Goal: Task Accomplishment & Management: Complete application form

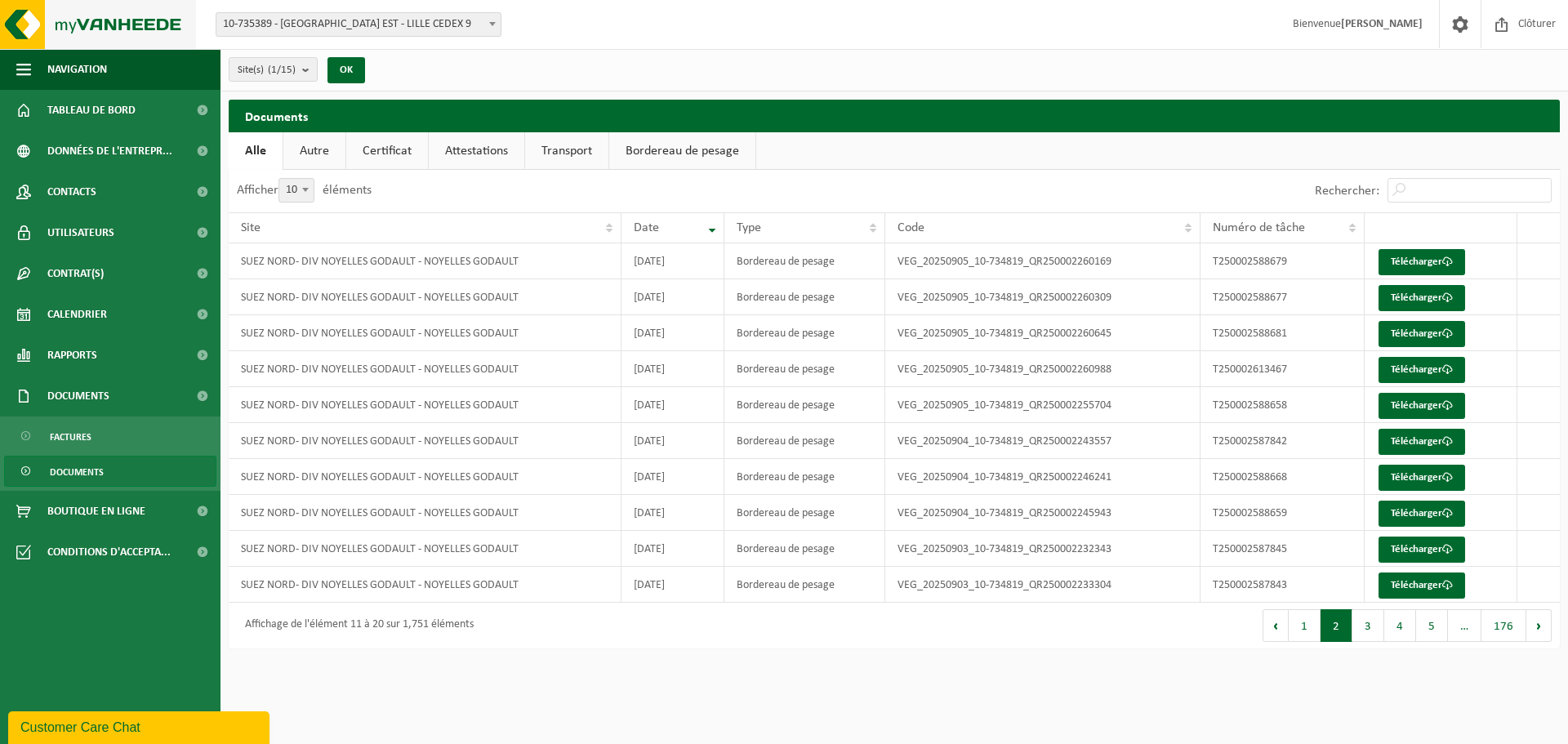
click at [35, 21] on img at bounding box center [98, 24] width 196 height 49
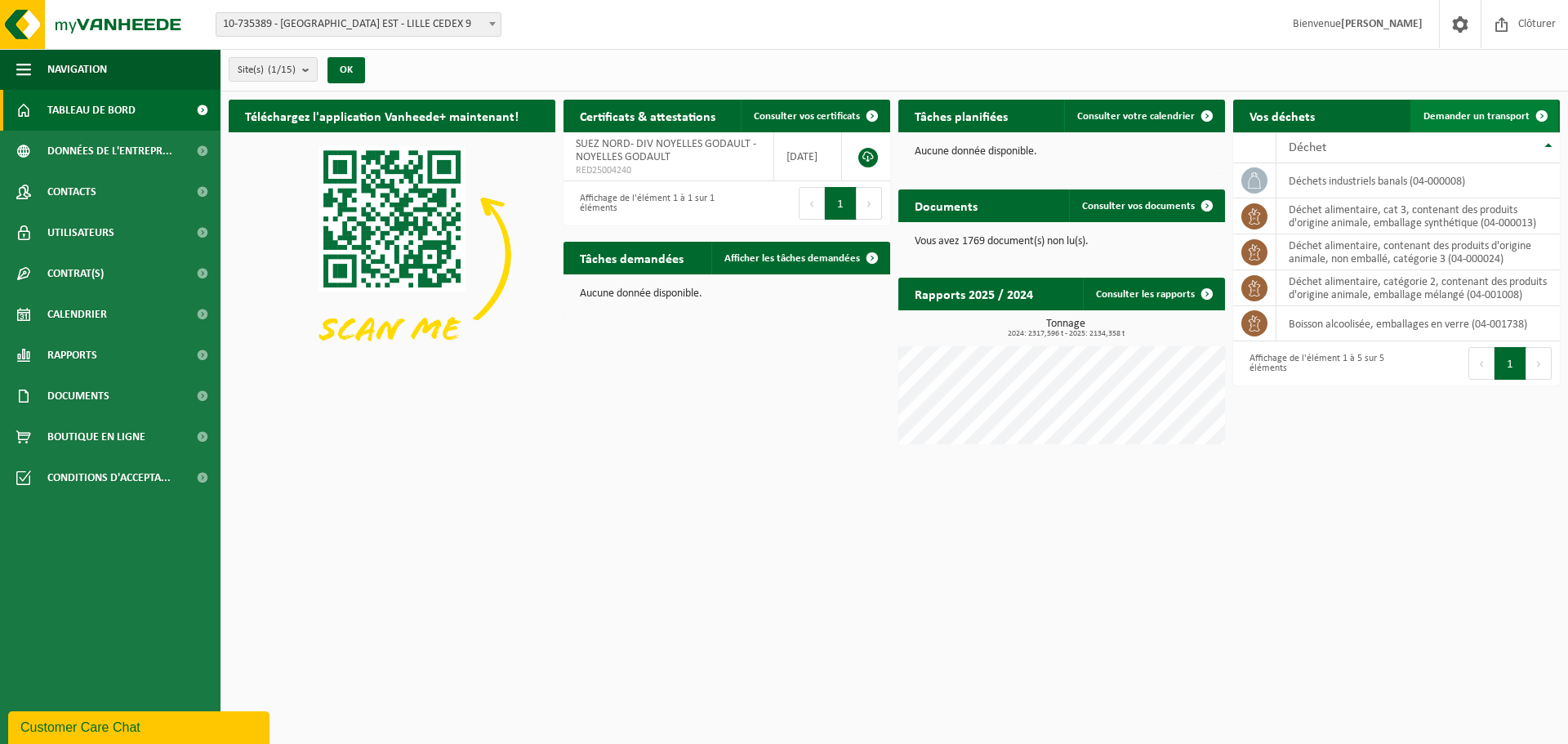
click at [1475, 115] on span "Demander un transport" at bounding box center [1476, 116] width 106 height 11
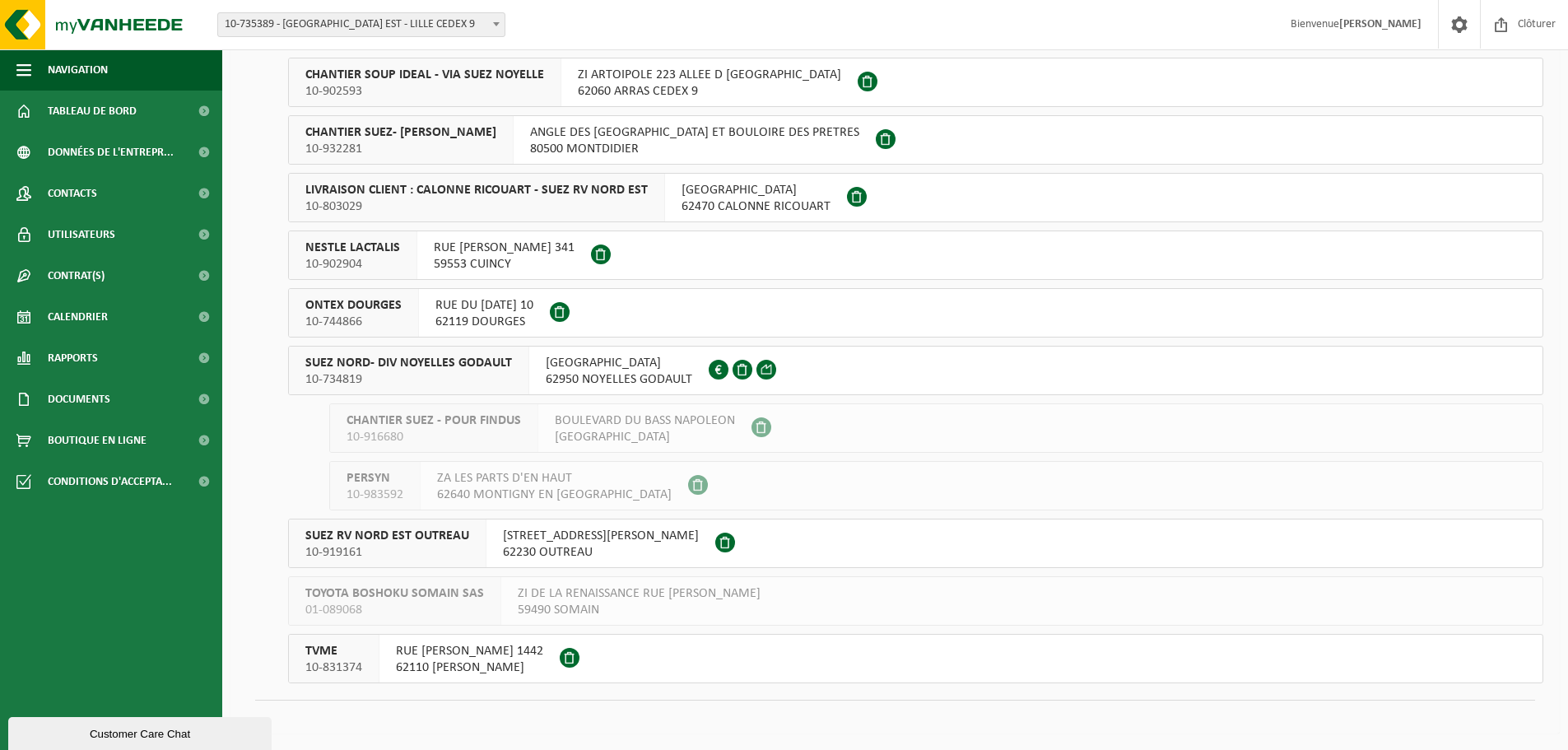
scroll to position [252, 0]
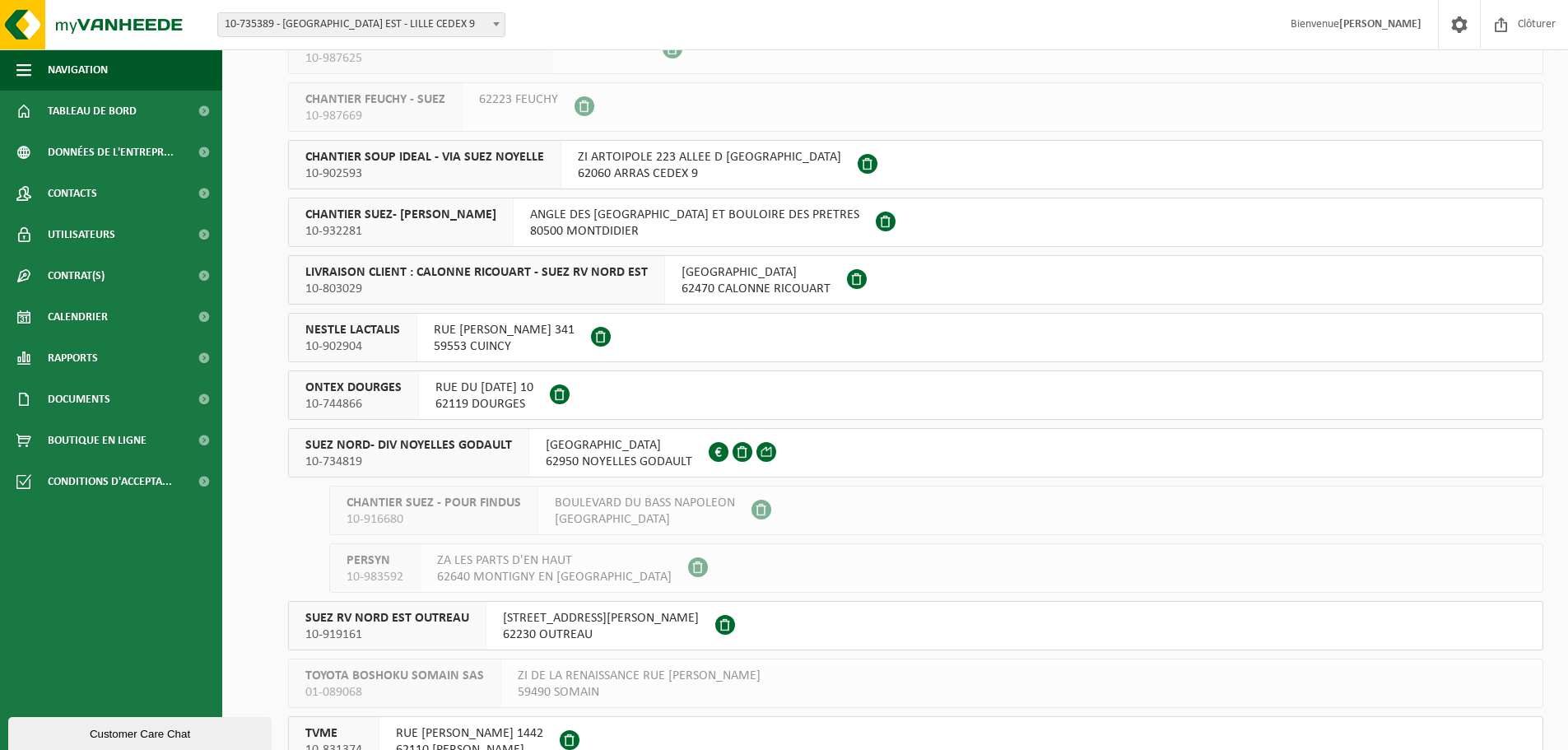
click at [529, 462] on div "RUE MALFIDANO 62950 NOYELLES GODAULT FR34.345.306.880" at bounding box center [619, 453] width 180 height 48
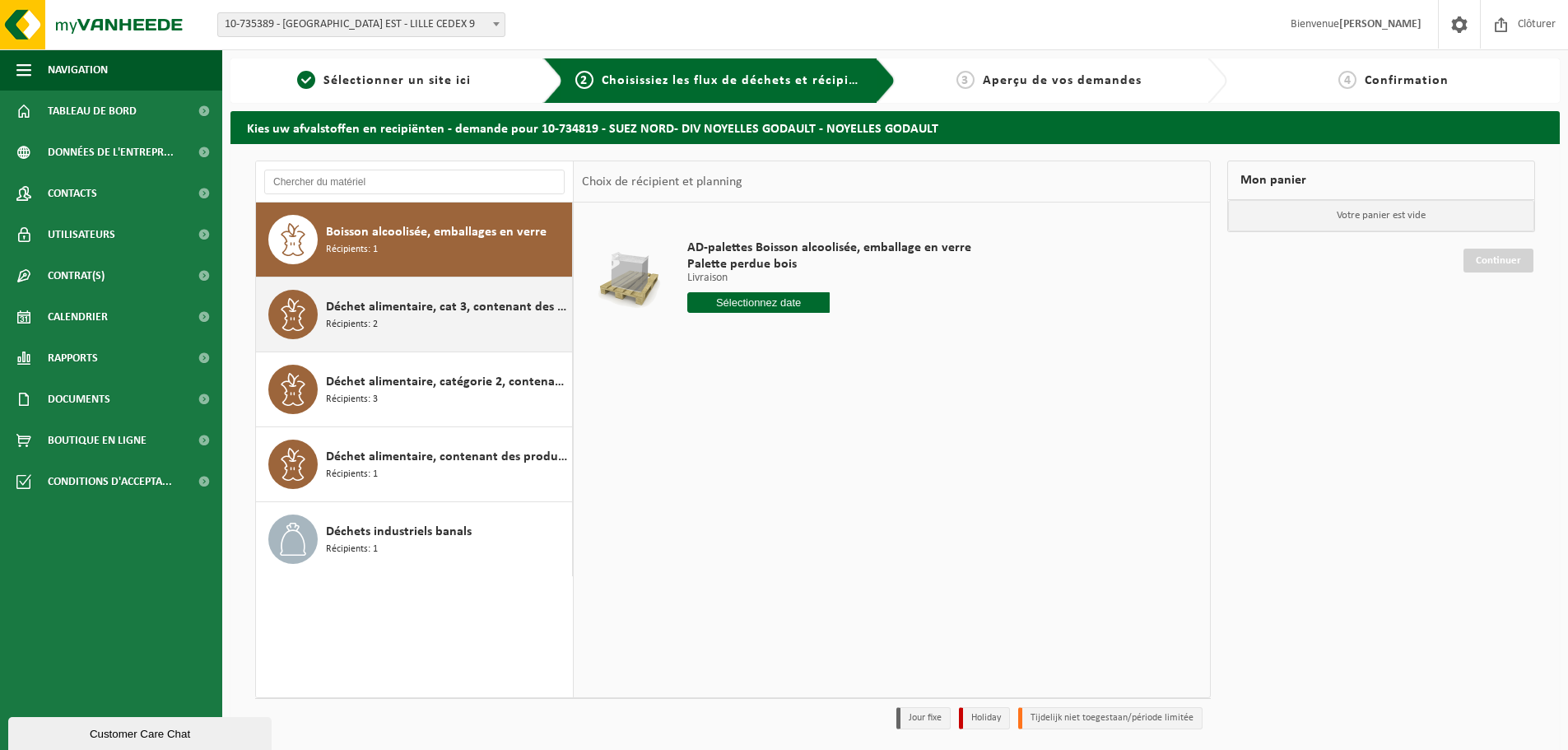
click at [418, 308] on span "Déchet alimentaire, cat 3, contenant des produits d'origine animale, emballage …" at bounding box center [447, 308] width 242 height 20
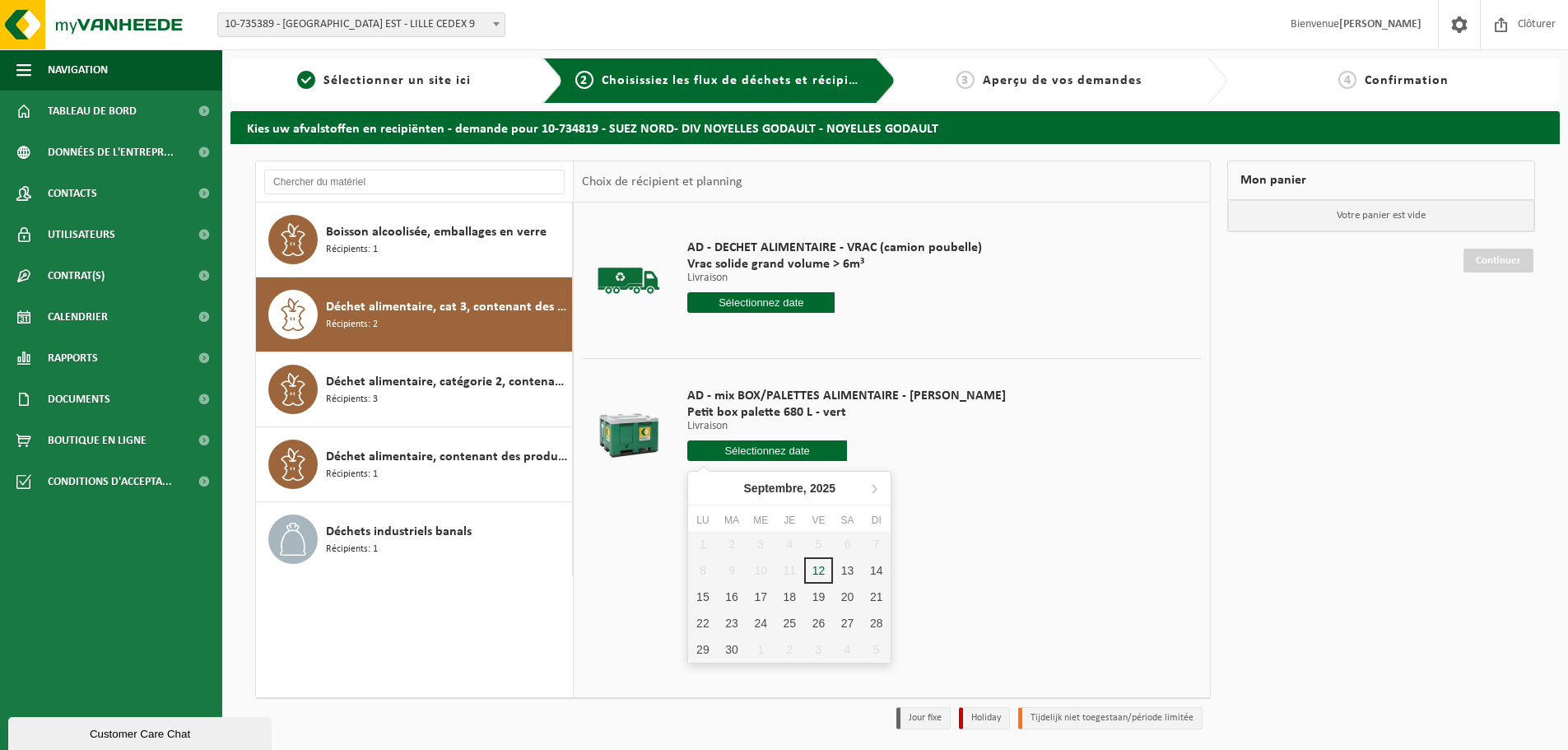
click at [755, 450] on input "text" at bounding box center [768, 450] width 160 height 21
click at [697, 601] on div "15" at bounding box center [702, 597] width 29 height 26
type input "à partir de 2025-09-15"
type input "2025-09-15"
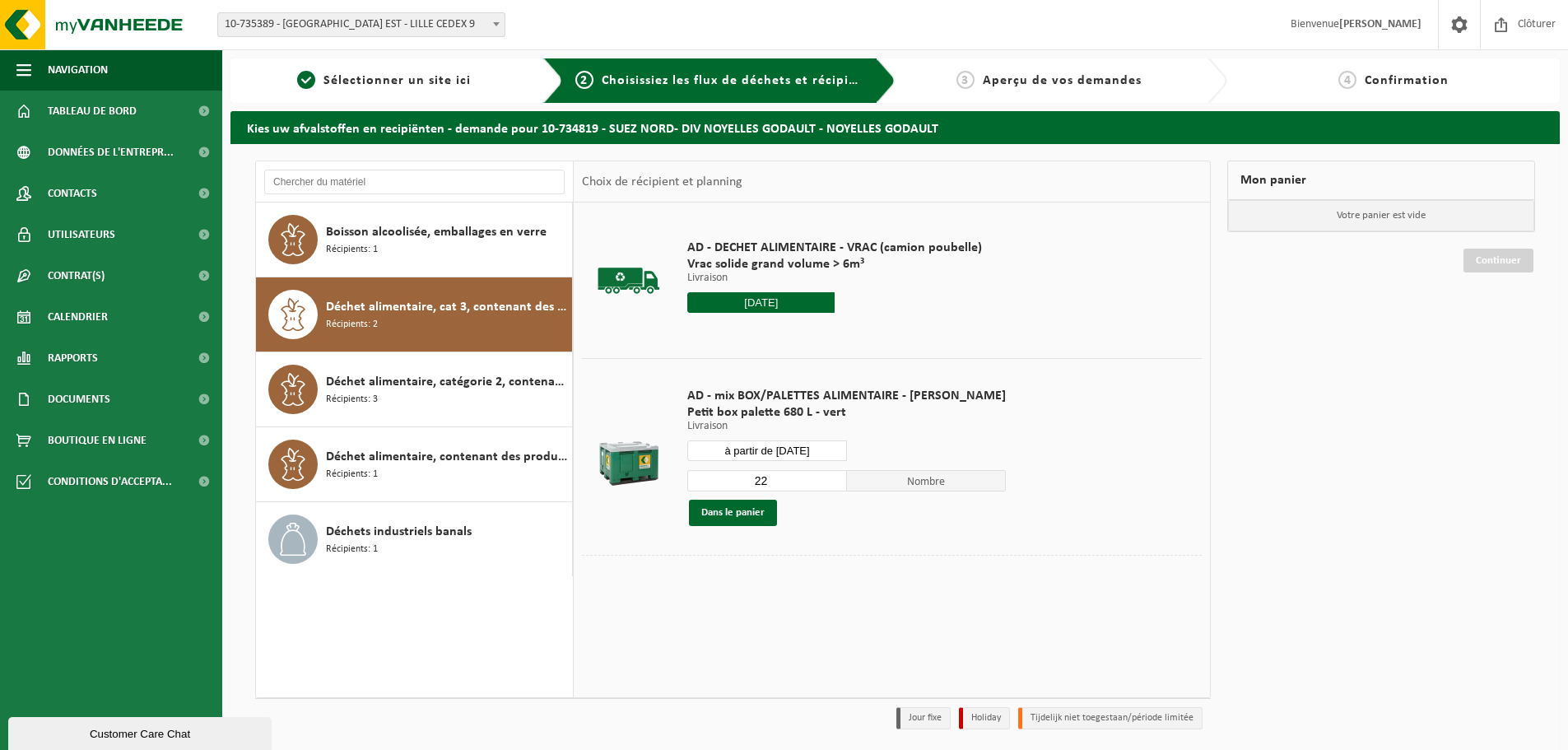
drag, startPoint x: 762, startPoint y: 486, endPoint x: 706, endPoint y: 485, distance: 56.0
click at [706, 485] on input "22" at bounding box center [768, 480] width 160 height 21
type input "1"
click at [752, 512] on button "Dans le panier" at bounding box center [733, 513] width 88 height 26
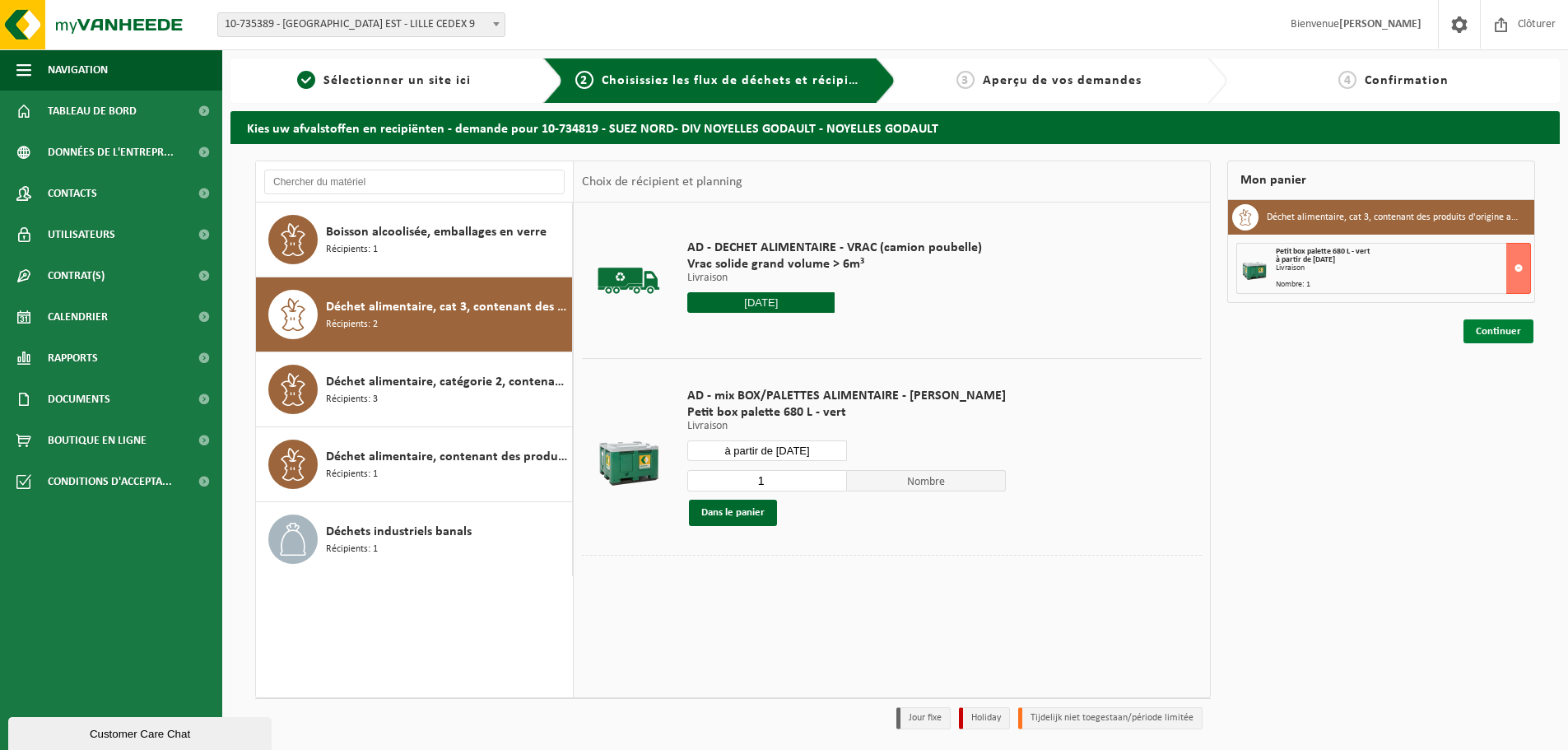
click at [1483, 331] on link "Continuer" at bounding box center [1498, 332] width 70 height 24
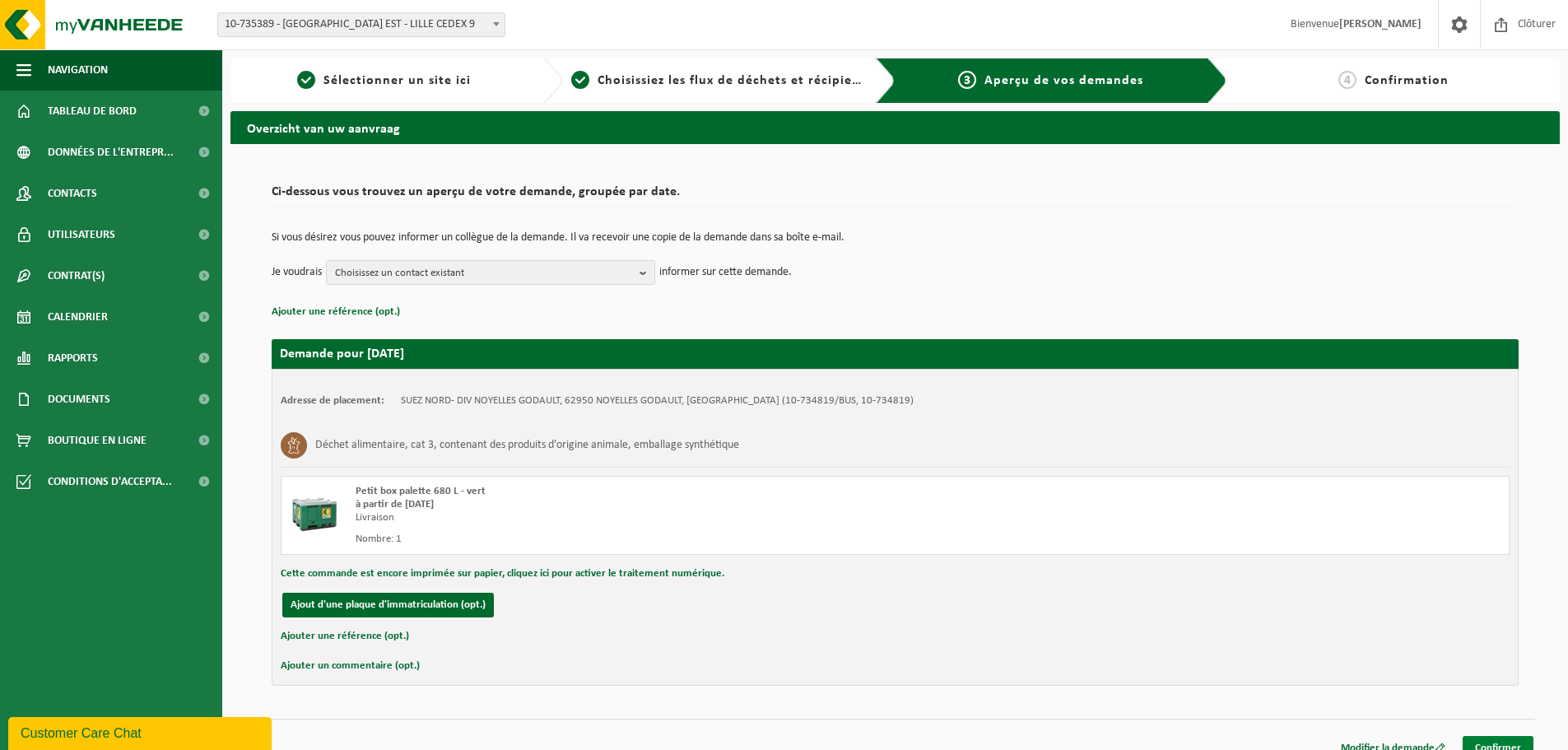
click at [1499, 743] on link "Confirmer" at bounding box center [1497, 748] width 71 height 24
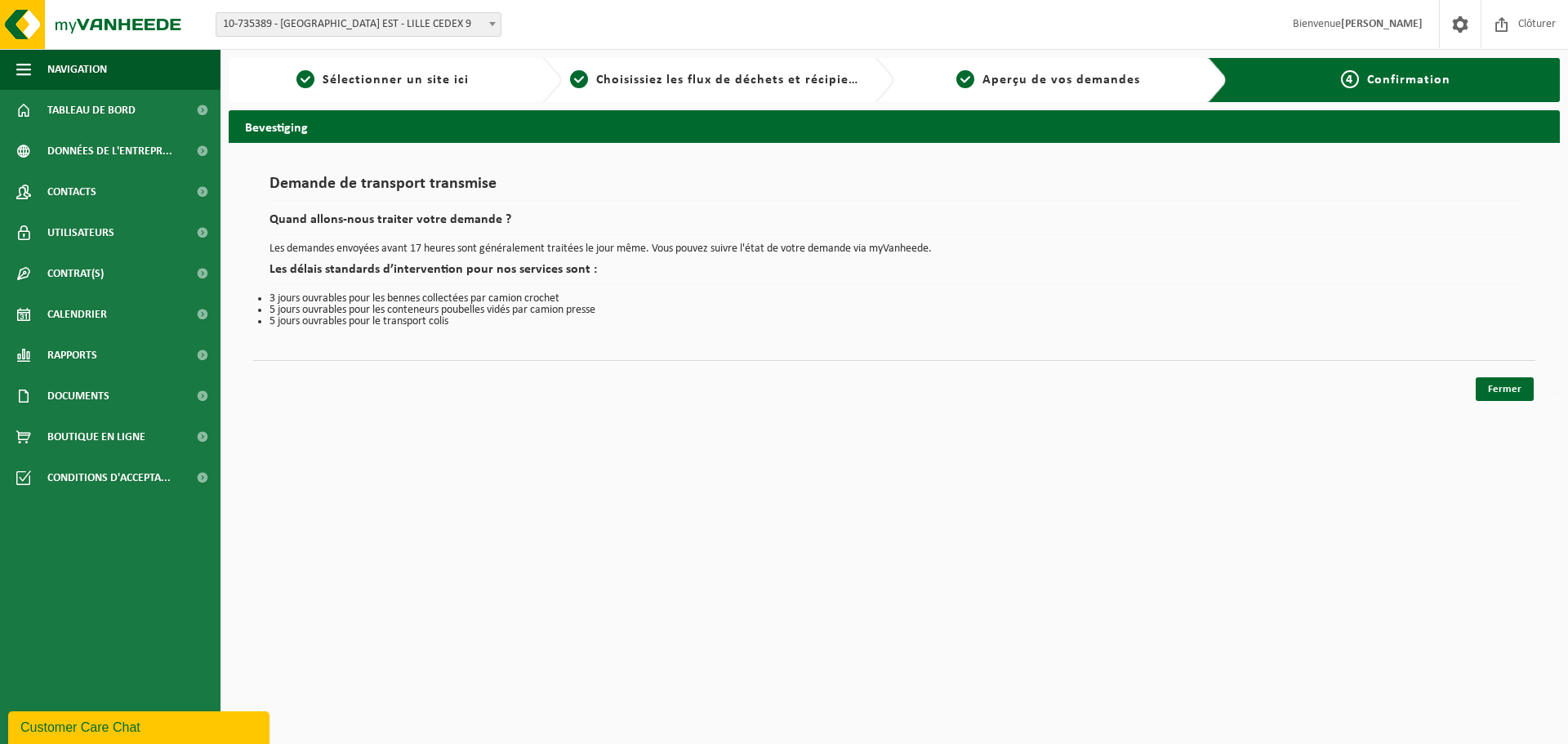
click at [1502, 402] on div "Navigation Clôturer Tableau de bord Données de l'entrepr... Contacts Utilisateu…" at bounding box center [784, 205] width 1568 height 410
click at [1501, 390] on link "Fermer" at bounding box center [1505, 389] width 58 height 24
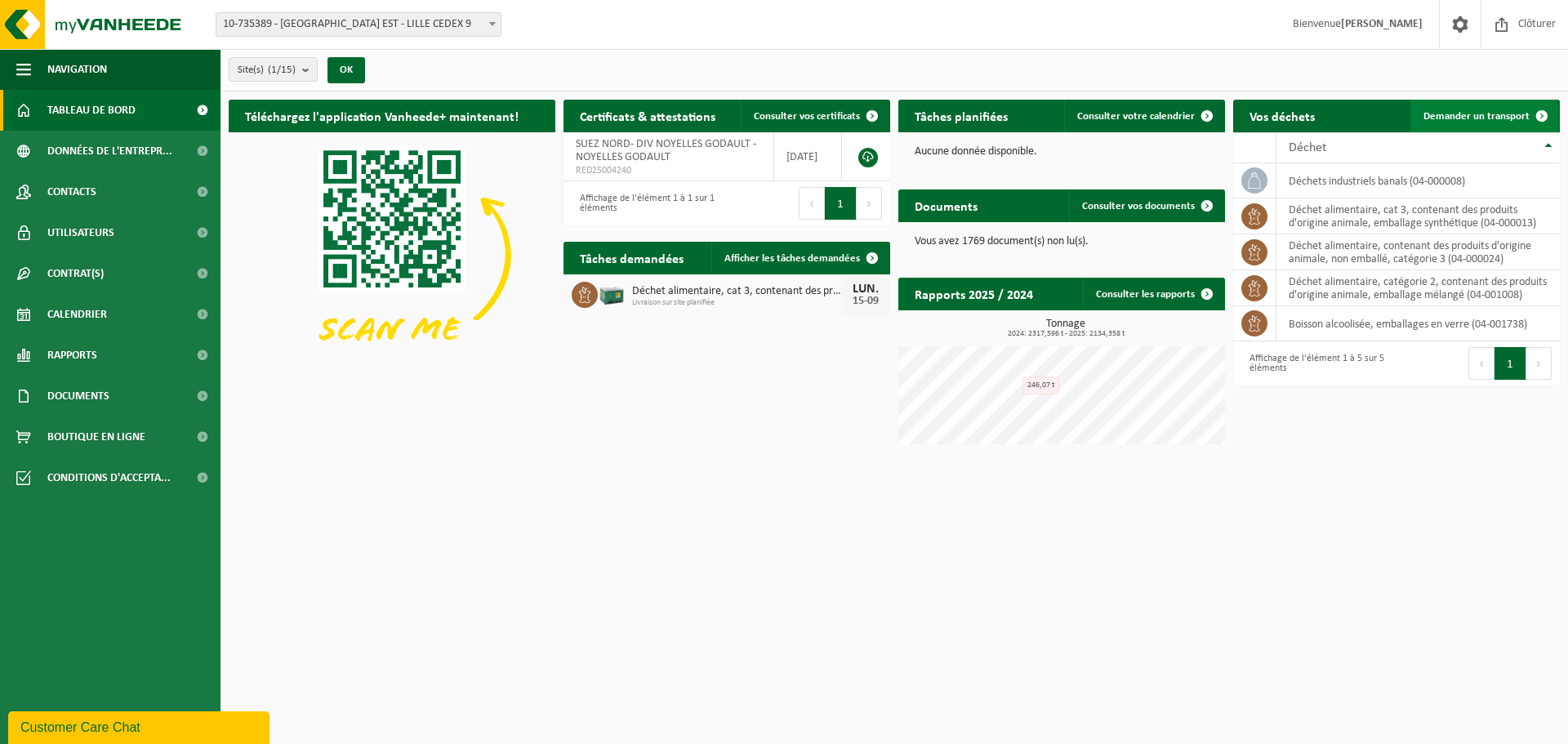
click at [1474, 124] on link "Demander un transport" at bounding box center [1484, 116] width 148 height 33
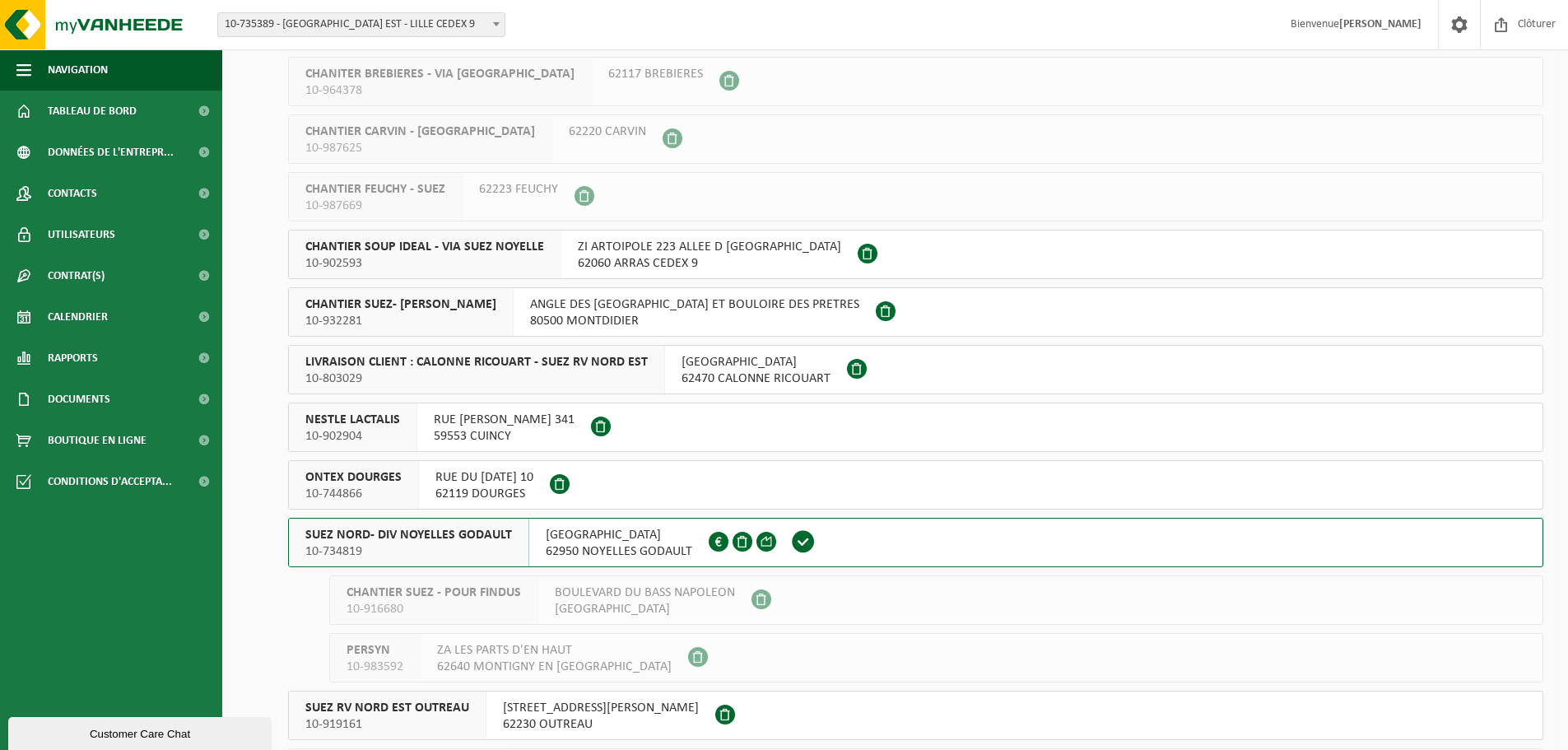
scroll to position [165, 0]
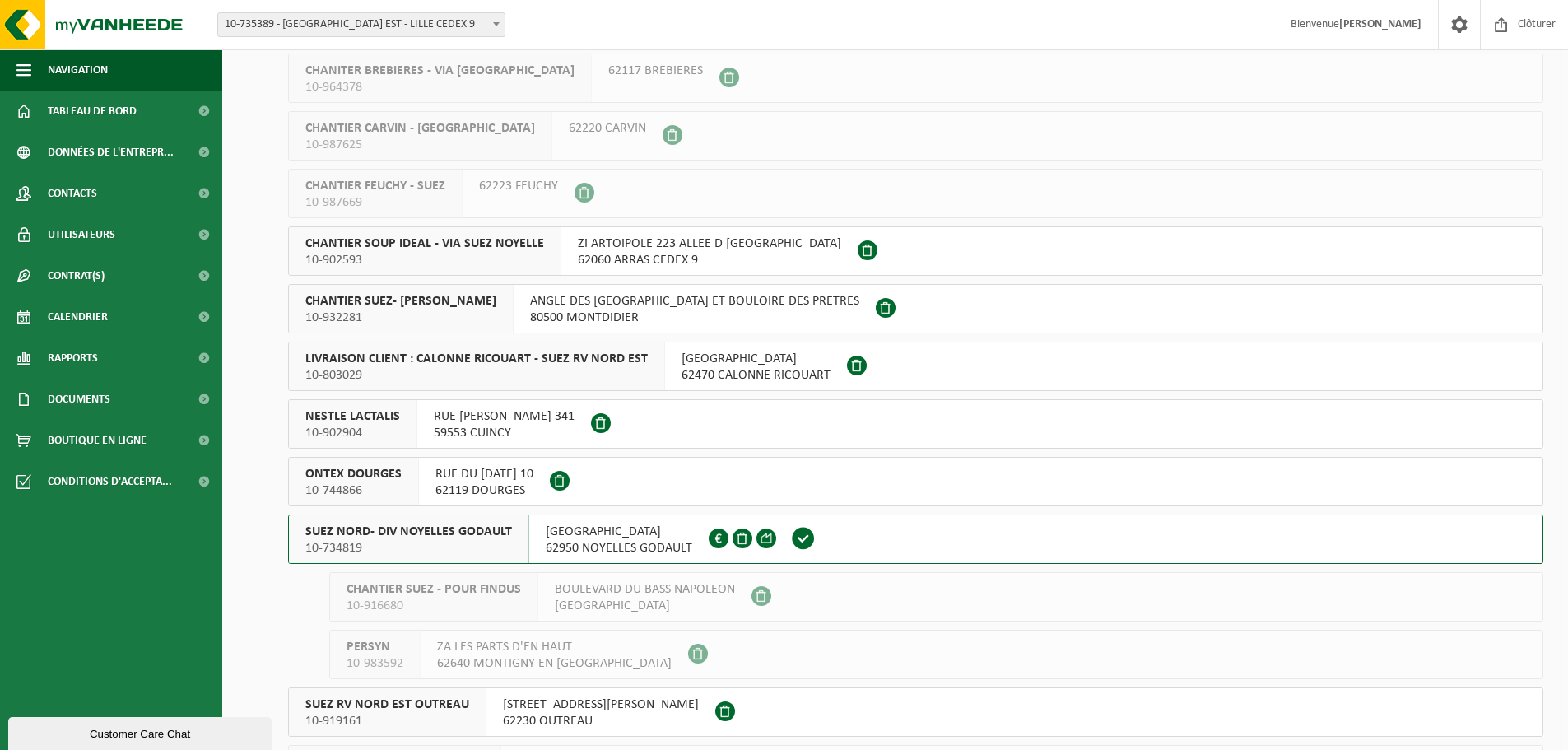
click at [521, 545] on div "SUEZ NORD- DIV NOYELLES GODAULT 10-734819" at bounding box center [408, 539] width 241 height 48
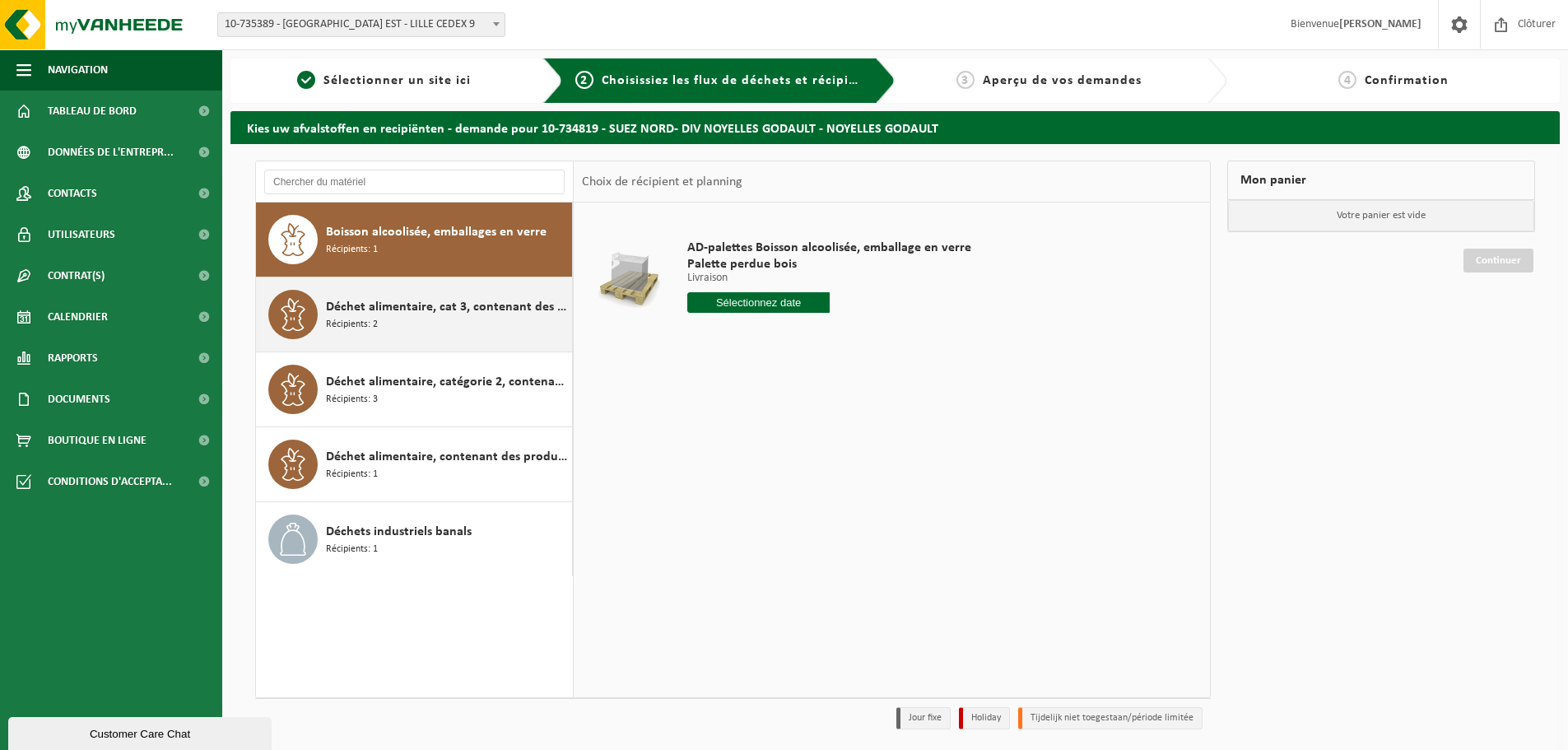
click at [446, 319] on div "Déchet alimentaire, cat 3, contenant des produits d'origine animale, emballage …" at bounding box center [447, 314] width 242 height 49
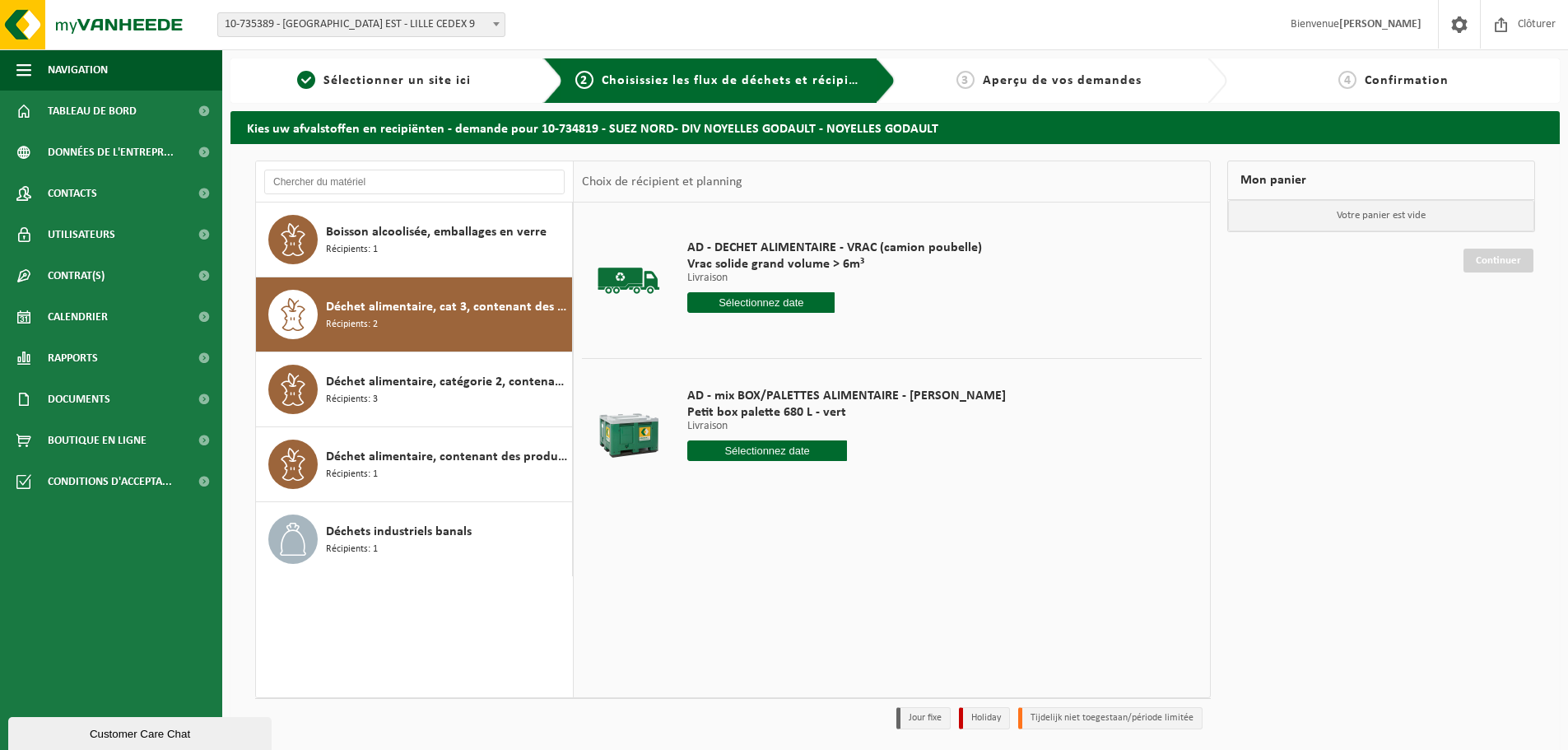
click at [716, 449] on input "text" at bounding box center [768, 450] width 160 height 21
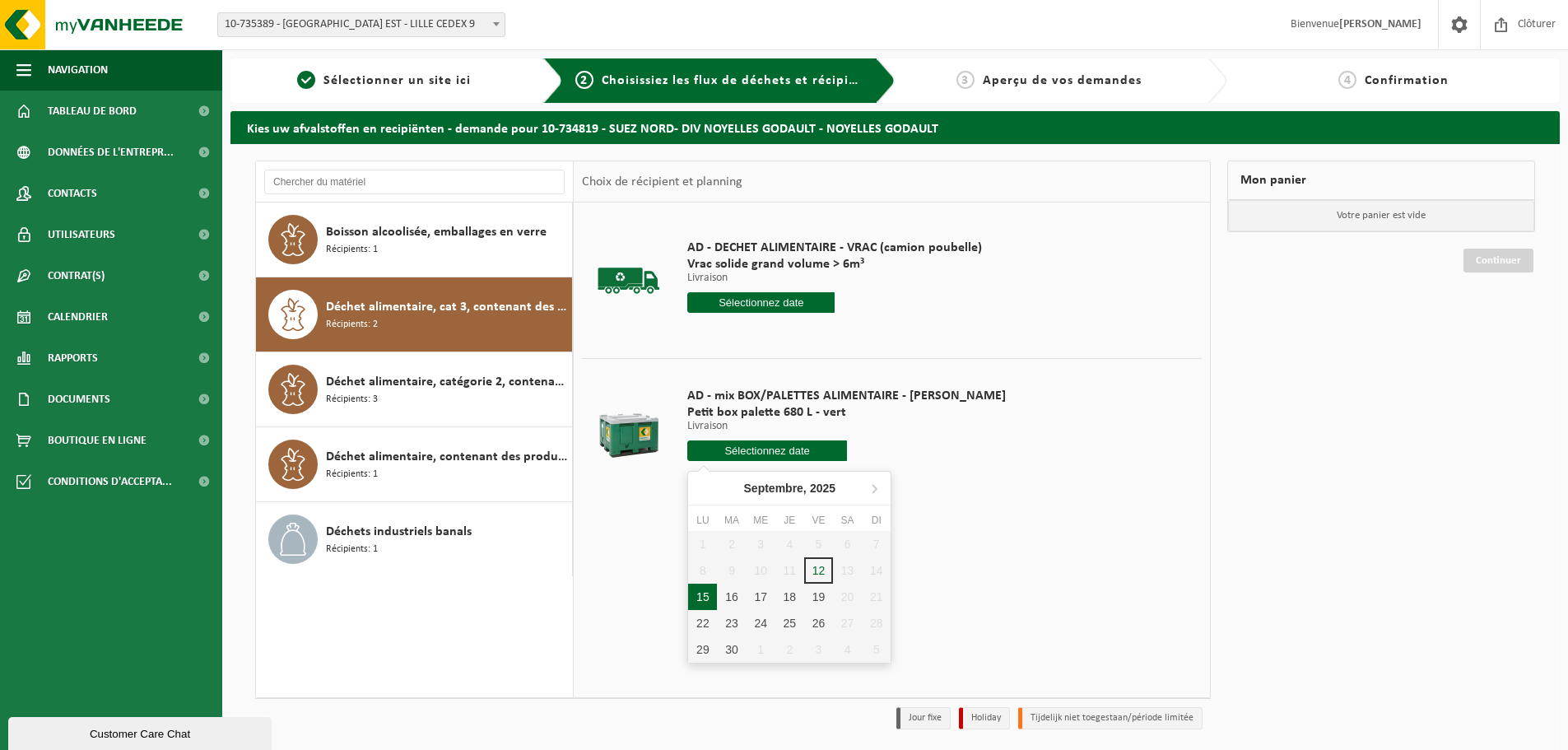
click at [702, 599] on div "15" at bounding box center [702, 597] width 29 height 26
type input "à partir de [DATE]"
type input "2025-09-15"
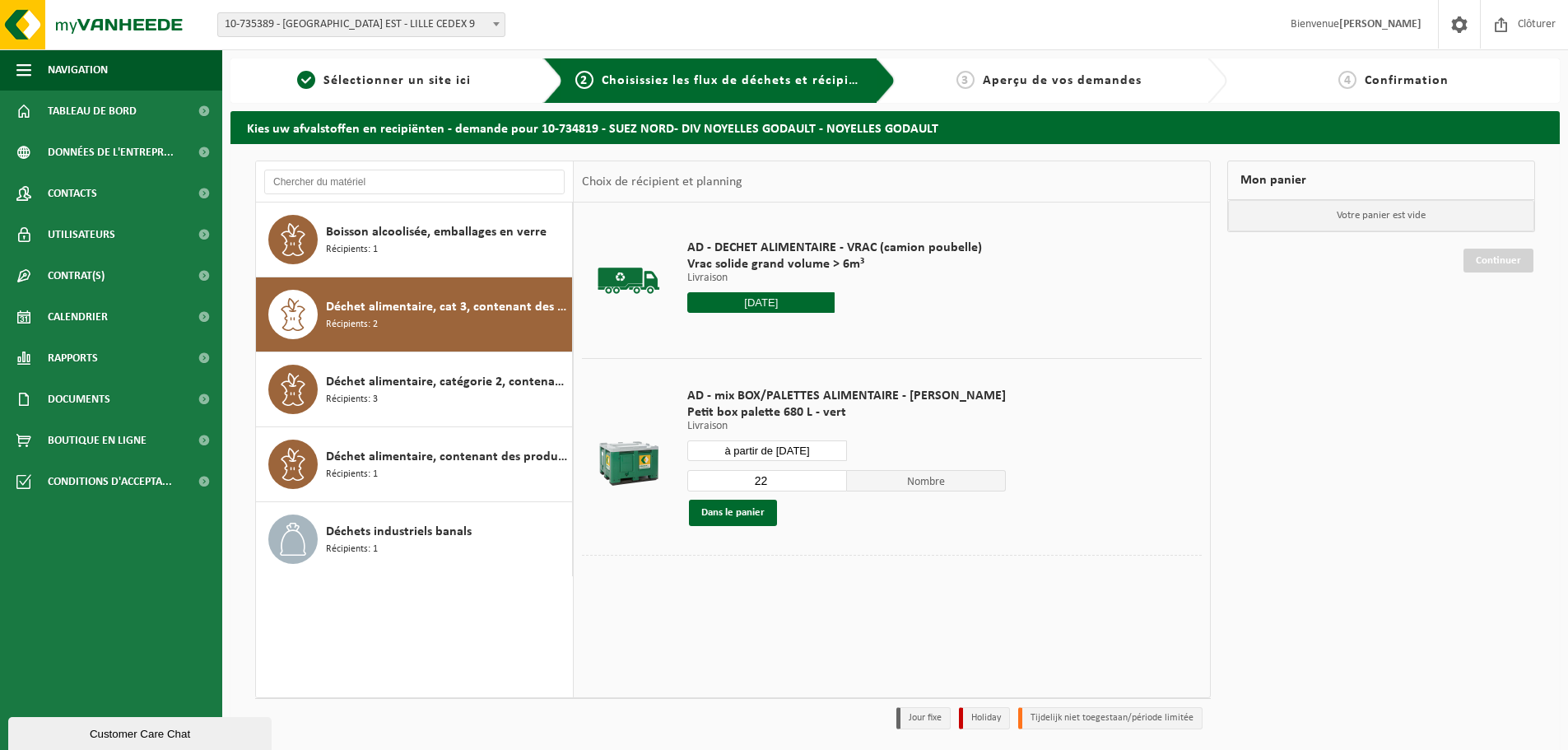
drag, startPoint x: 763, startPoint y: 484, endPoint x: 710, endPoint y: 486, distance: 53.0
click at [710, 486] on input "22" at bounding box center [768, 480] width 160 height 21
type input "1"
click at [739, 509] on button "Dans le panier" at bounding box center [733, 513] width 88 height 26
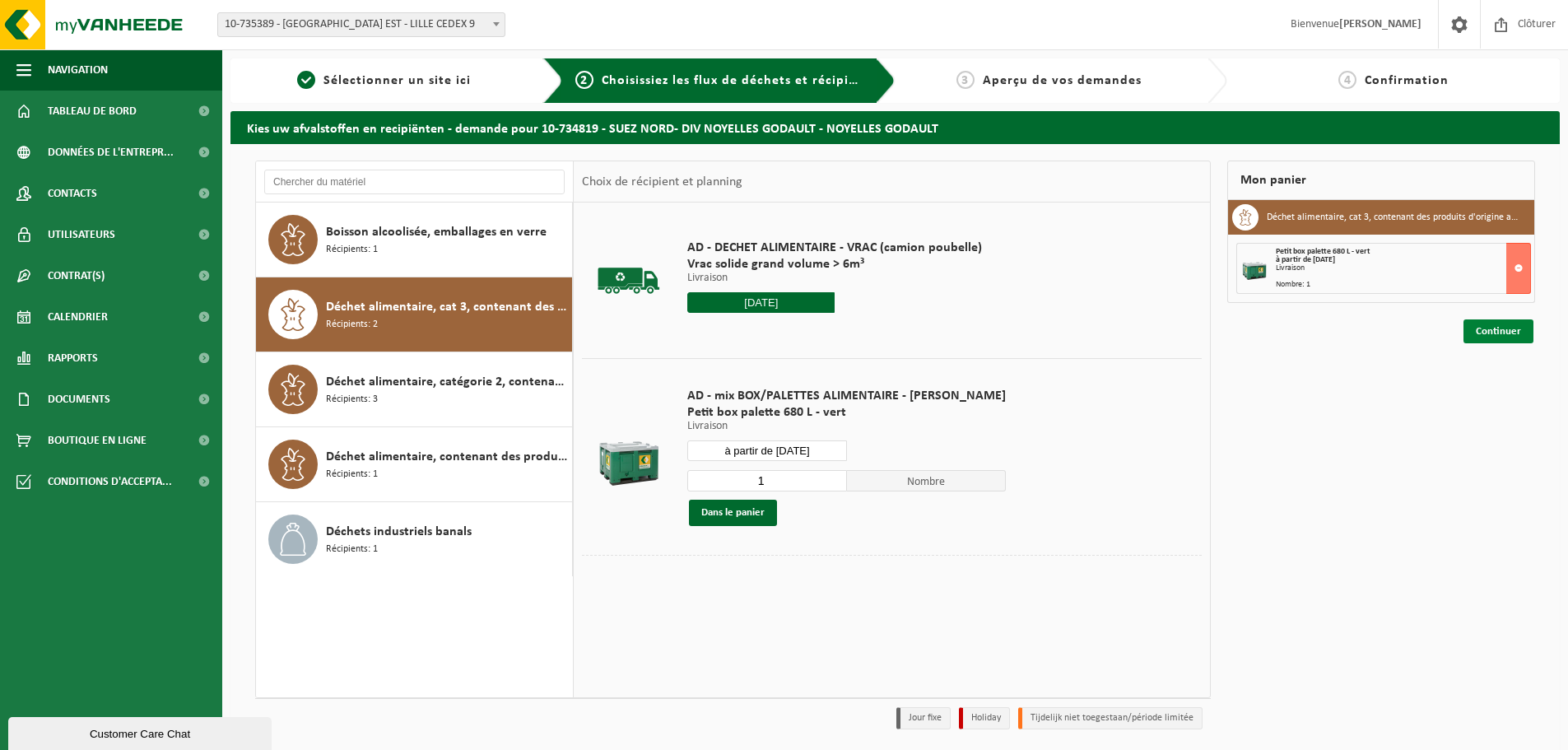
click at [1504, 341] on link "Continuer" at bounding box center [1498, 332] width 70 height 24
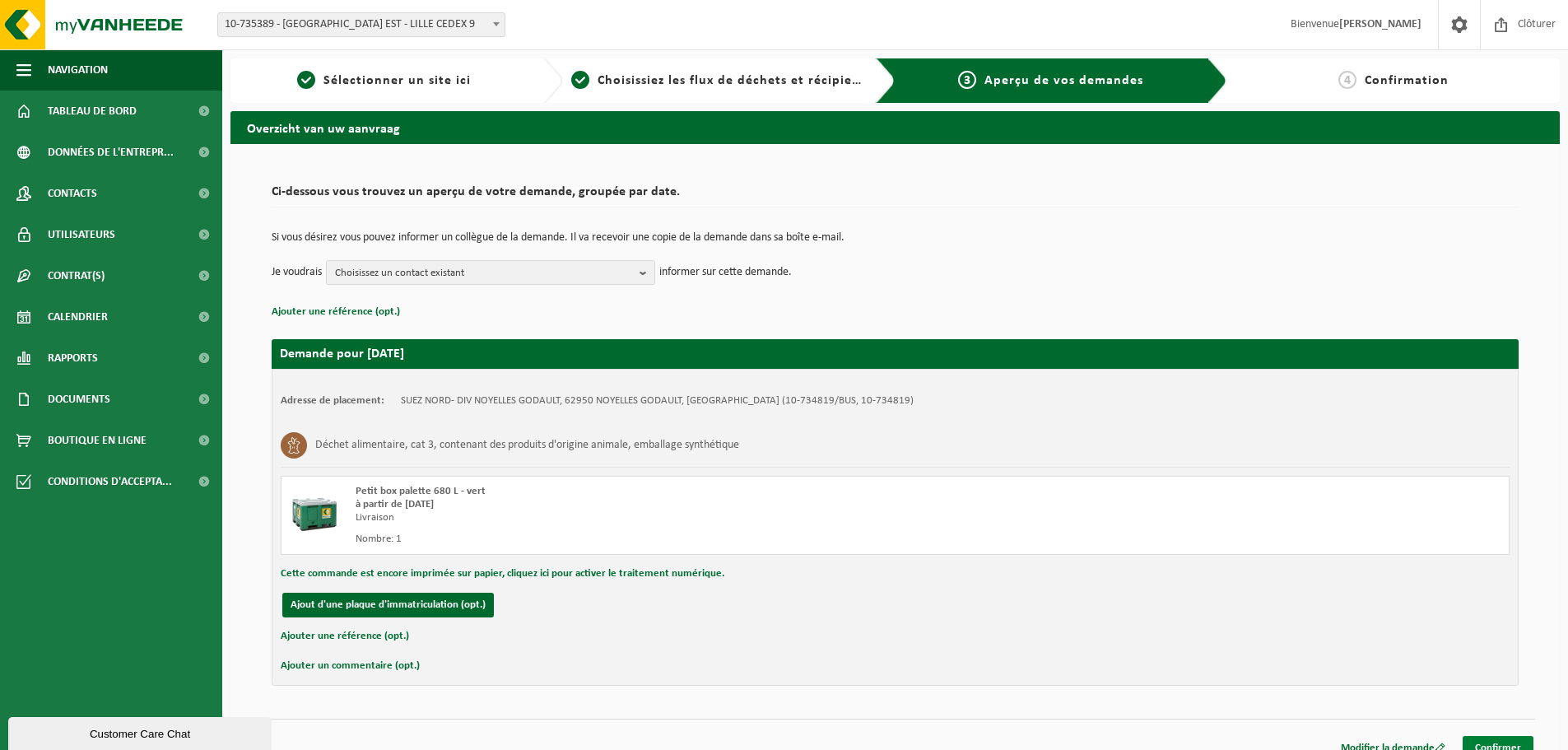
click at [1490, 736] on link "Confirmer" at bounding box center [1497, 748] width 71 height 24
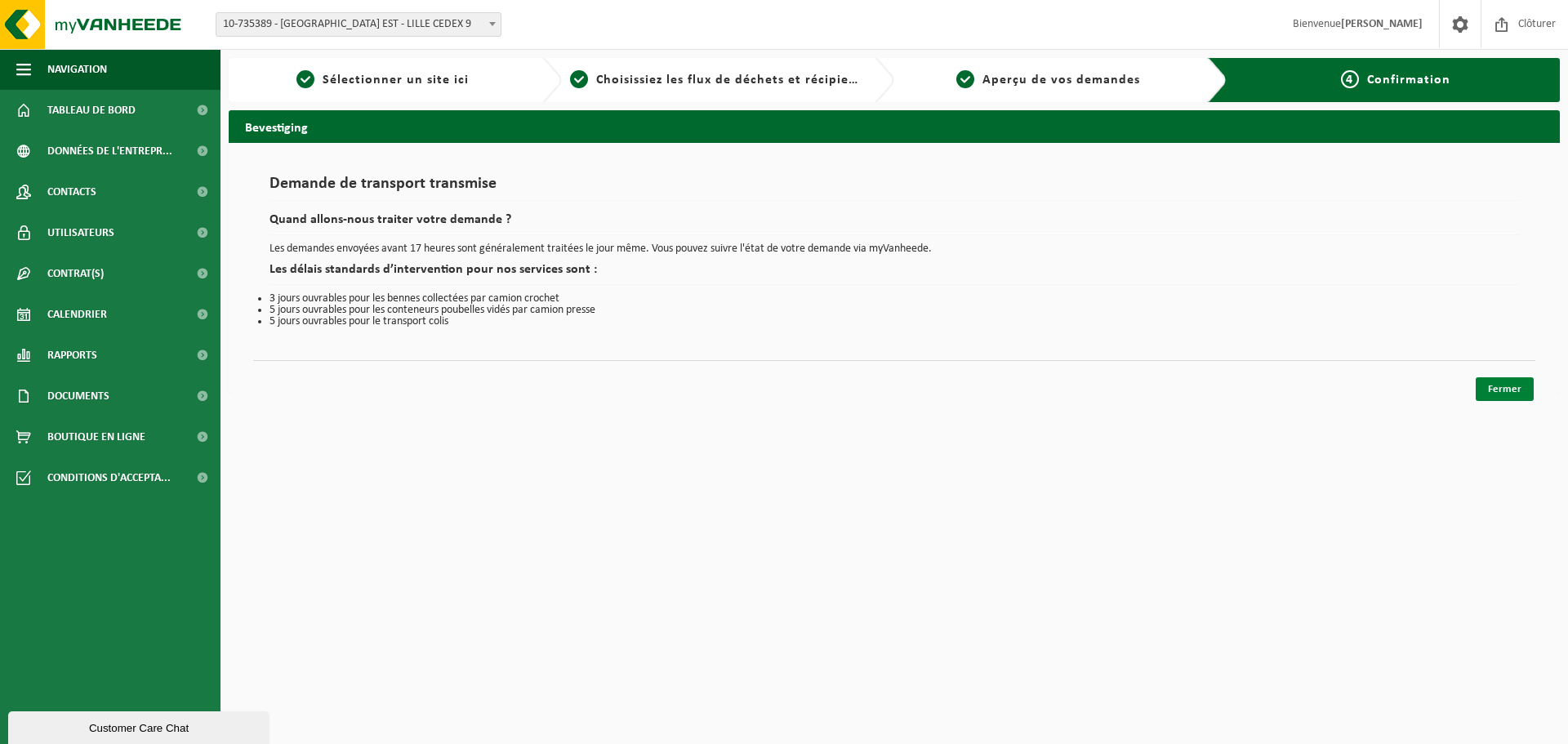
click at [1490, 384] on link "Fermer" at bounding box center [1505, 389] width 58 height 24
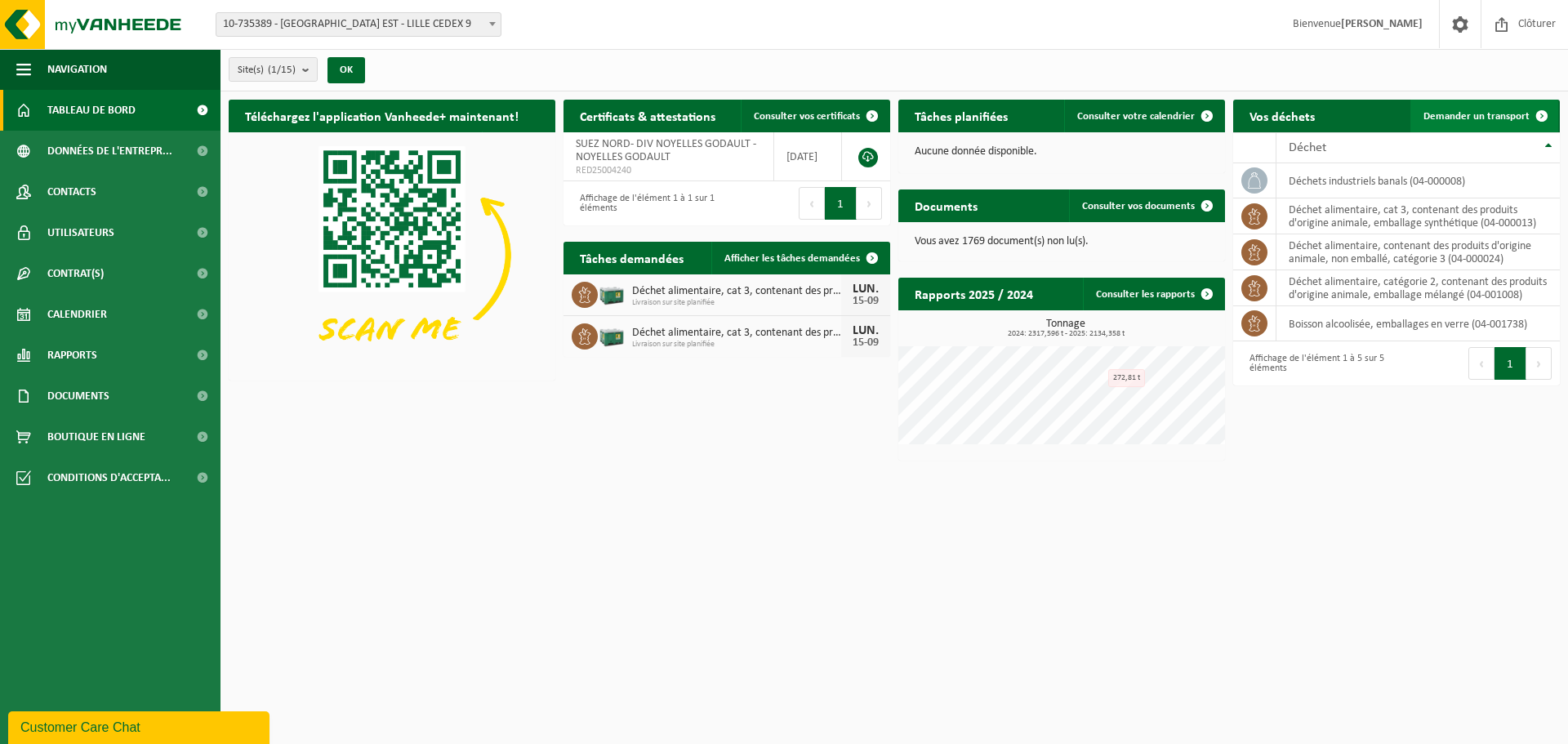
click at [1445, 104] on link "Demander un transport" at bounding box center [1484, 116] width 148 height 33
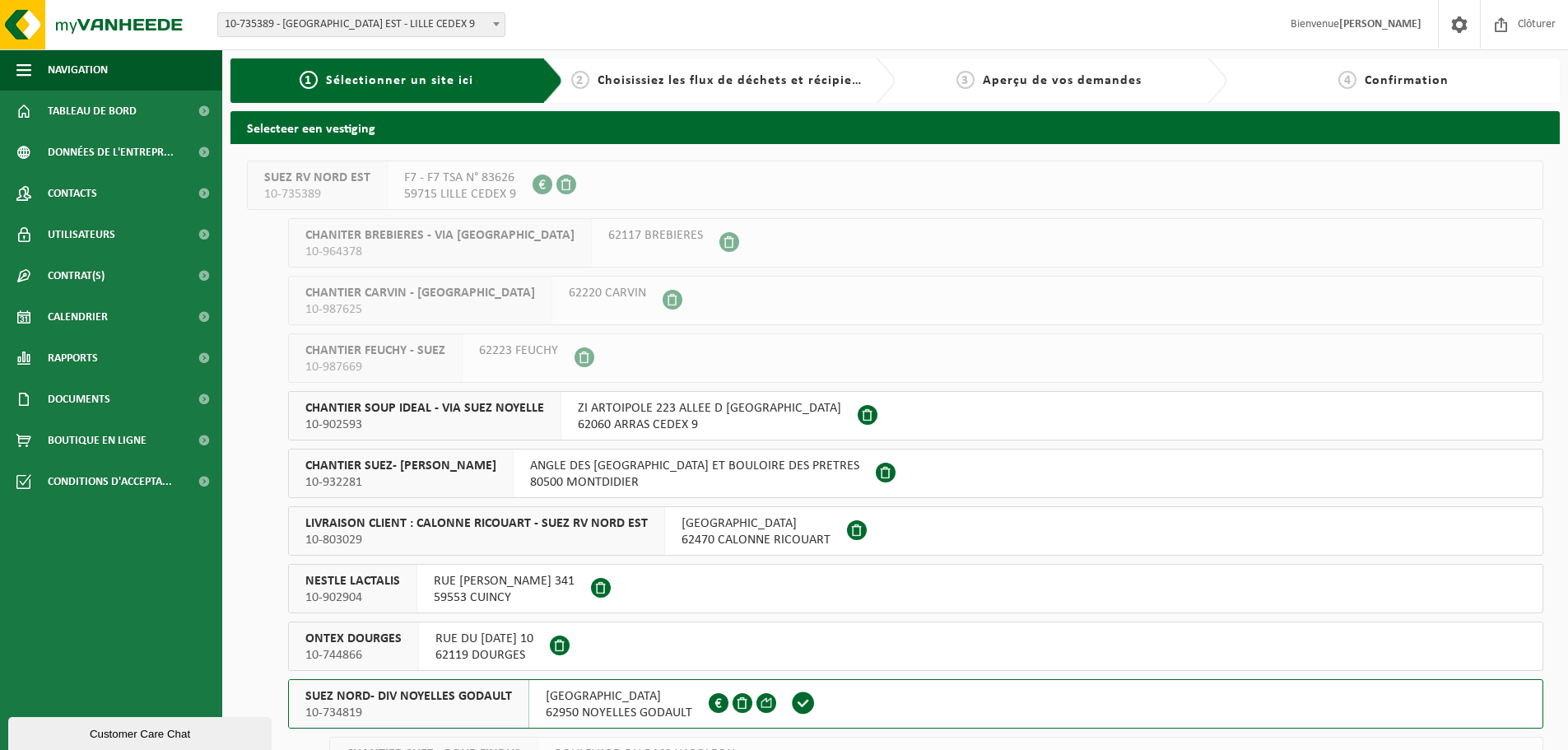
click at [436, 696] on span "SUEZ NORD- DIV NOYELLES GODAULT" at bounding box center [408, 696] width 207 height 16
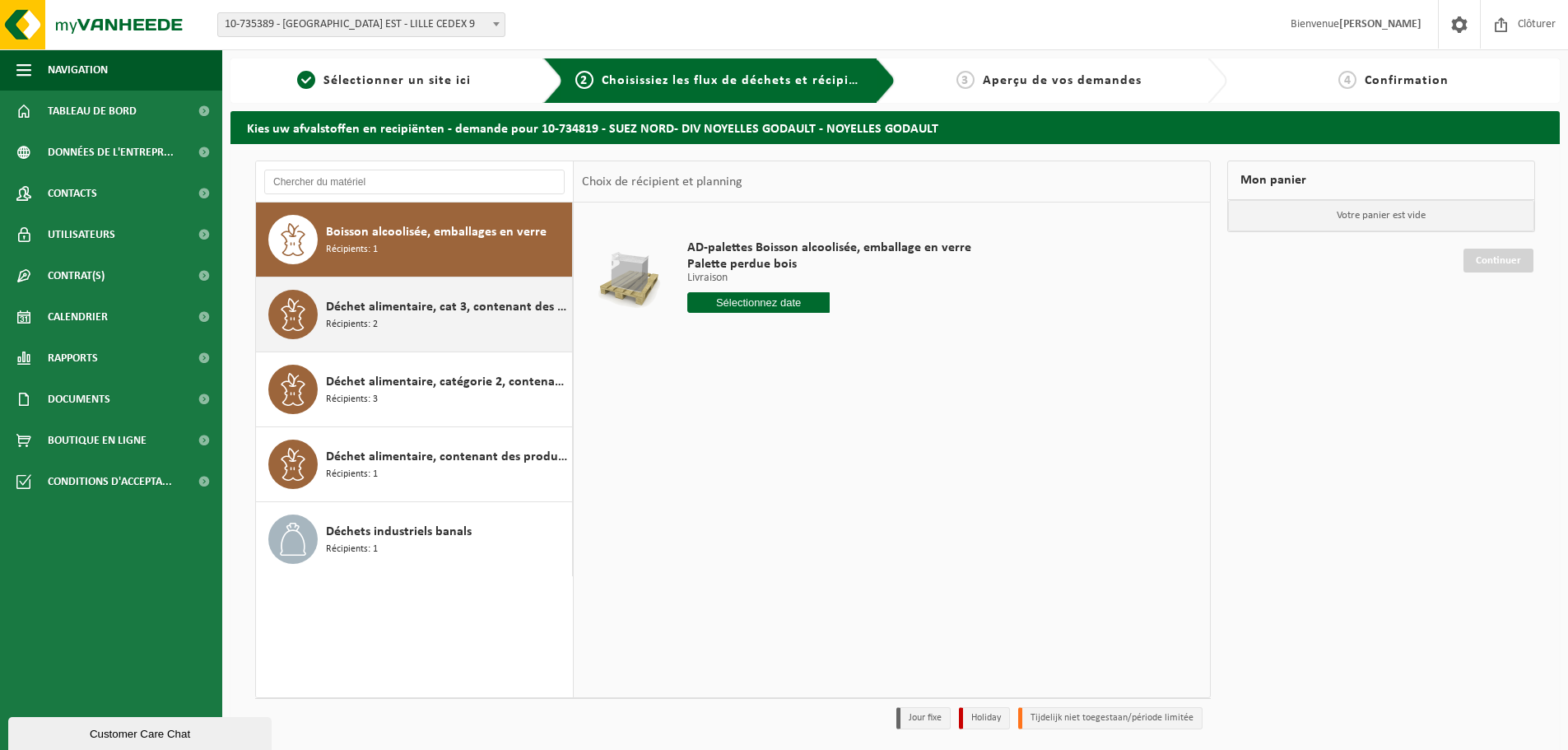
click at [461, 313] on span "Déchet alimentaire, cat 3, contenant des produits d'origine animale, emballage …" at bounding box center [447, 308] width 242 height 20
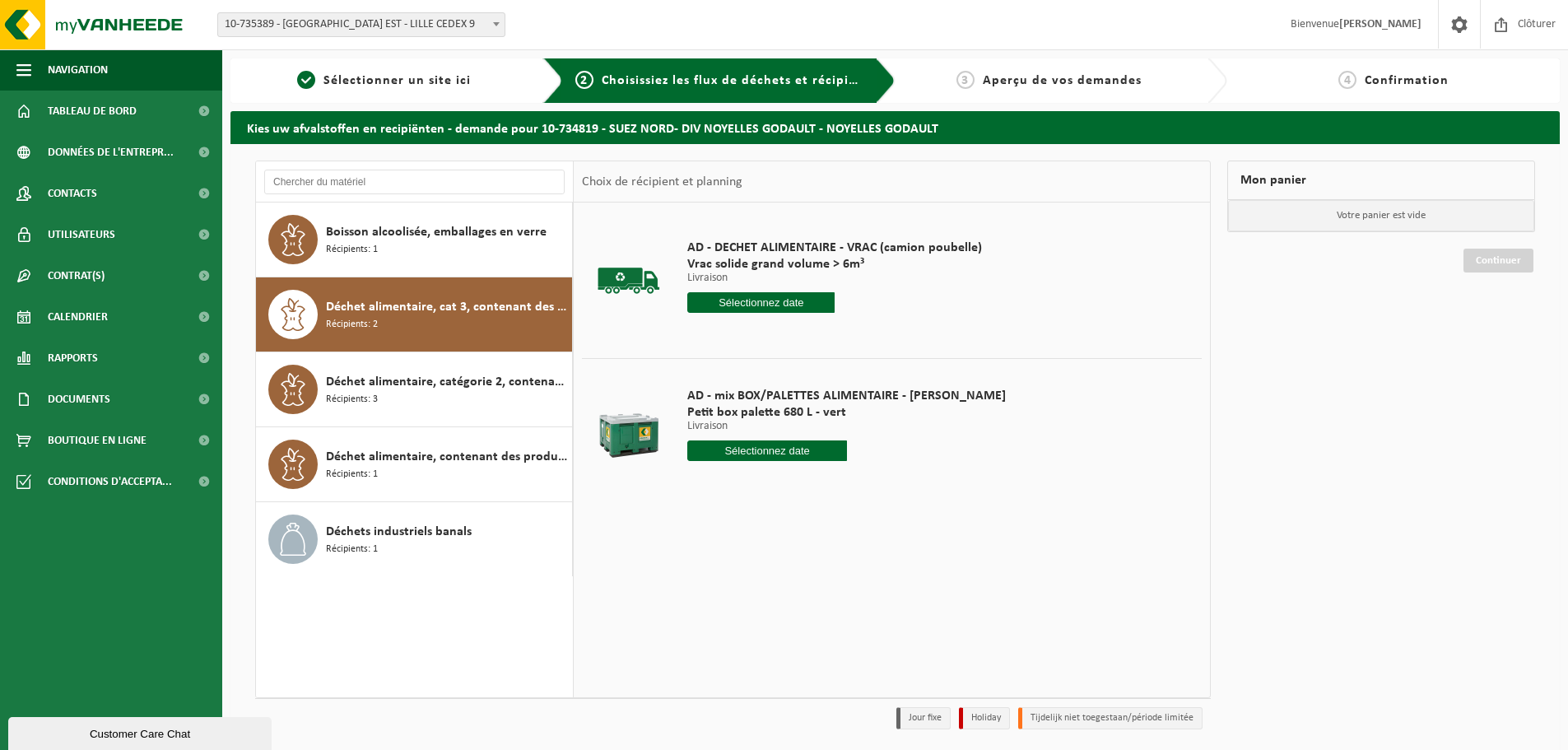
click at [754, 452] on input "text" at bounding box center [768, 450] width 160 height 21
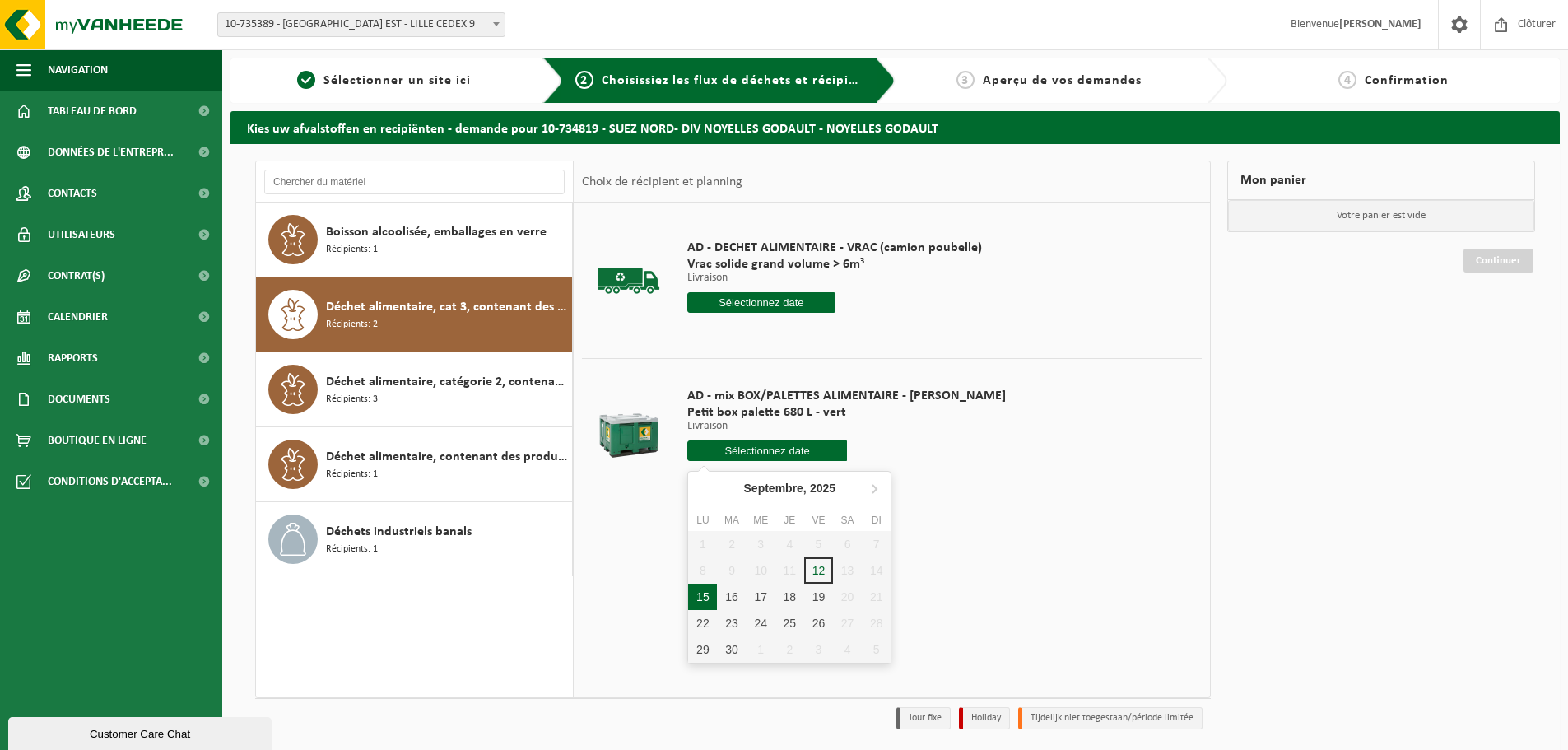
click at [708, 603] on div "15" at bounding box center [702, 597] width 29 height 26
type input "à partir de [DATE]"
type input "[DATE]"
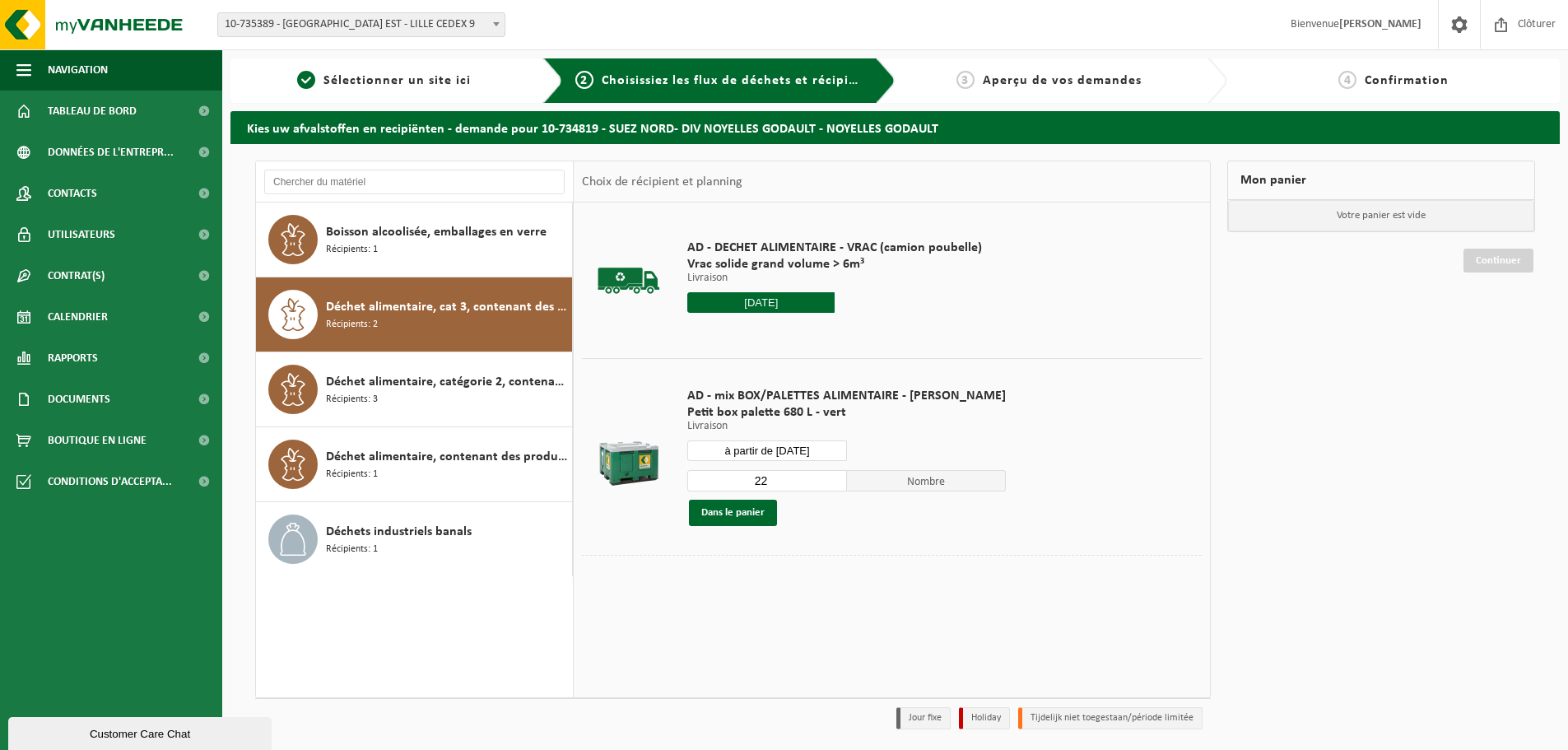
drag, startPoint x: 739, startPoint y: 485, endPoint x: 725, endPoint y: 485, distance: 14.0
click at [725, 485] on input "22" at bounding box center [768, 480] width 160 height 21
type input "1"
click at [736, 514] on button "Dans le panier" at bounding box center [733, 513] width 88 height 26
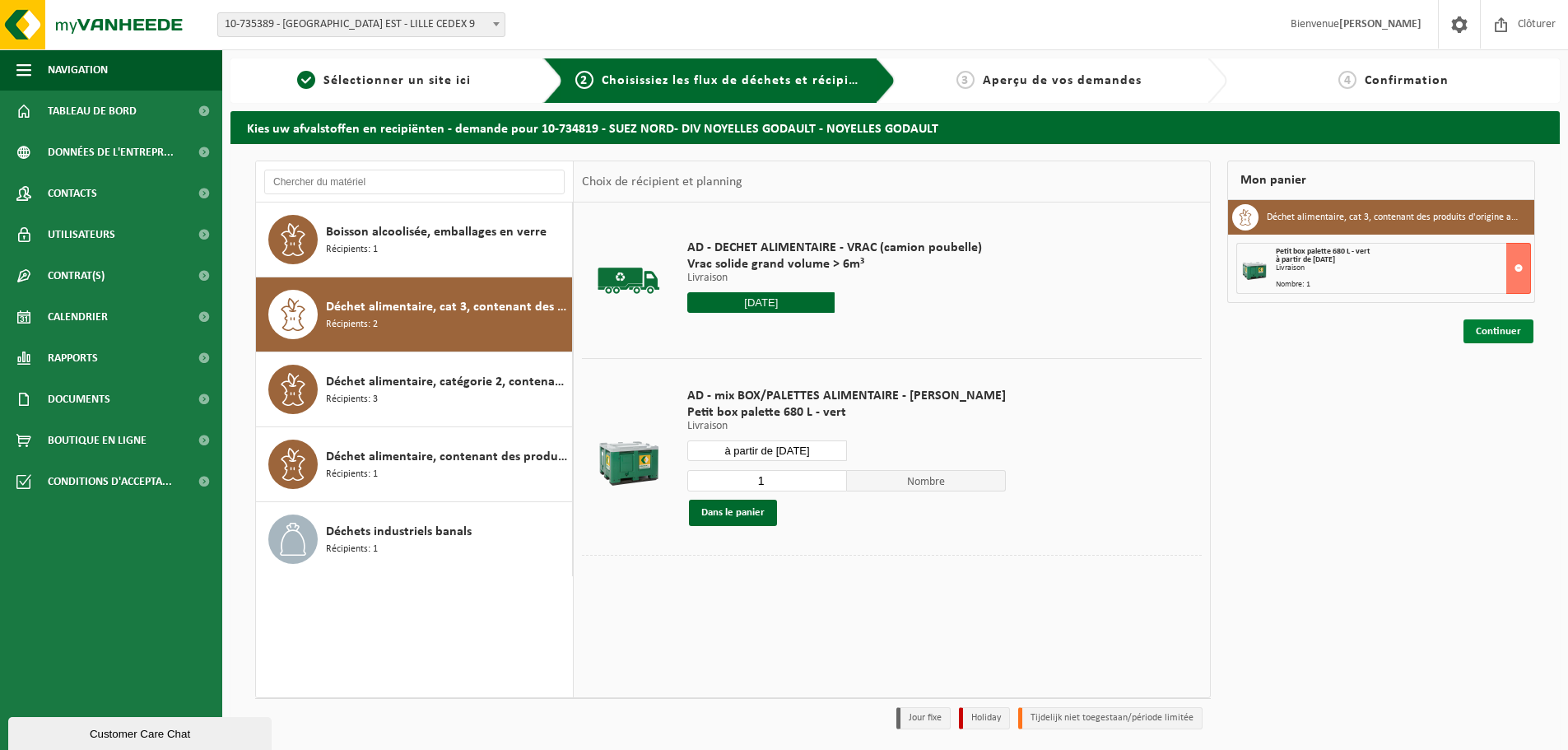
click at [1498, 333] on link "Continuer" at bounding box center [1498, 332] width 70 height 24
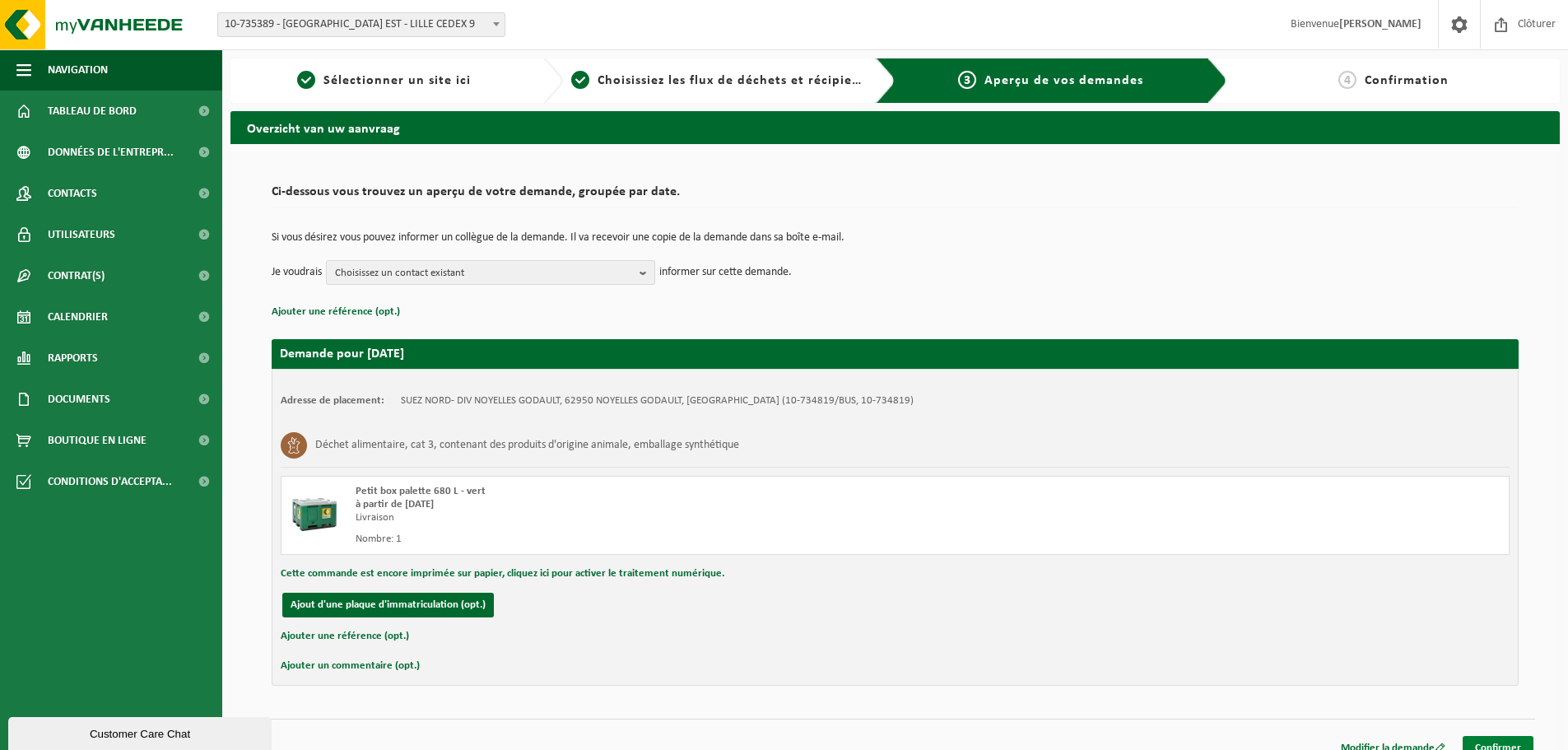
click at [1504, 742] on link "Confirmer" at bounding box center [1497, 748] width 71 height 24
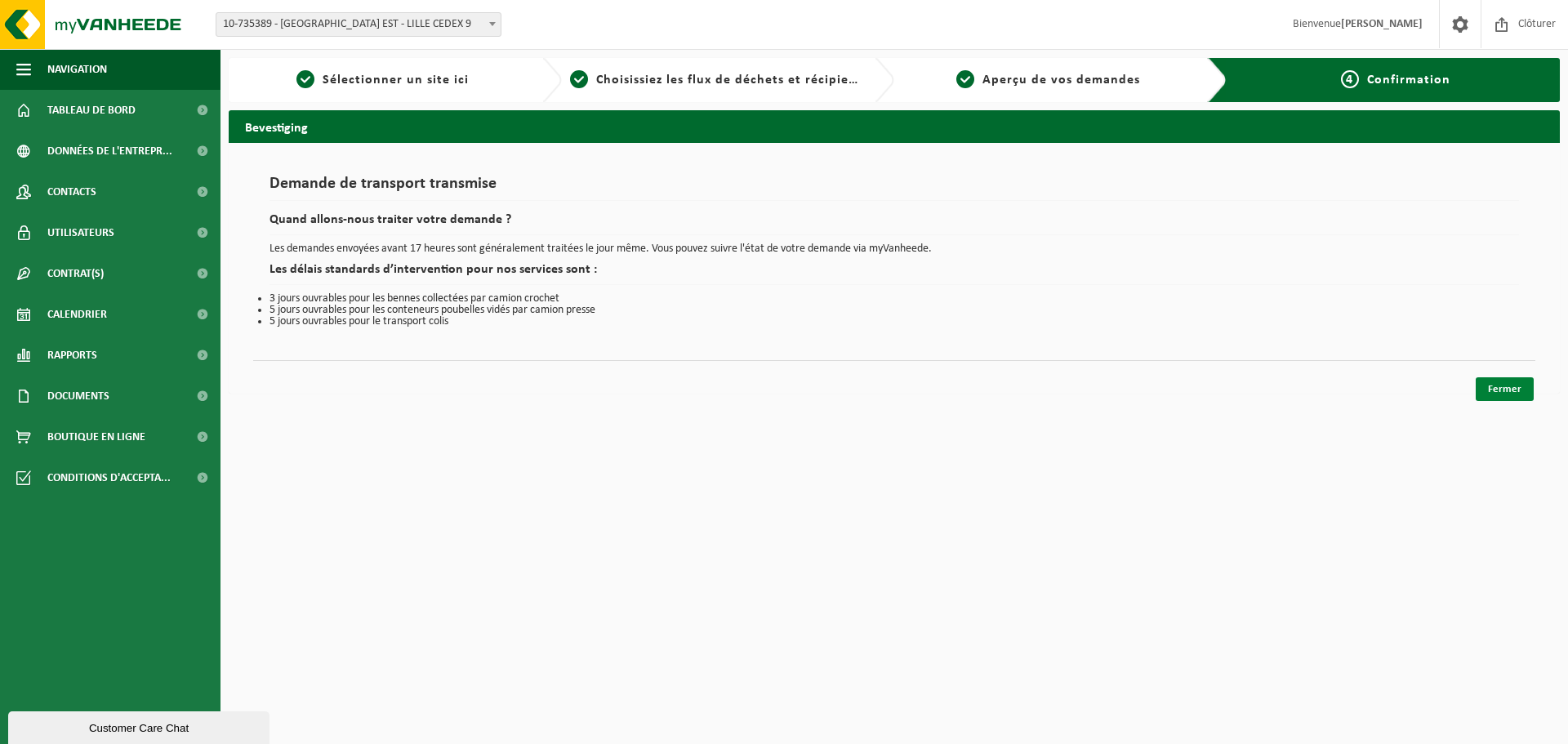
click at [1501, 395] on link "Fermer" at bounding box center [1505, 389] width 58 height 24
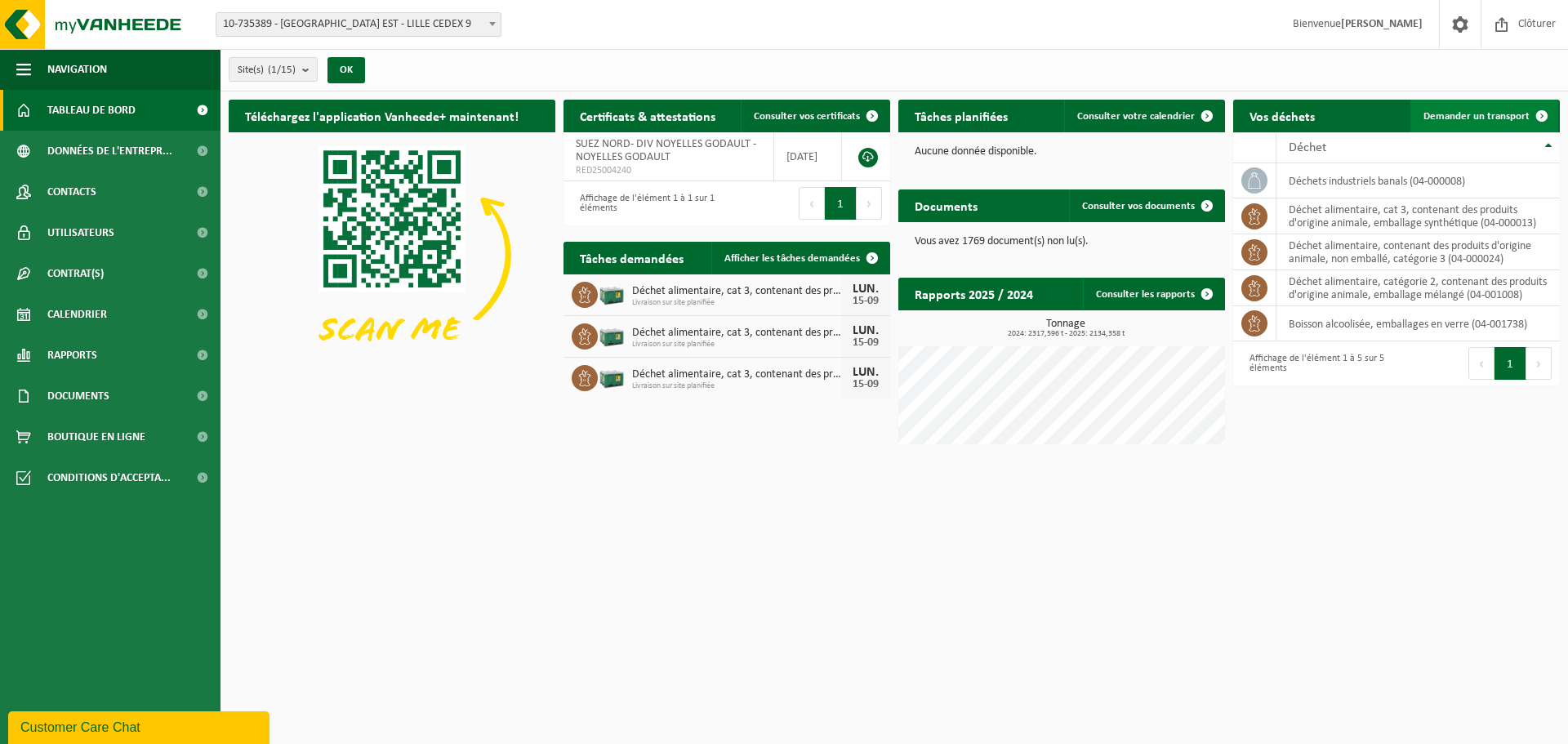
click at [1460, 113] on span "Demander un transport" at bounding box center [1476, 116] width 106 height 11
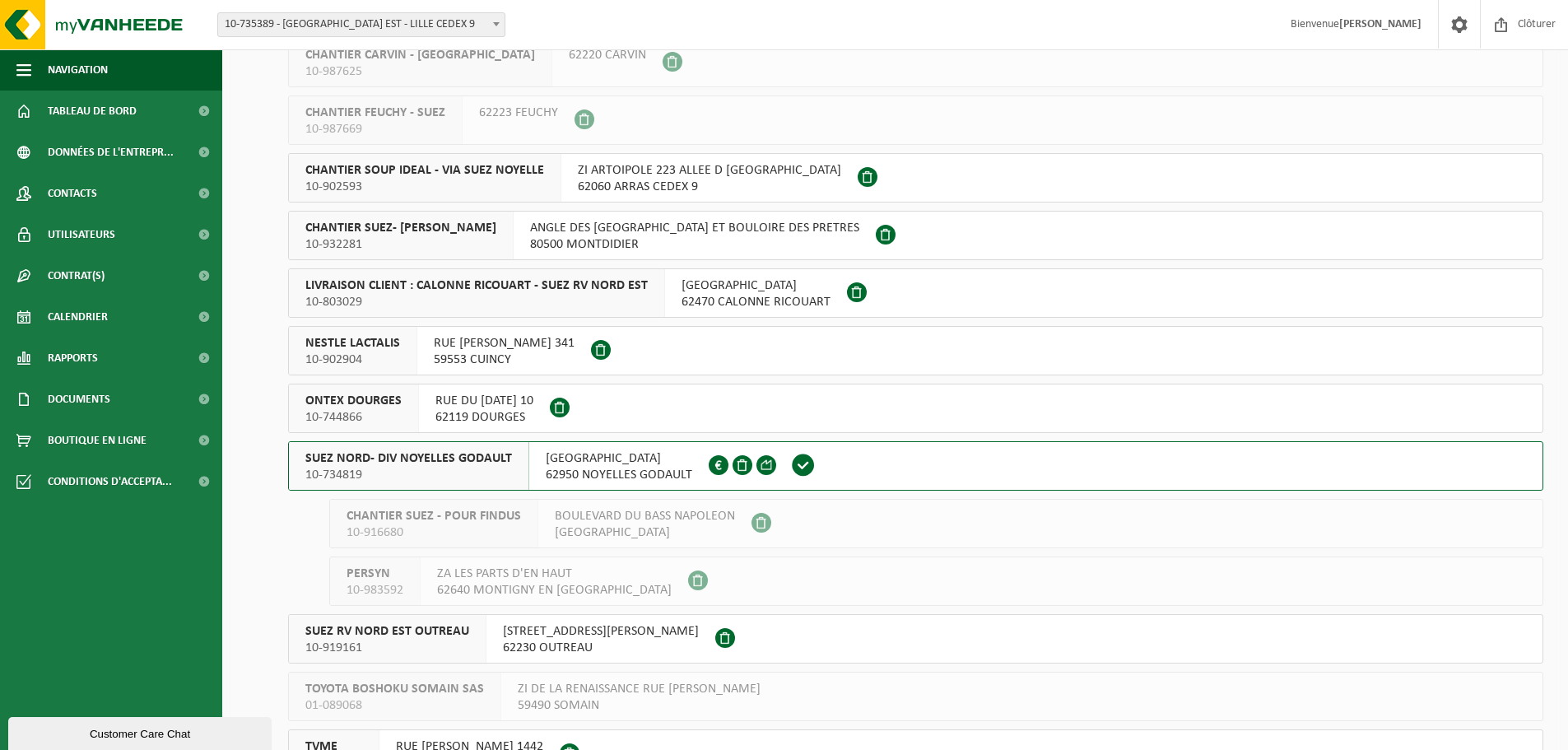
scroll to position [247, 0]
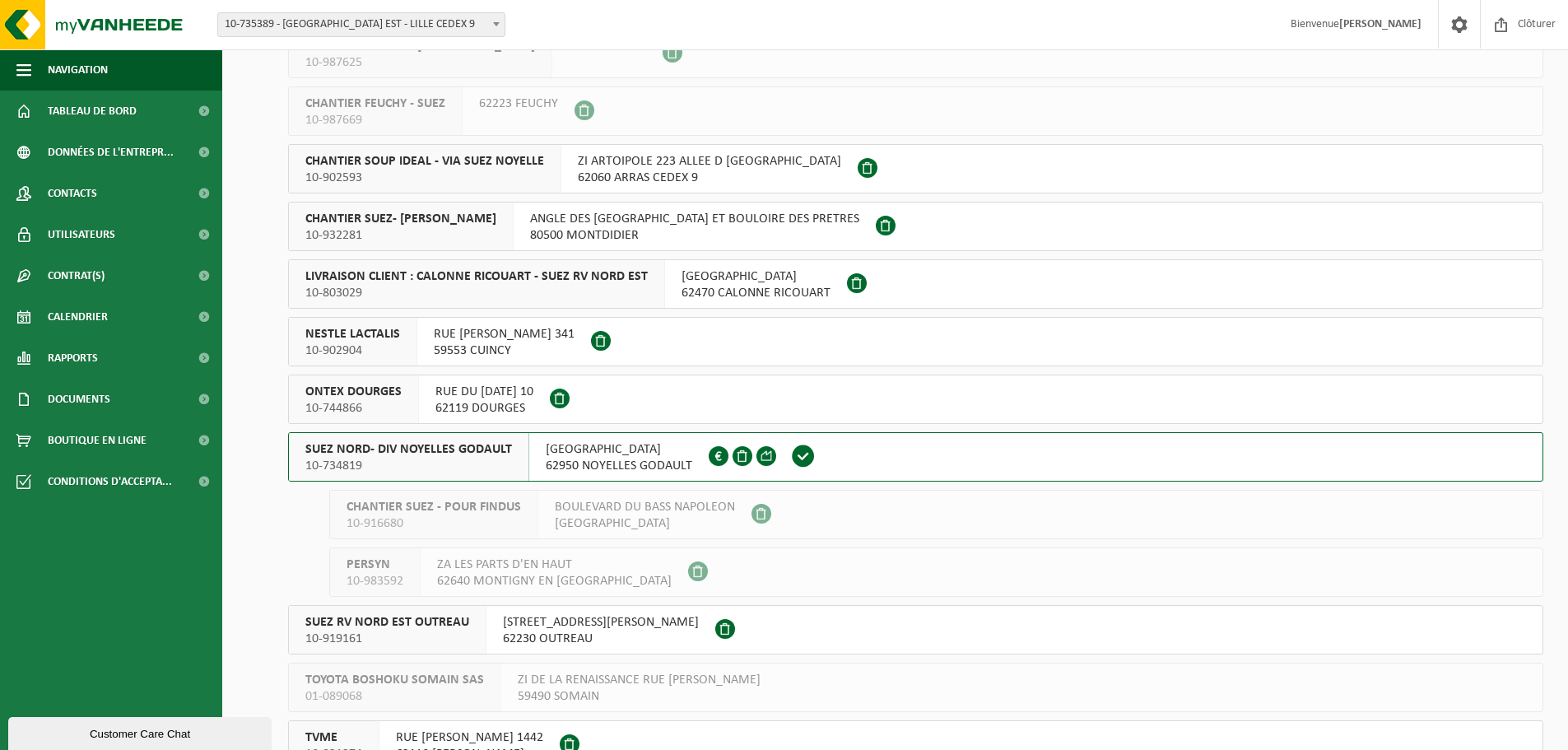
click at [432, 453] on span "SUEZ NORD- DIV NOYELLES GODAULT" at bounding box center [408, 449] width 207 height 16
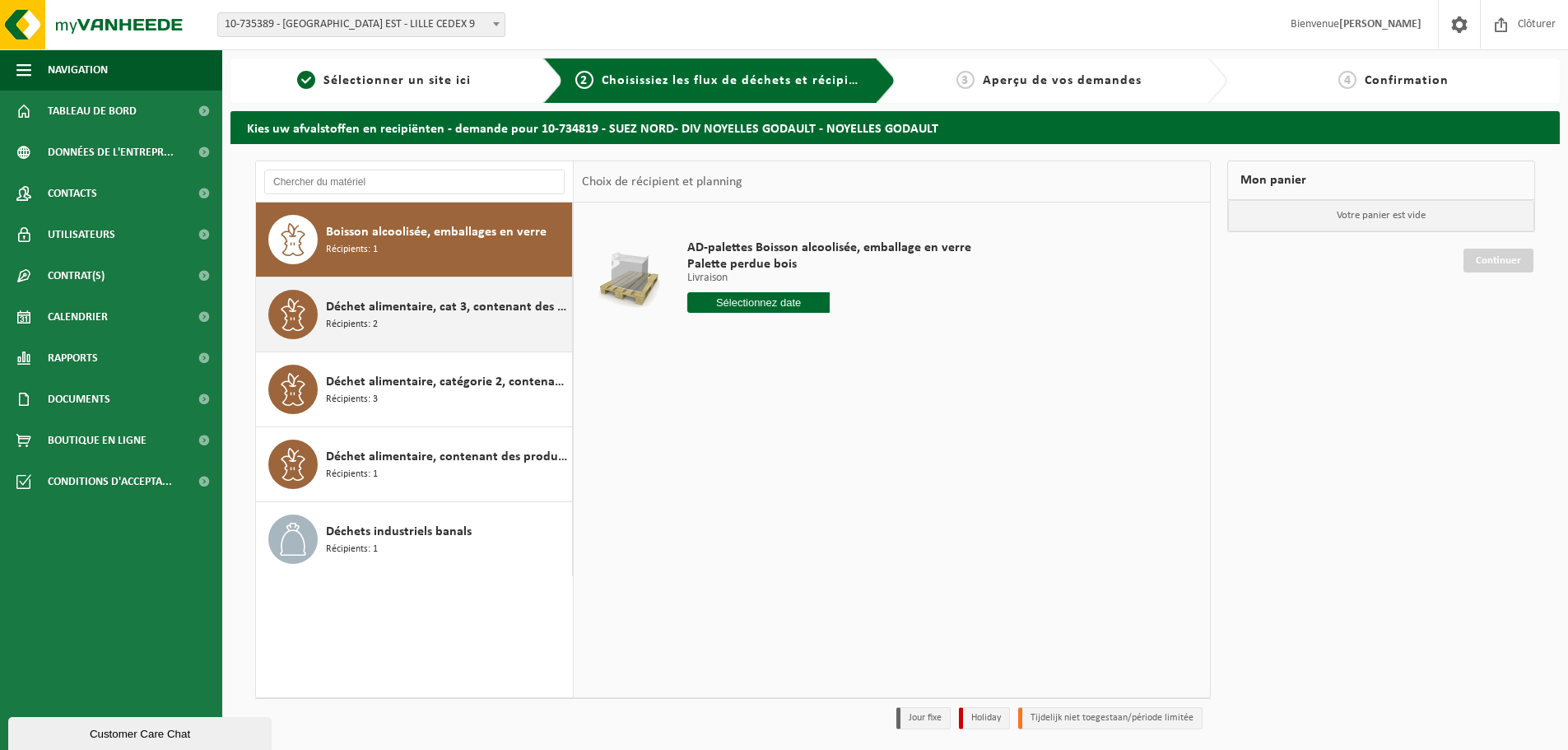
click at [370, 328] on span "Récipients: 2" at bounding box center [352, 325] width 52 height 16
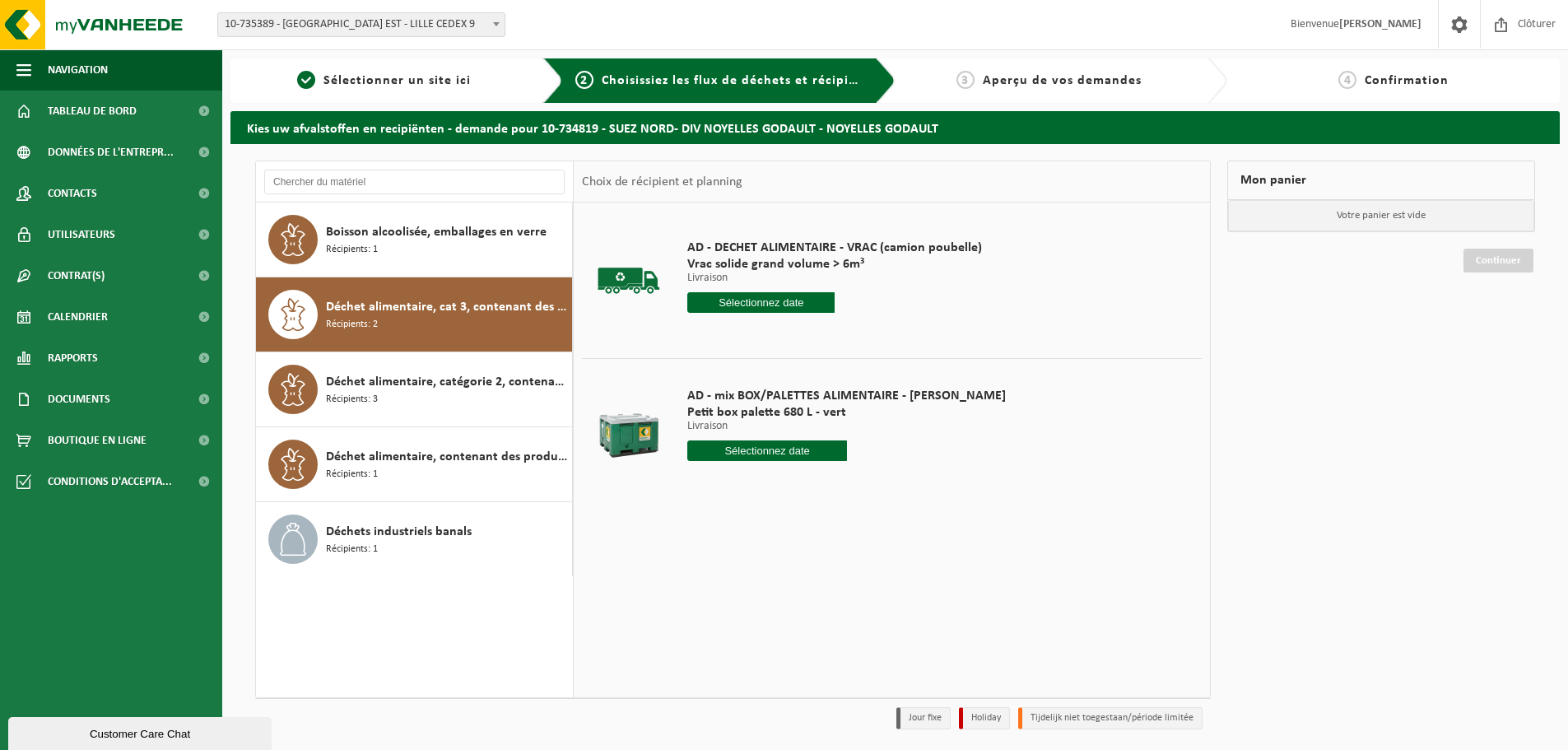
click at [738, 453] on input "text" at bounding box center [768, 450] width 160 height 21
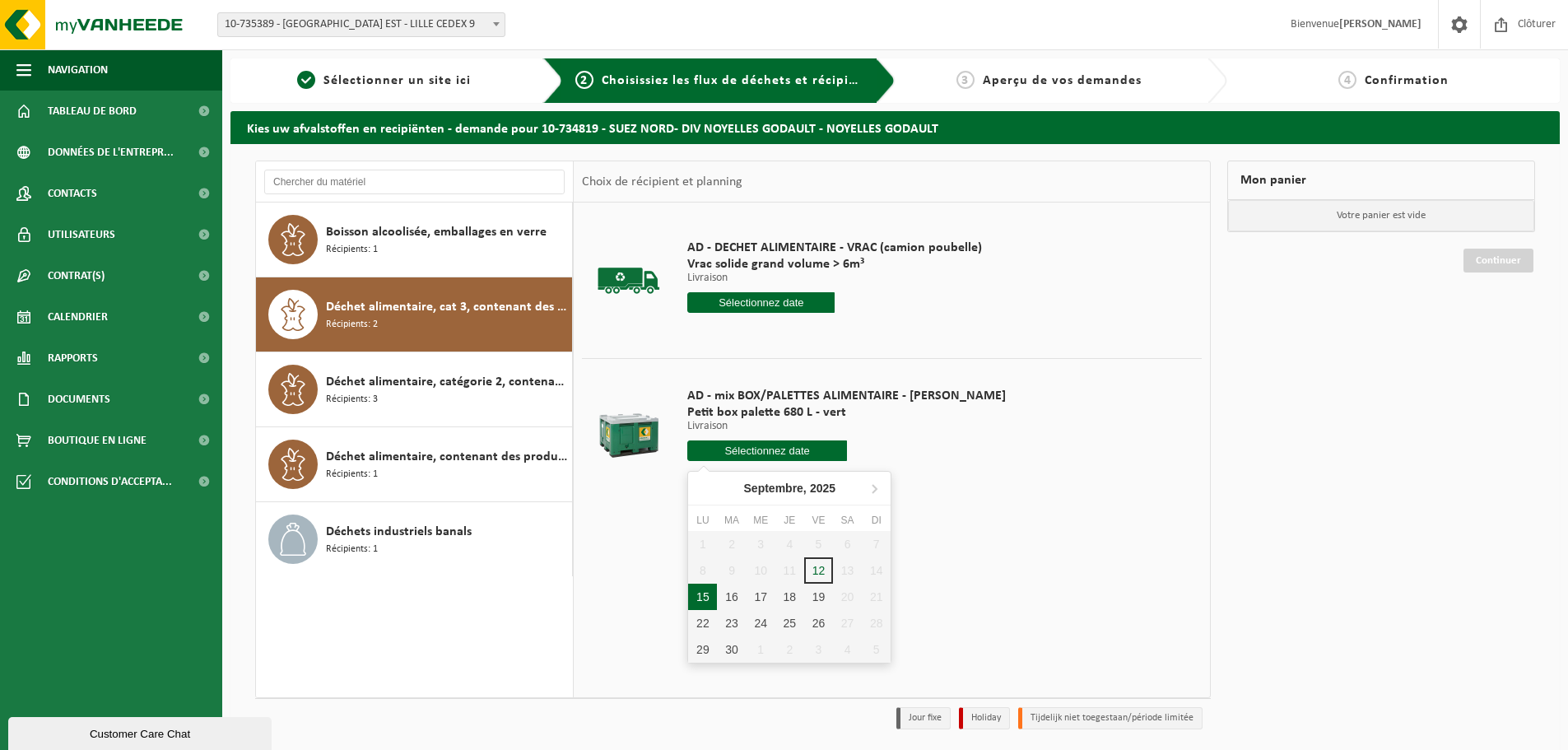
click at [706, 603] on div "15" at bounding box center [702, 597] width 29 height 26
type input "à partir de [DATE]"
type input "[DATE]"
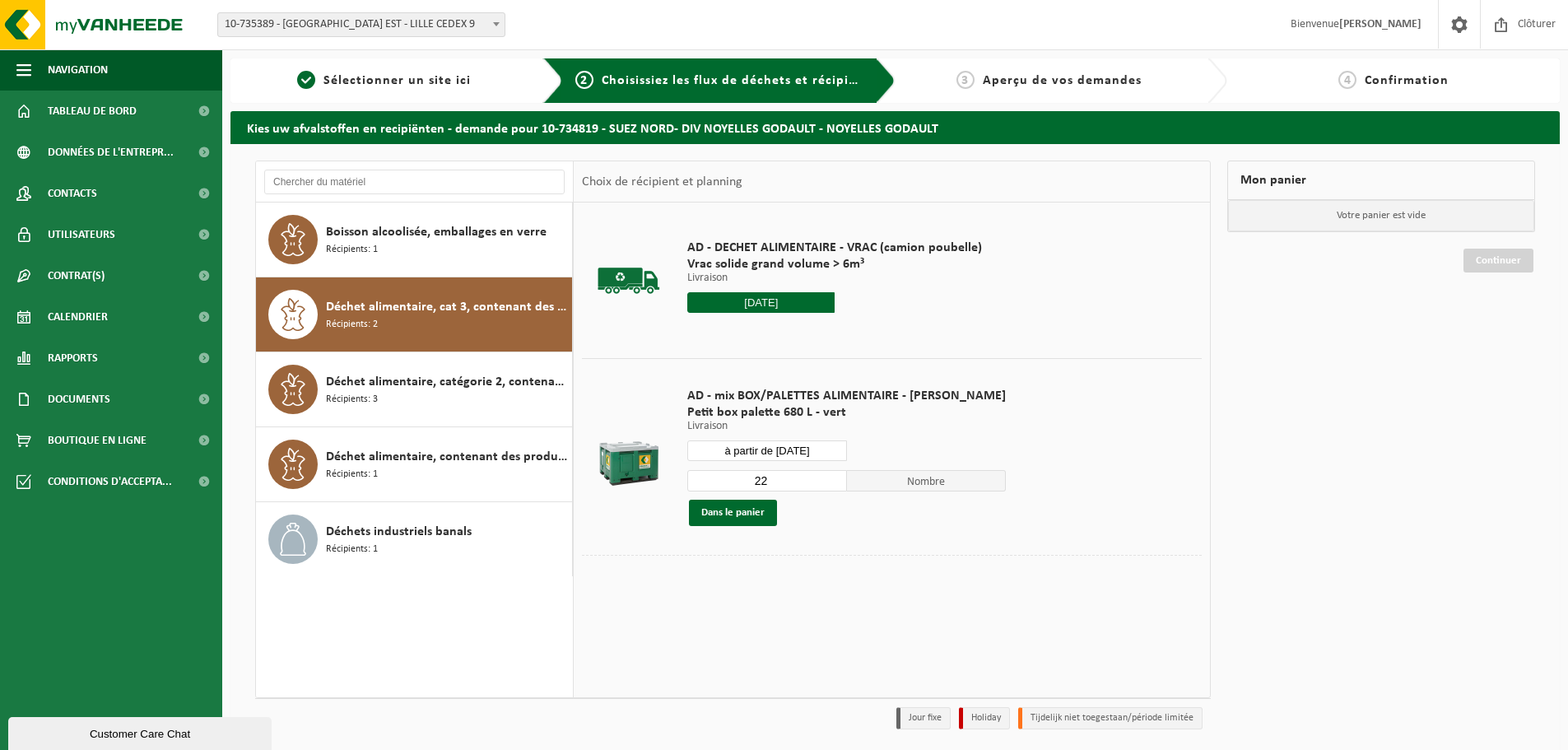
drag, startPoint x: 772, startPoint y: 480, endPoint x: 721, endPoint y: 480, distance: 51.0
click at [721, 480] on input "22" at bounding box center [768, 480] width 160 height 21
type input "1"
click at [740, 501] on button "Dans le panier" at bounding box center [733, 513] width 88 height 26
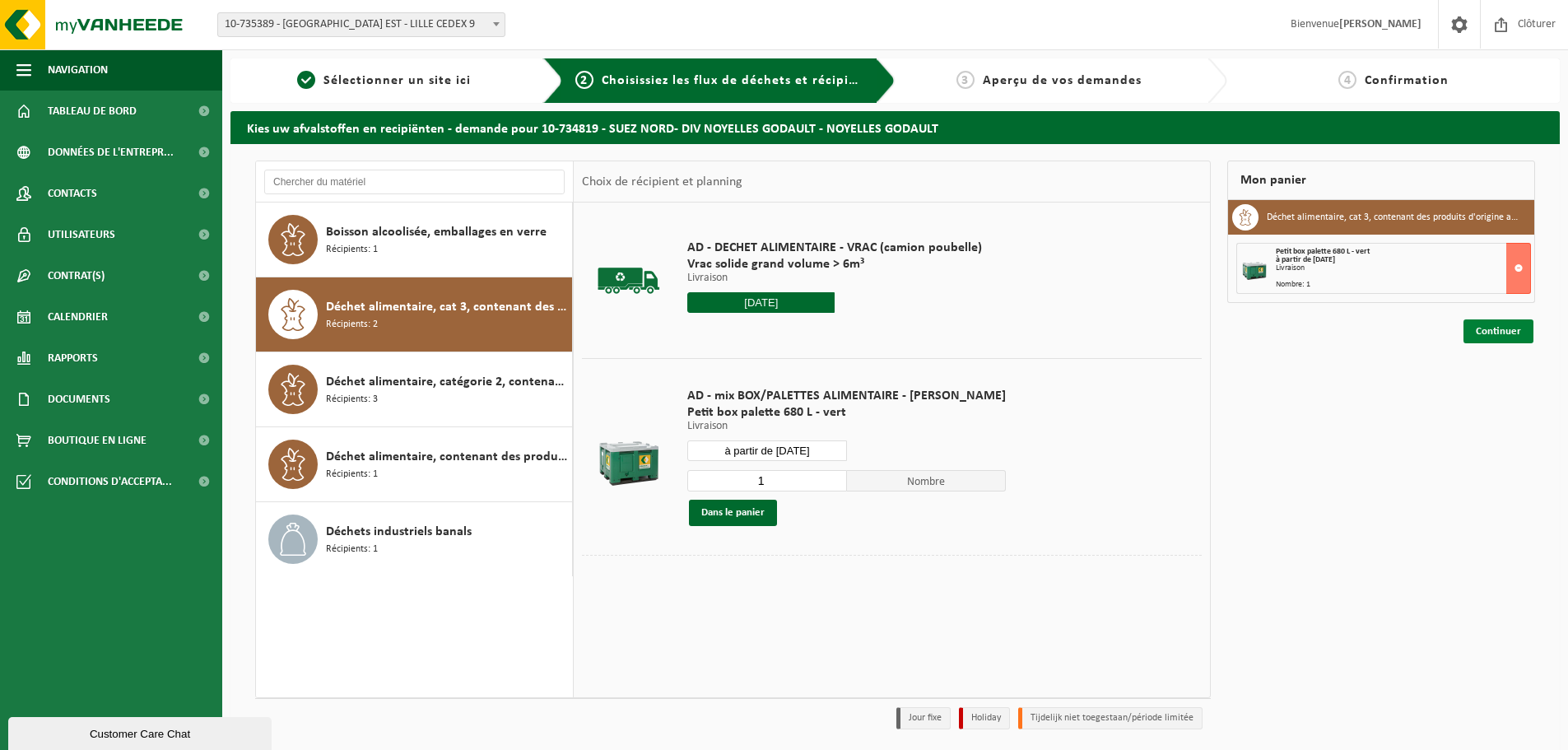
click at [1490, 331] on link "Continuer" at bounding box center [1498, 332] width 70 height 24
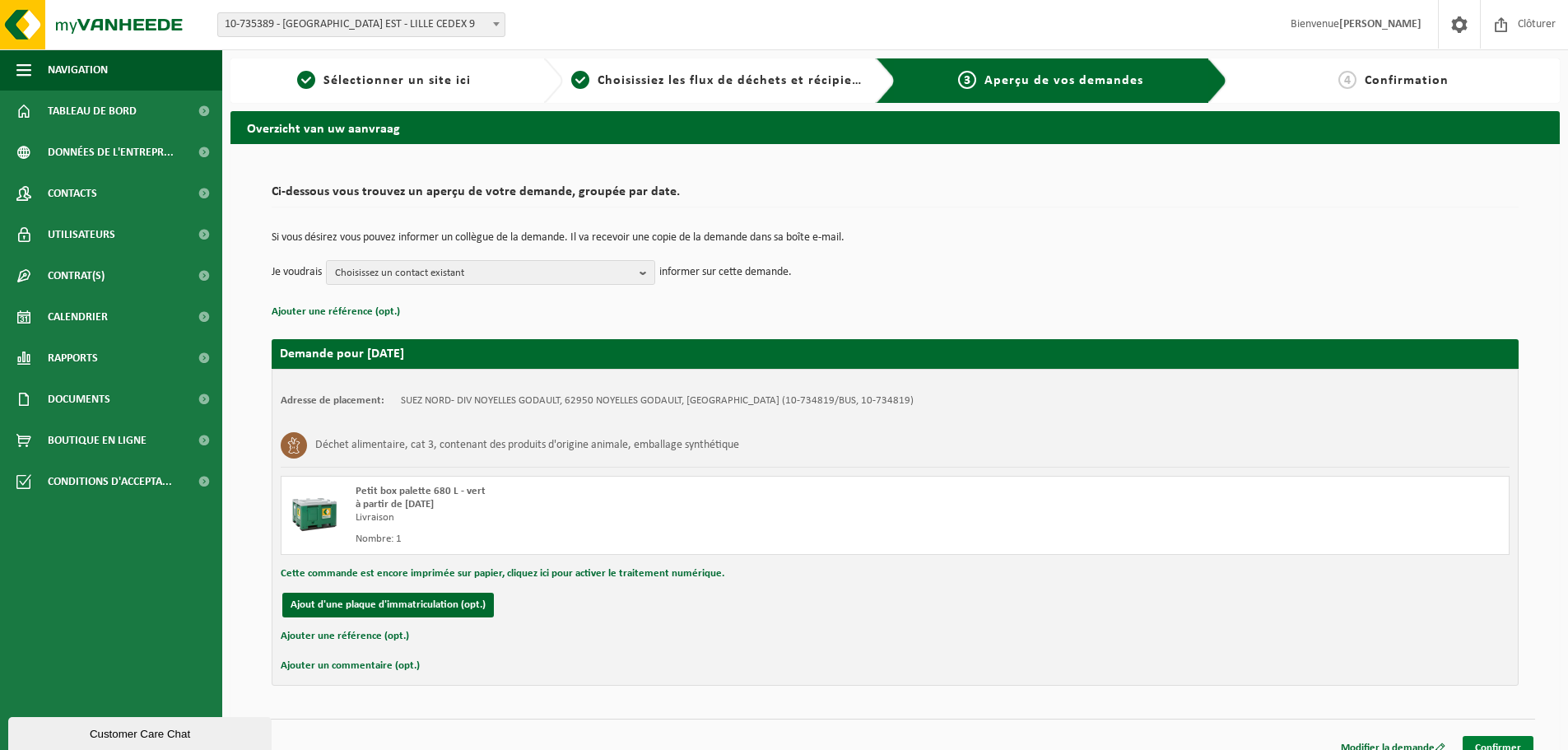
click at [1491, 744] on link "Confirmer" at bounding box center [1497, 748] width 71 height 24
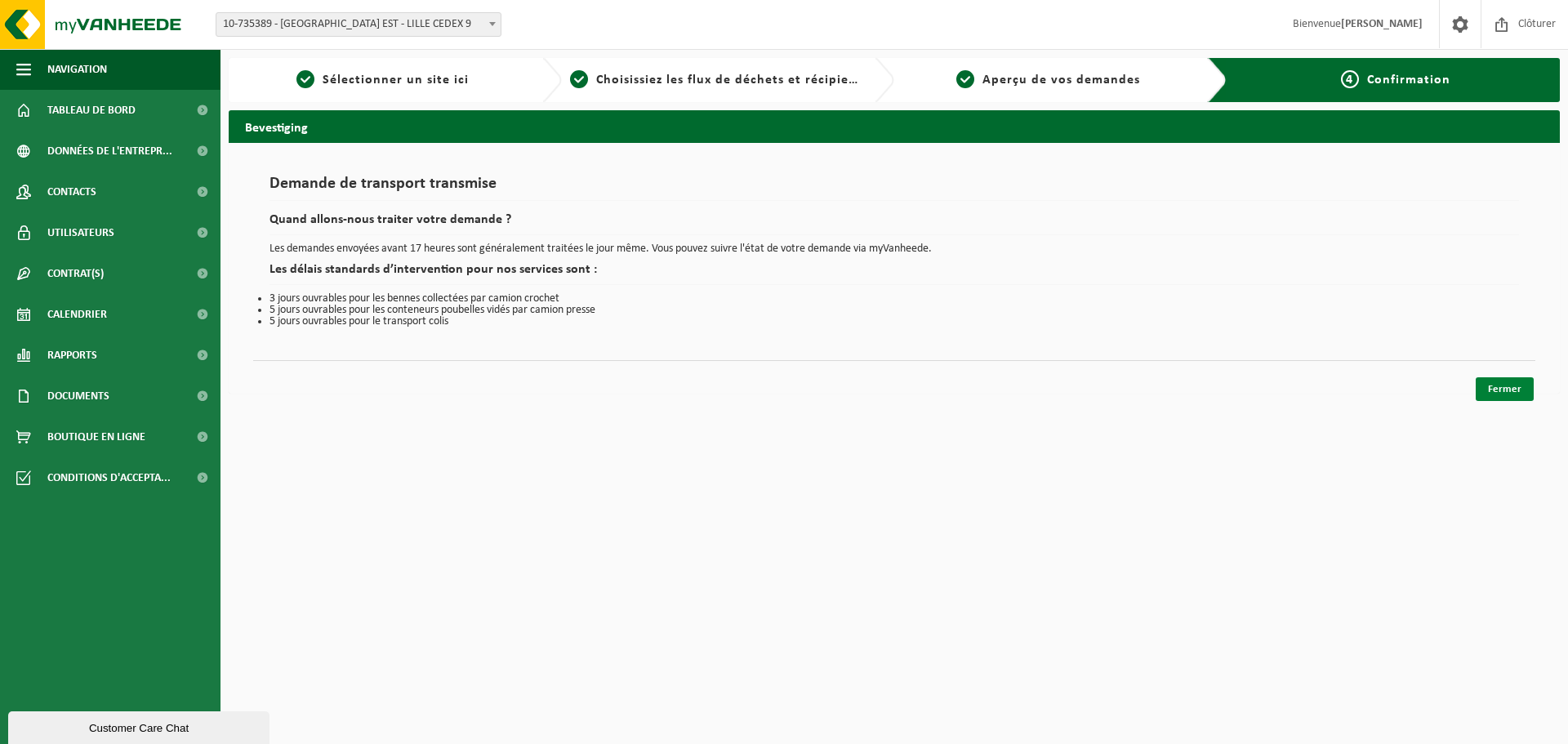
click at [1488, 393] on link "Fermer" at bounding box center [1505, 389] width 58 height 24
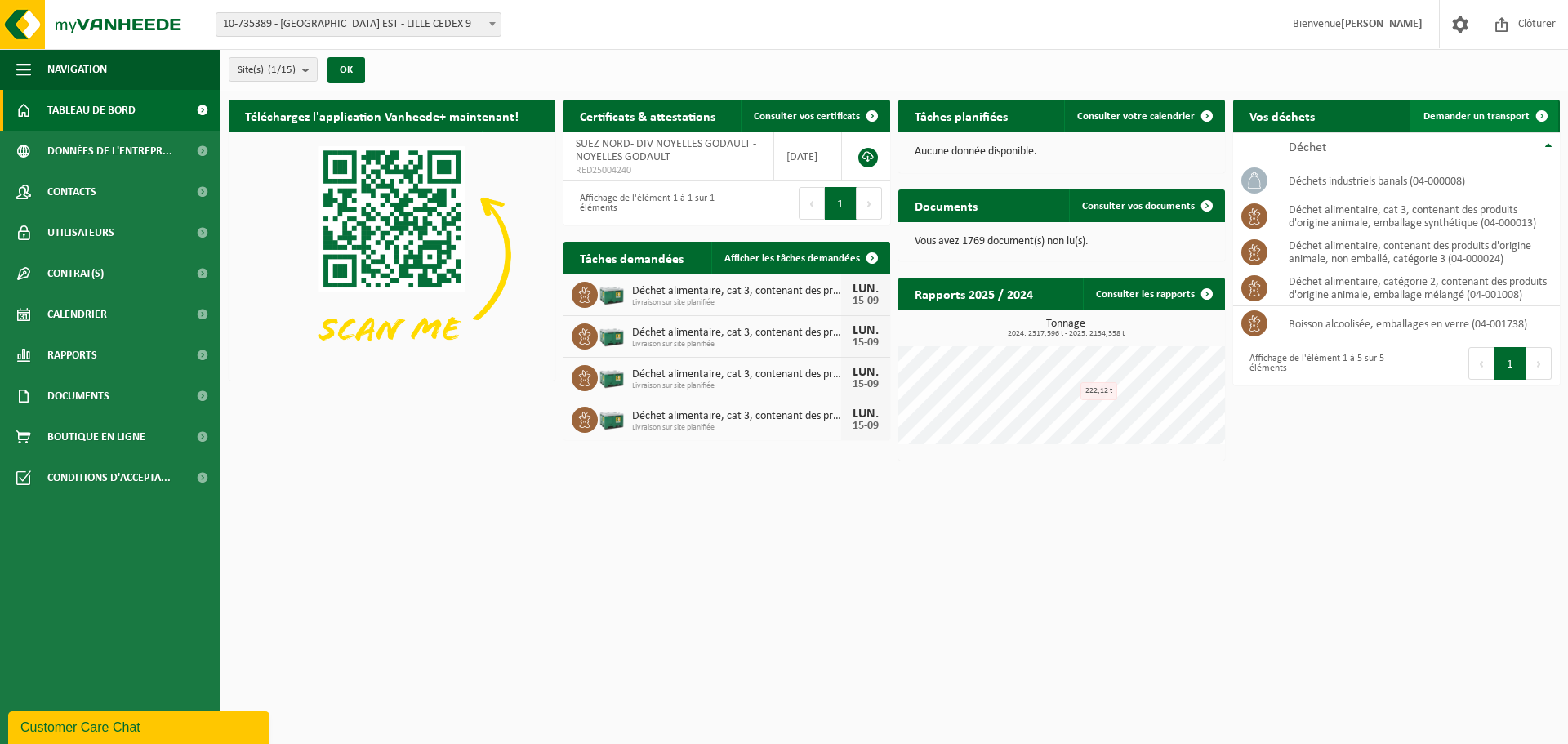
click at [1466, 123] on link "Demander un transport" at bounding box center [1484, 116] width 148 height 33
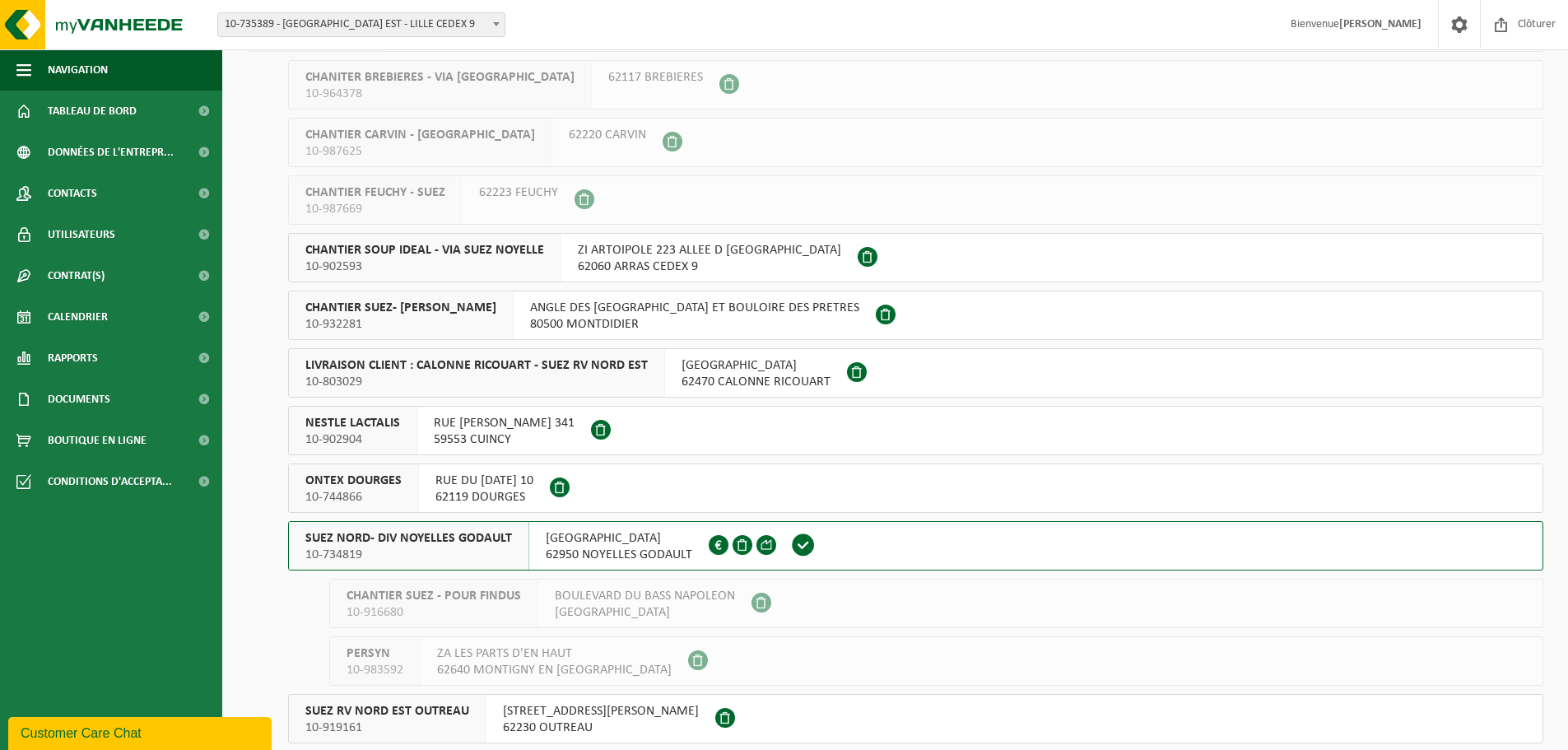
scroll to position [165, 0]
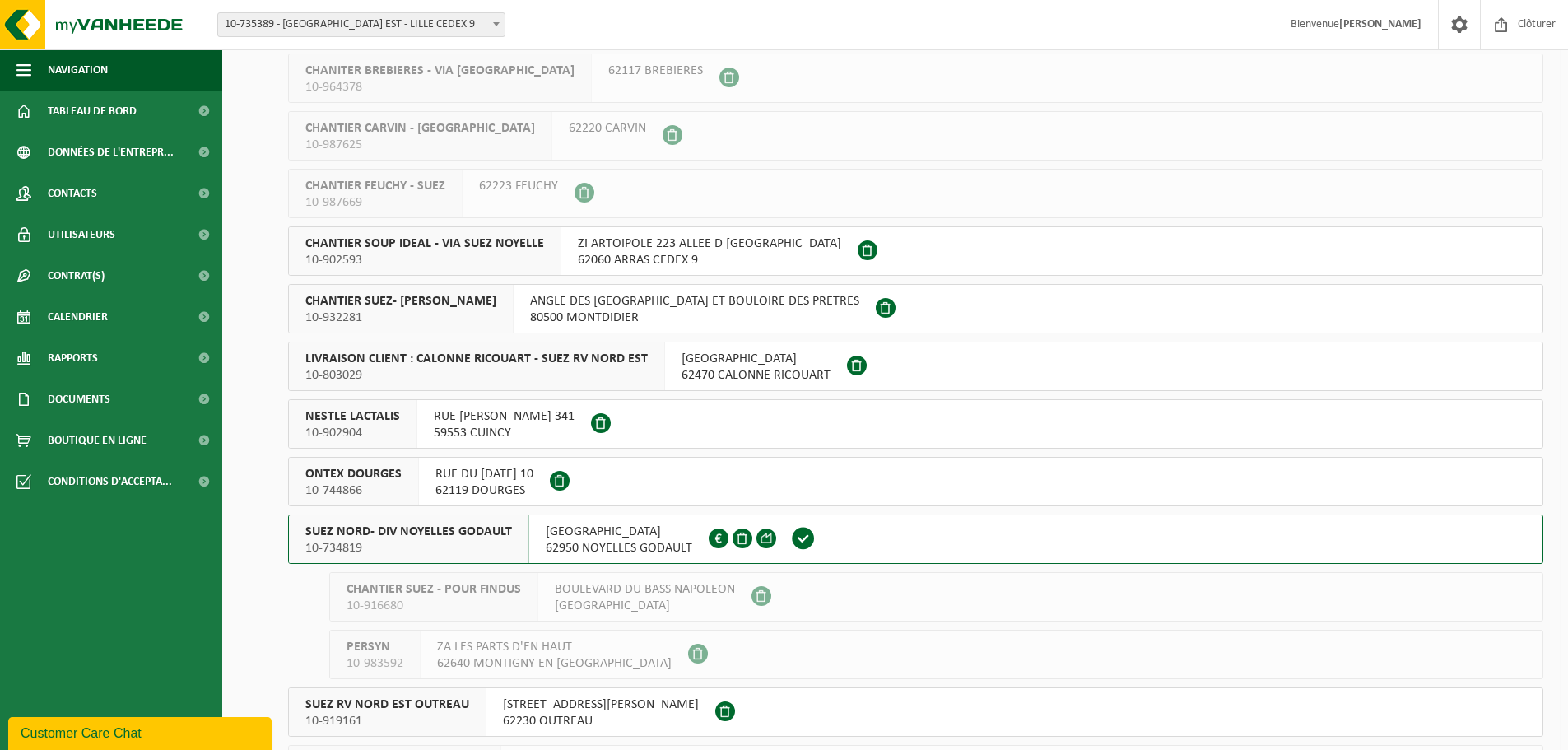
click at [519, 539] on div "SUEZ NORD- DIV NOYELLES GODAULT 10-734819" at bounding box center [408, 539] width 241 height 48
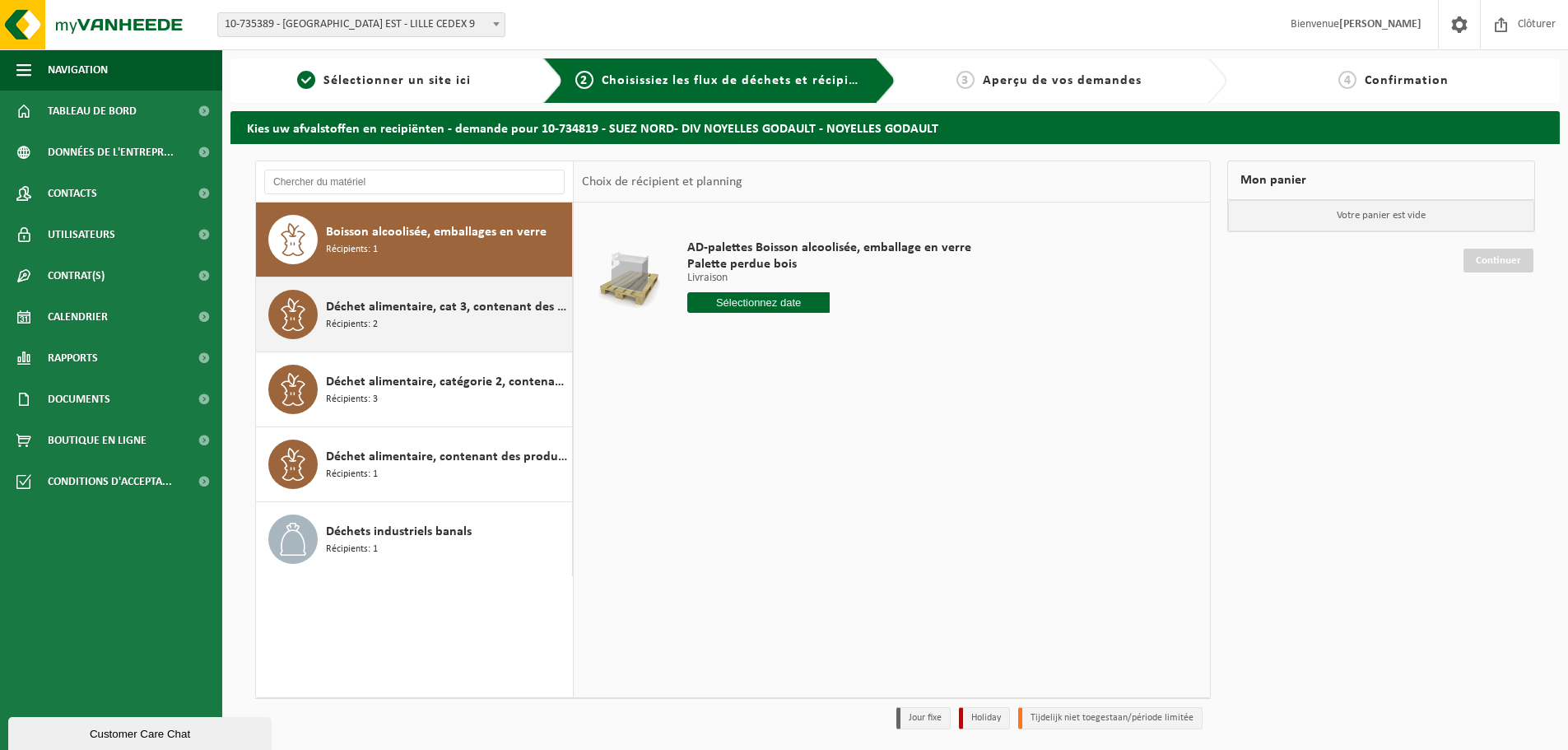
click at [412, 322] on div "Déchet alimentaire, cat 3, contenant des produits d'origine animale, emballage …" at bounding box center [447, 314] width 242 height 49
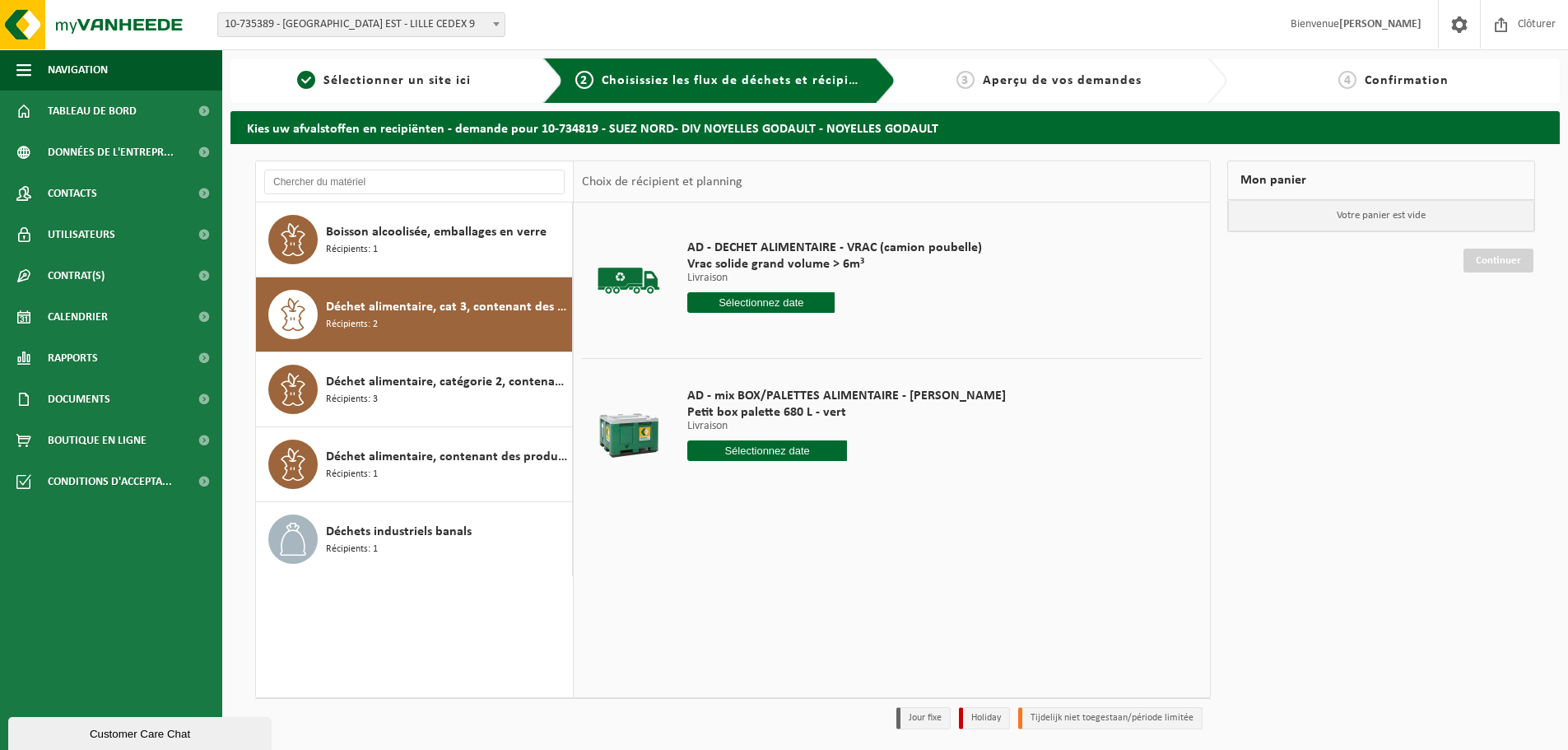
click at [776, 301] on input "text" at bounding box center [762, 303] width 148 height 21
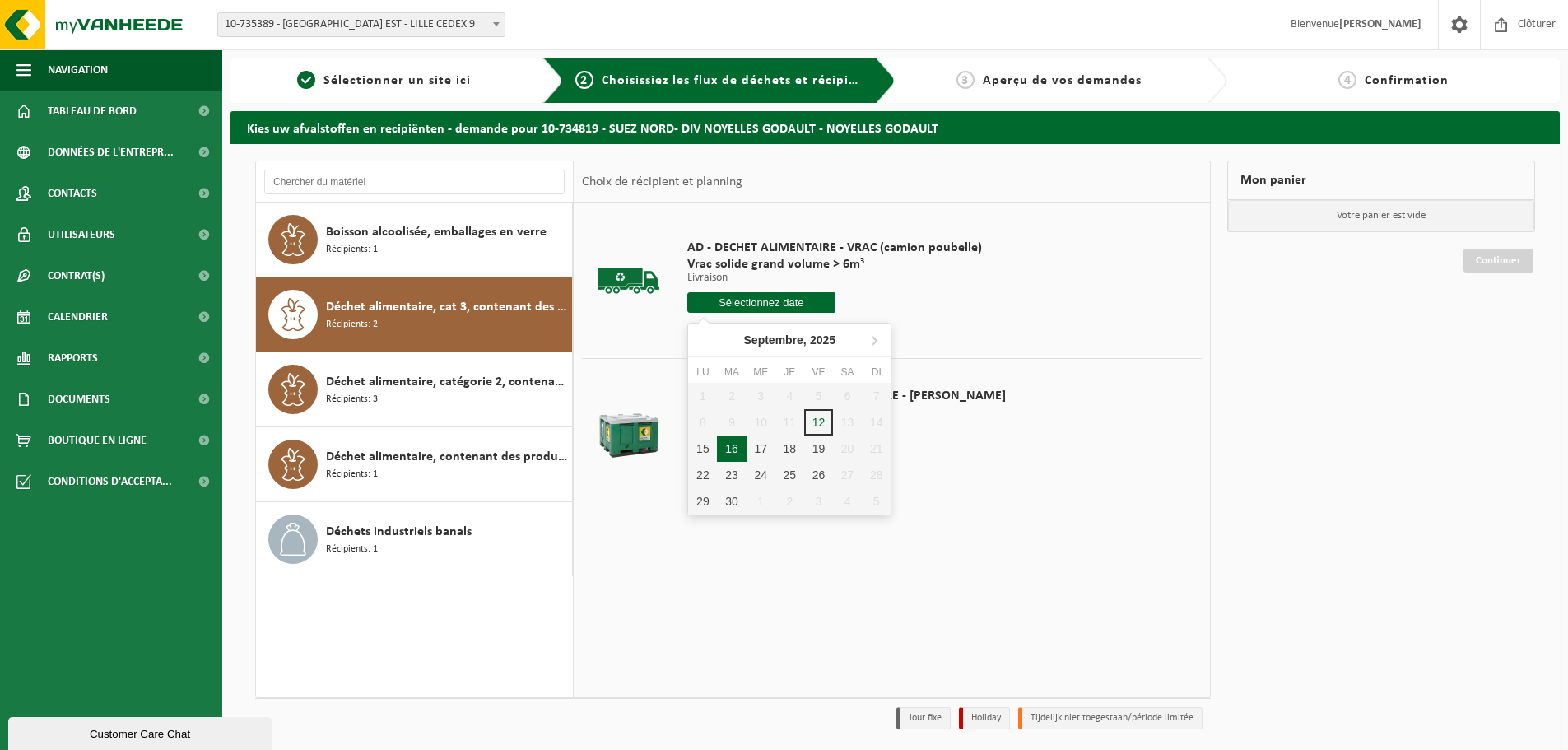
click at [728, 447] on div "16" at bounding box center [731, 448] width 29 height 26
type input "à partir de 2025-09-16"
type input "2025-09-16"
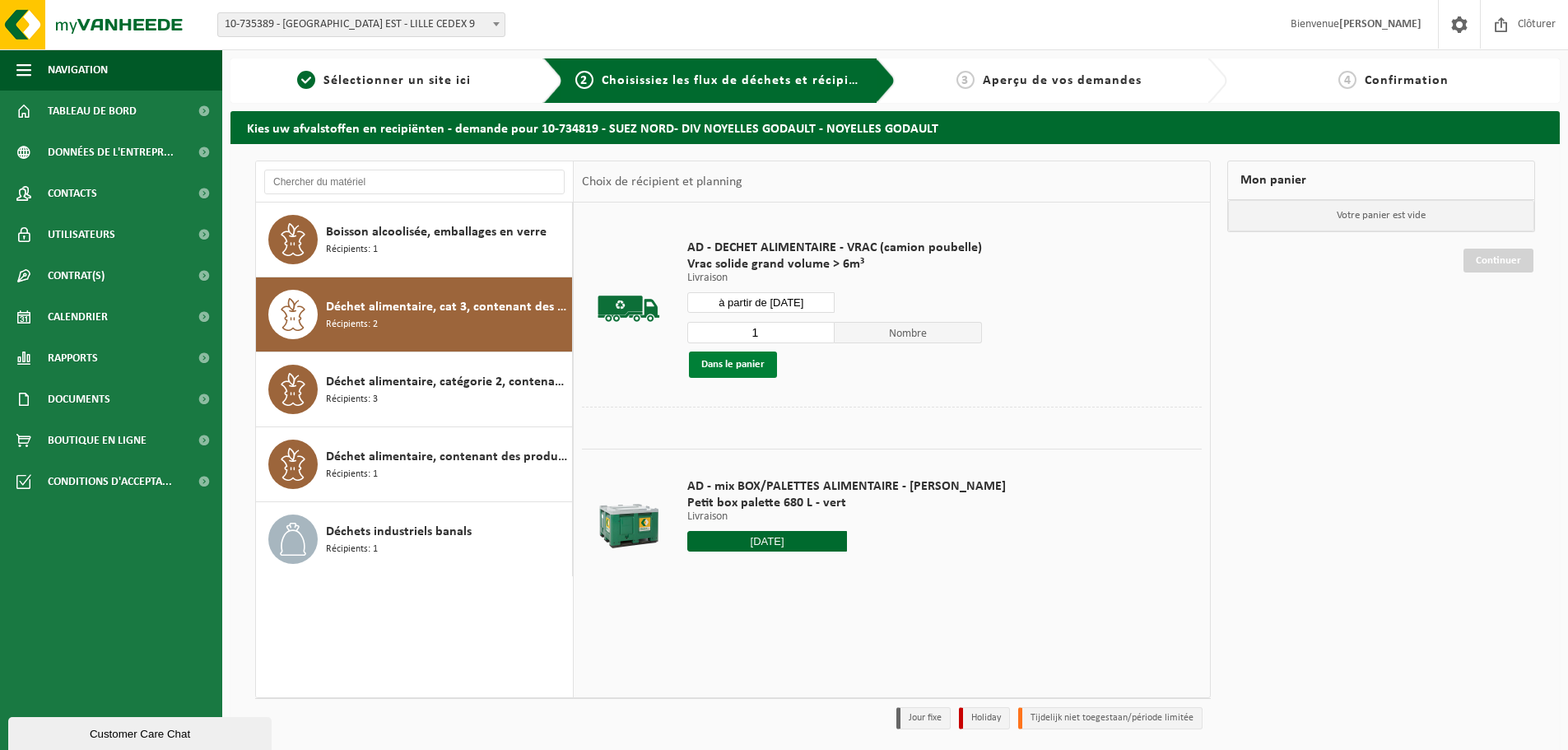
drag, startPoint x: 763, startPoint y: 360, endPoint x: 850, endPoint y: 364, distance: 87.1
click at [764, 360] on button "Dans le panier" at bounding box center [733, 365] width 88 height 26
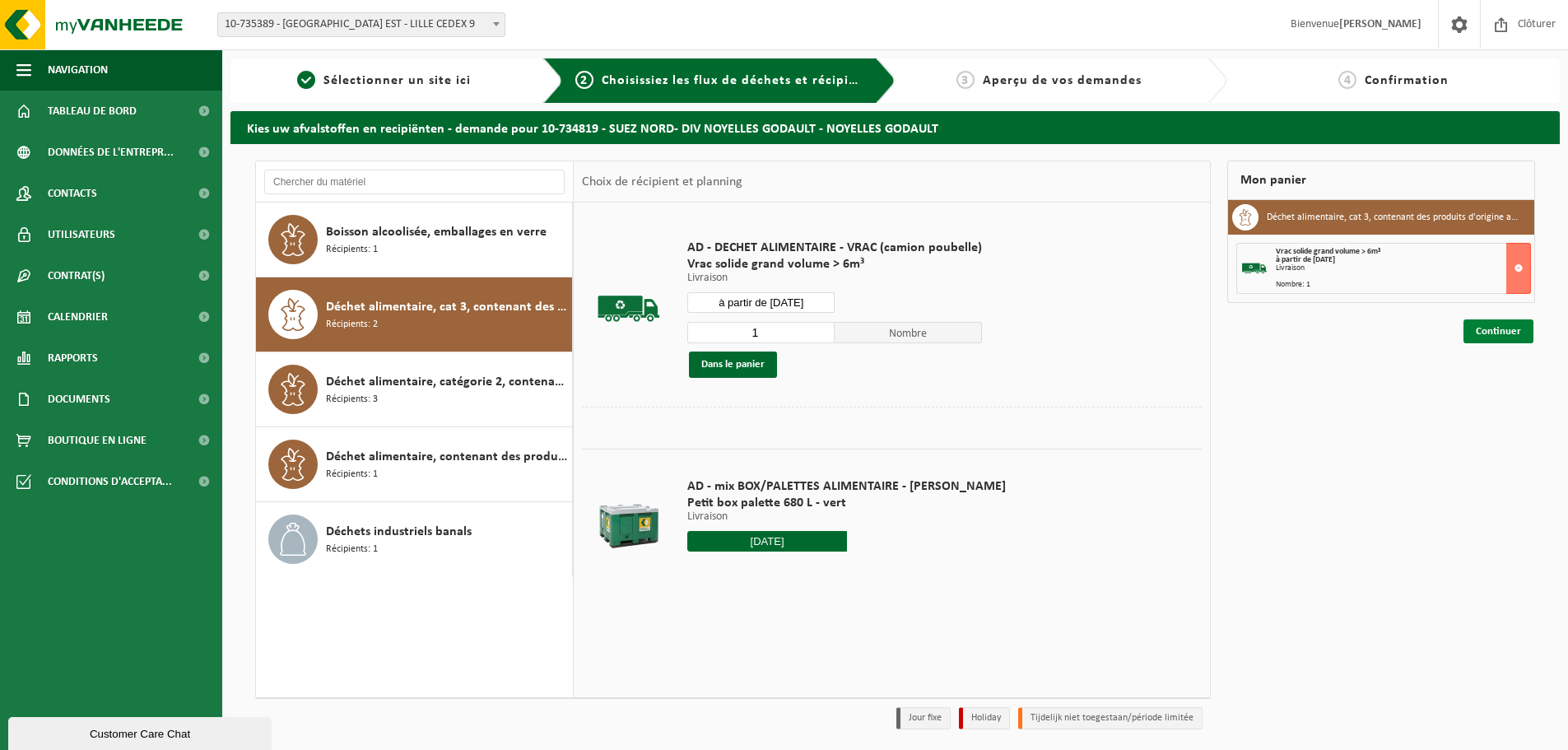
click at [1505, 340] on link "Continuer" at bounding box center [1498, 332] width 70 height 24
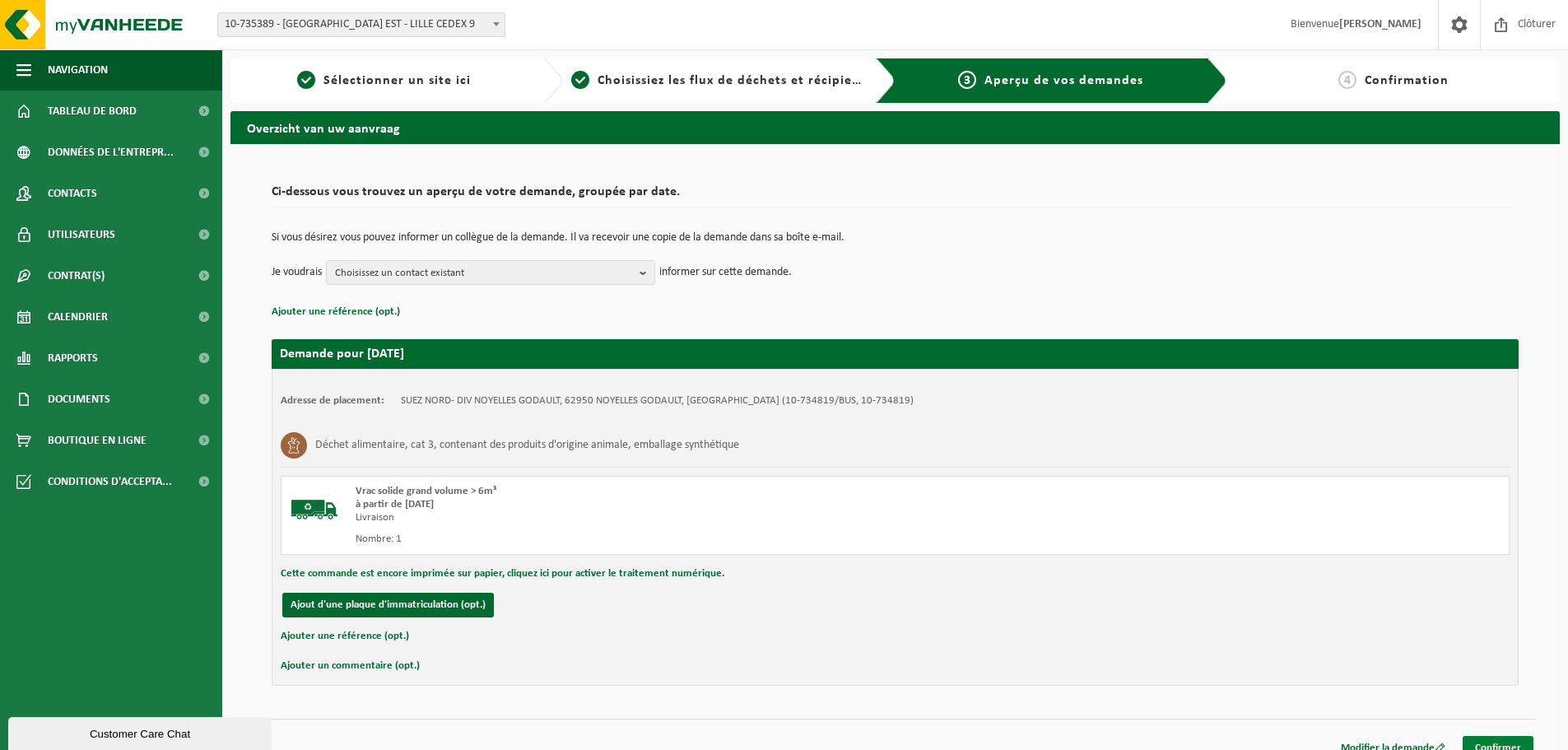
click at [1505, 736] on link "Confirmer" at bounding box center [1497, 748] width 71 height 24
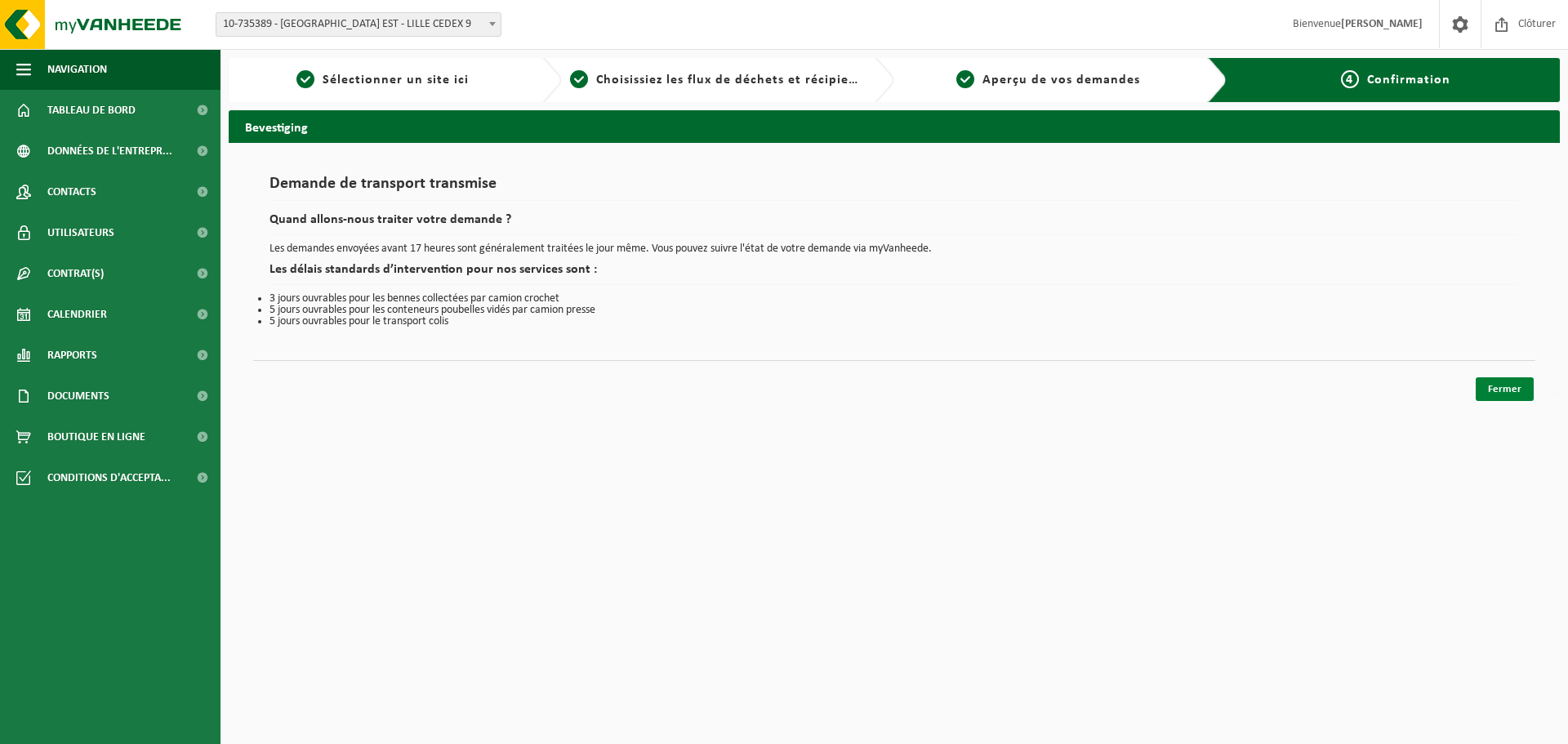
click at [1497, 394] on link "Fermer" at bounding box center [1505, 389] width 58 height 24
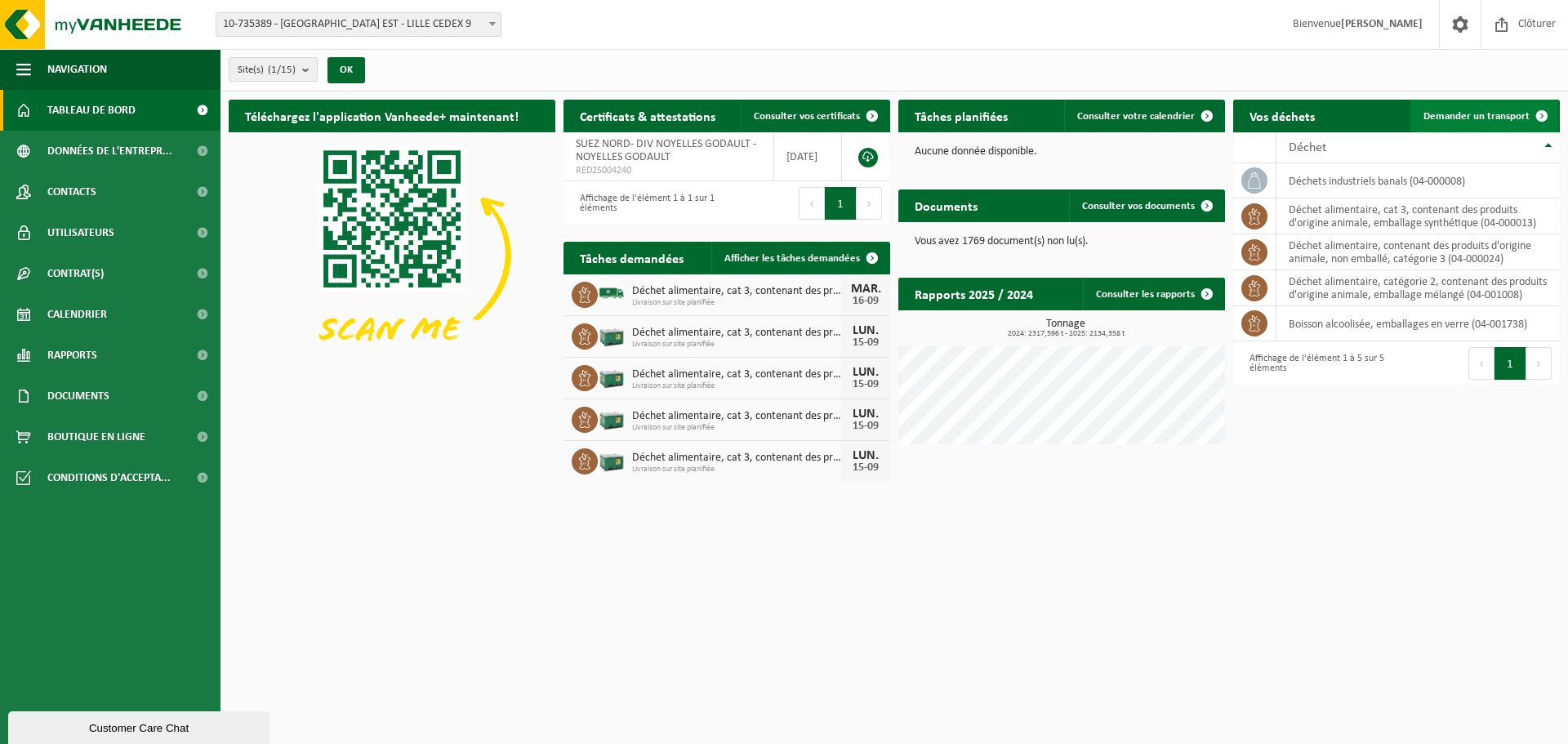
click at [1479, 121] on span "Demander un transport" at bounding box center [1476, 116] width 106 height 11
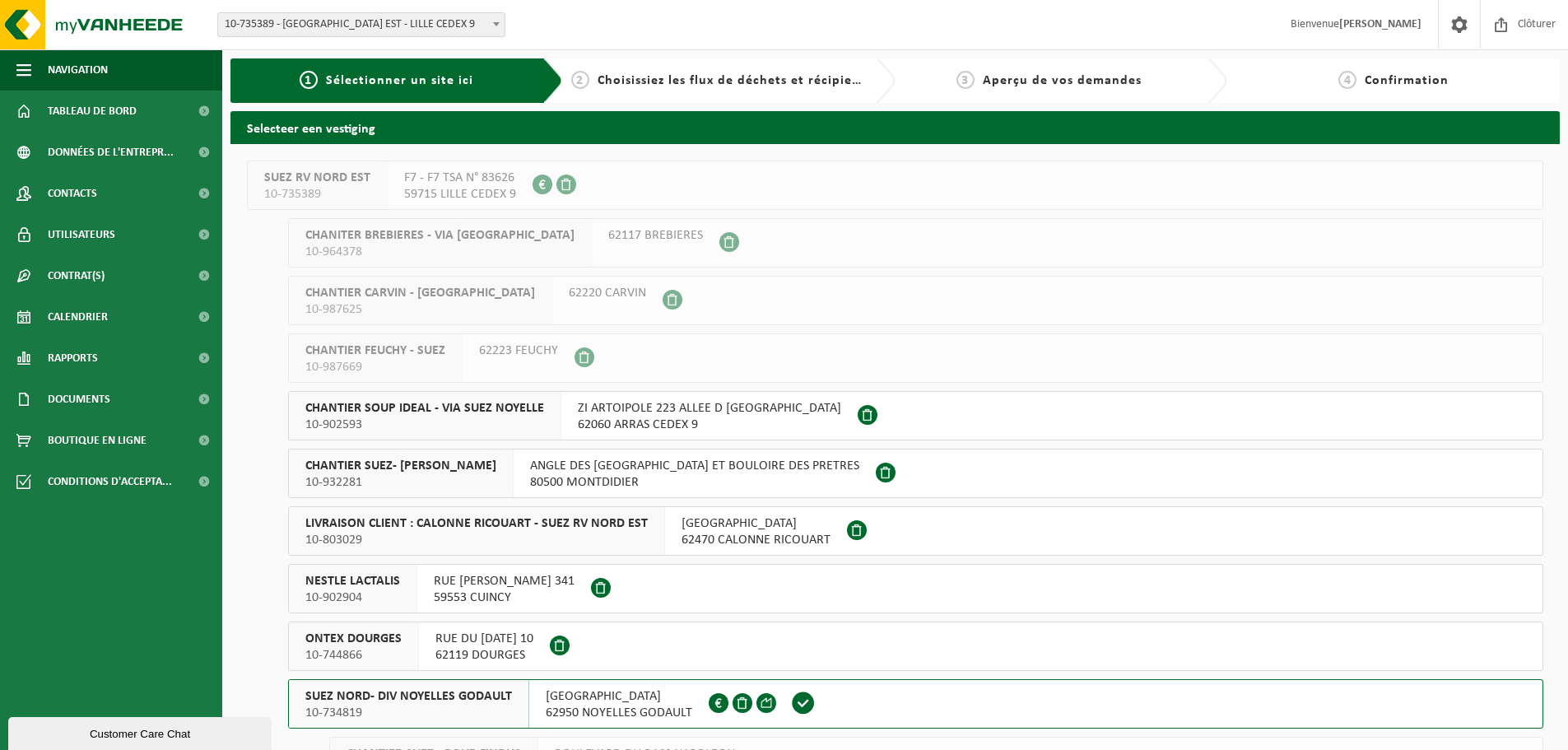
click at [425, 697] on span "SUEZ NORD- DIV NOYELLES GODAULT" at bounding box center [408, 696] width 207 height 16
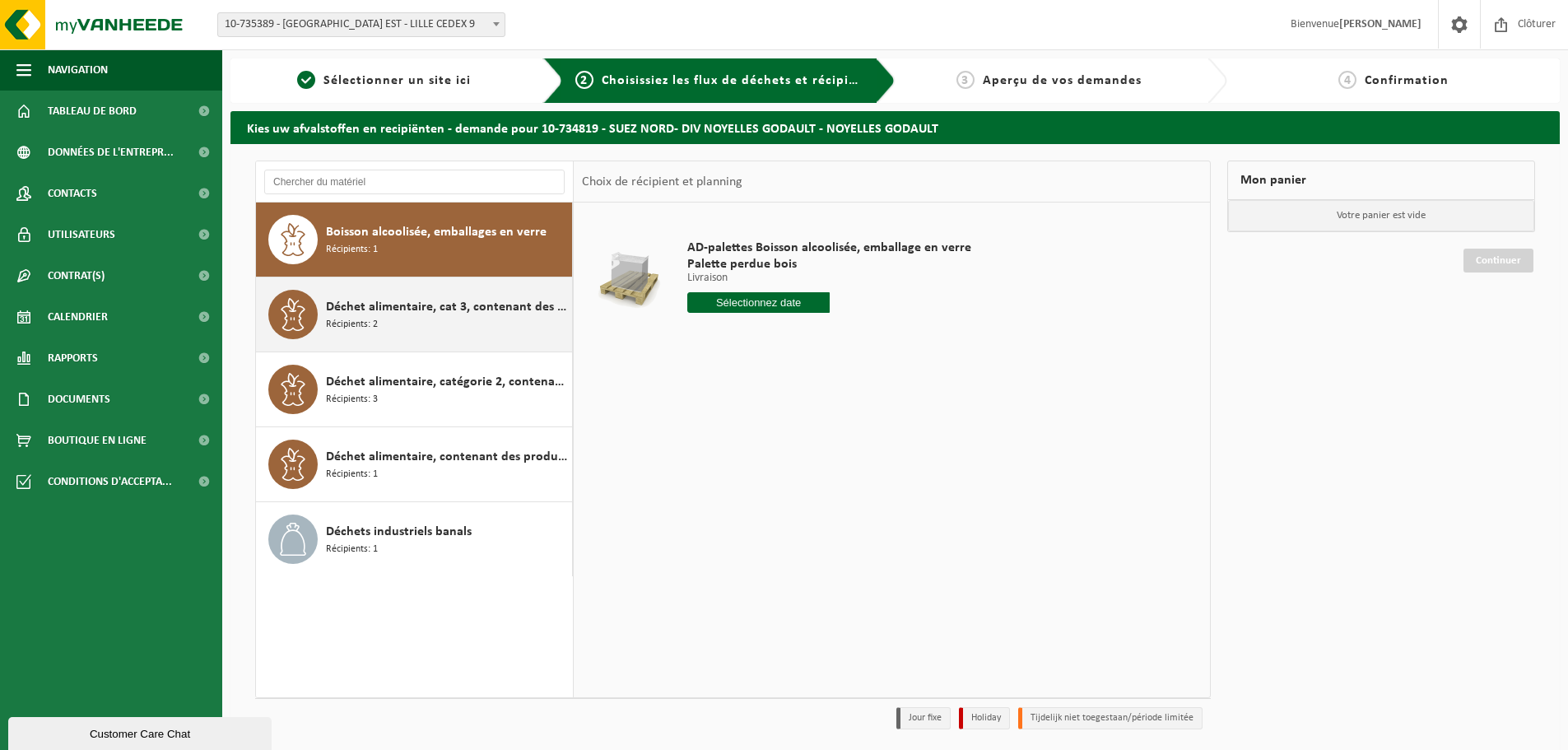
click at [434, 318] on div "Déchet alimentaire, cat 3, contenant des produits d'origine animale, emballage …" at bounding box center [447, 314] width 242 height 49
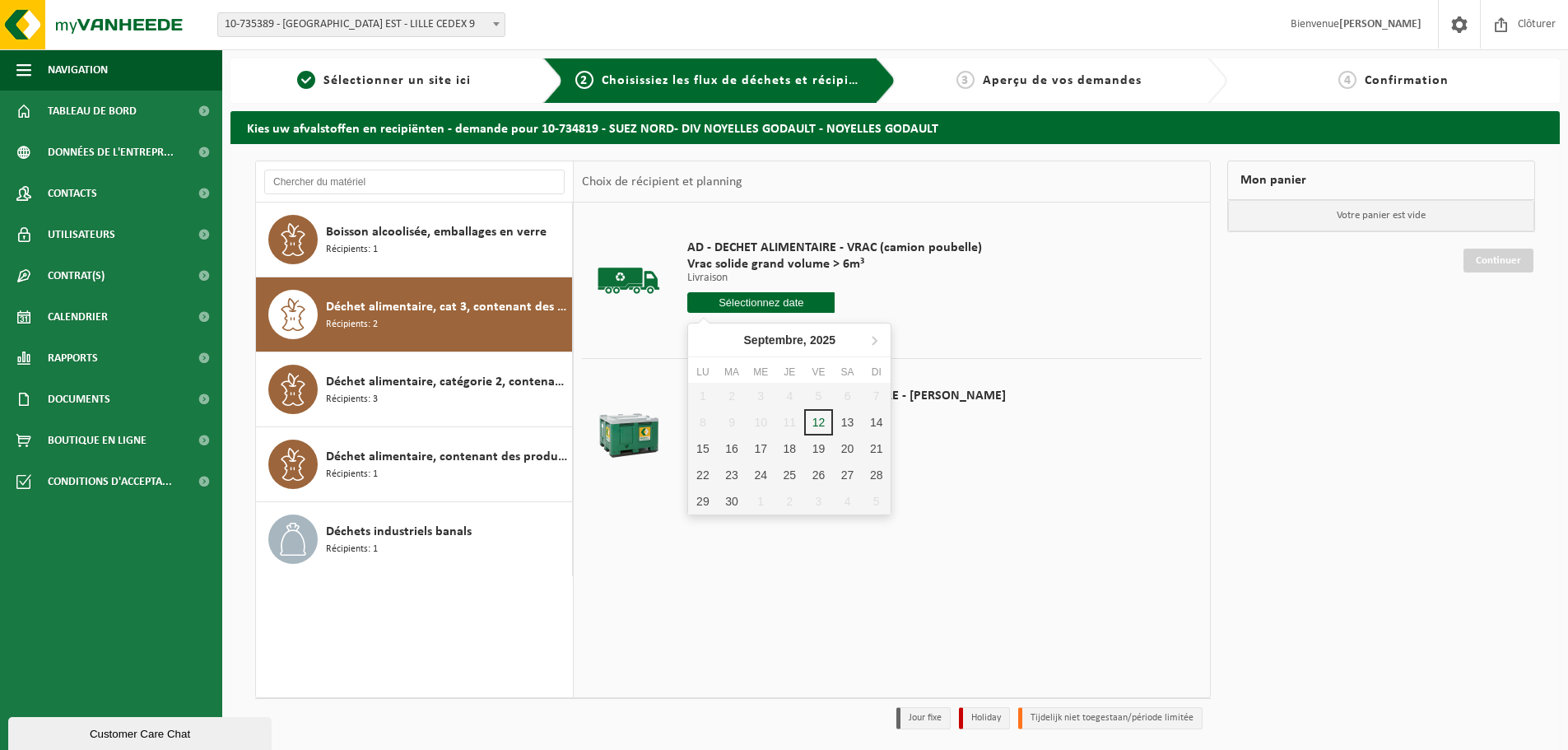
click at [807, 309] on input "text" at bounding box center [762, 303] width 148 height 21
click at [734, 453] on div "16" at bounding box center [731, 448] width 29 height 26
type input "à partir de [DATE]"
type input "2025-09-16"
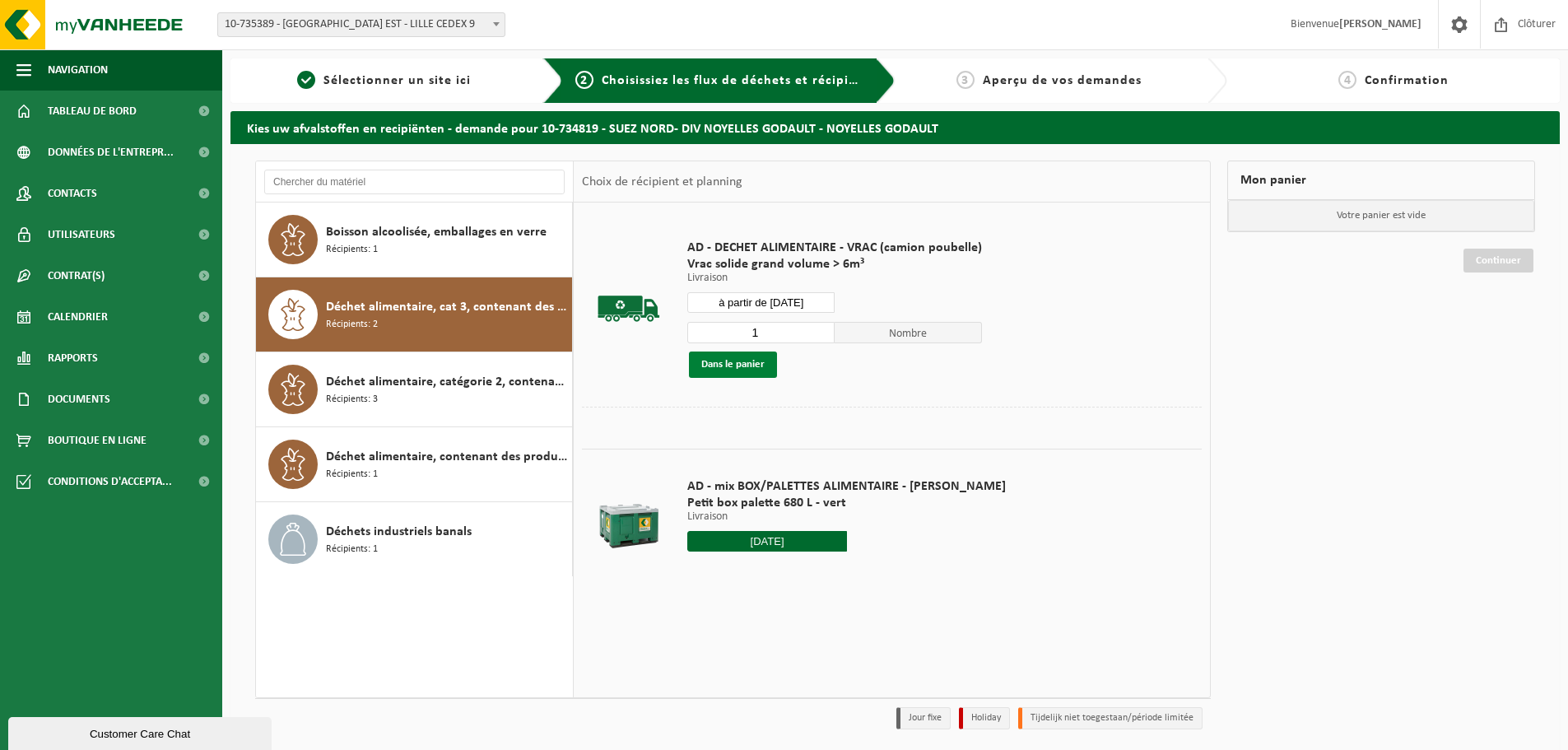
click at [759, 362] on button "Dans le panier" at bounding box center [733, 365] width 88 height 26
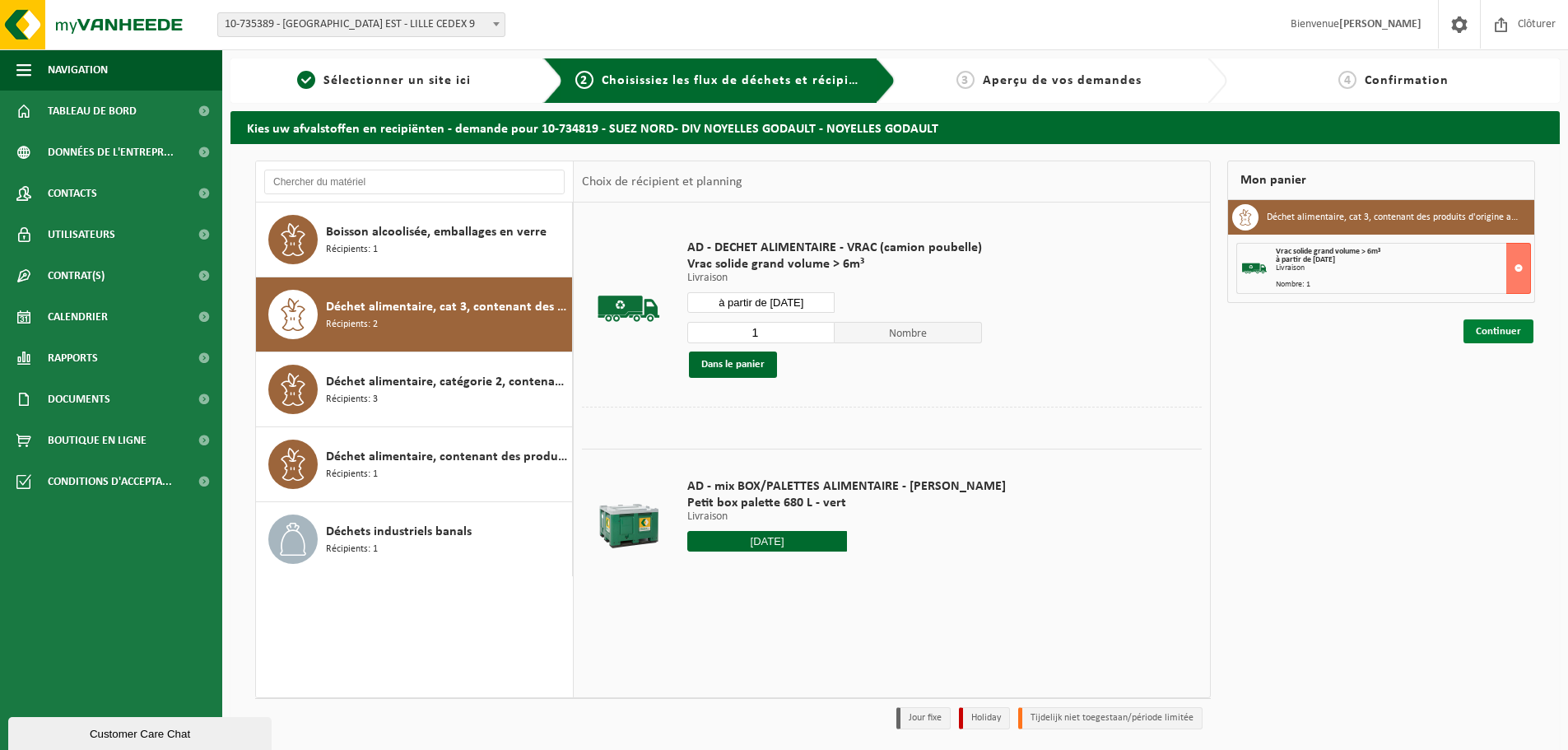
click at [1498, 333] on link "Continuer" at bounding box center [1498, 332] width 70 height 24
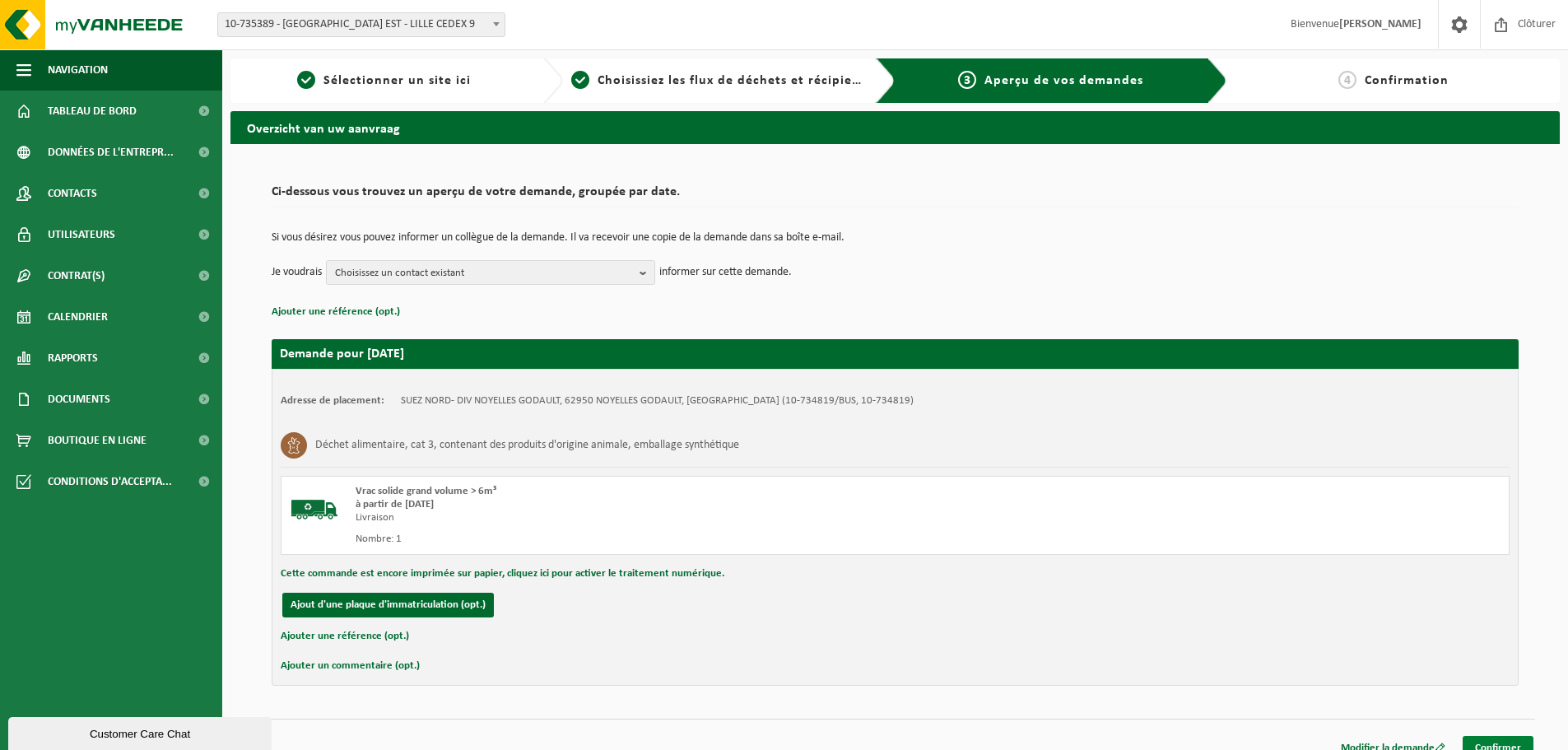
click at [1502, 746] on link "Confirmer" at bounding box center [1497, 748] width 71 height 24
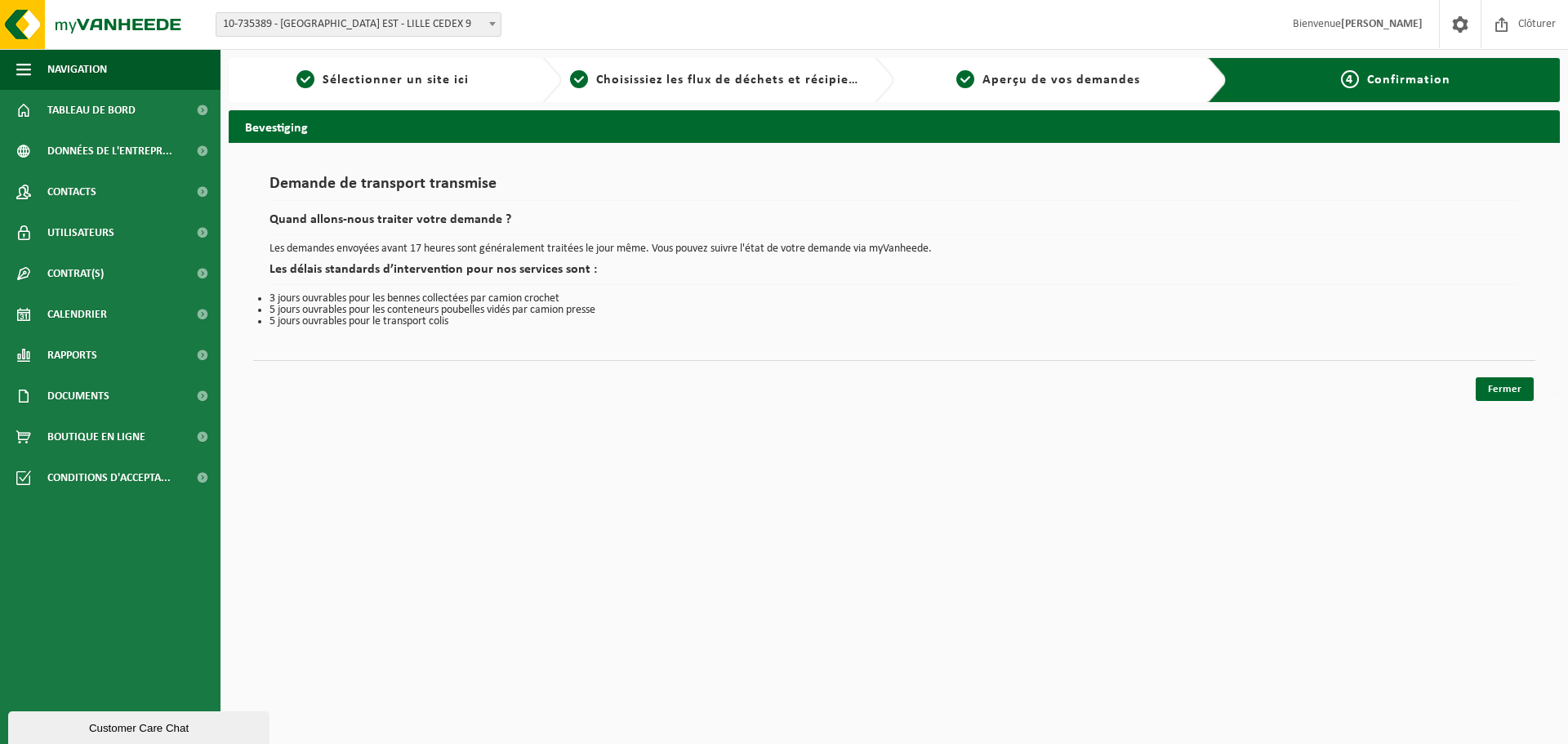
click at [1474, 386] on div "Demande de transport transmise Quand allons-nous traiter votre demande ? Les de…" at bounding box center [894, 267] width 1331 height 251
click at [1501, 391] on link "Fermer" at bounding box center [1505, 389] width 58 height 24
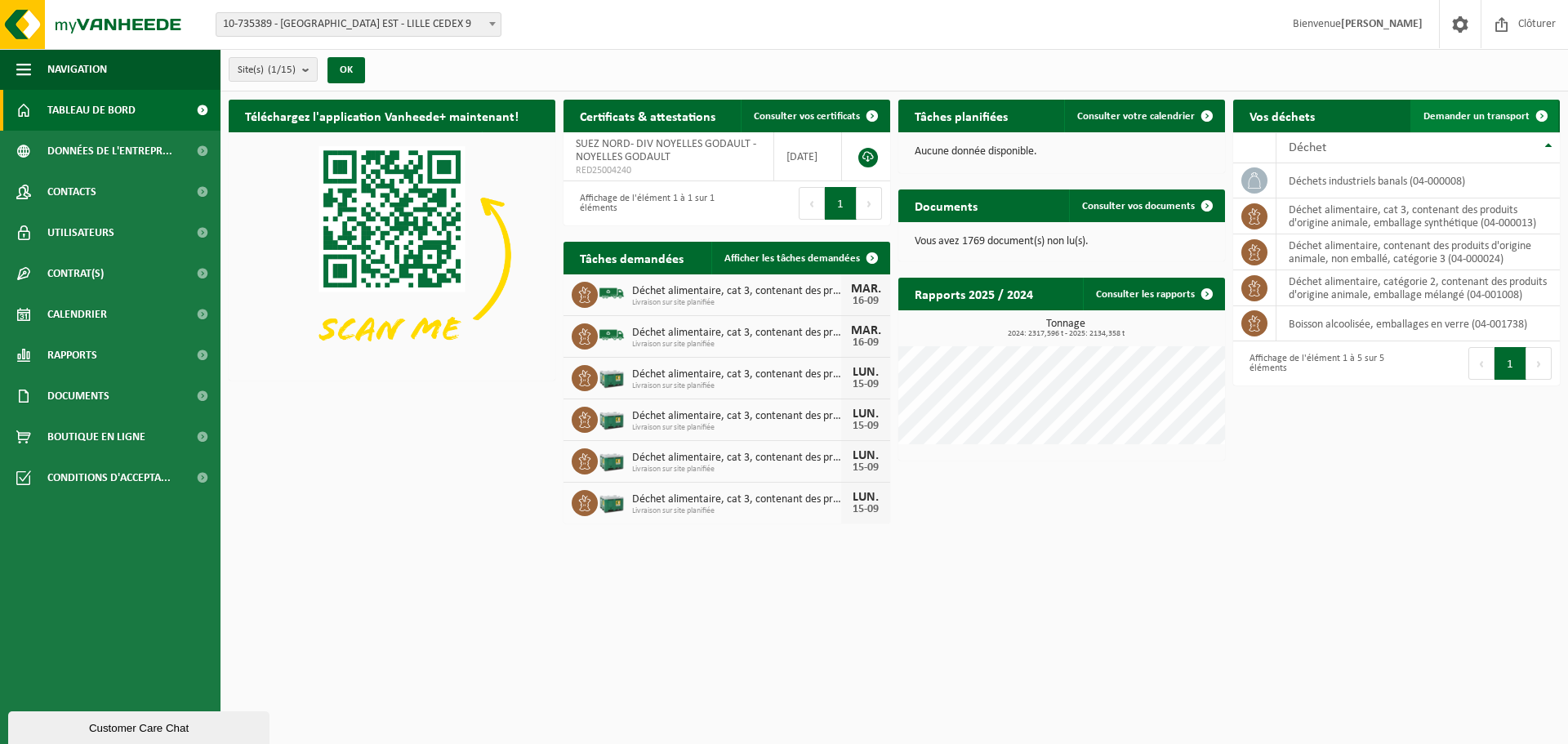
click at [1473, 118] on span "Demander un transport" at bounding box center [1476, 116] width 106 height 11
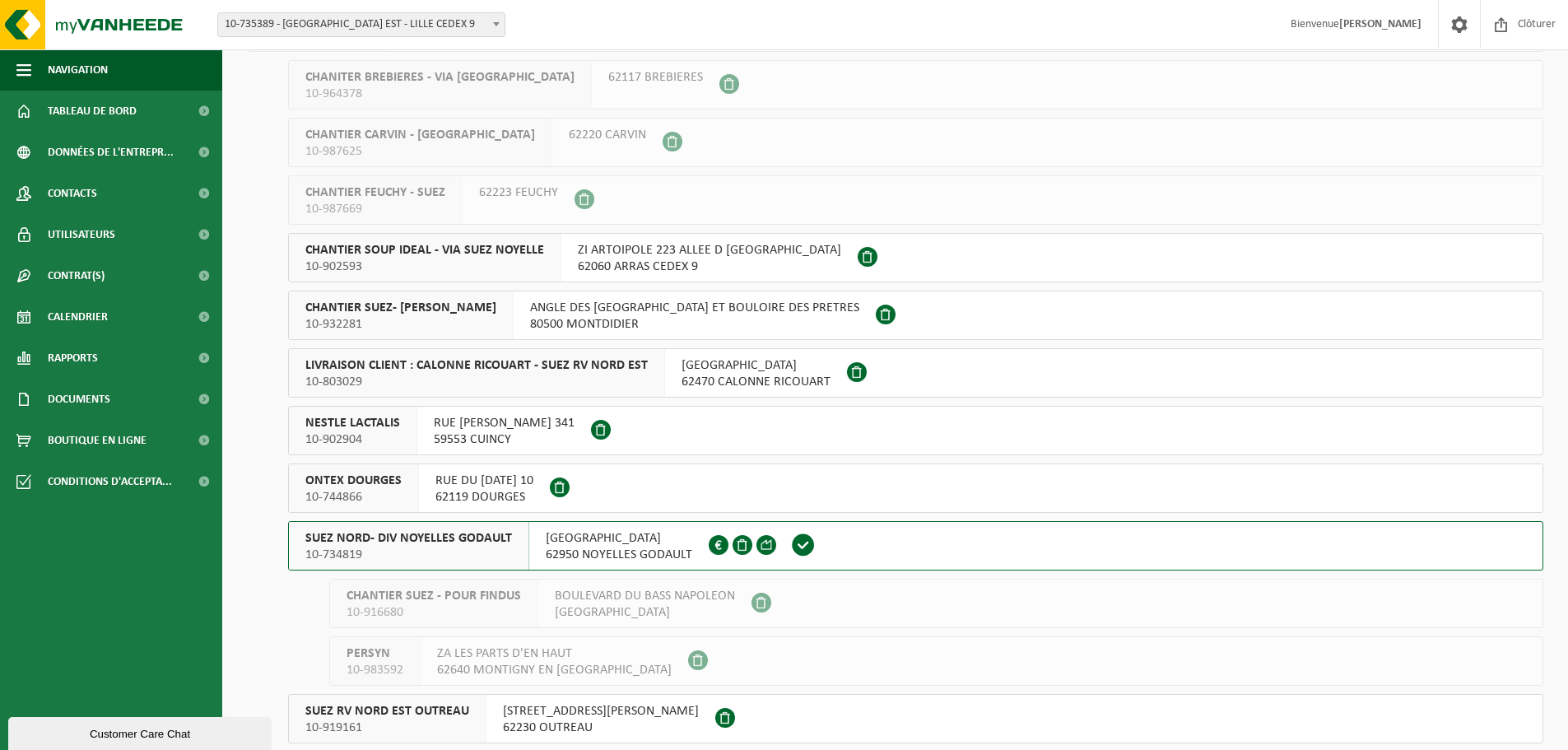
scroll to position [165, 0]
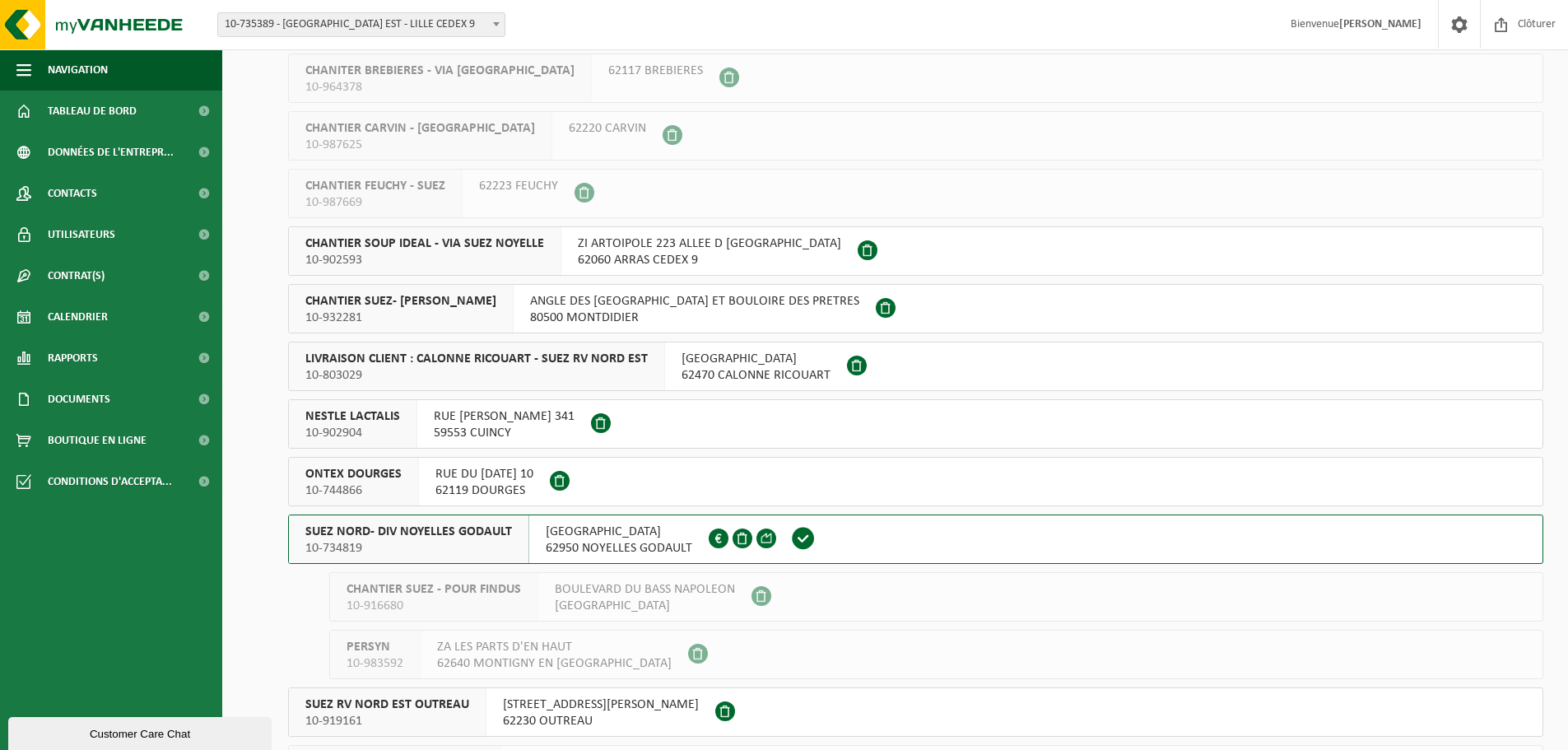
click at [441, 555] on span "10-734819" at bounding box center [408, 548] width 207 height 16
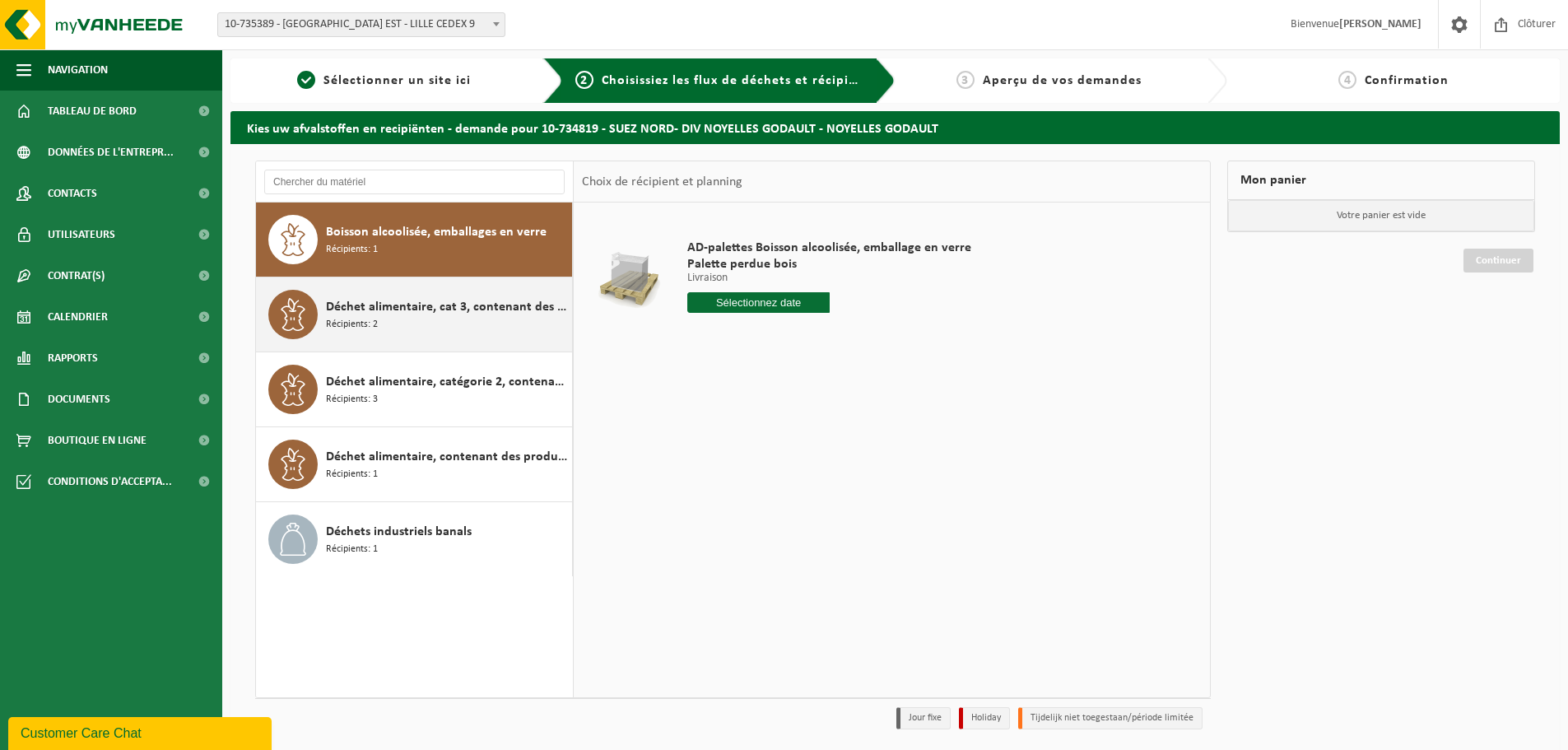
click at [433, 326] on div "Déchet alimentaire, cat 3, contenant des produits d'origine animale, emballage …" at bounding box center [447, 314] width 242 height 49
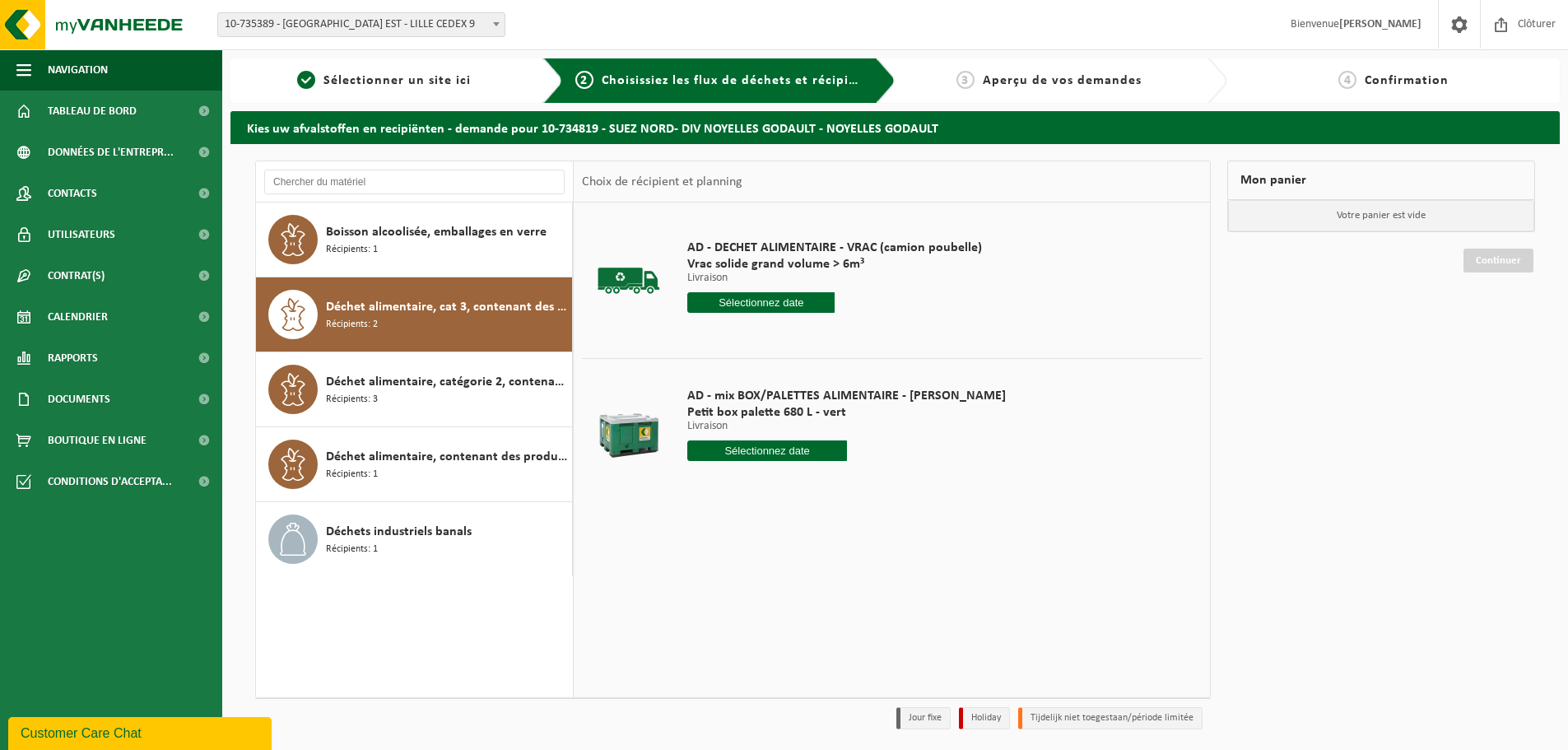
click at [725, 451] on input "text" at bounding box center [768, 450] width 160 height 21
click at [736, 596] on div "16" at bounding box center [731, 597] width 29 height 26
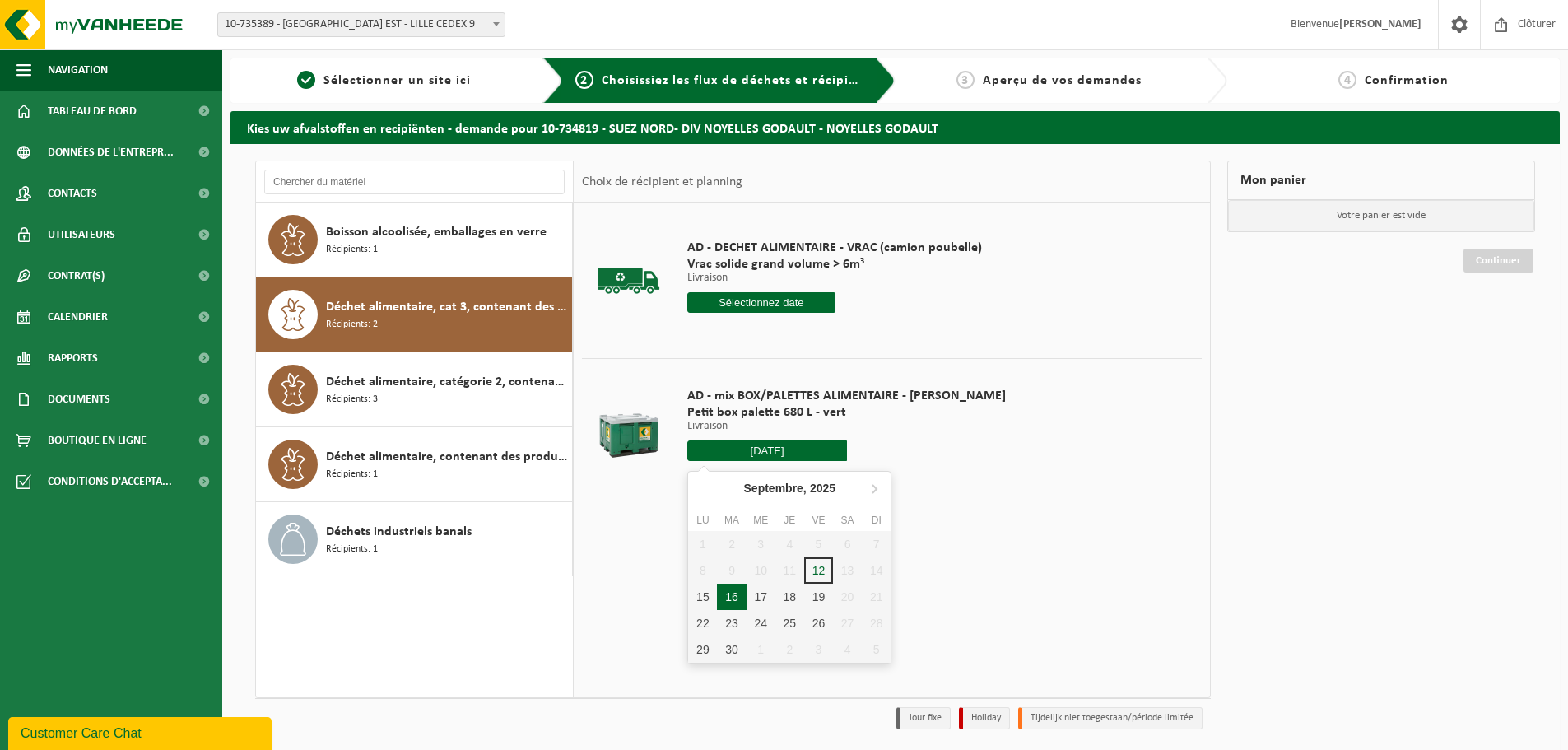
type input "à partir de [DATE]"
type input "[DATE]"
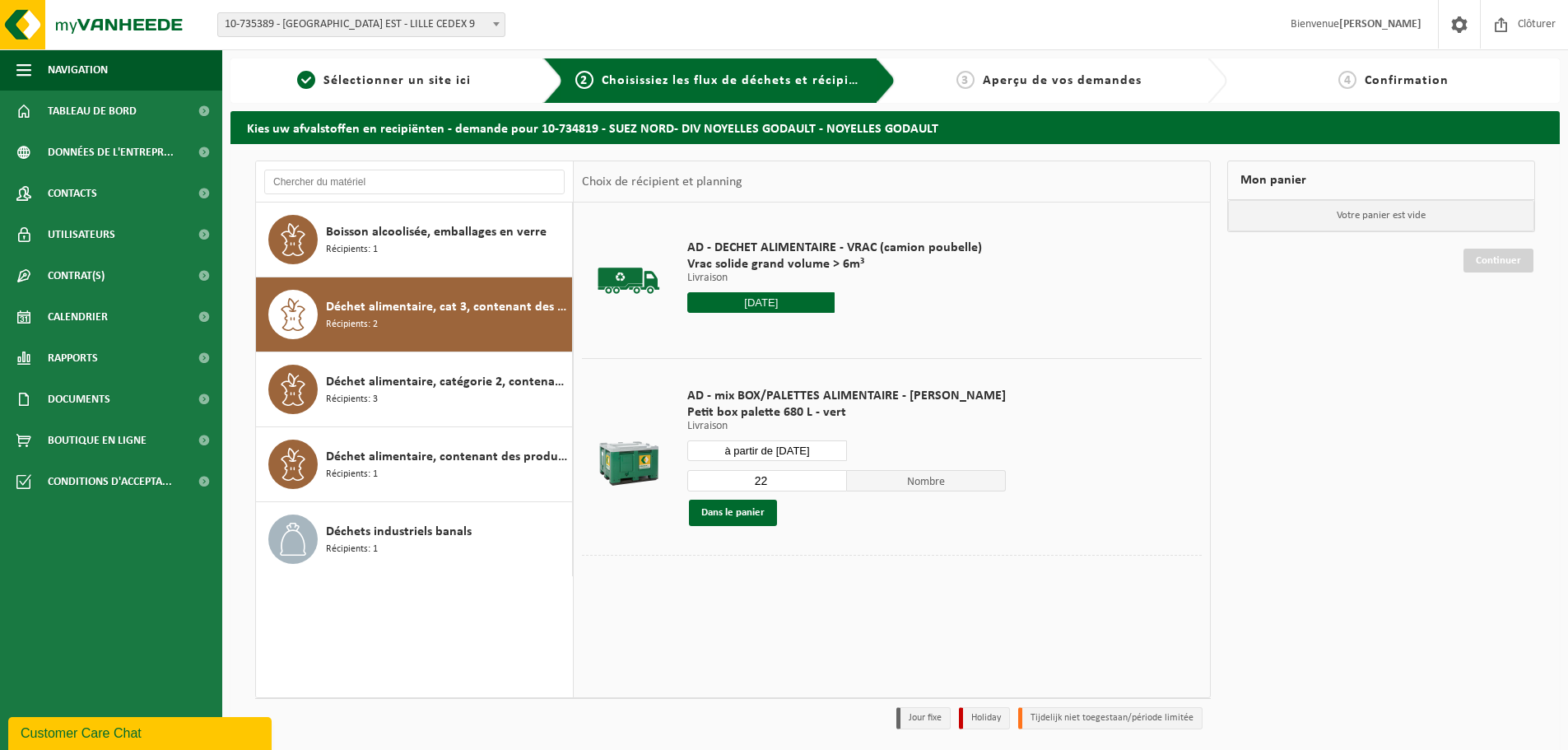
drag, startPoint x: 763, startPoint y: 482, endPoint x: 732, endPoint y: 481, distance: 31.0
click at [732, 481] on input "22" at bounding box center [768, 480] width 160 height 21
type input "1"
click at [745, 507] on button "Dans le panier" at bounding box center [733, 513] width 88 height 26
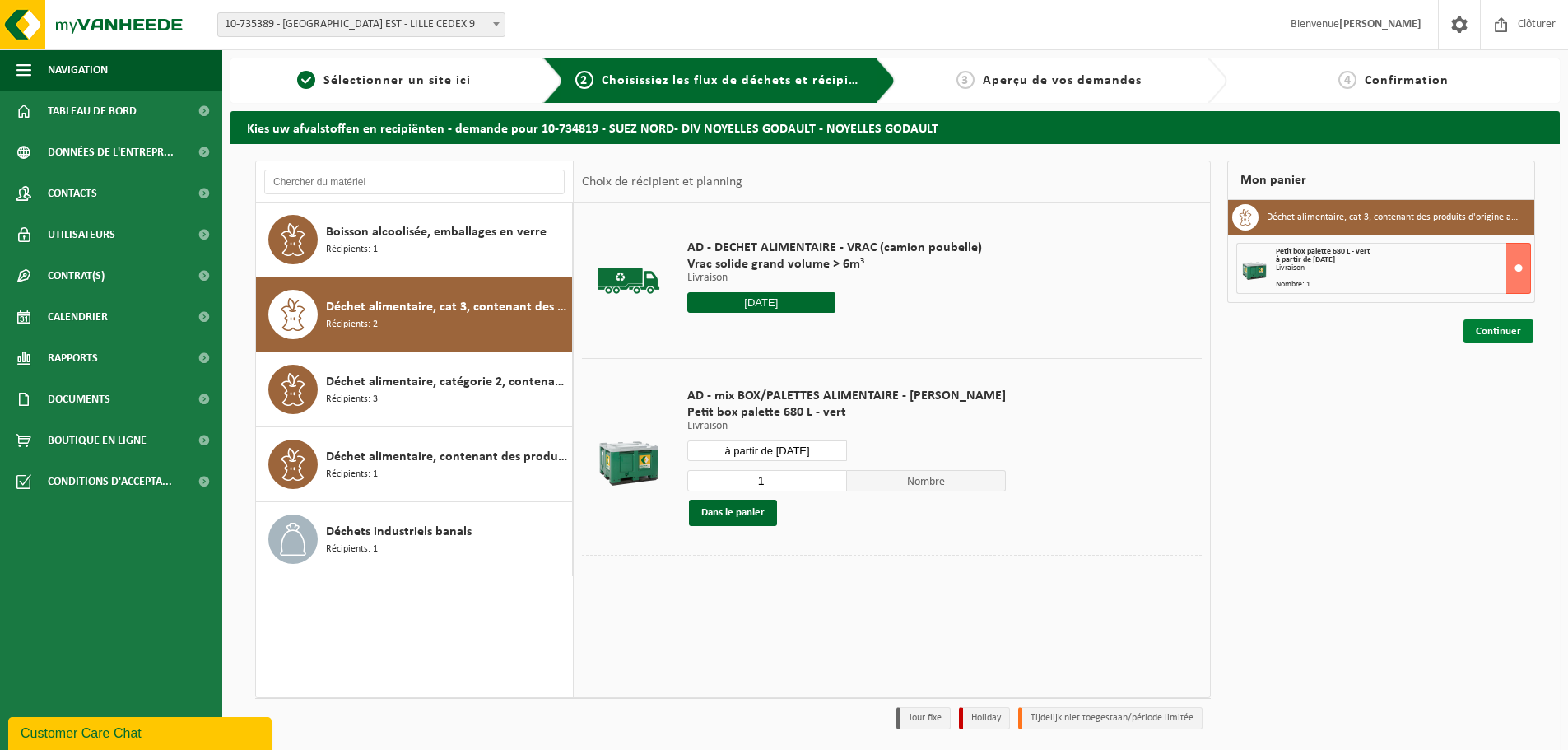
click at [1506, 336] on link "Continuer" at bounding box center [1498, 332] width 70 height 24
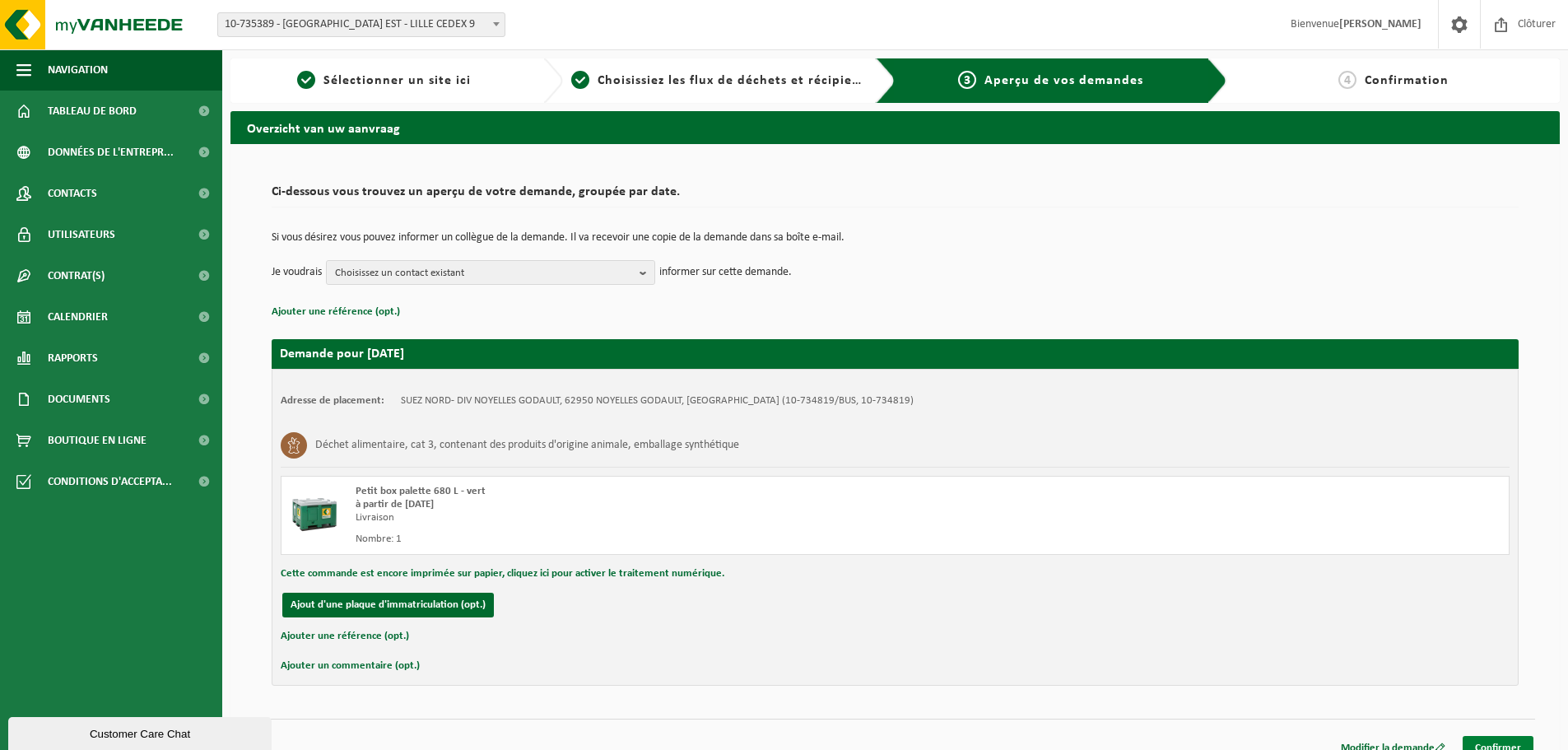
click at [1494, 745] on link "Confirmer" at bounding box center [1497, 748] width 71 height 24
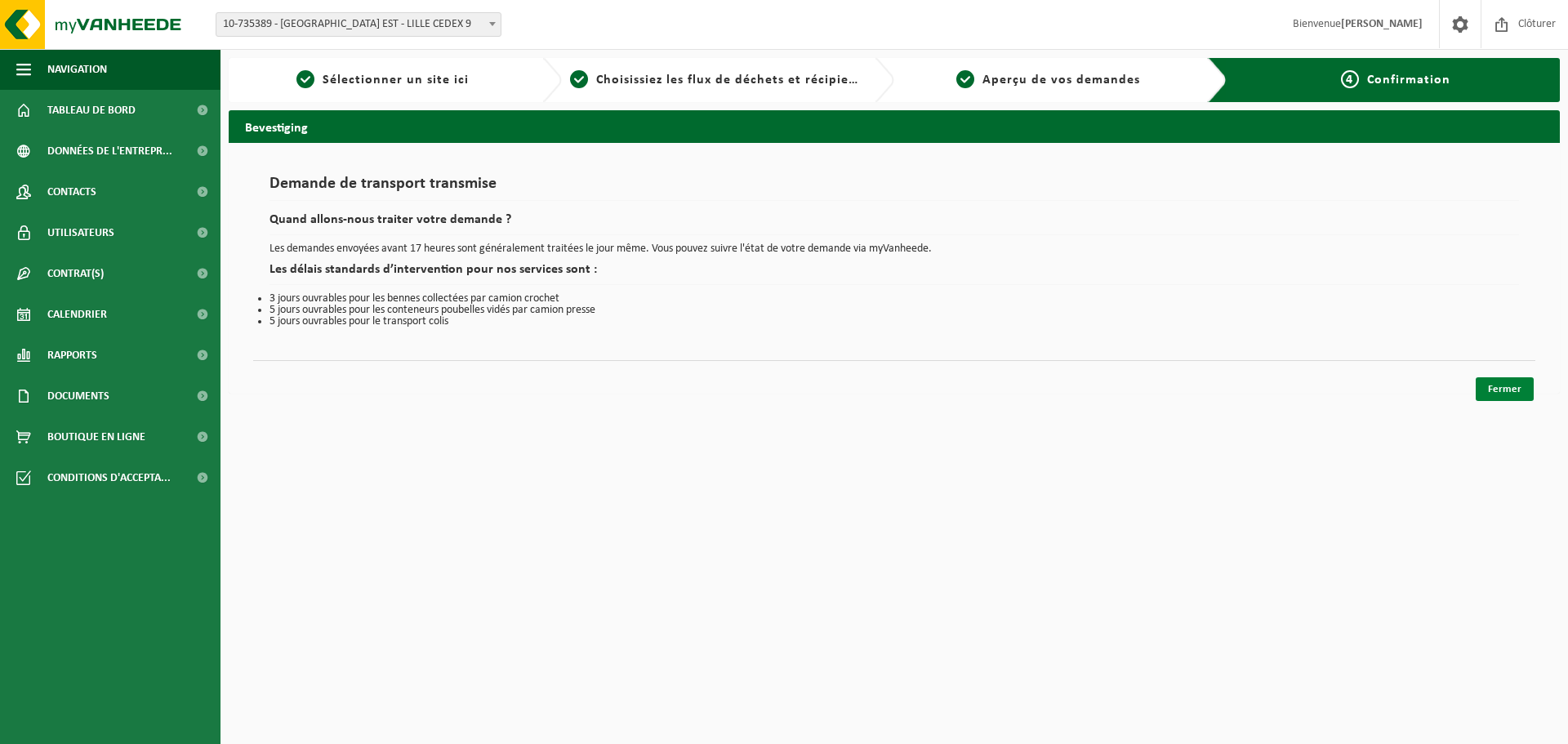
click at [1500, 393] on link "Fermer" at bounding box center [1505, 389] width 58 height 24
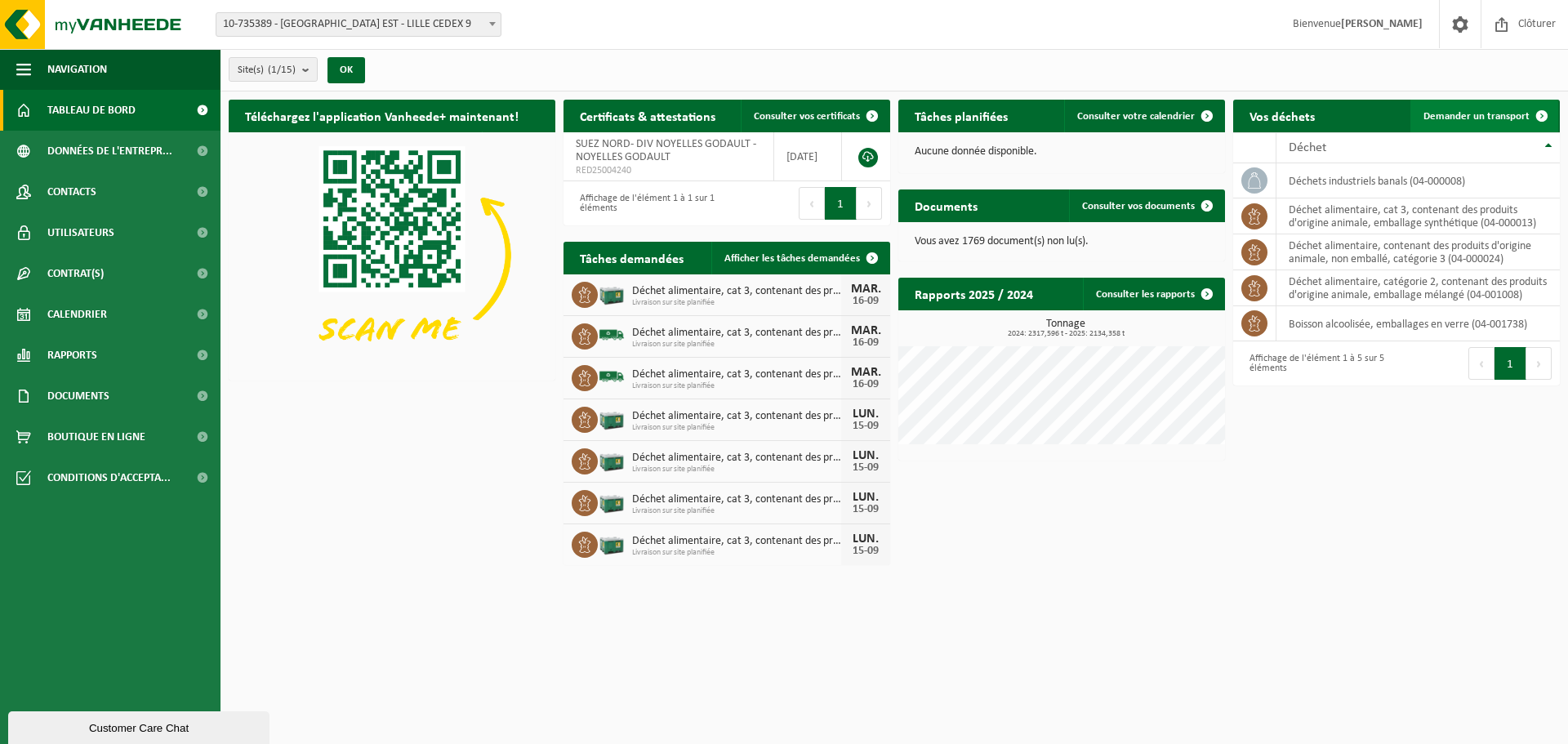
click link "Demander un transport"
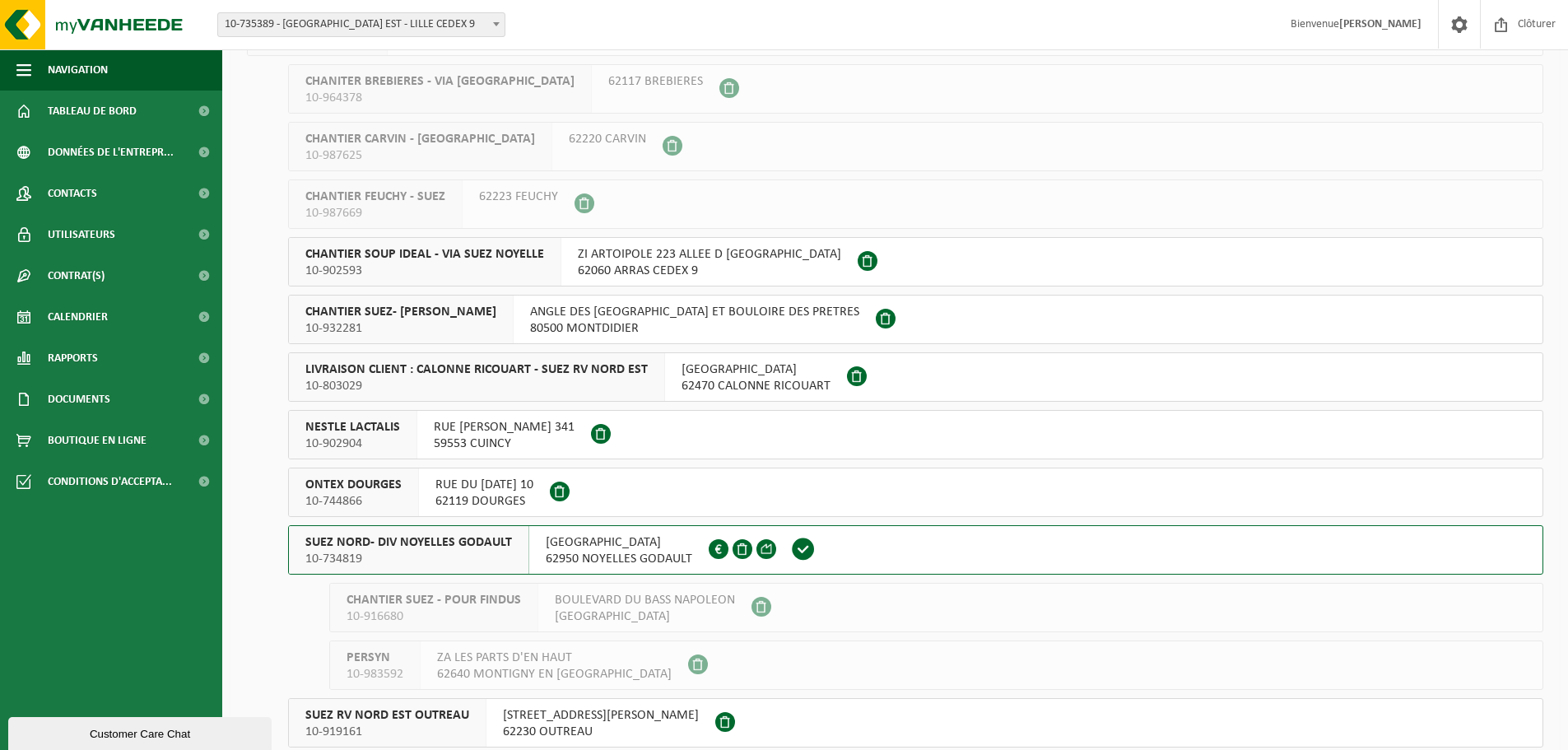
scroll to position [165, 0]
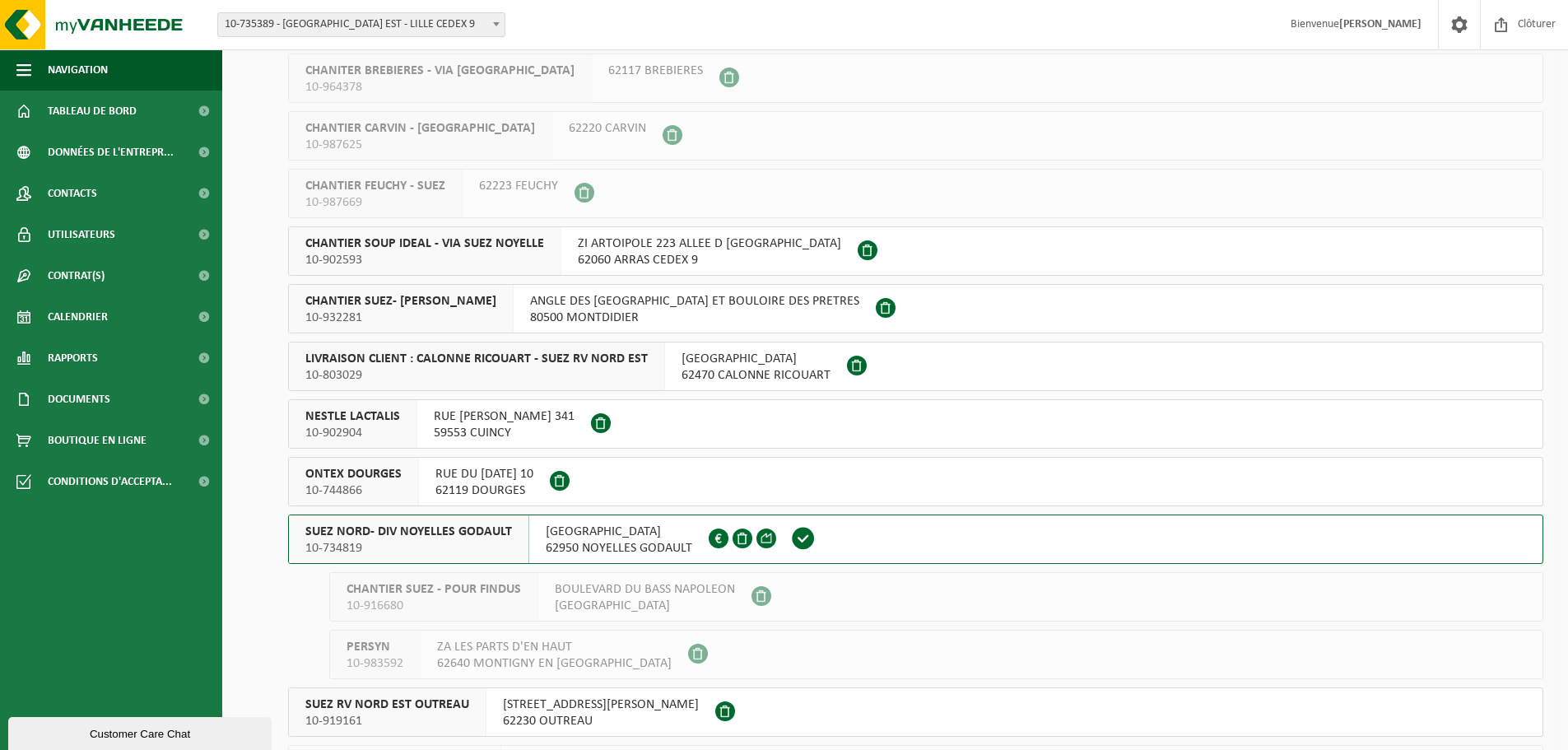
click at [546, 534] on span "[GEOGRAPHIC_DATA]" at bounding box center [619, 531] width 147 height 16
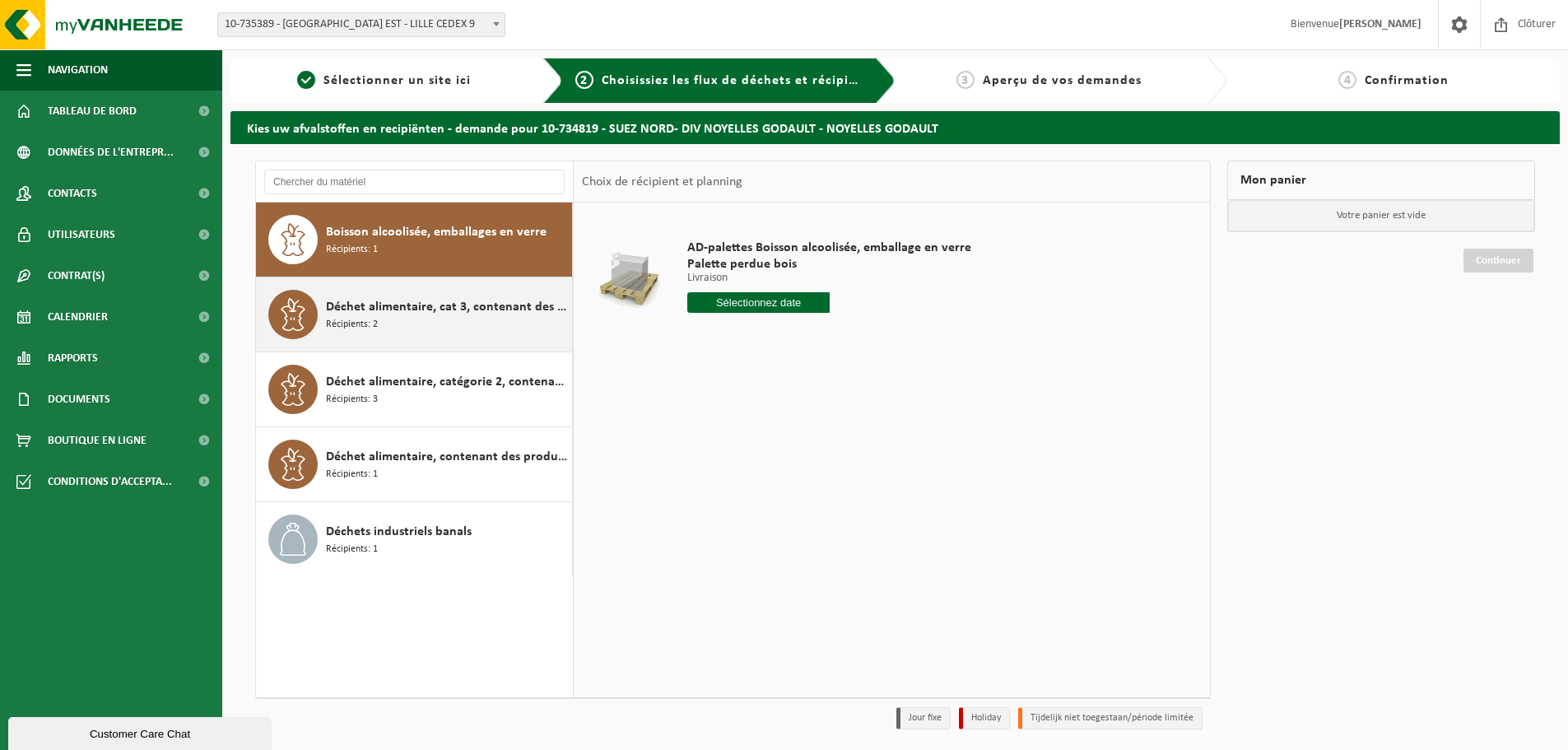
click at [390, 312] on span "Déchet alimentaire, cat 3, contenant des produits d'origine animale, emballage …" at bounding box center [447, 308] width 242 height 20
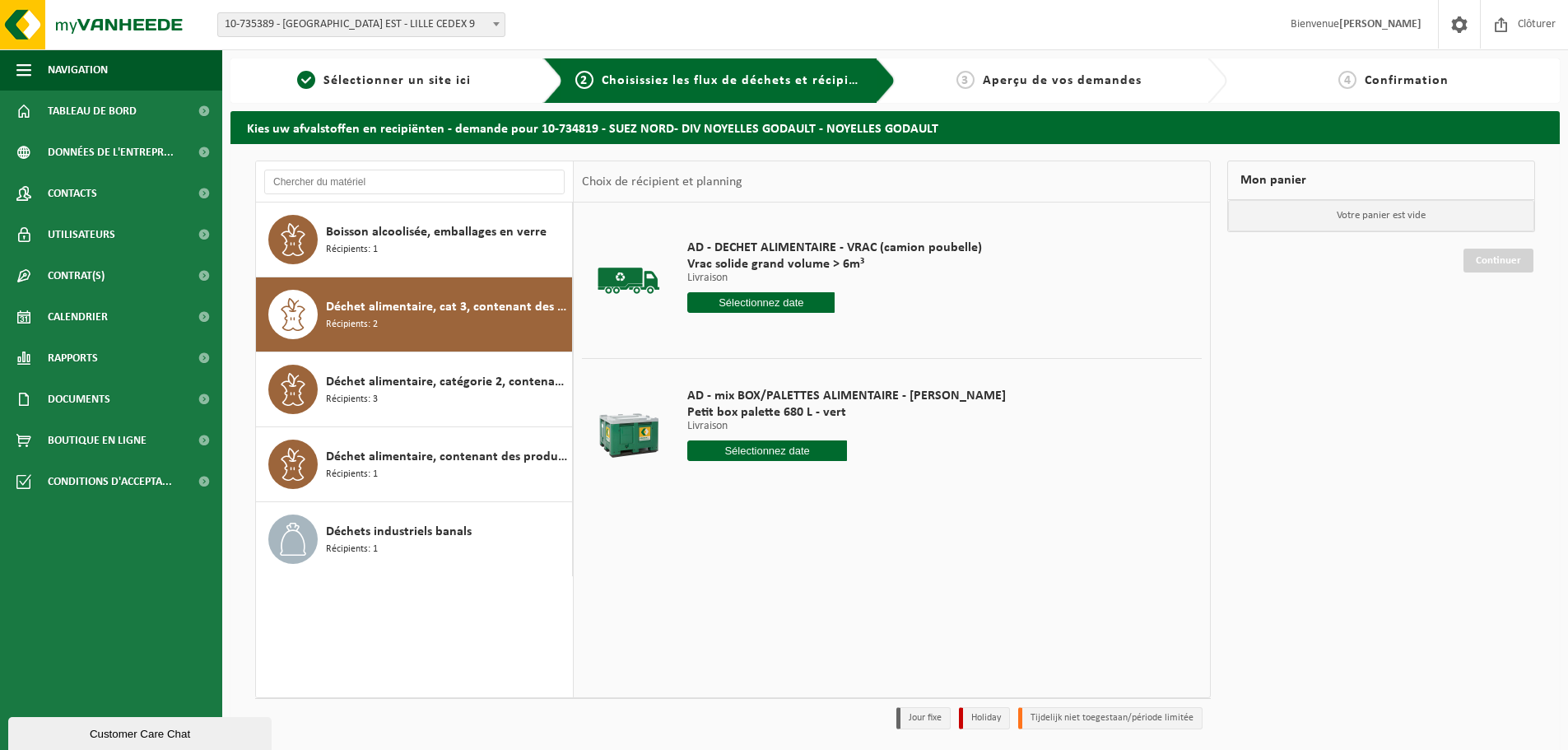
click at [715, 447] on input "text" at bounding box center [768, 450] width 160 height 21
click at [737, 597] on div "16" at bounding box center [731, 597] width 29 height 26
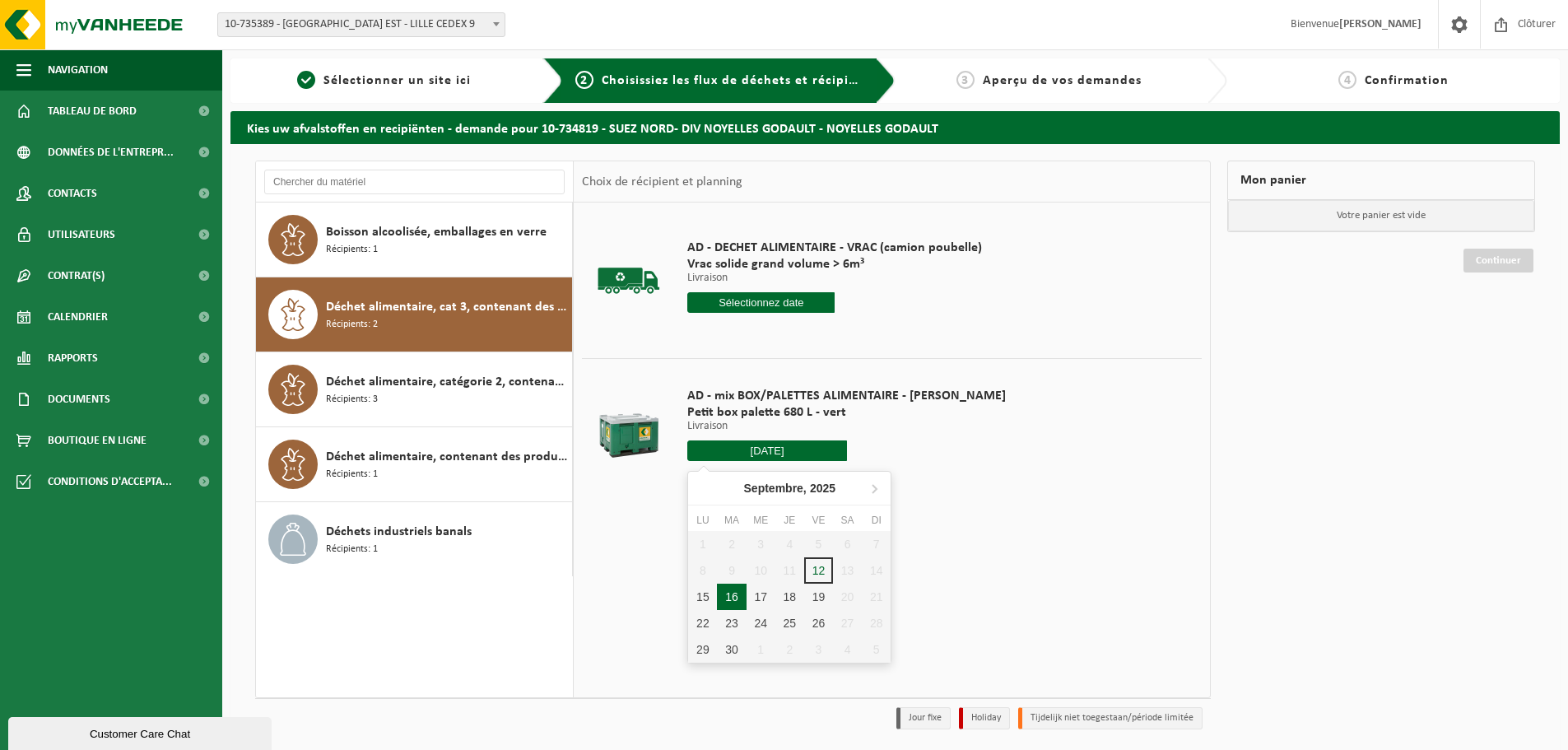
type input "à partir de 2025-09-16"
type input "2025-09-16"
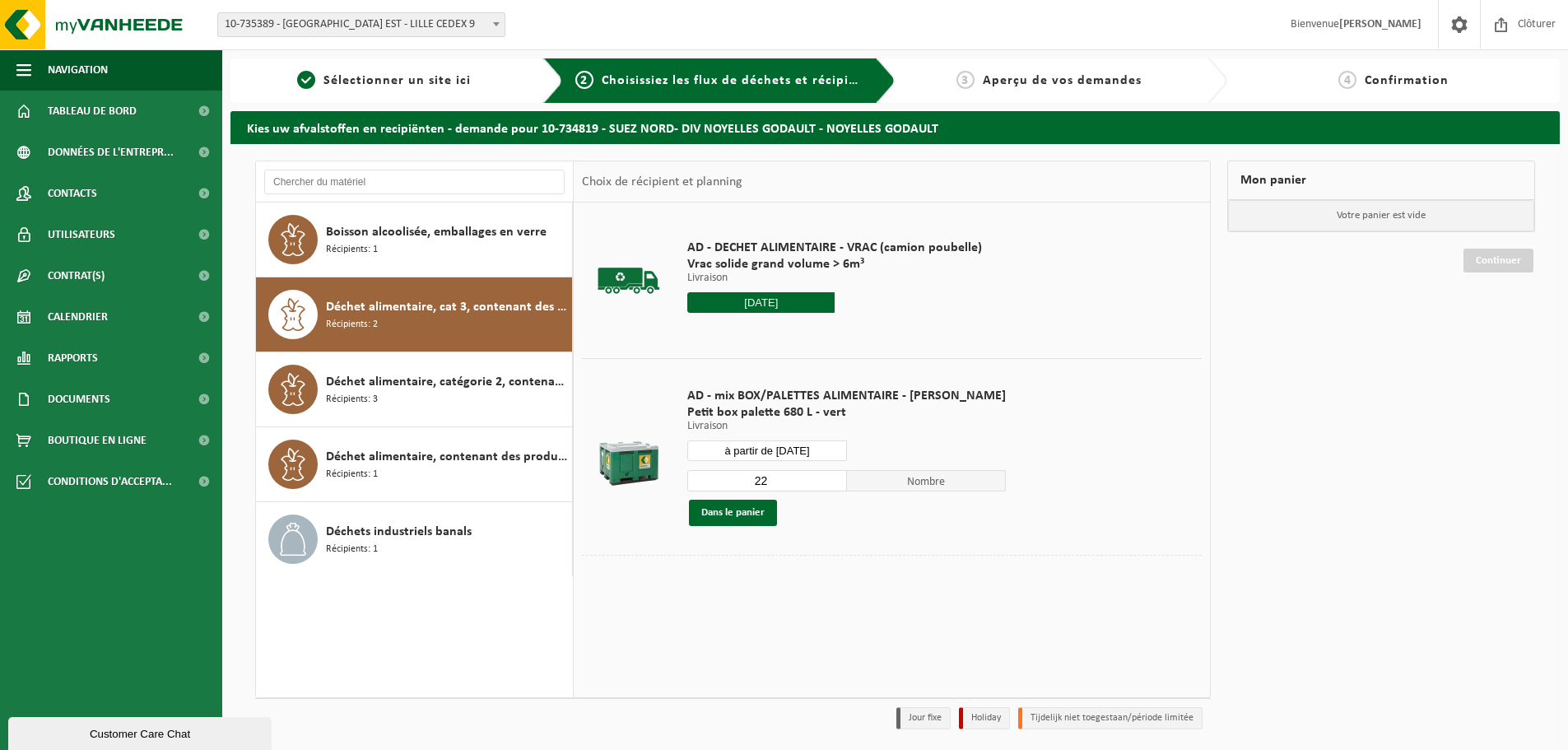
click at [727, 485] on input "22" at bounding box center [768, 480] width 160 height 21
type input "1"
click at [756, 508] on button "Dans le panier" at bounding box center [733, 513] width 88 height 26
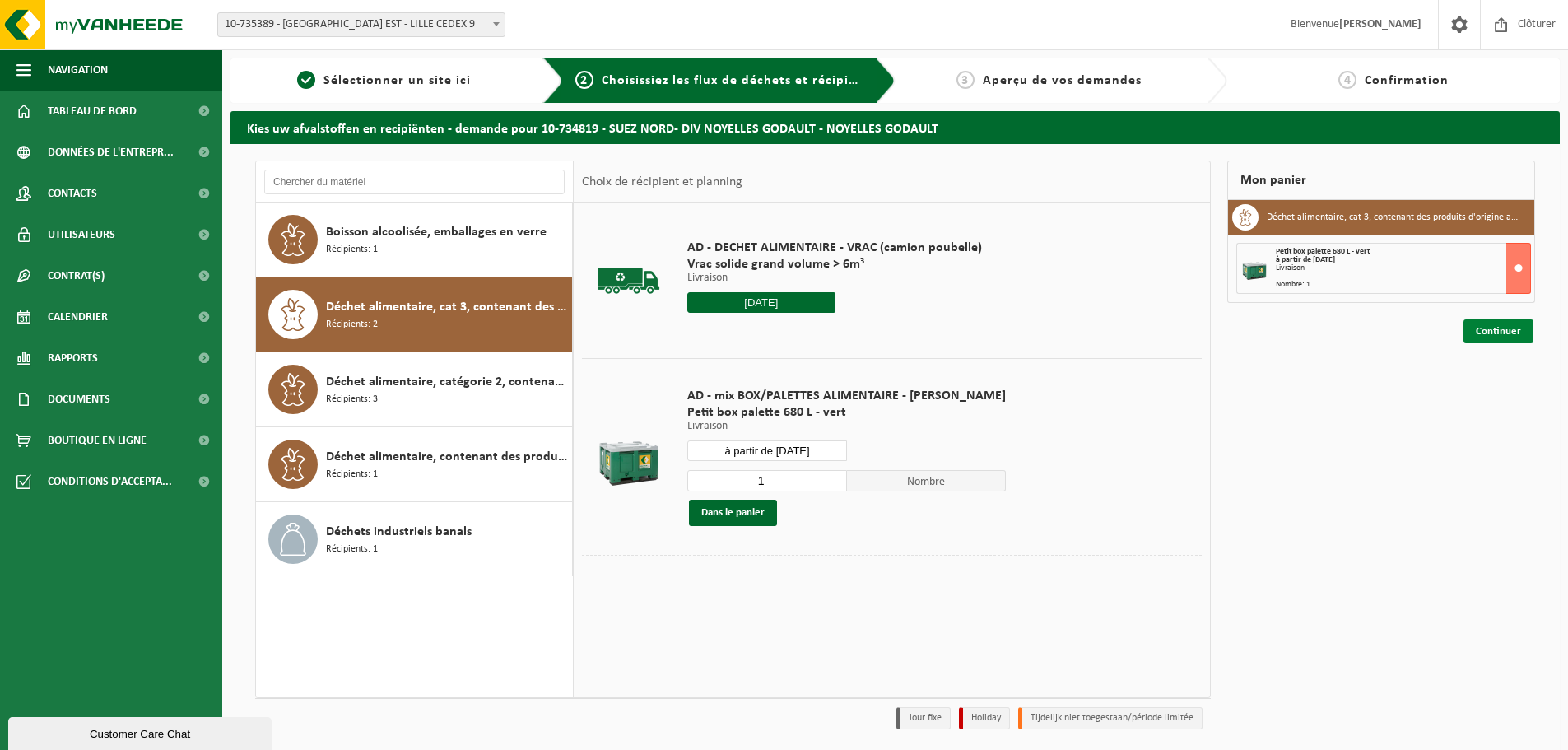
click at [1499, 338] on link "Continuer" at bounding box center [1498, 332] width 70 height 24
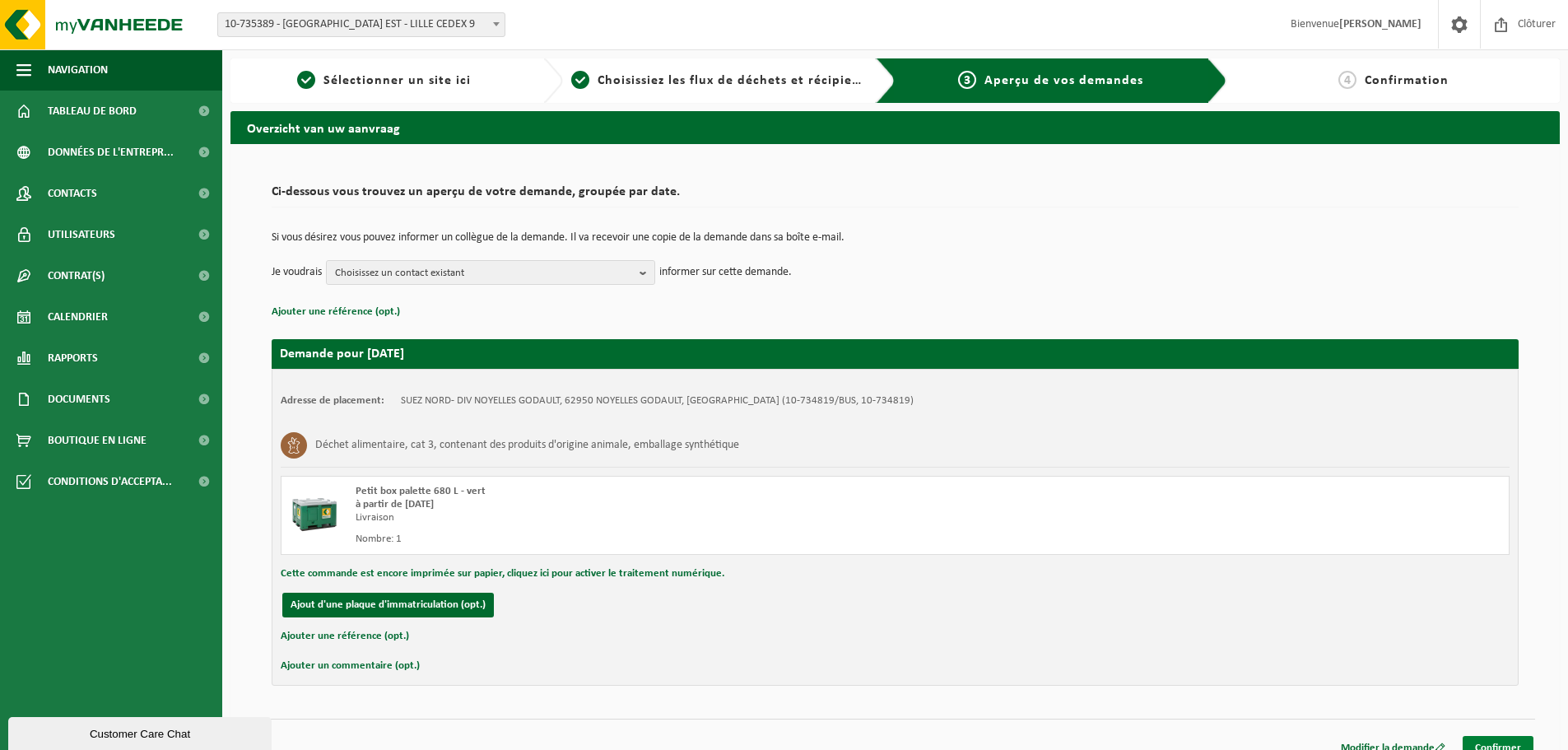
click at [1523, 737] on link "Confirmer" at bounding box center [1497, 748] width 71 height 24
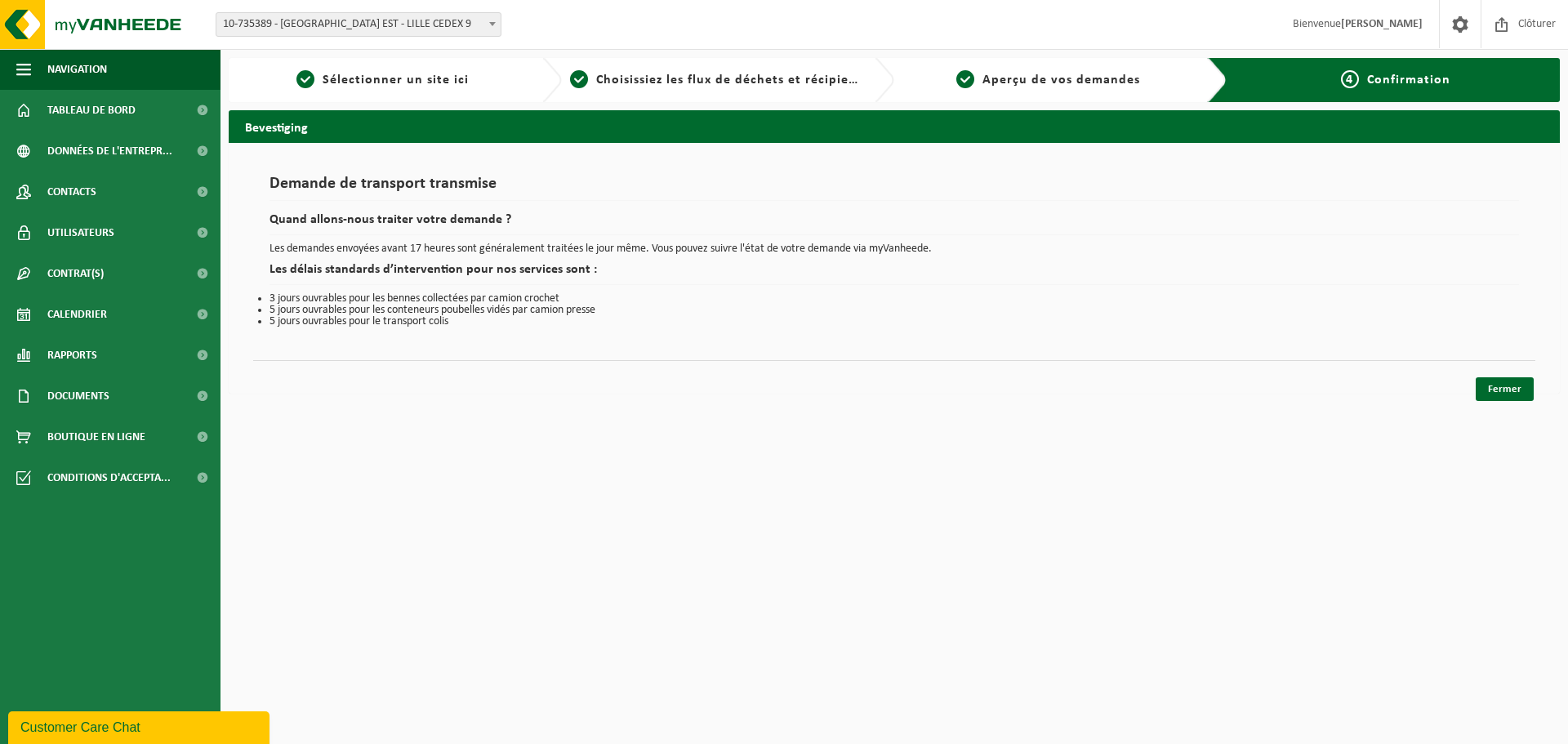
click at [1495, 374] on div "Fermer" at bounding box center [894, 369] width 1283 height 17
click at [1497, 394] on link "Fermer" at bounding box center [1505, 389] width 58 height 24
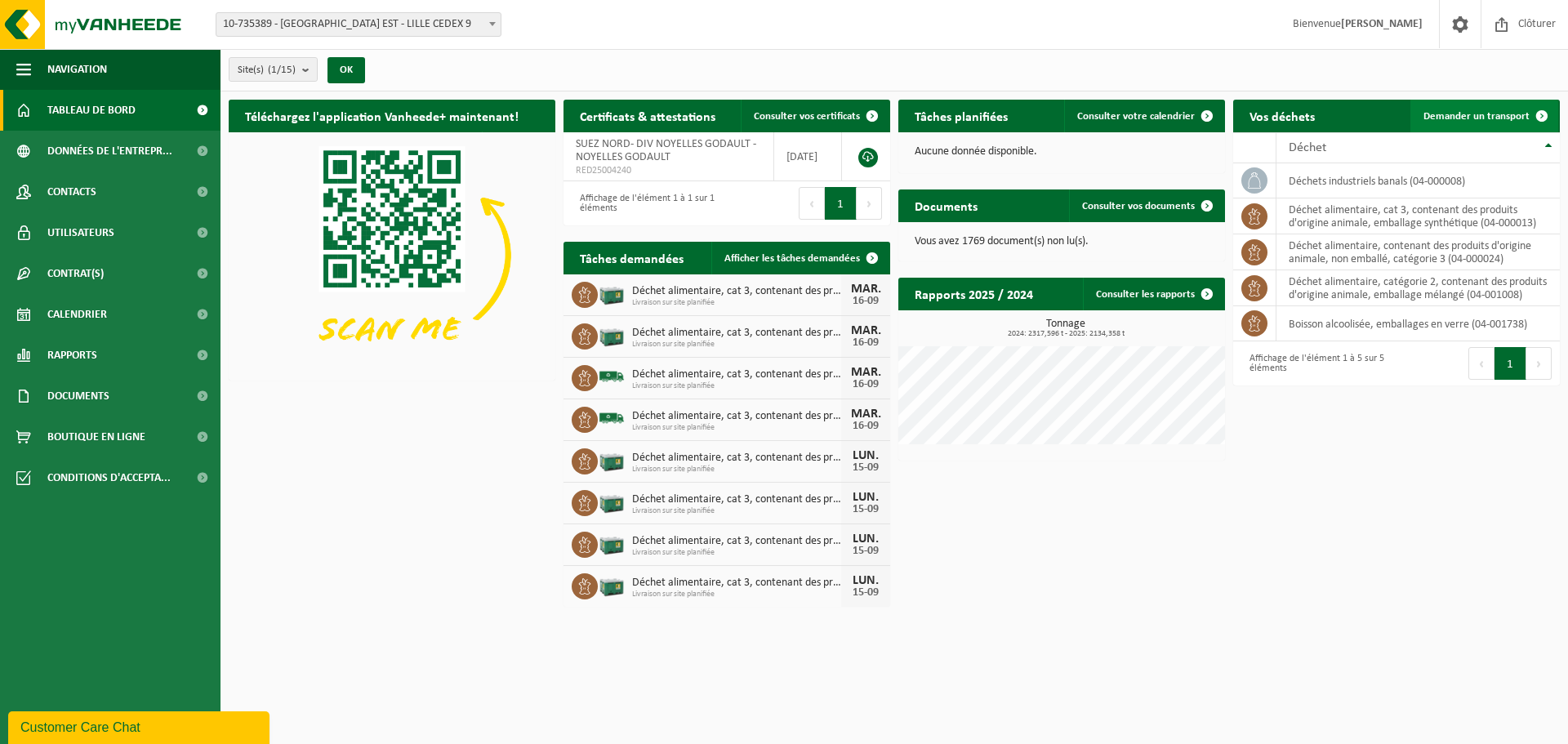
click at [1471, 114] on span "Demander un transport" at bounding box center [1476, 116] width 106 height 11
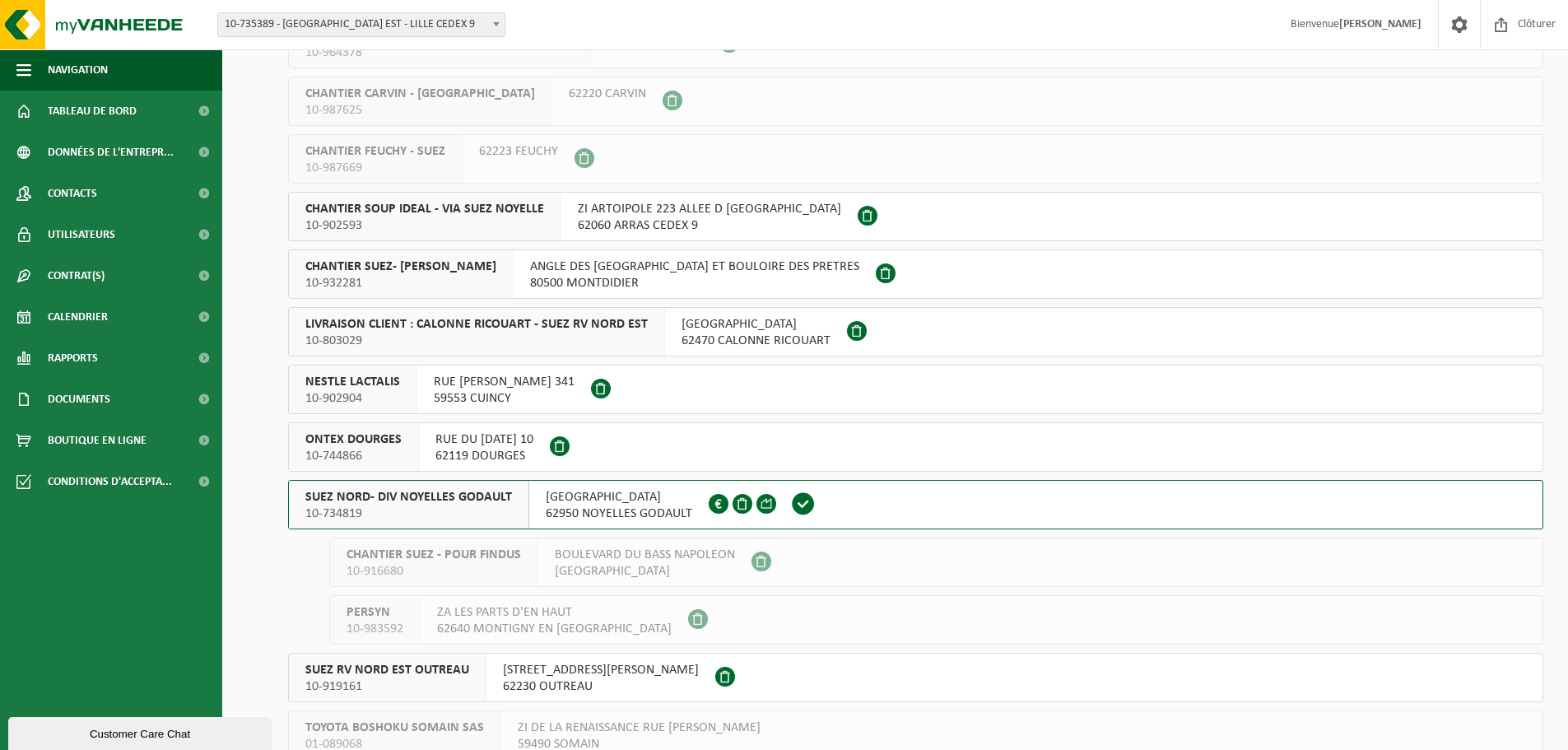
scroll to position [334, 0]
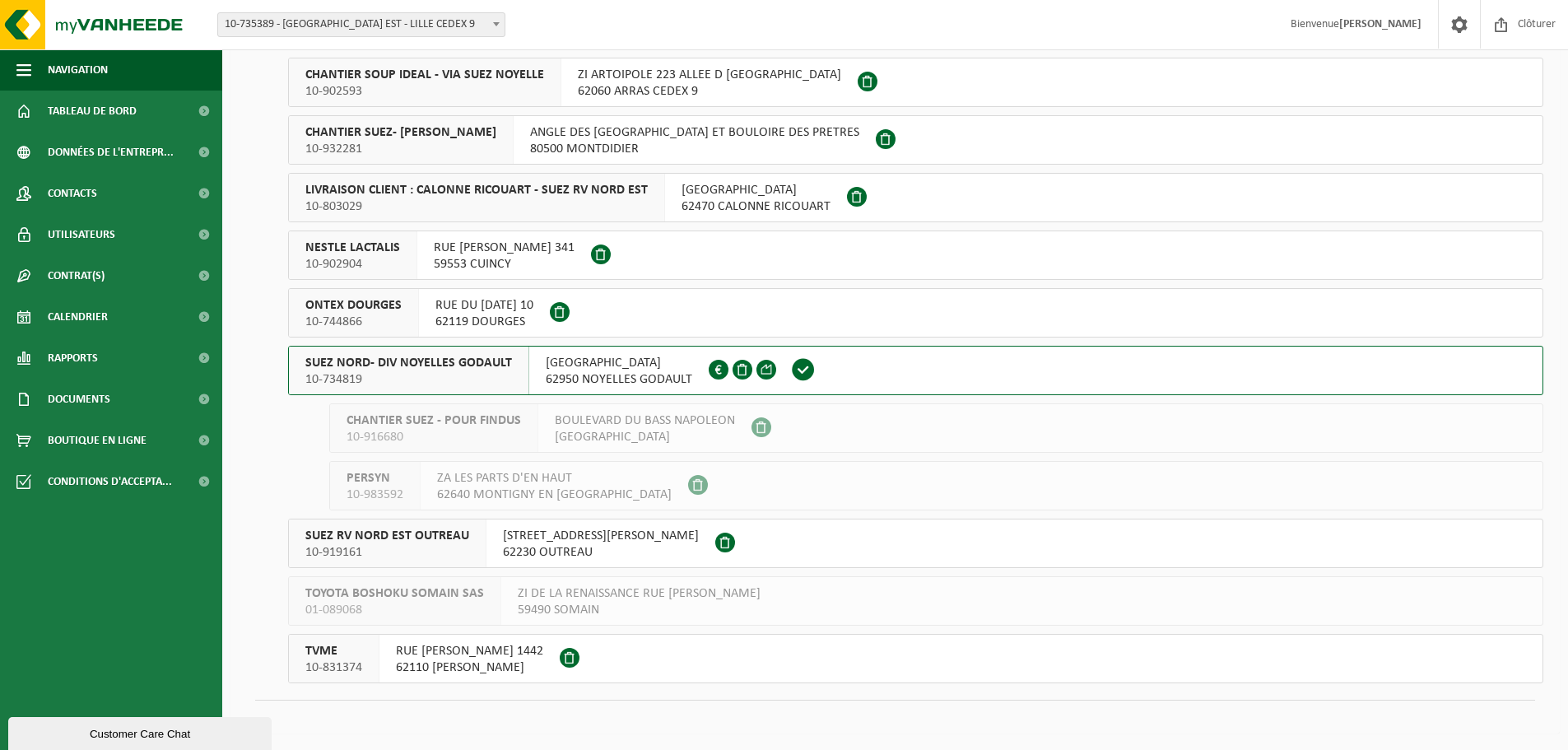
click at [469, 374] on span "10-734819" at bounding box center [408, 379] width 207 height 16
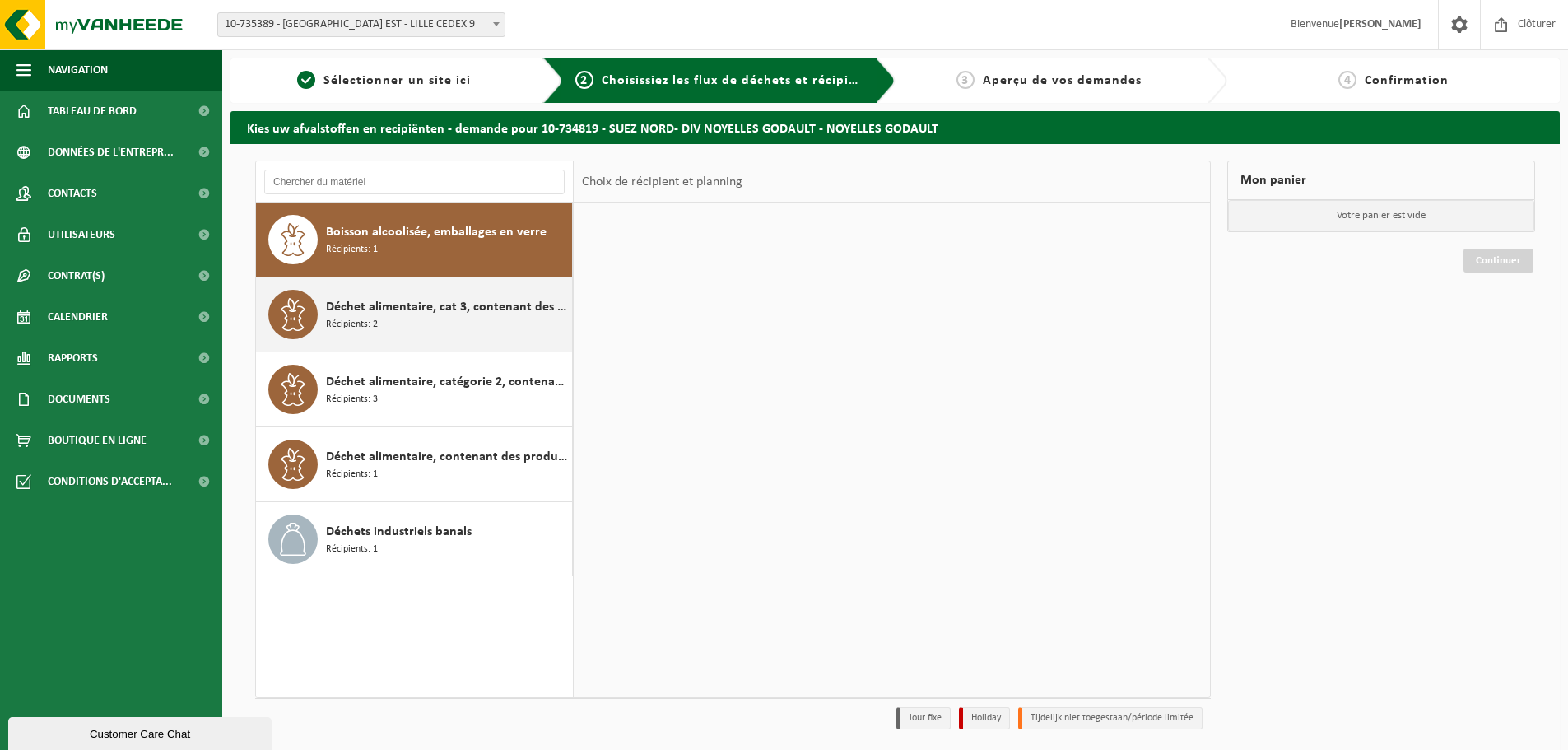
click at [383, 321] on div "Déchet alimentaire, cat 3, contenant des produits d'origine animale, emballage …" at bounding box center [447, 314] width 242 height 49
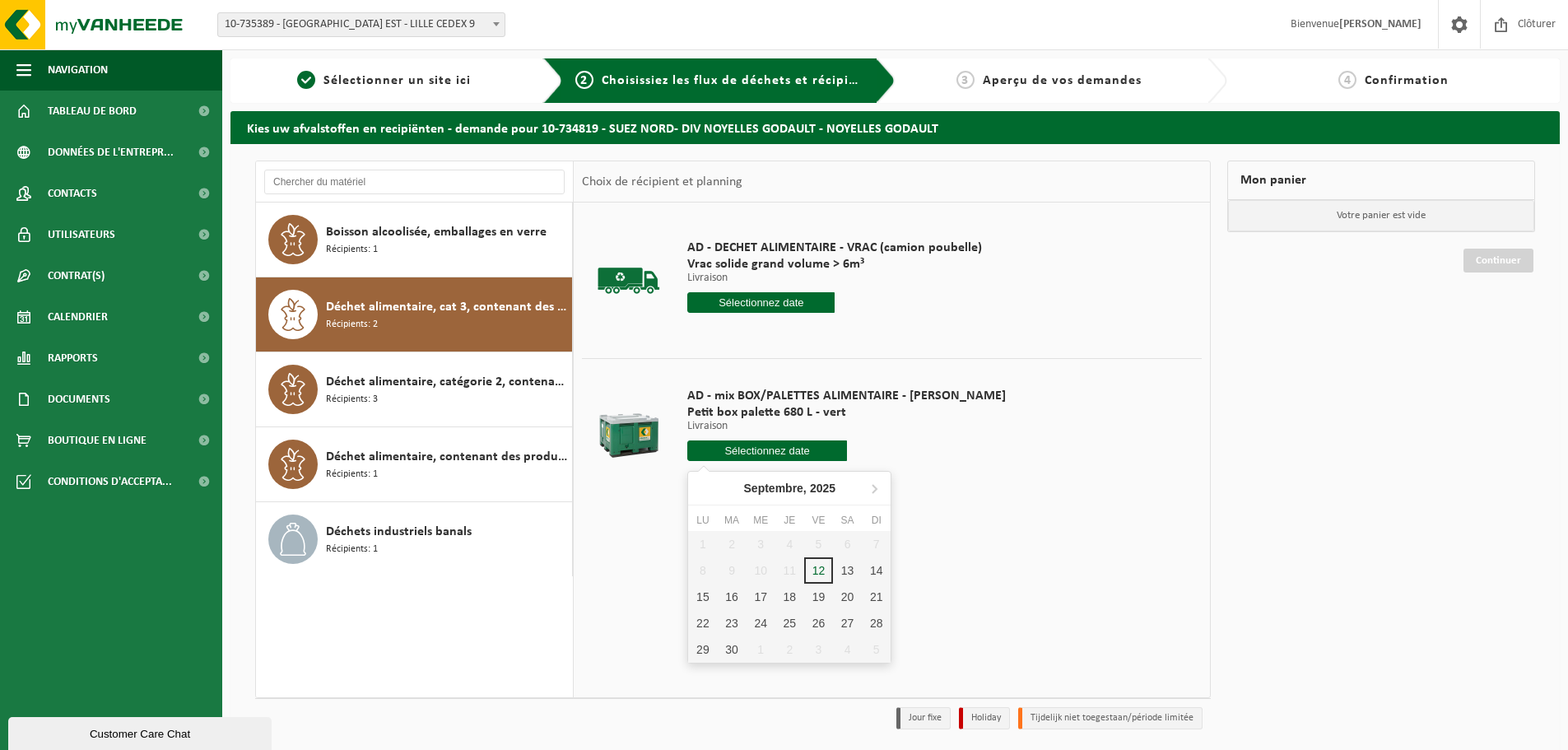
click at [716, 456] on input "text" at bounding box center [768, 450] width 160 height 21
click at [763, 601] on div "17" at bounding box center [761, 597] width 29 height 26
type input "à partir de [DATE]"
type input "[DATE]"
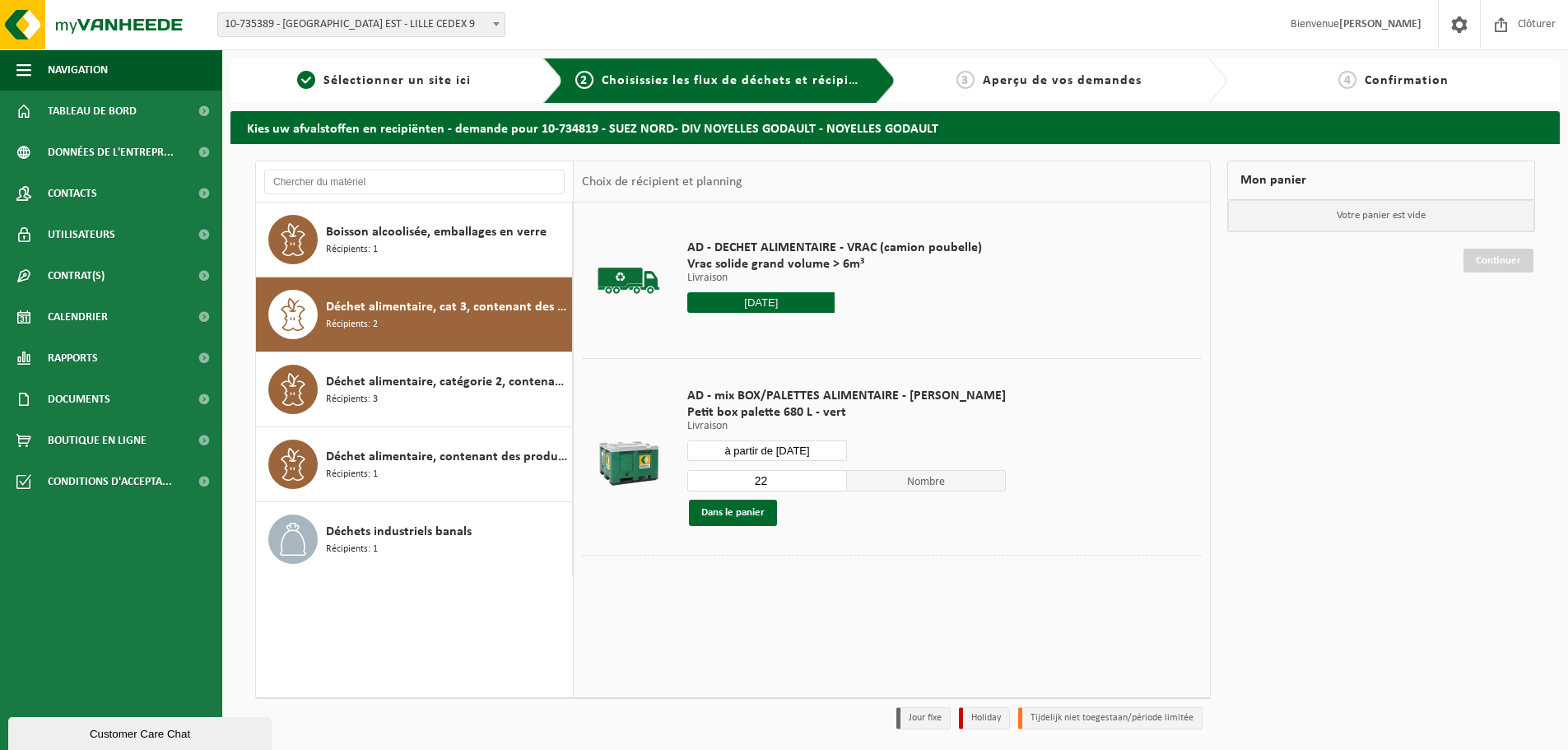
drag, startPoint x: 753, startPoint y: 485, endPoint x: 730, endPoint y: 485, distance: 23.0
click at [730, 485] on input "22" at bounding box center [768, 480] width 160 height 21
type input "1"
click at [758, 519] on button "Dans le panier" at bounding box center [733, 513] width 88 height 26
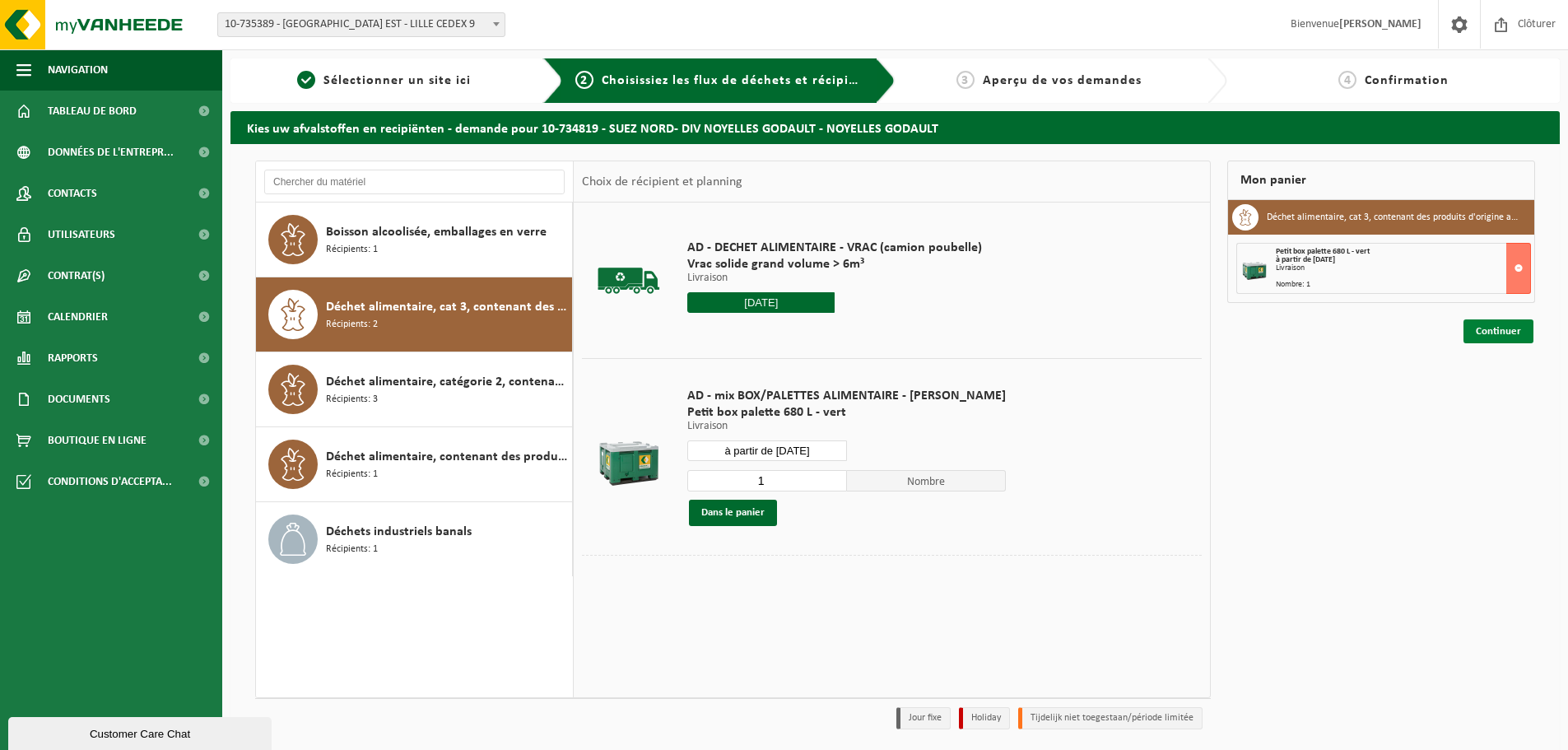
click at [1492, 337] on link "Continuer" at bounding box center [1498, 332] width 70 height 24
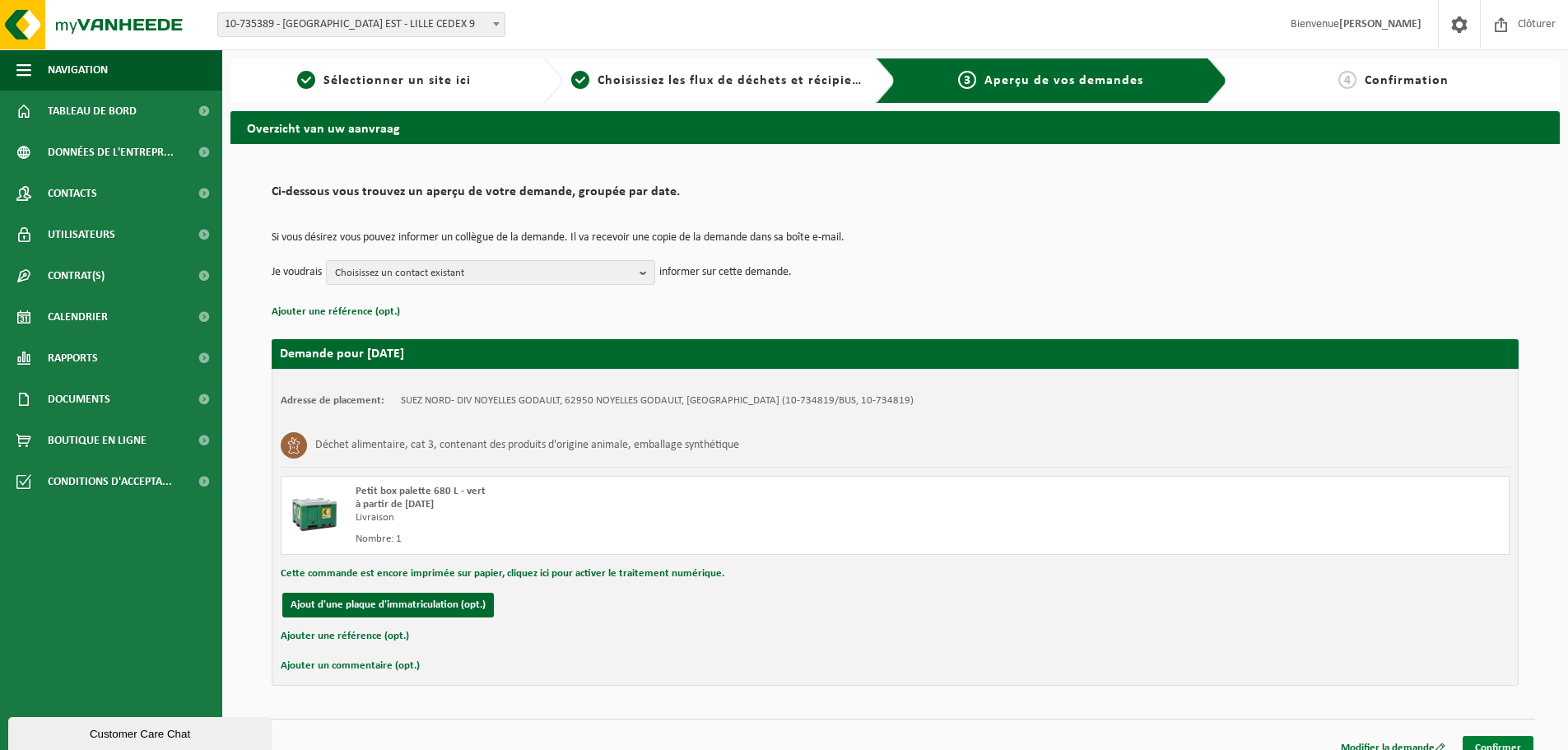
click at [1490, 743] on link "Confirmer" at bounding box center [1497, 748] width 71 height 24
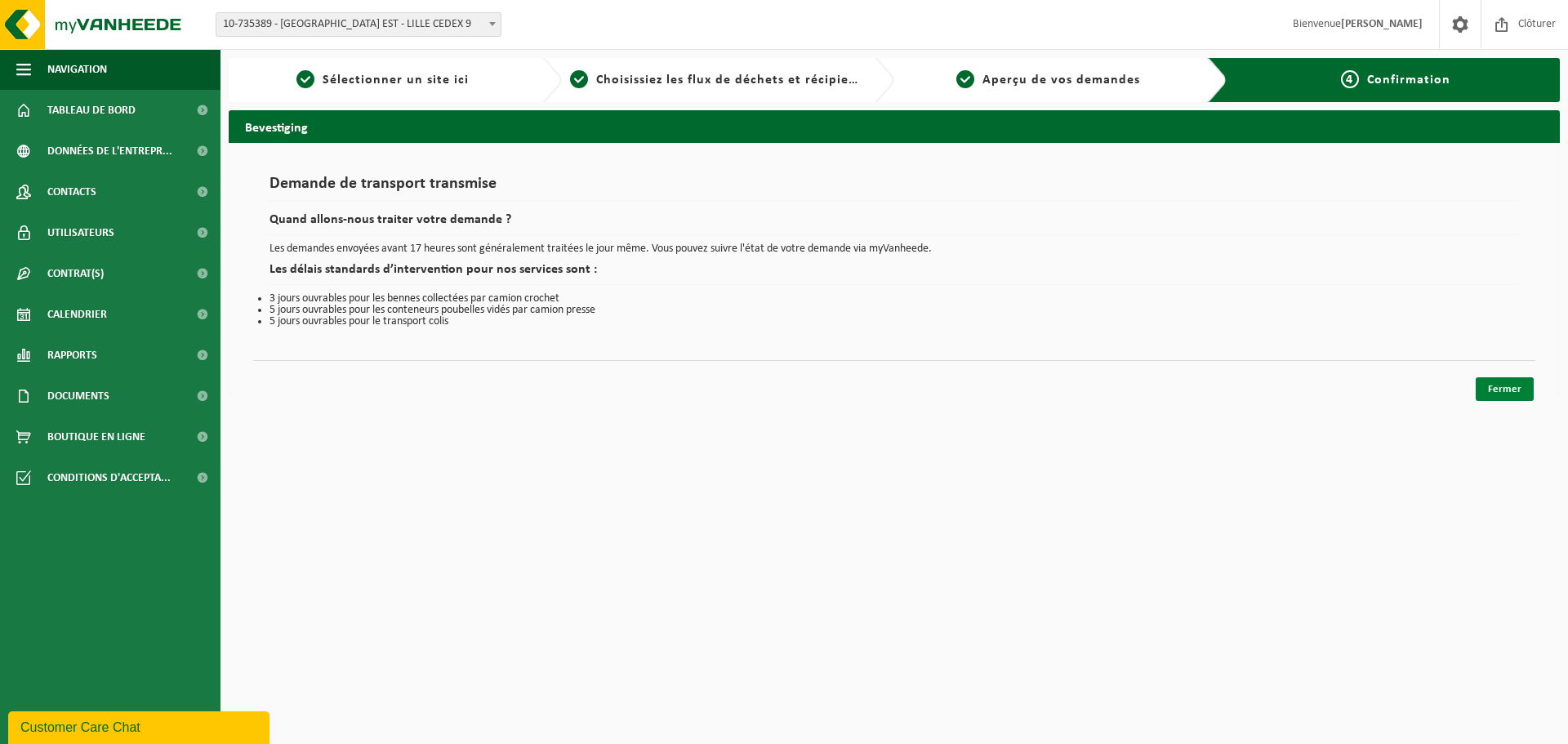
click at [1485, 392] on link "Fermer" at bounding box center [1505, 389] width 58 height 24
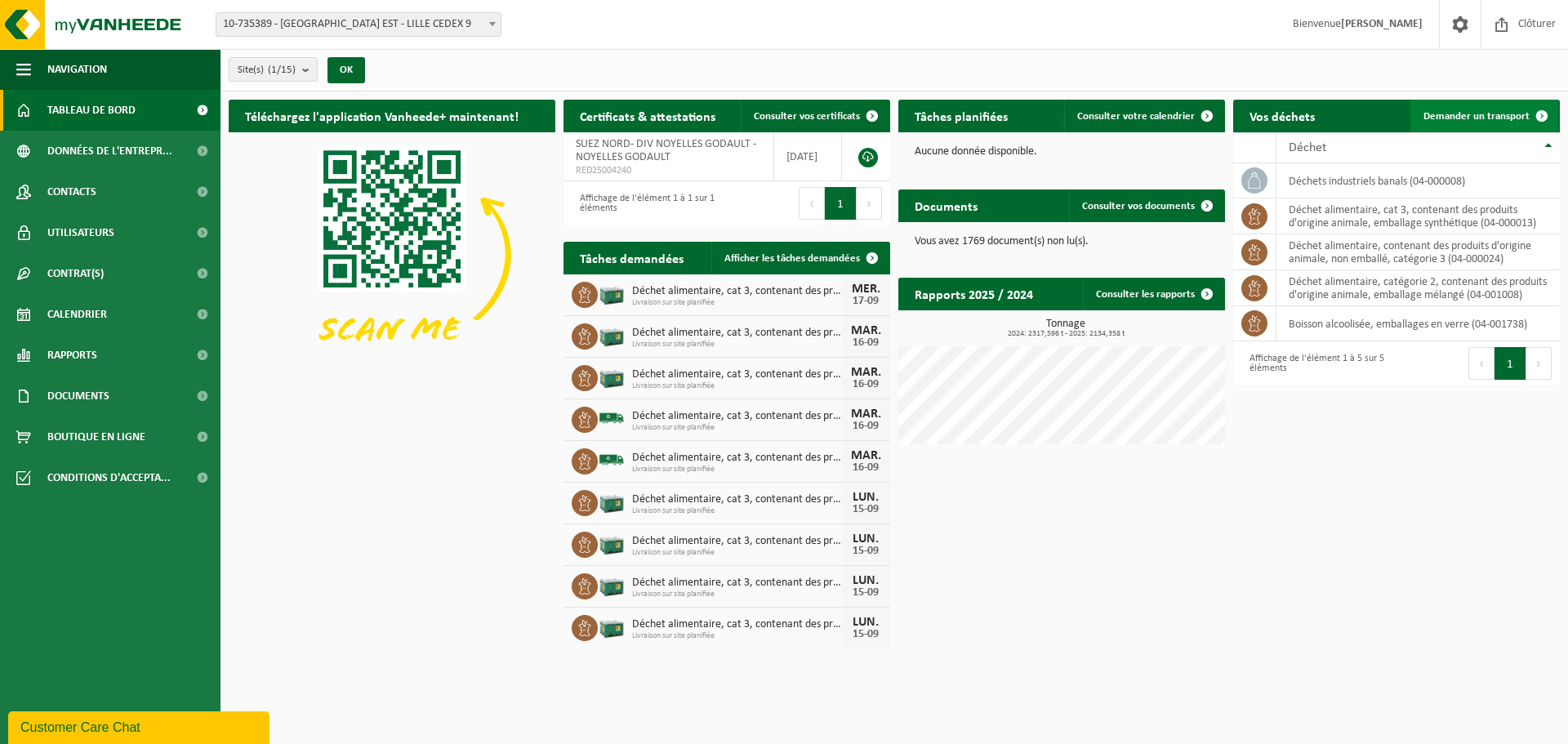
click at [1455, 112] on span "Demander un transport" at bounding box center [1476, 116] width 106 height 11
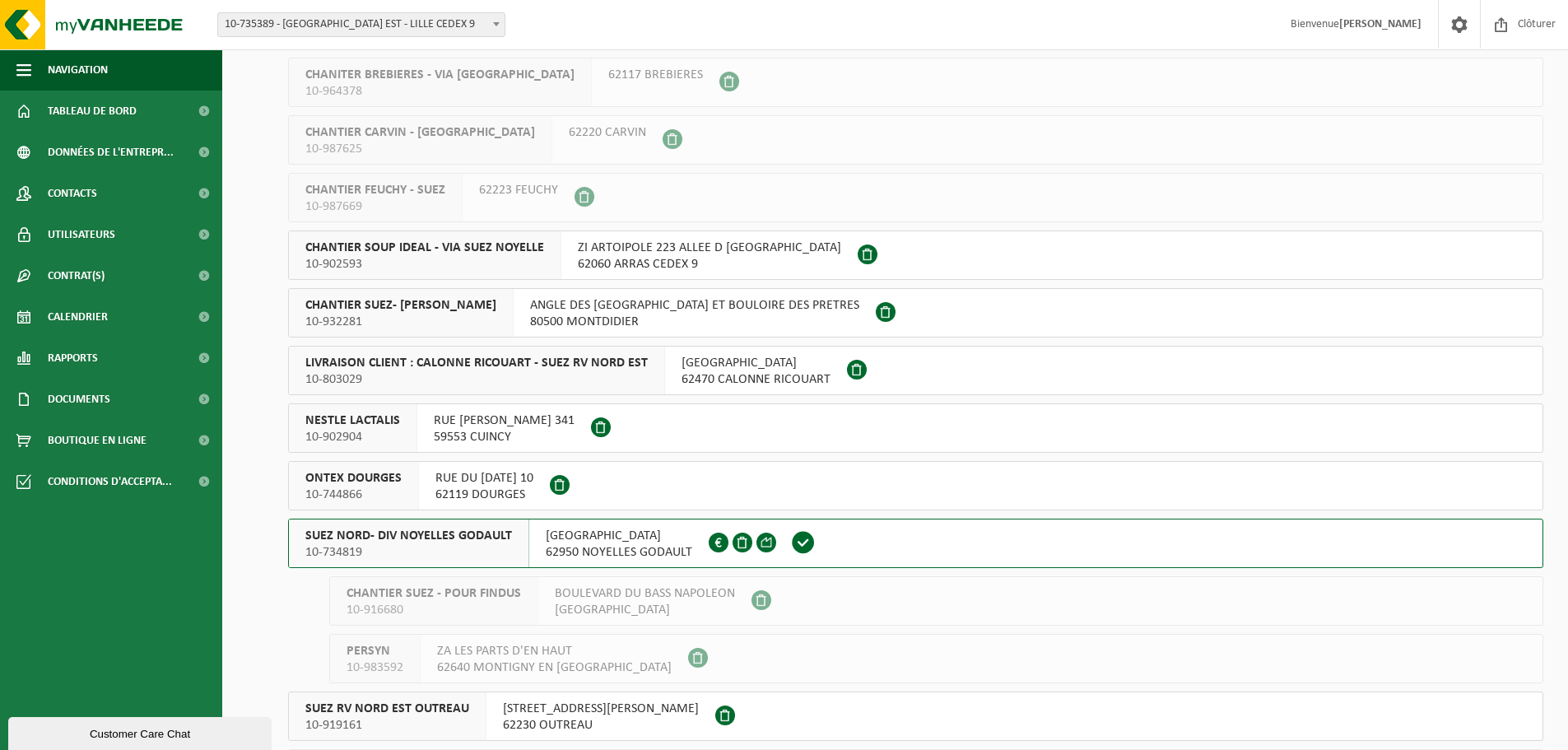
scroll to position [165, 0]
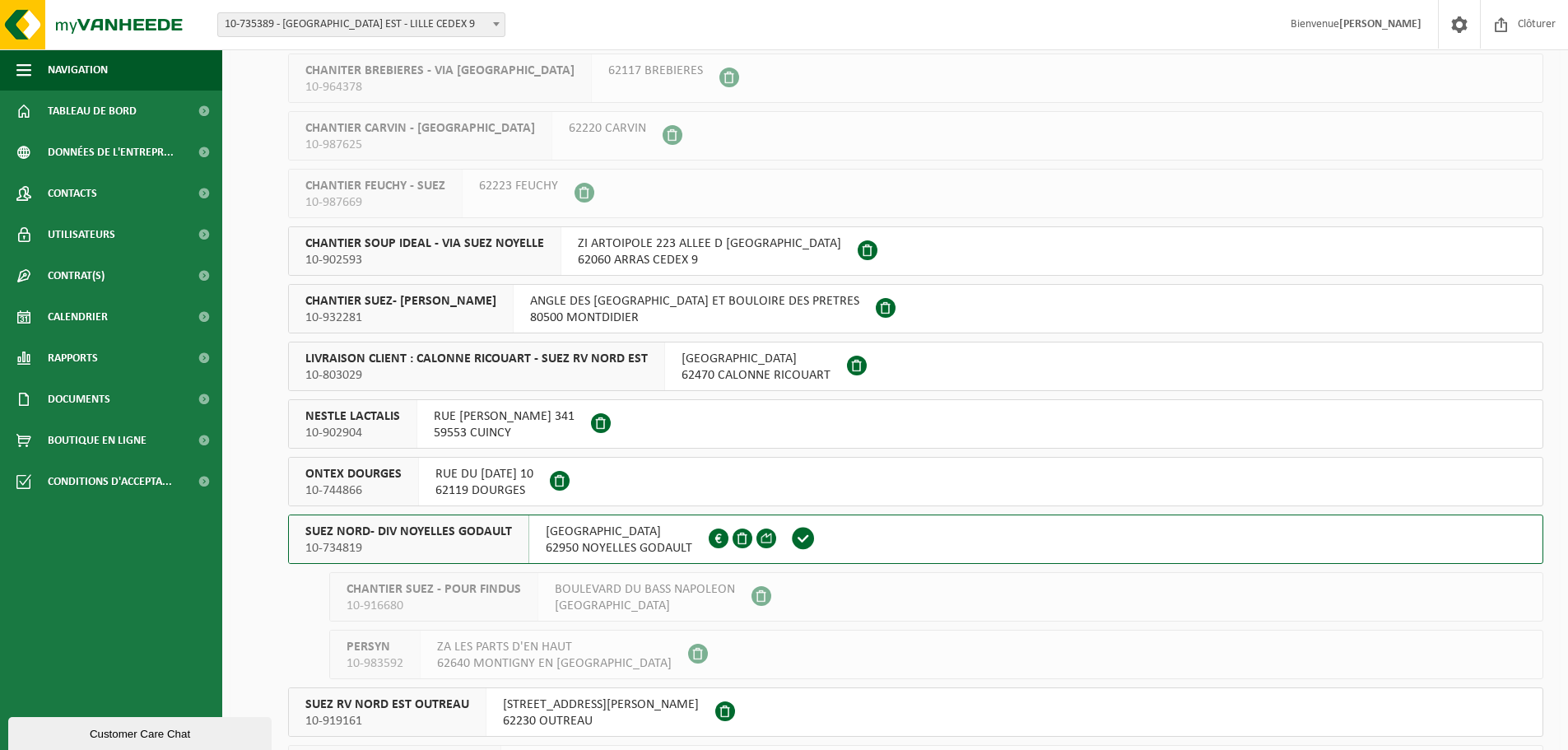
click at [634, 545] on span "62950 NOYELLES GODAULT" at bounding box center [619, 548] width 147 height 16
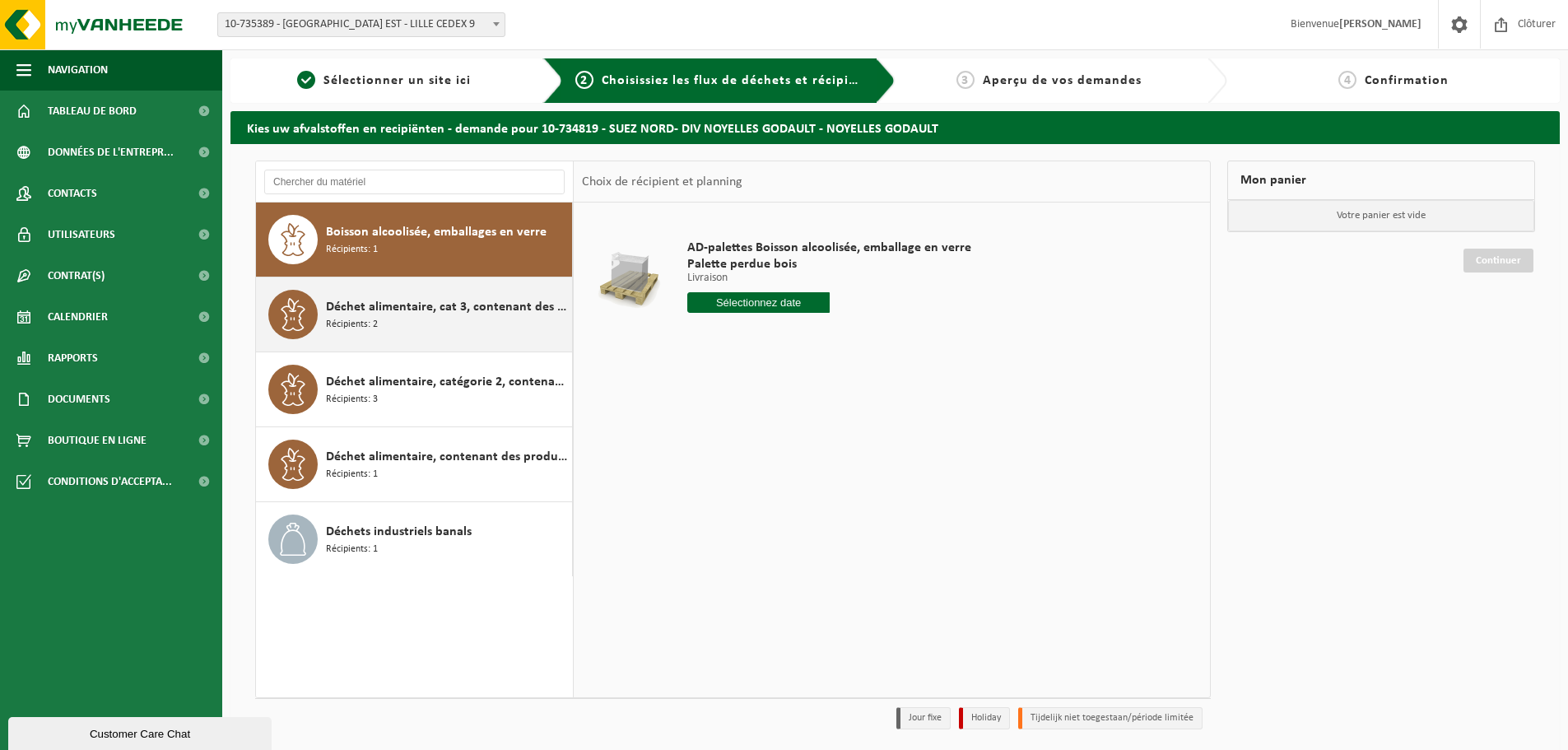
click at [430, 320] on div "Déchet alimentaire, cat 3, contenant des produits d'origine animale, emballage …" at bounding box center [447, 314] width 242 height 49
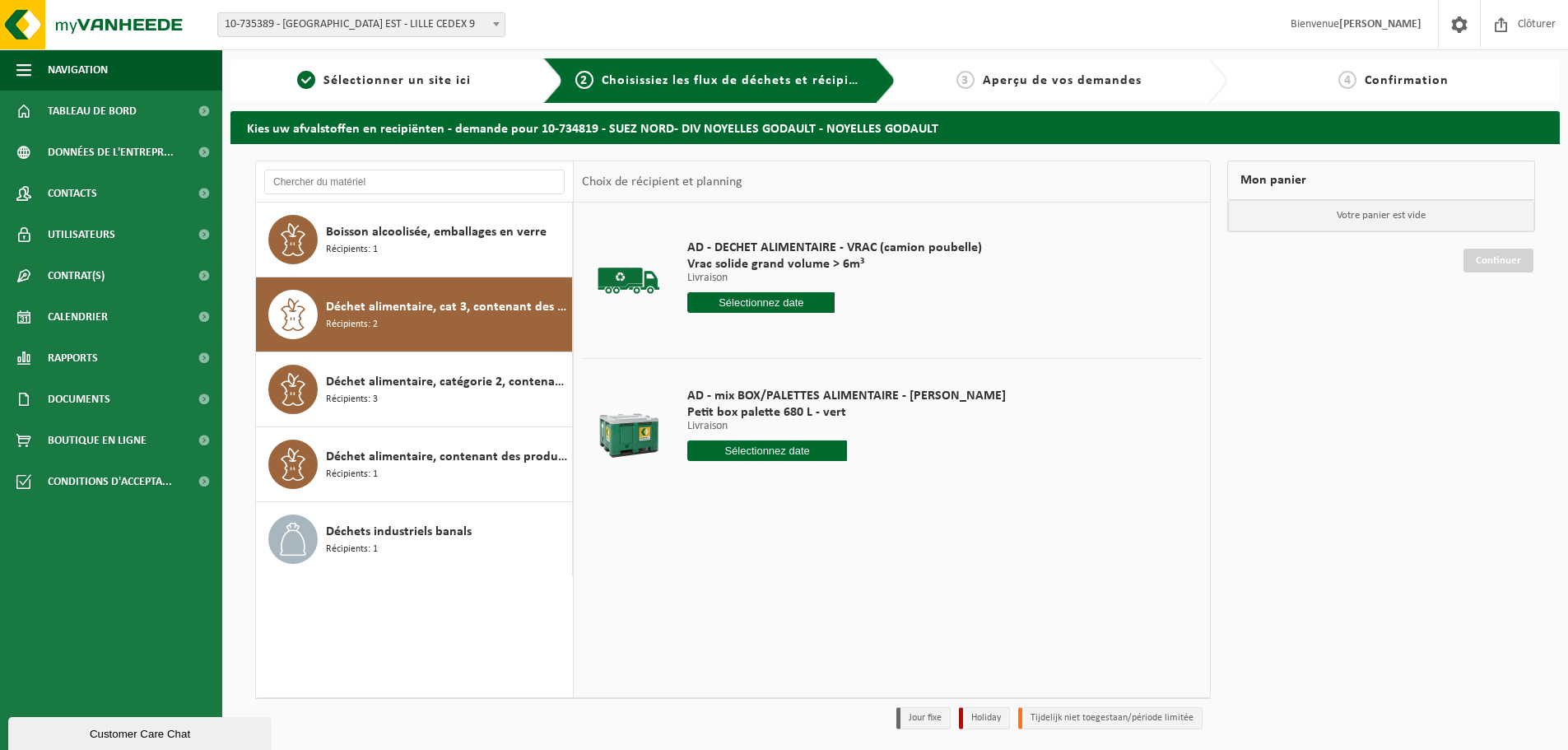
click at [748, 452] on input "text" at bounding box center [768, 450] width 160 height 21
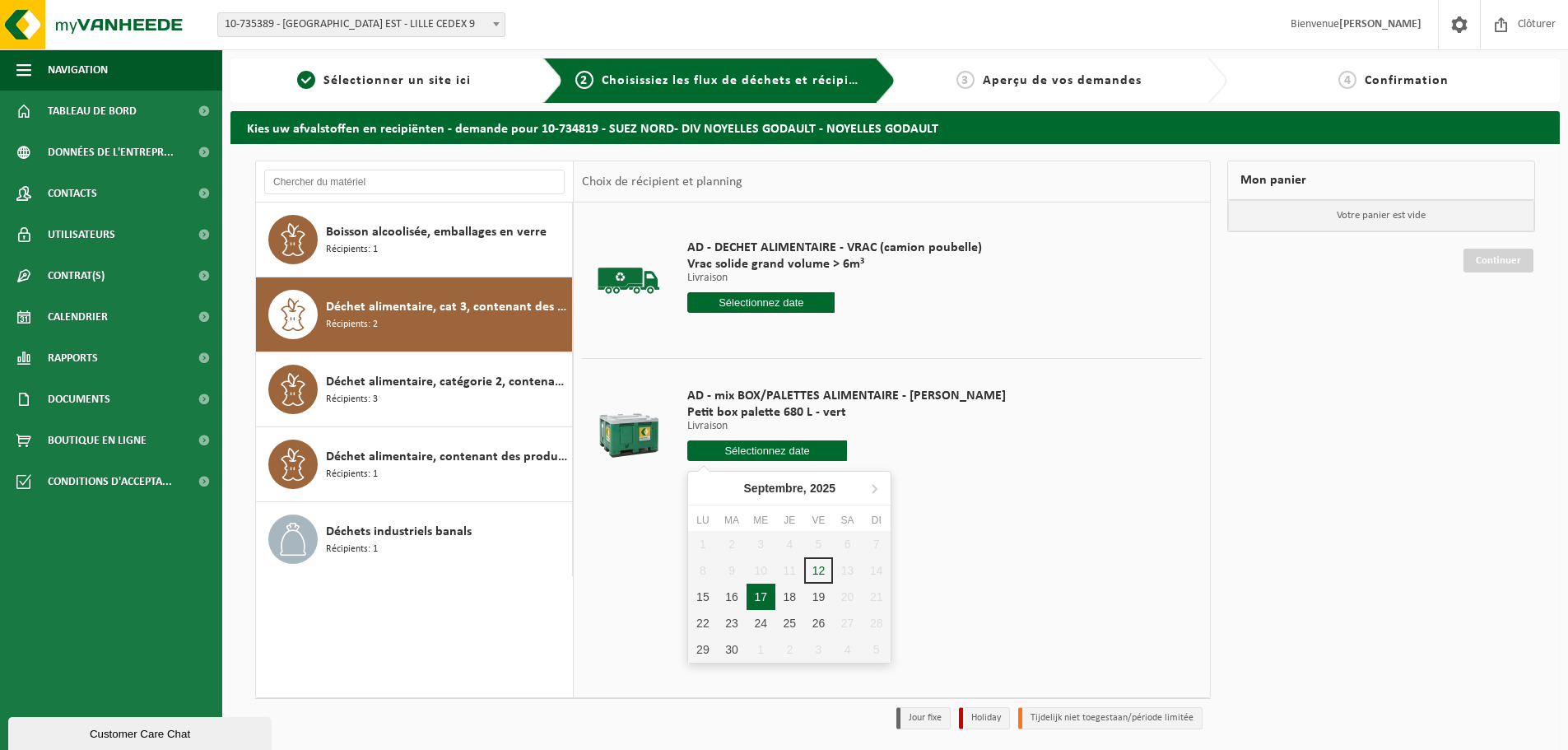
click at [766, 598] on div "17" at bounding box center [761, 597] width 29 height 26
type input "à partir de [DATE]"
type input "[DATE]"
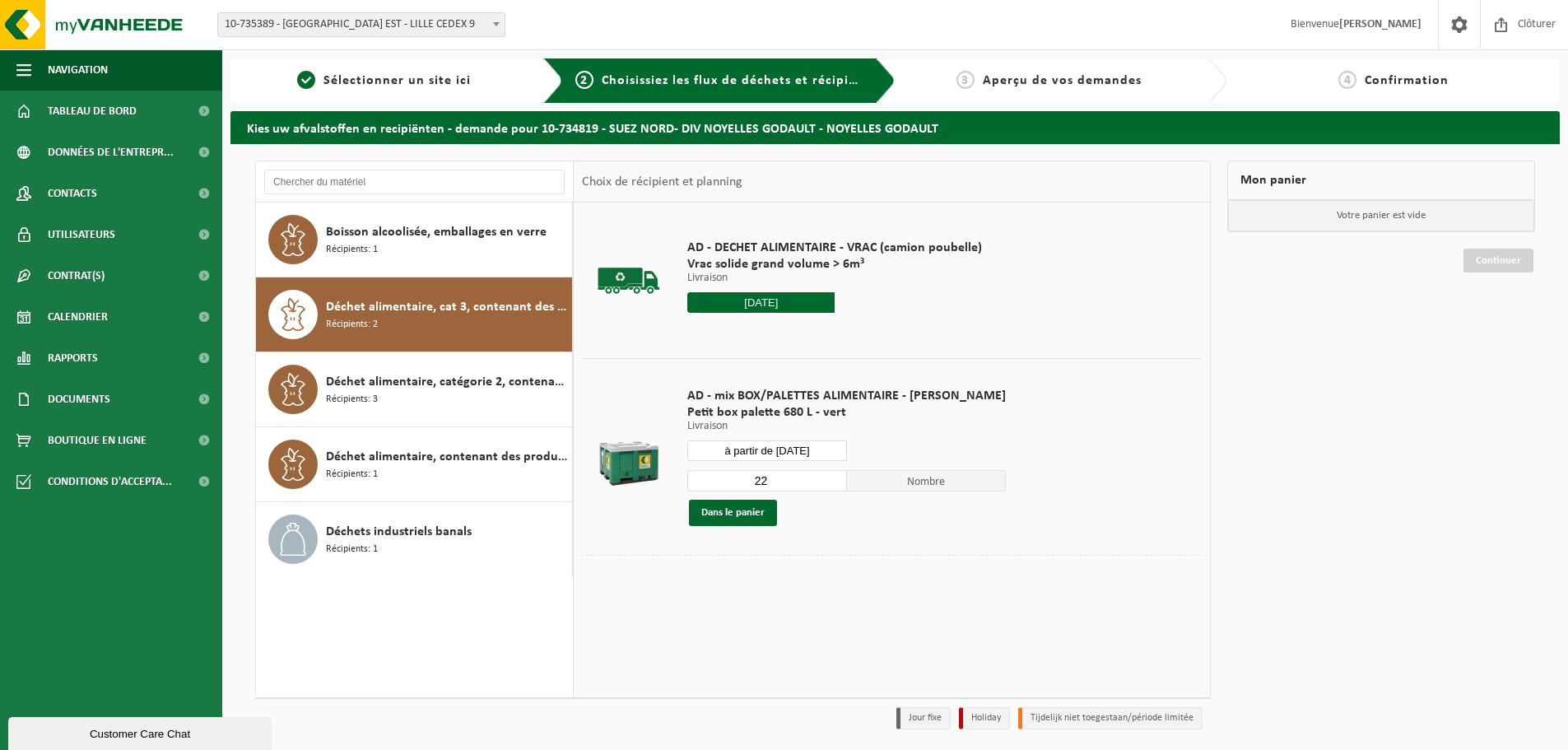
drag, startPoint x: 756, startPoint y: 474, endPoint x: 713, endPoint y: 478, distance: 43.2
click at [713, 478] on input "22" at bounding box center [768, 480] width 160 height 21
type input "1"
drag, startPoint x: 732, startPoint y: 511, endPoint x: 769, endPoint y: 506, distance: 37.3
click at [732, 512] on button "Dans le panier" at bounding box center [733, 513] width 88 height 26
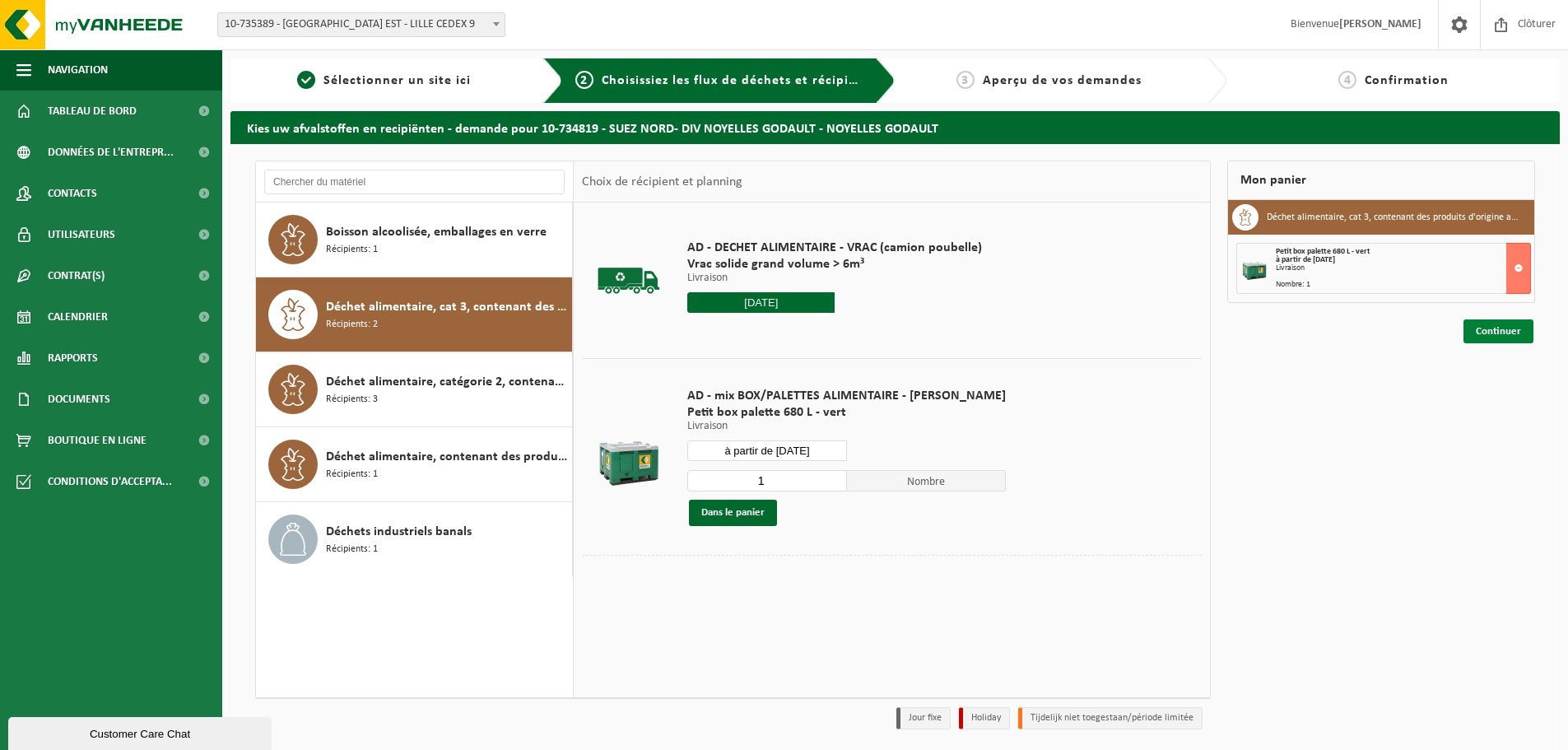
click at [1469, 327] on link "Continuer" at bounding box center [1498, 332] width 70 height 24
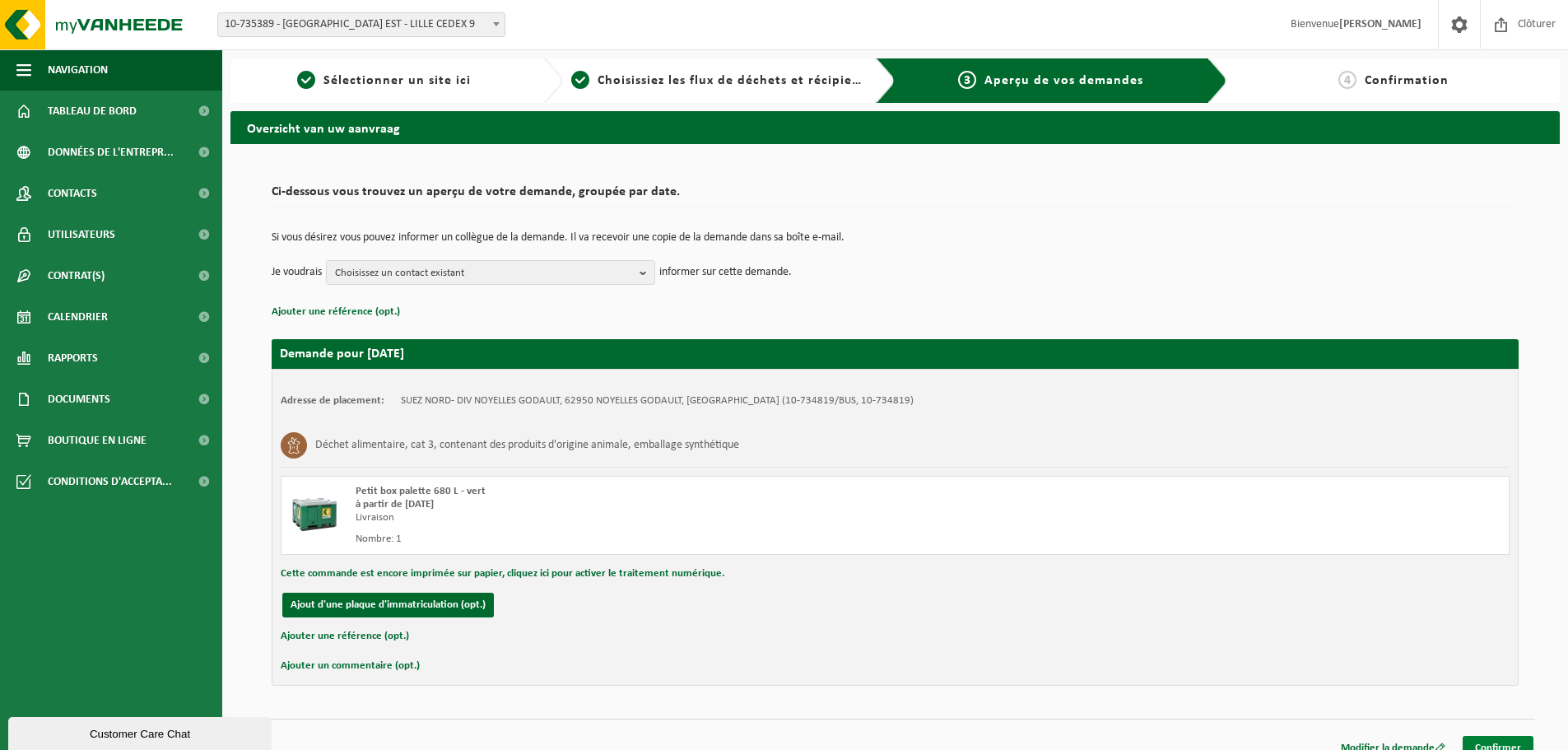
click at [1501, 745] on link "Confirmer" at bounding box center [1497, 748] width 71 height 24
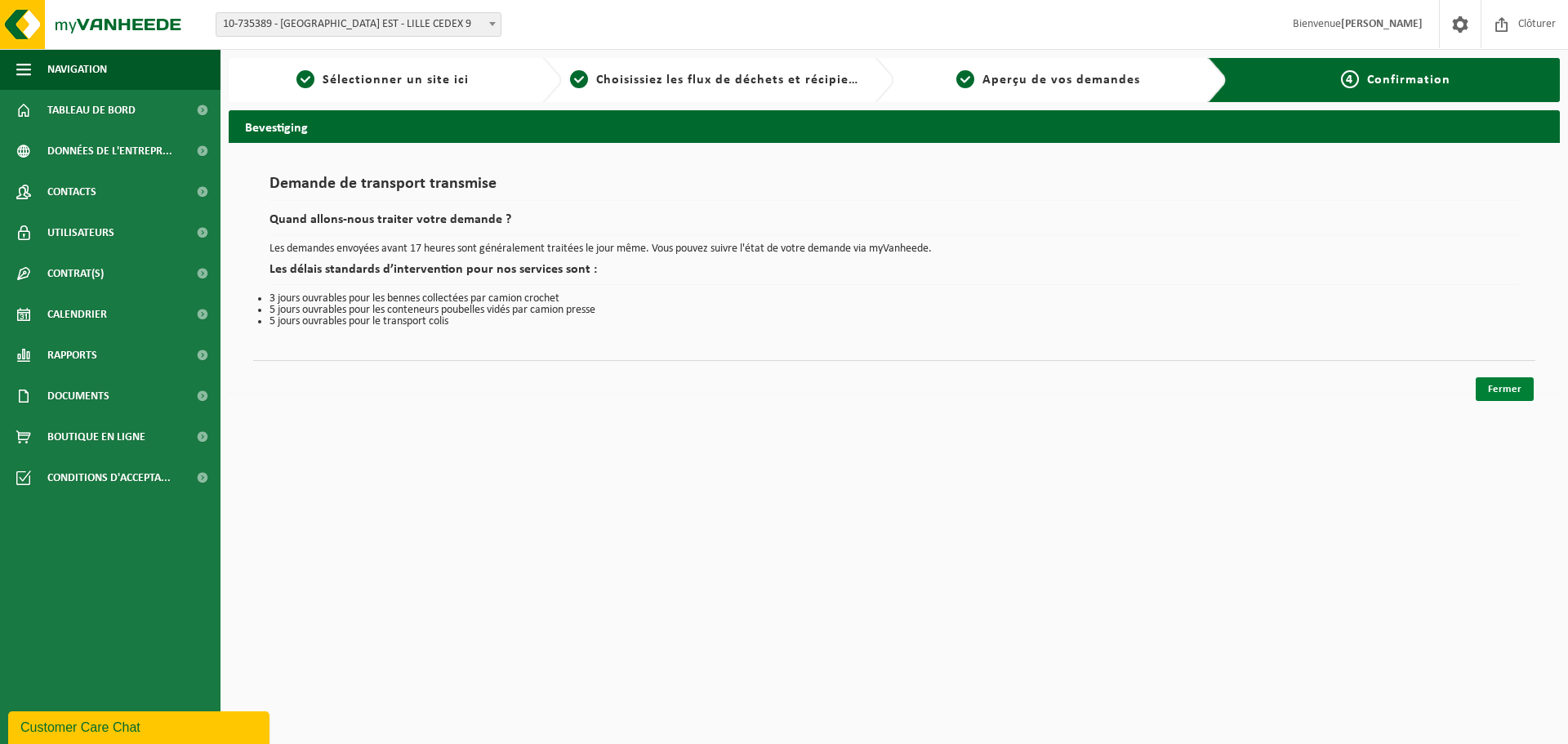
click at [1500, 382] on link "Fermer" at bounding box center [1505, 389] width 58 height 24
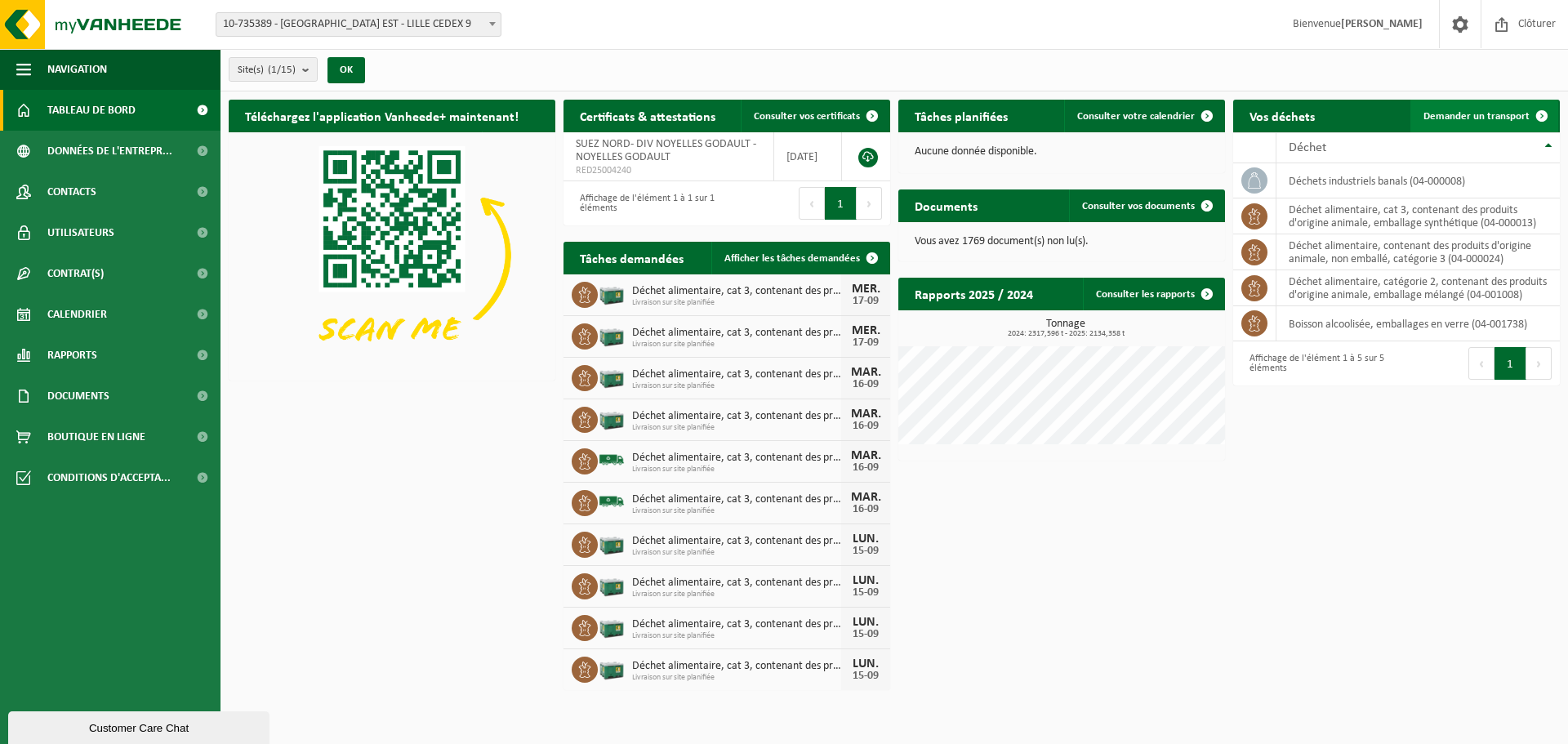
click at [1458, 119] on span "Demander un transport" at bounding box center [1476, 116] width 106 height 11
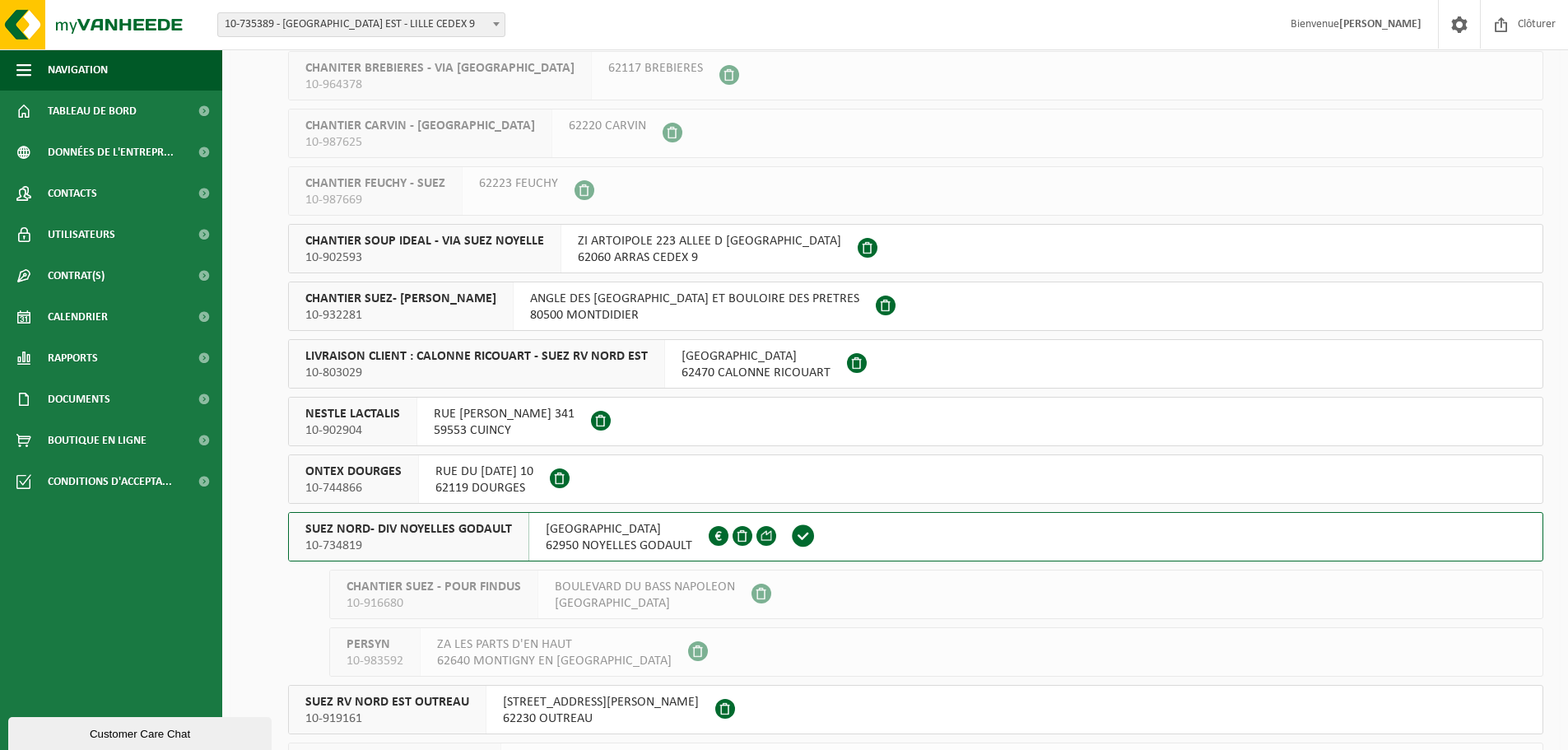
scroll to position [247, 0]
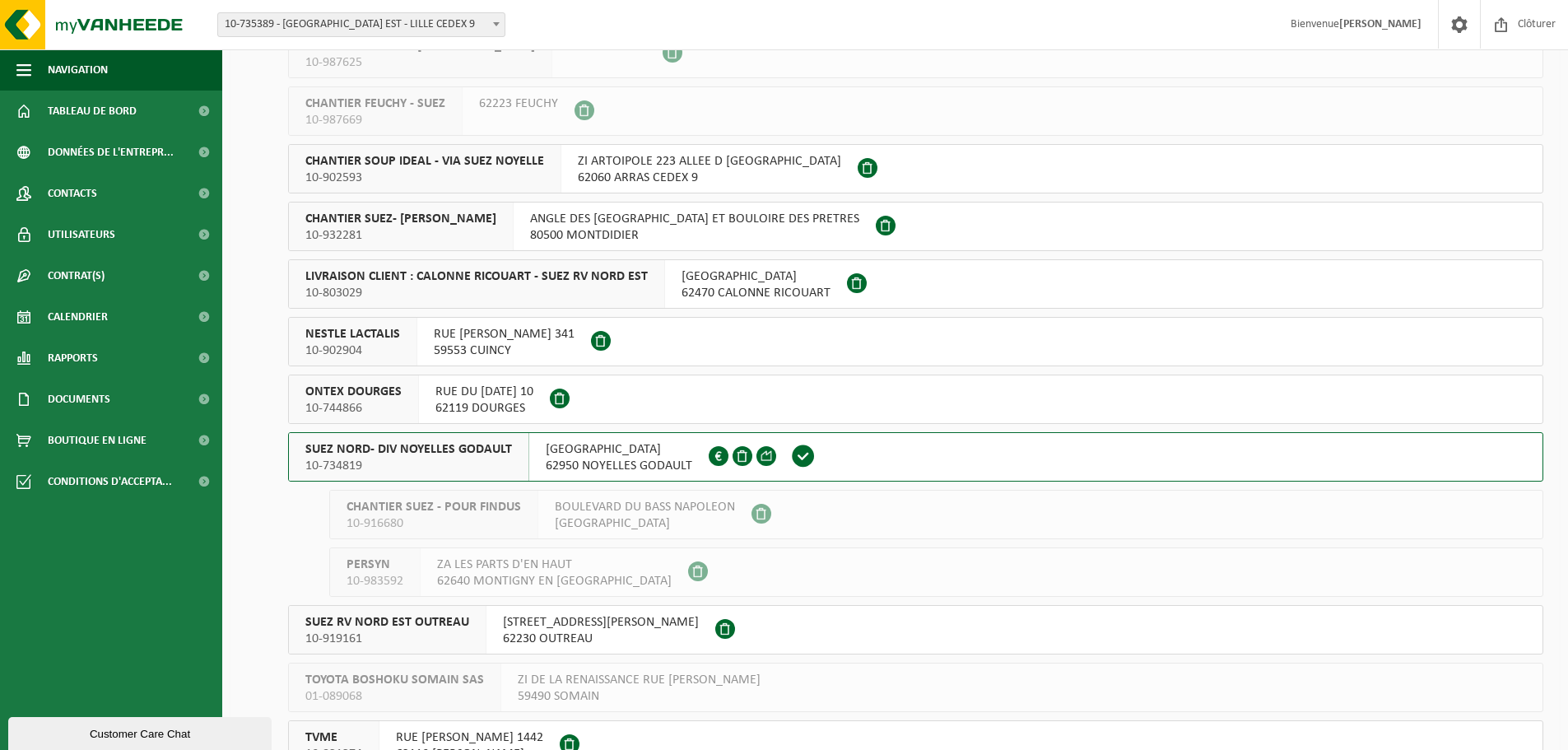
click at [490, 471] on span "10-734819" at bounding box center [408, 465] width 207 height 16
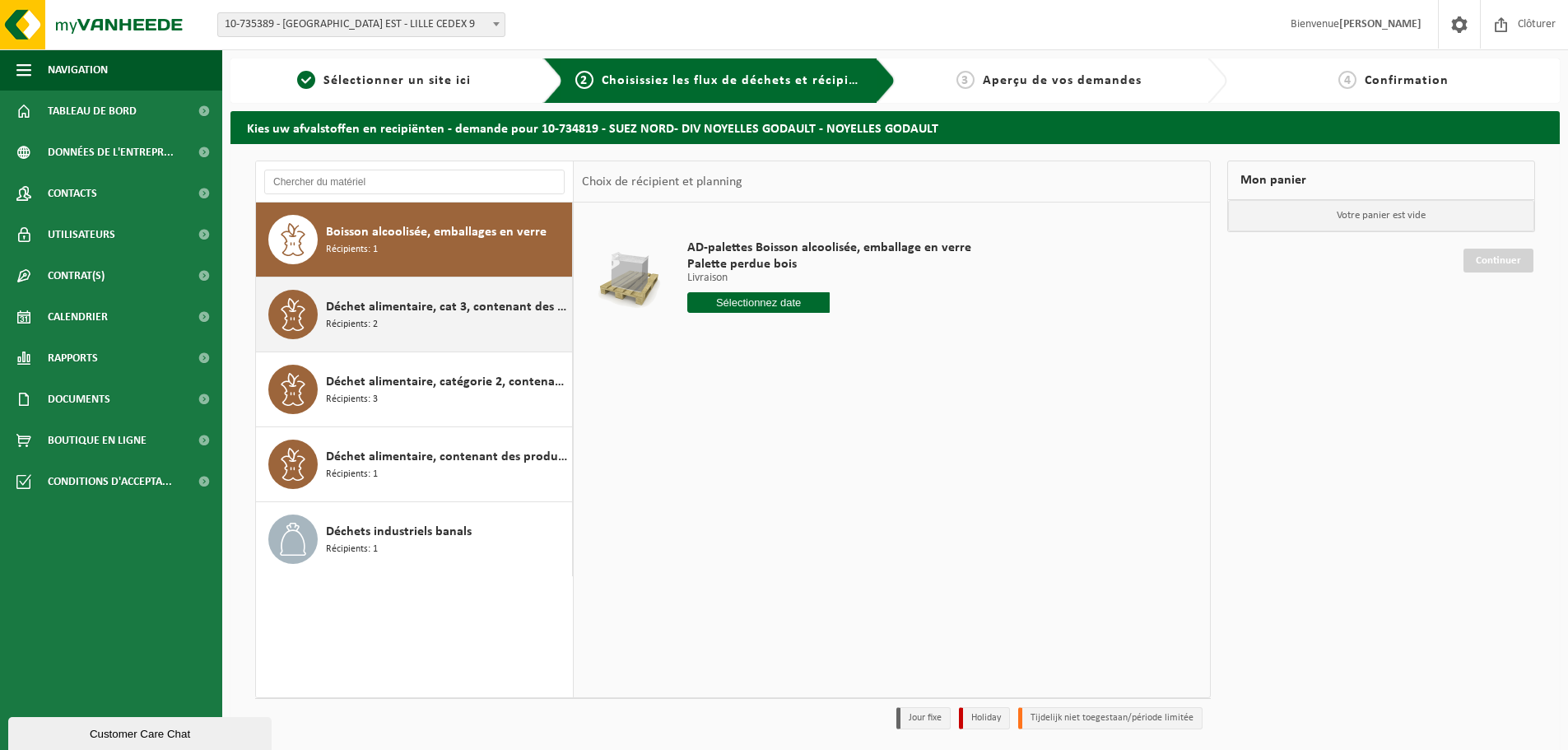
click at [387, 330] on div "Déchet alimentaire, cat 3, contenant des produits d'origine animale, emballage …" at bounding box center [447, 314] width 242 height 49
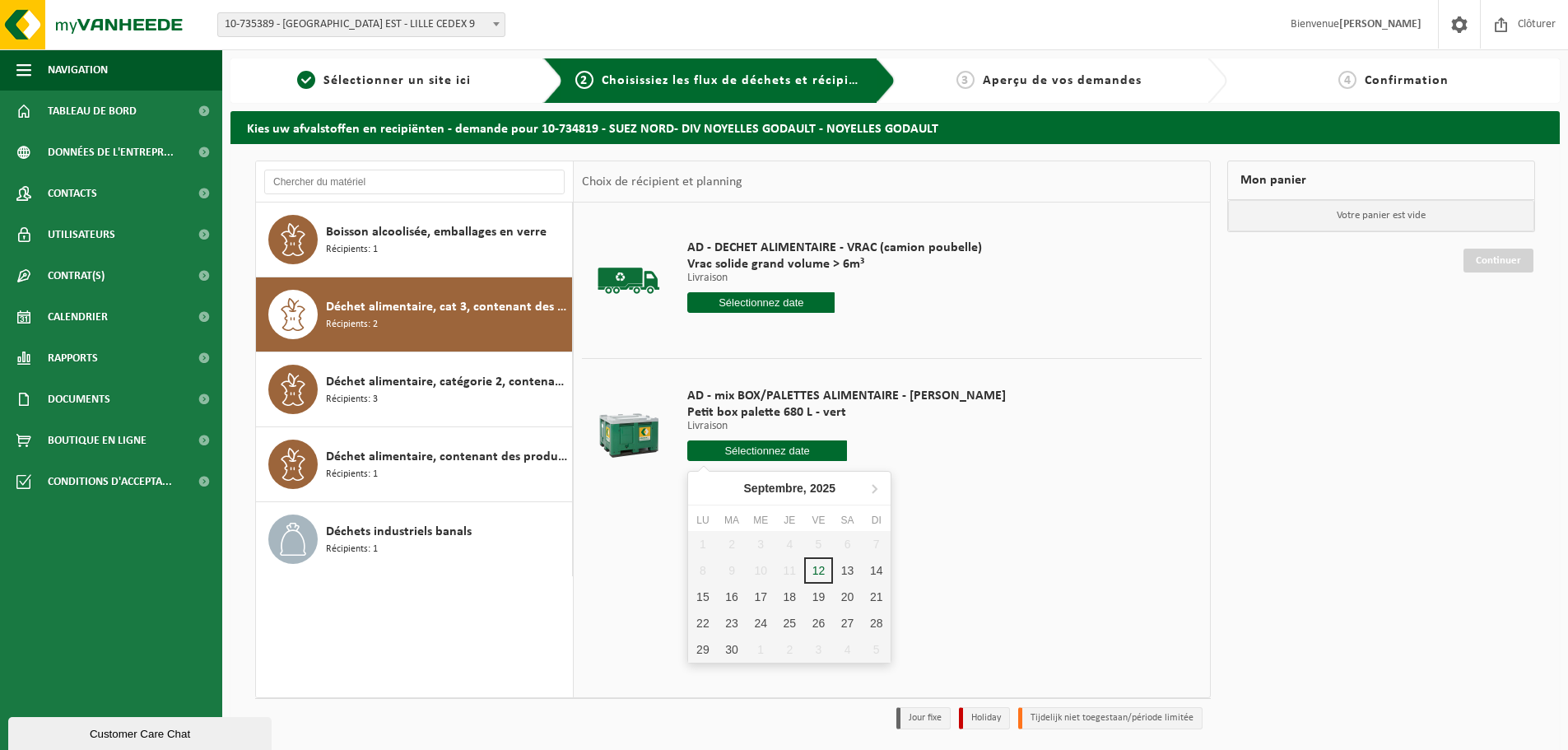
click at [722, 451] on input "text" at bounding box center [768, 450] width 160 height 21
click at [763, 599] on div "17" at bounding box center [761, 597] width 29 height 26
type input "à partir de [DATE]"
type input "[DATE]"
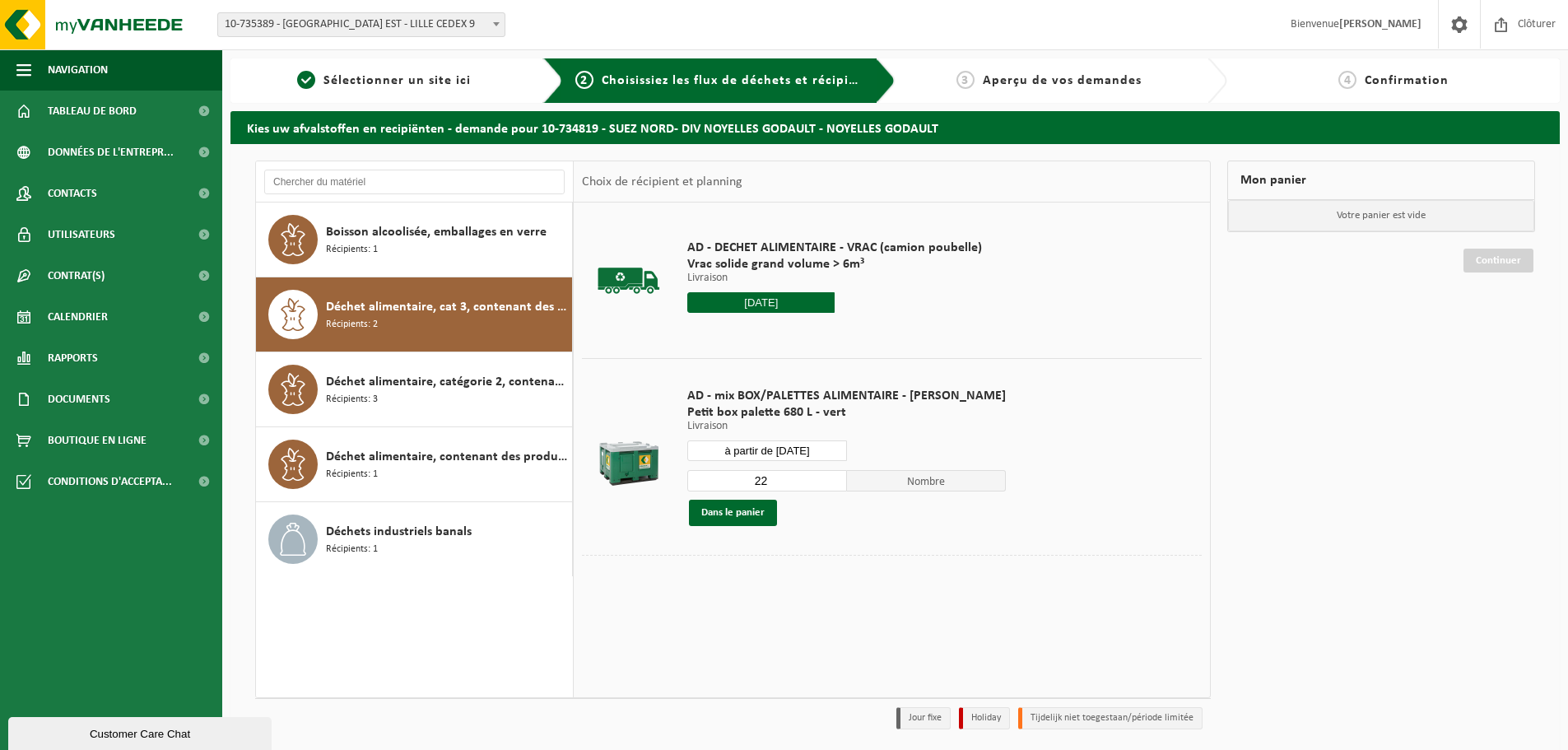
drag, startPoint x: 763, startPoint y: 490, endPoint x: 718, endPoint y: 483, distance: 45.5
click at [718, 483] on input "22" at bounding box center [768, 480] width 160 height 21
click at [754, 521] on button "Dans le panier" at bounding box center [733, 513] width 88 height 26
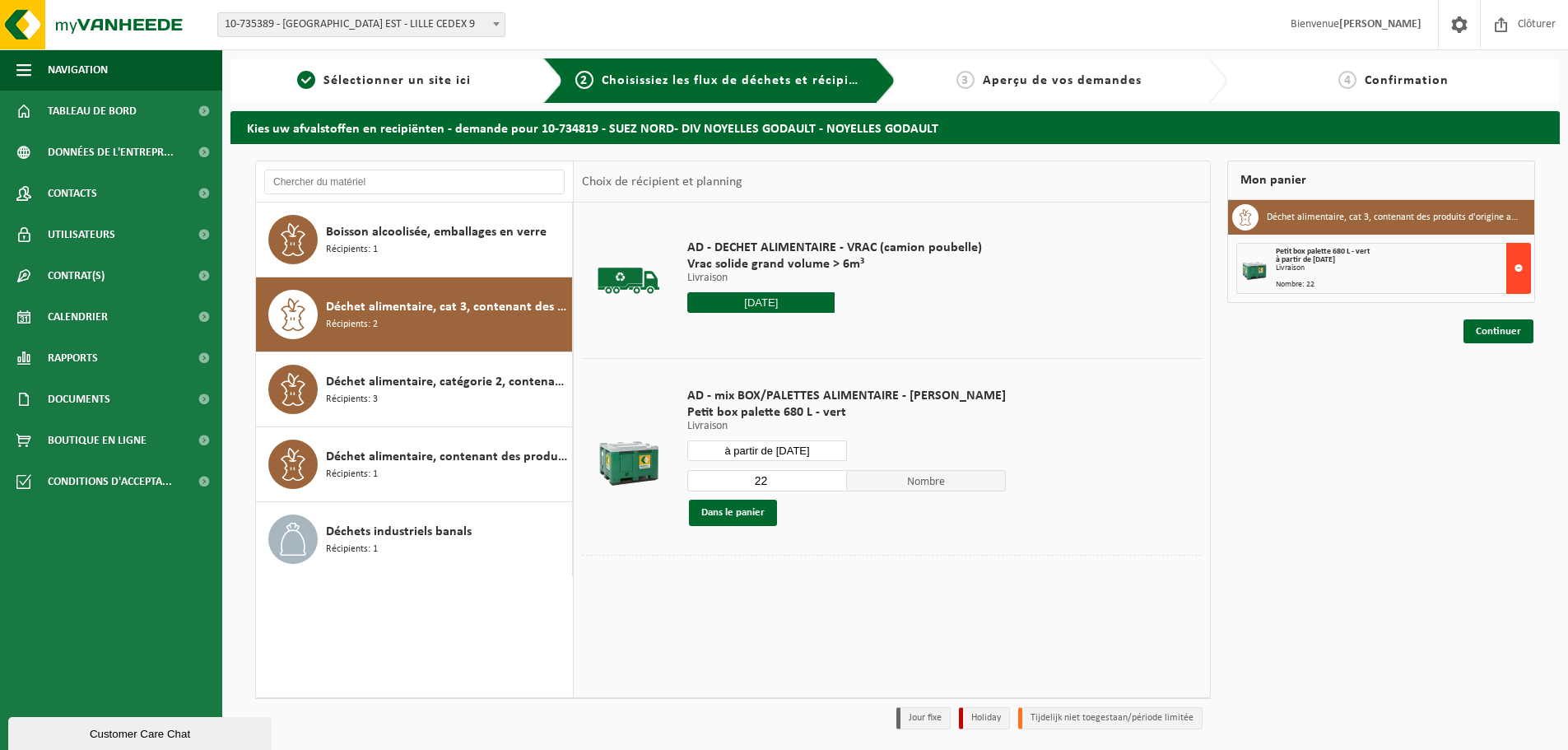
click at [1515, 278] on button at bounding box center [1518, 268] width 25 height 51
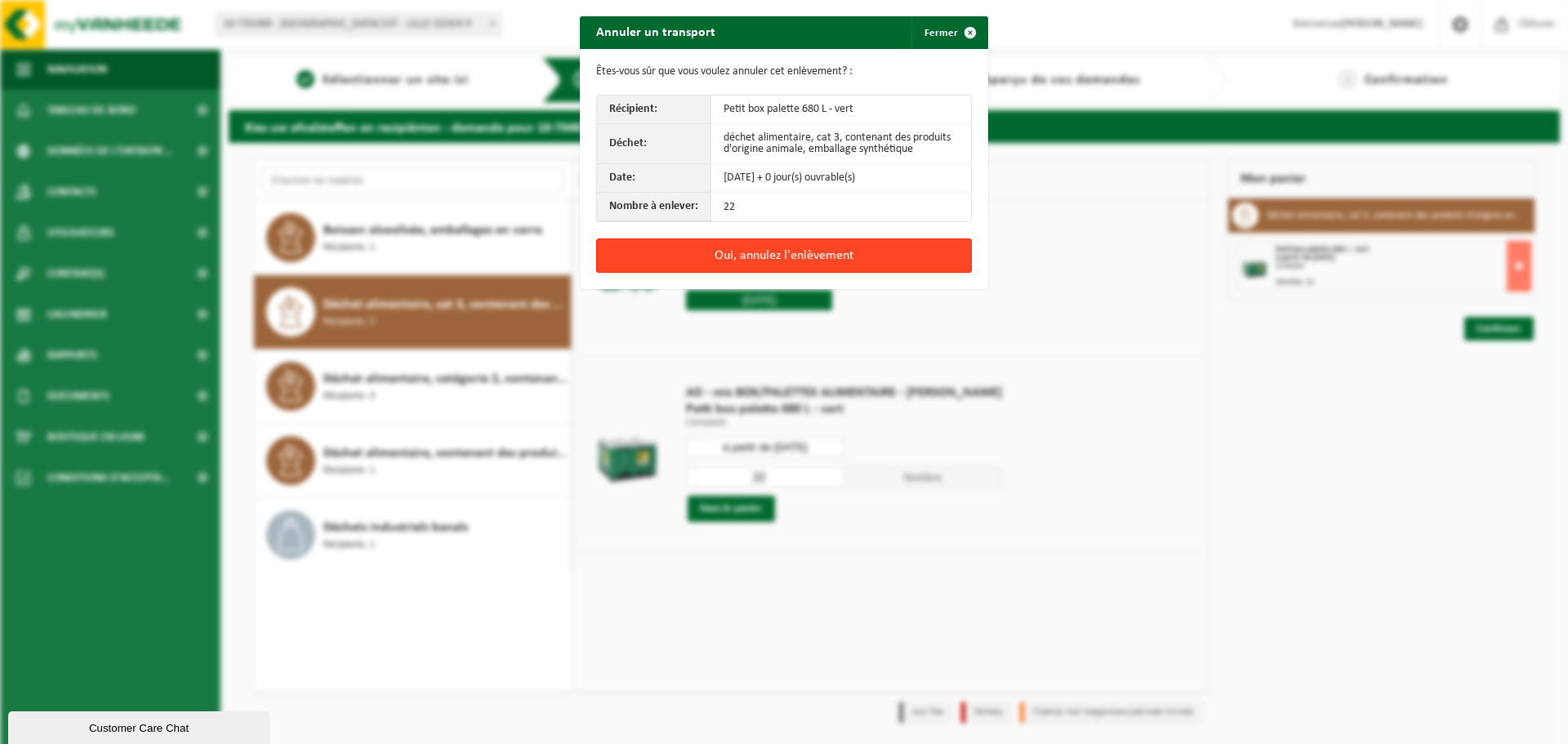
click at [760, 255] on button "Oui, annulez l'enlèvement" at bounding box center [784, 256] width 375 height 35
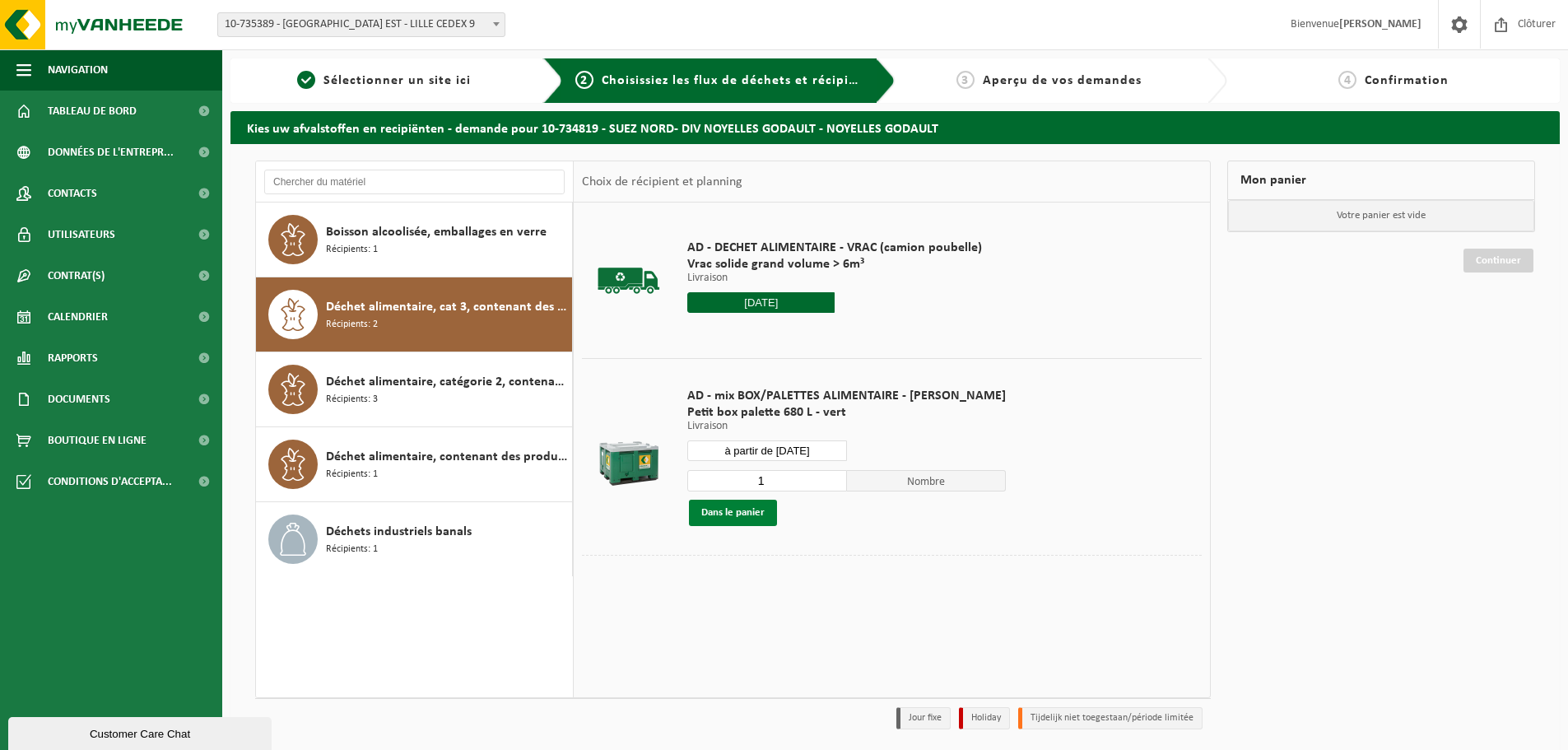
type input "1"
click at [745, 508] on button "Dans le panier" at bounding box center [733, 513] width 88 height 26
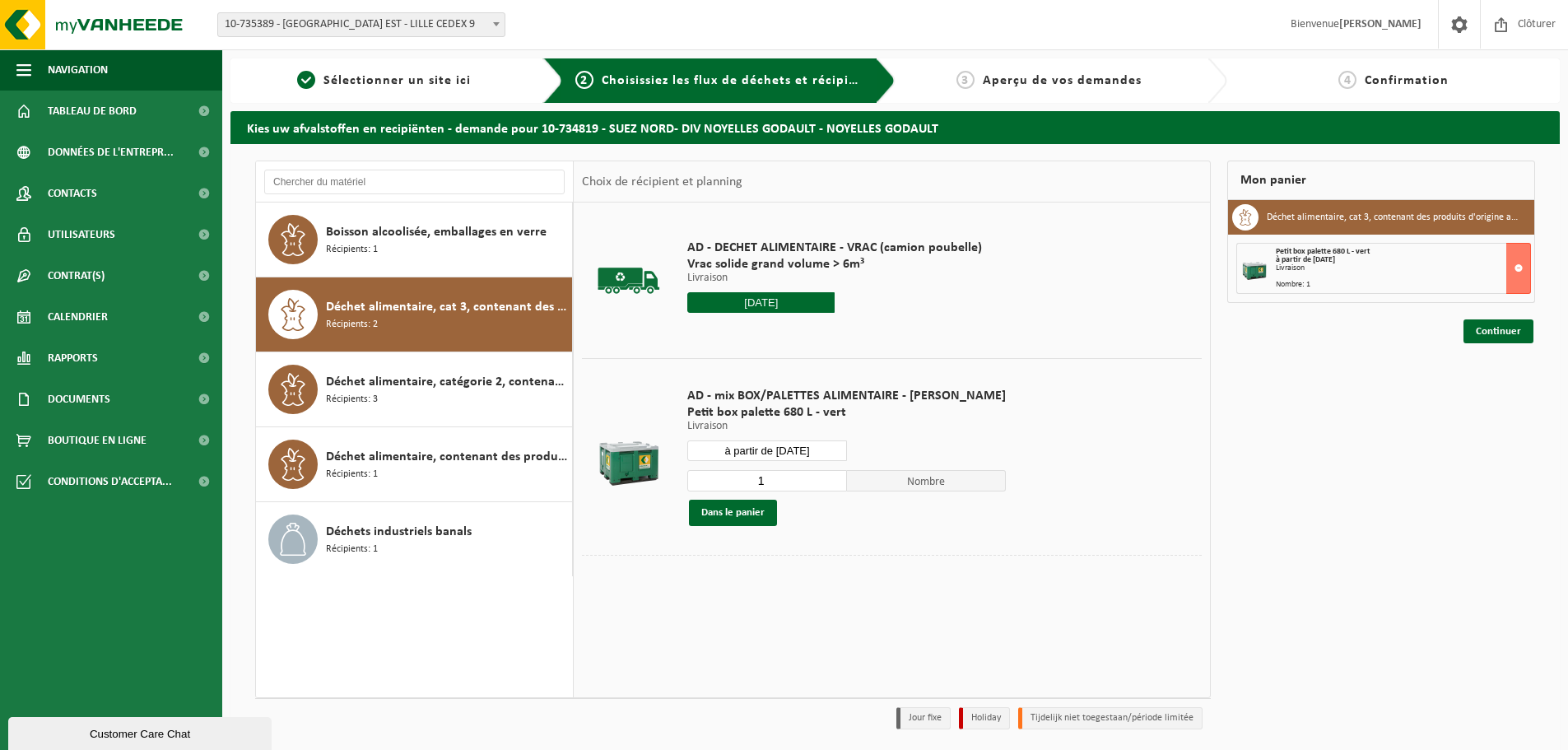
drag, startPoint x: 1490, startPoint y: 318, endPoint x: 1500, endPoint y: 344, distance: 27.9
click at [1490, 320] on div "Continuer" at bounding box center [1380, 311] width 307 height 16
click at [1504, 327] on link "Continuer" at bounding box center [1498, 332] width 70 height 24
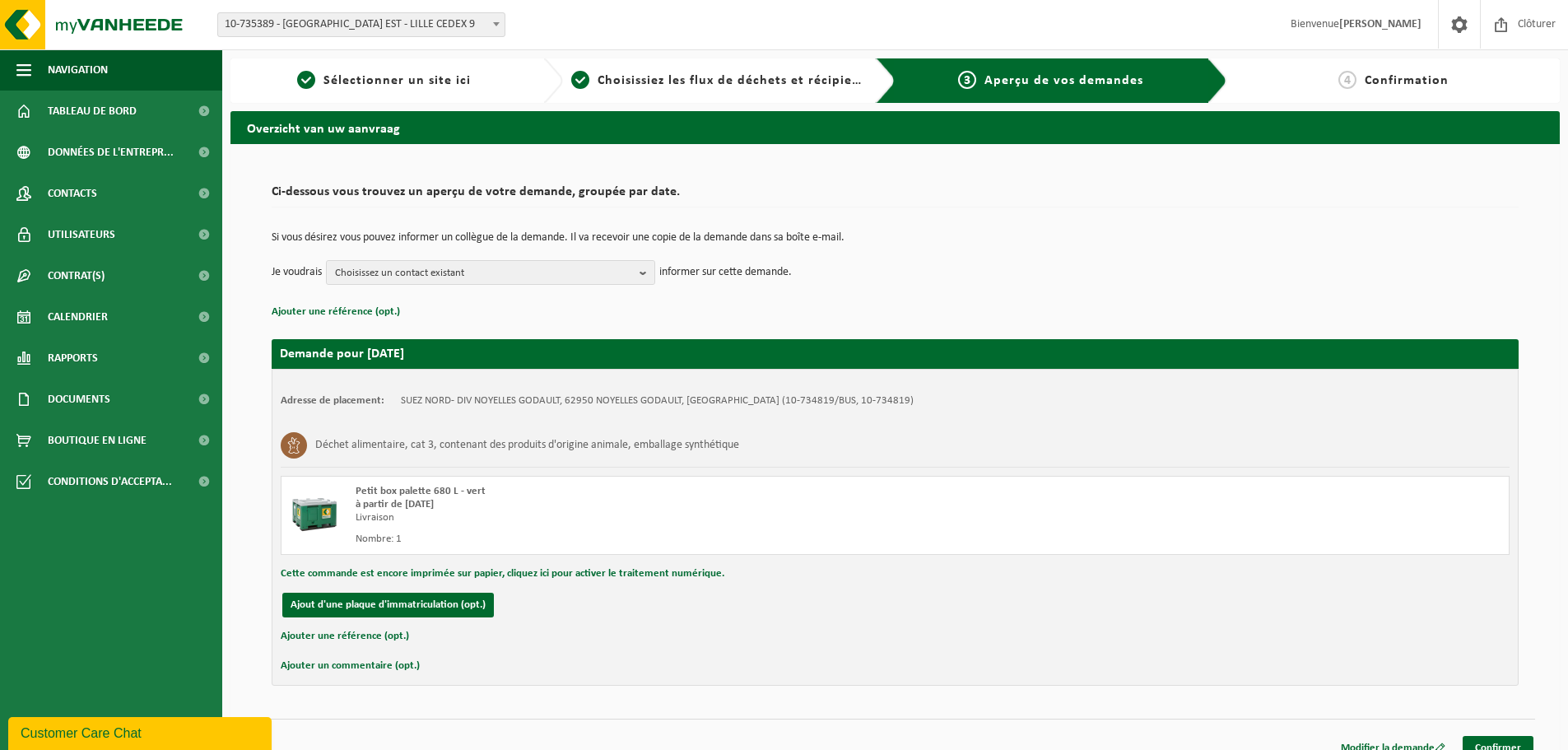
click at [1492, 735] on div "Modifier la demande Confirmer" at bounding box center [895, 727] width 1280 height 17
click at [1499, 741] on link "Confirmer" at bounding box center [1497, 748] width 71 height 24
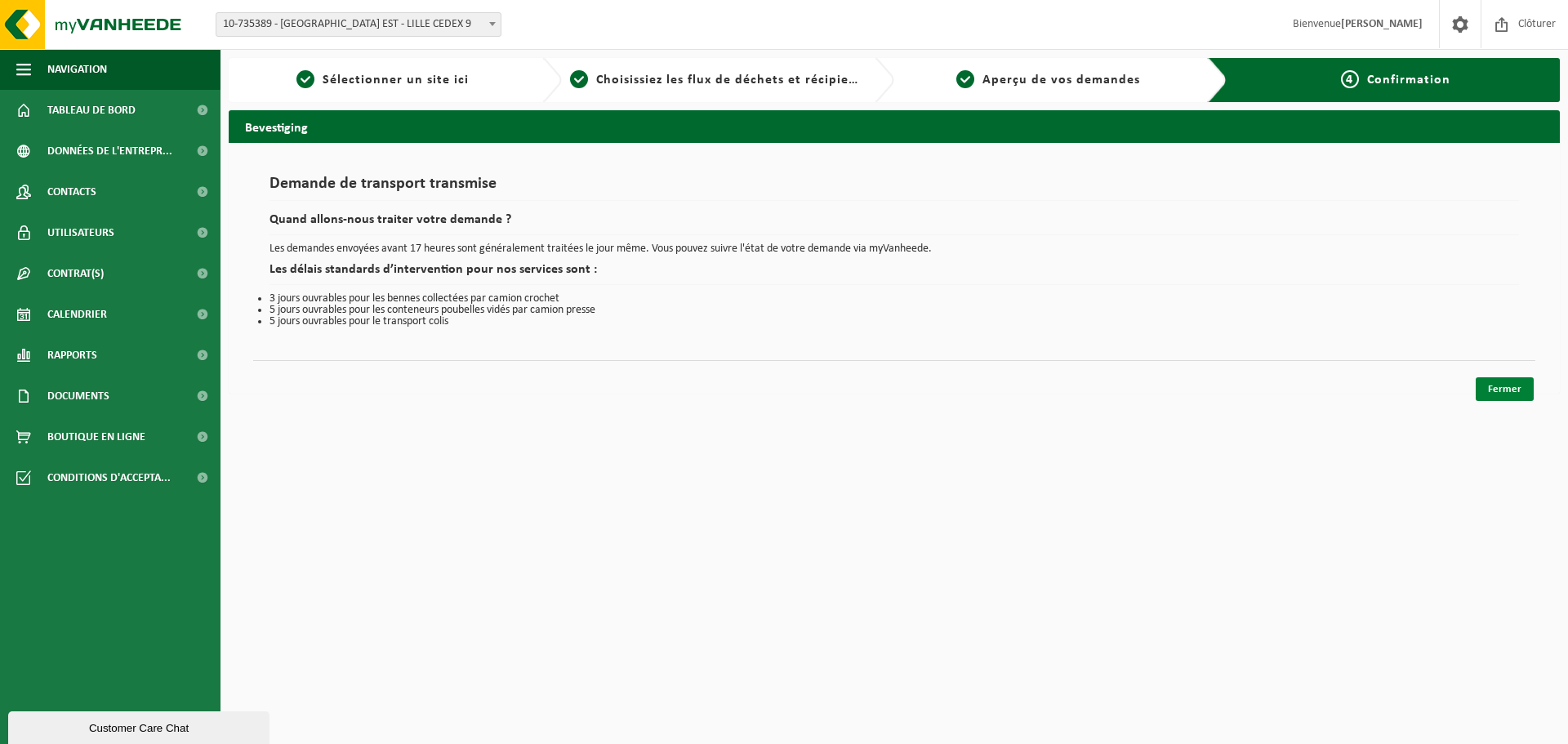
click at [1498, 393] on link "Fermer" at bounding box center [1505, 389] width 58 height 24
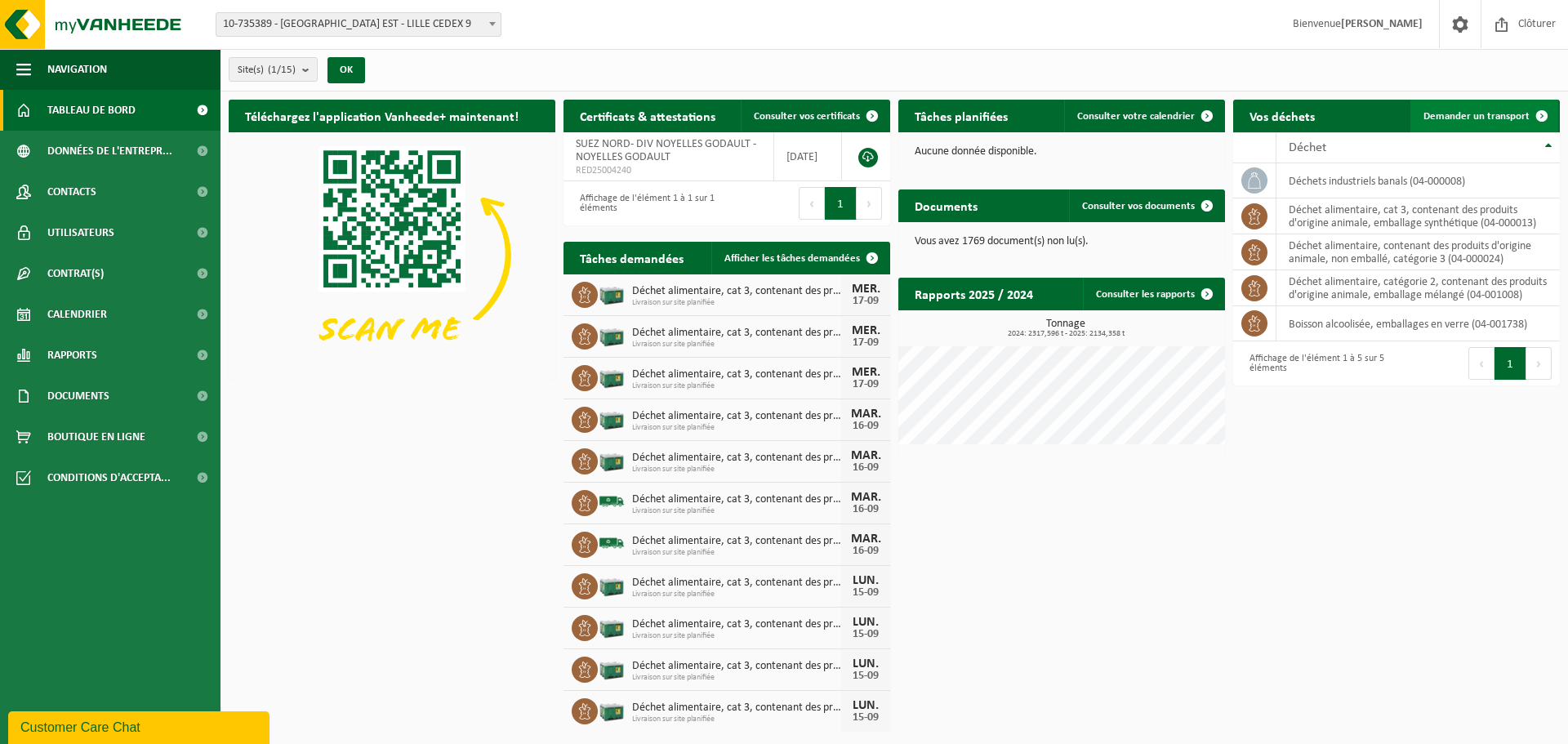
click at [1445, 116] on span "Demander un transport" at bounding box center [1476, 116] width 106 height 11
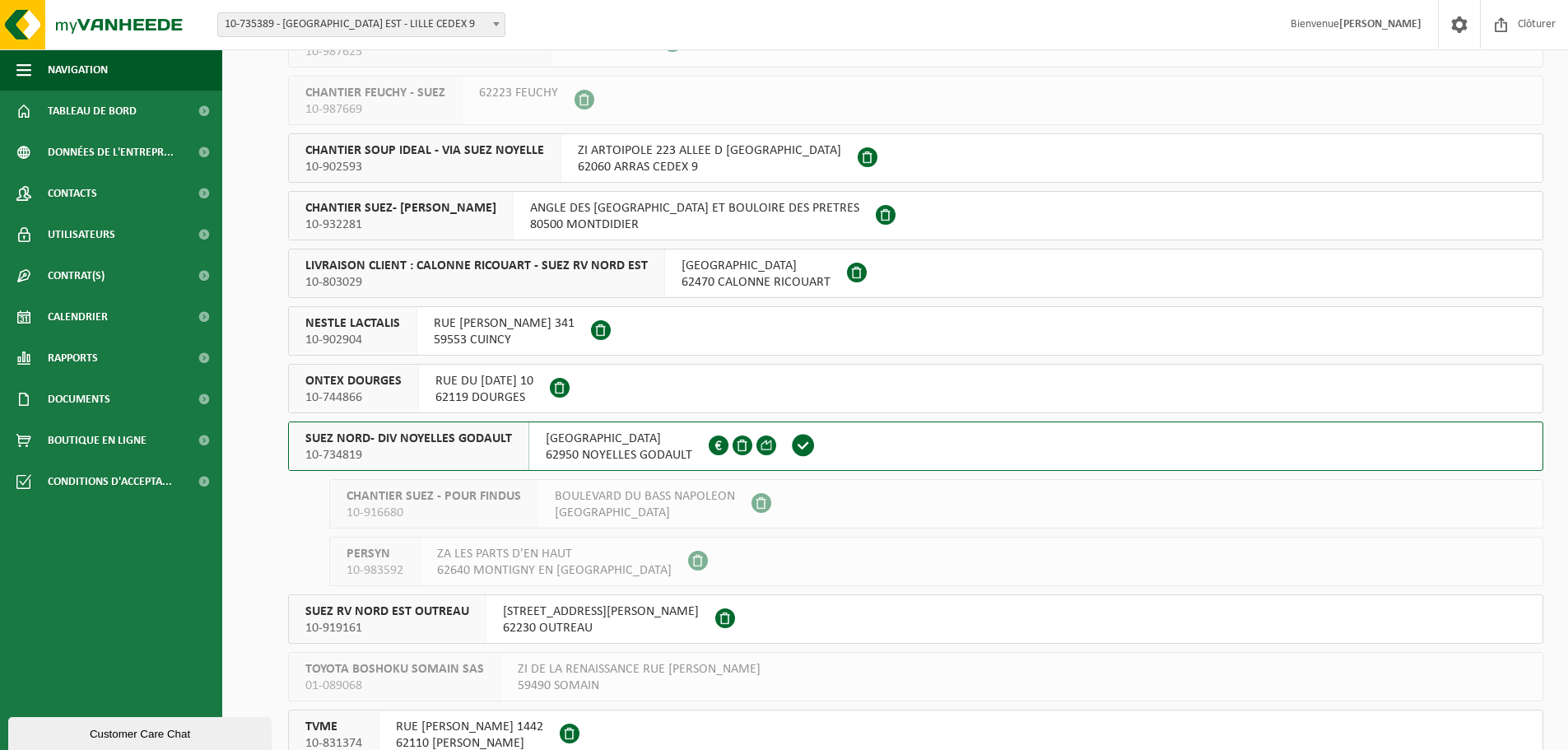
scroll to position [330, 0]
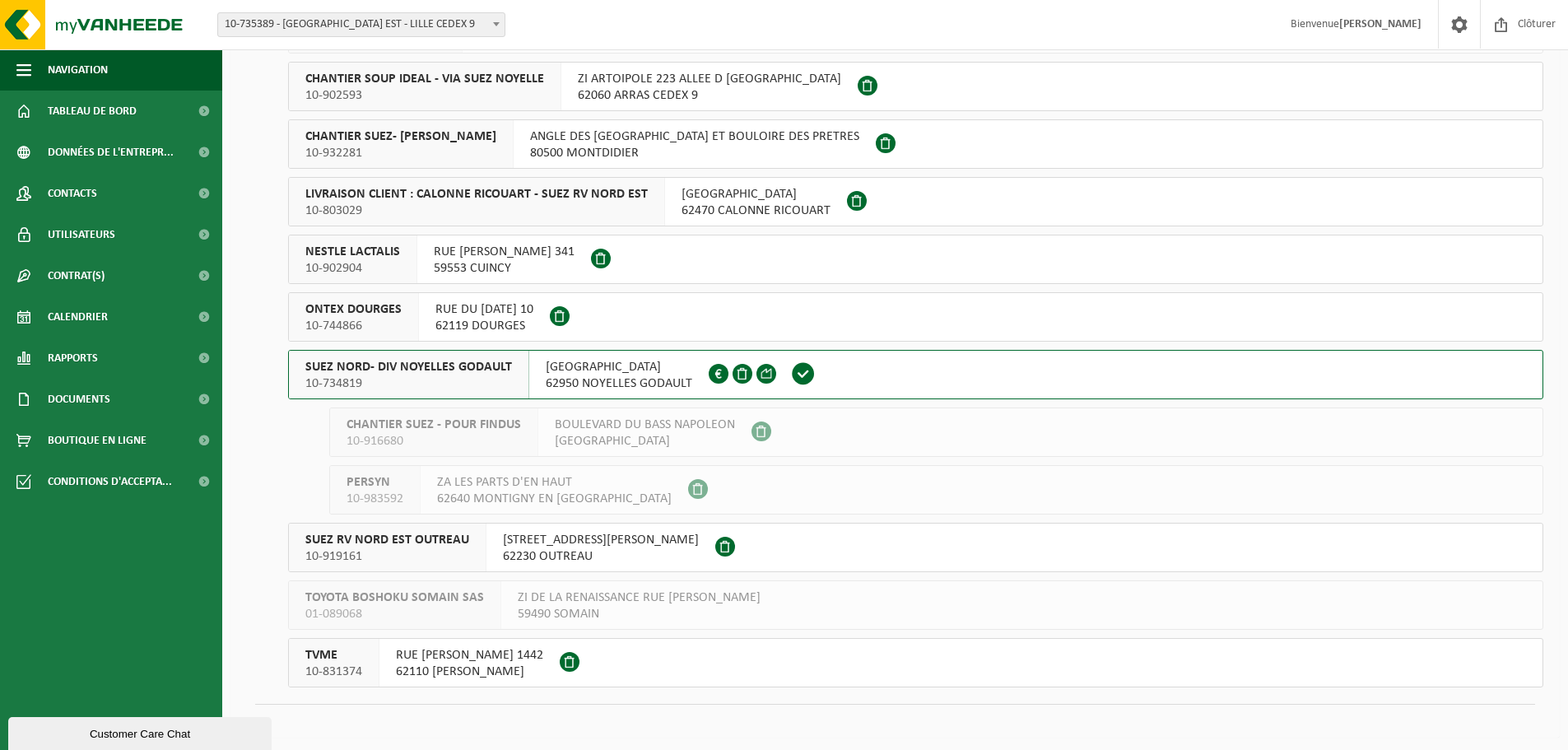
click at [498, 361] on span "SUEZ NORD- DIV NOYELLES GODAULT" at bounding box center [408, 368] width 207 height 16
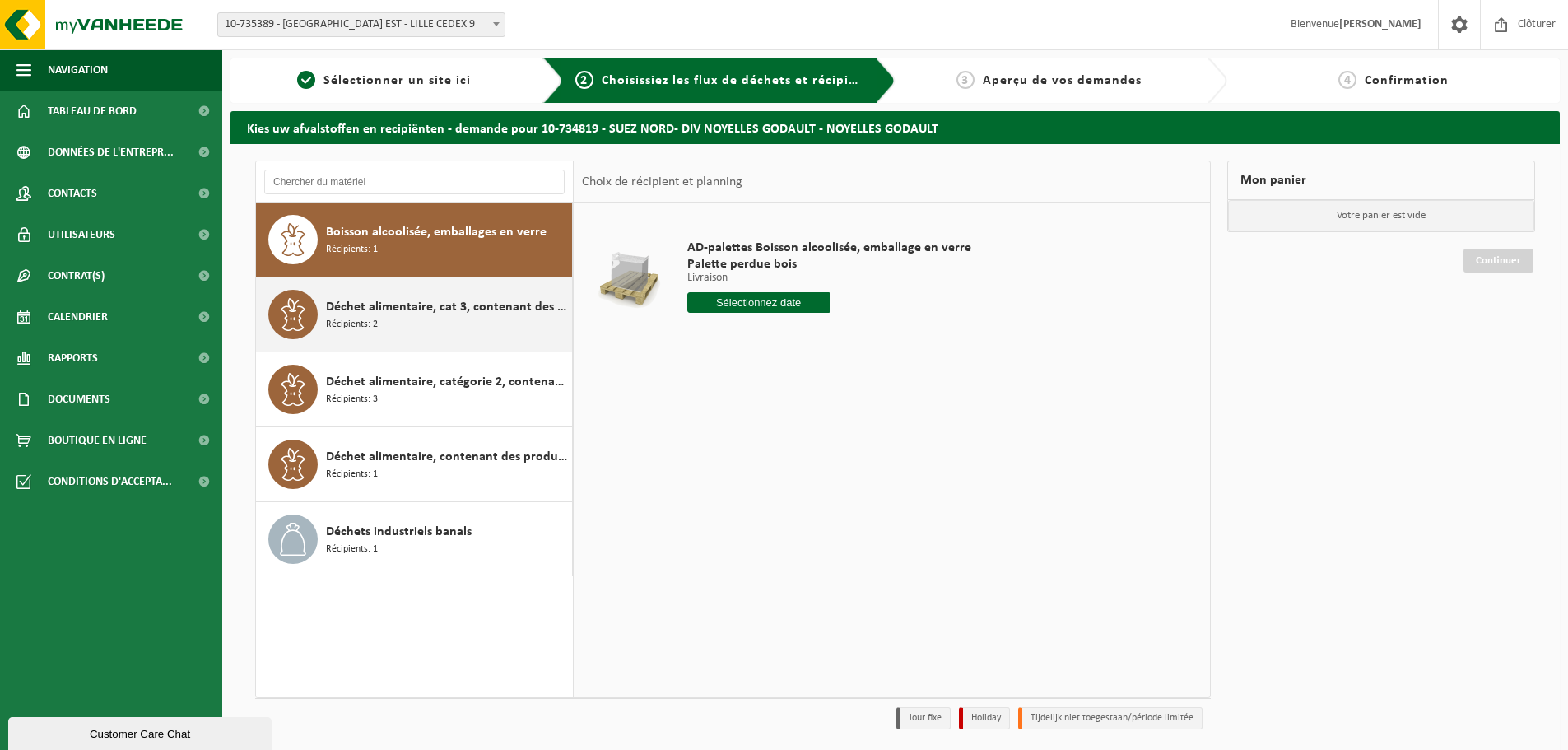
click at [434, 319] on div "Déchet alimentaire, cat 3, contenant des produits d'origine animale, emballage …" at bounding box center [447, 314] width 242 height 49
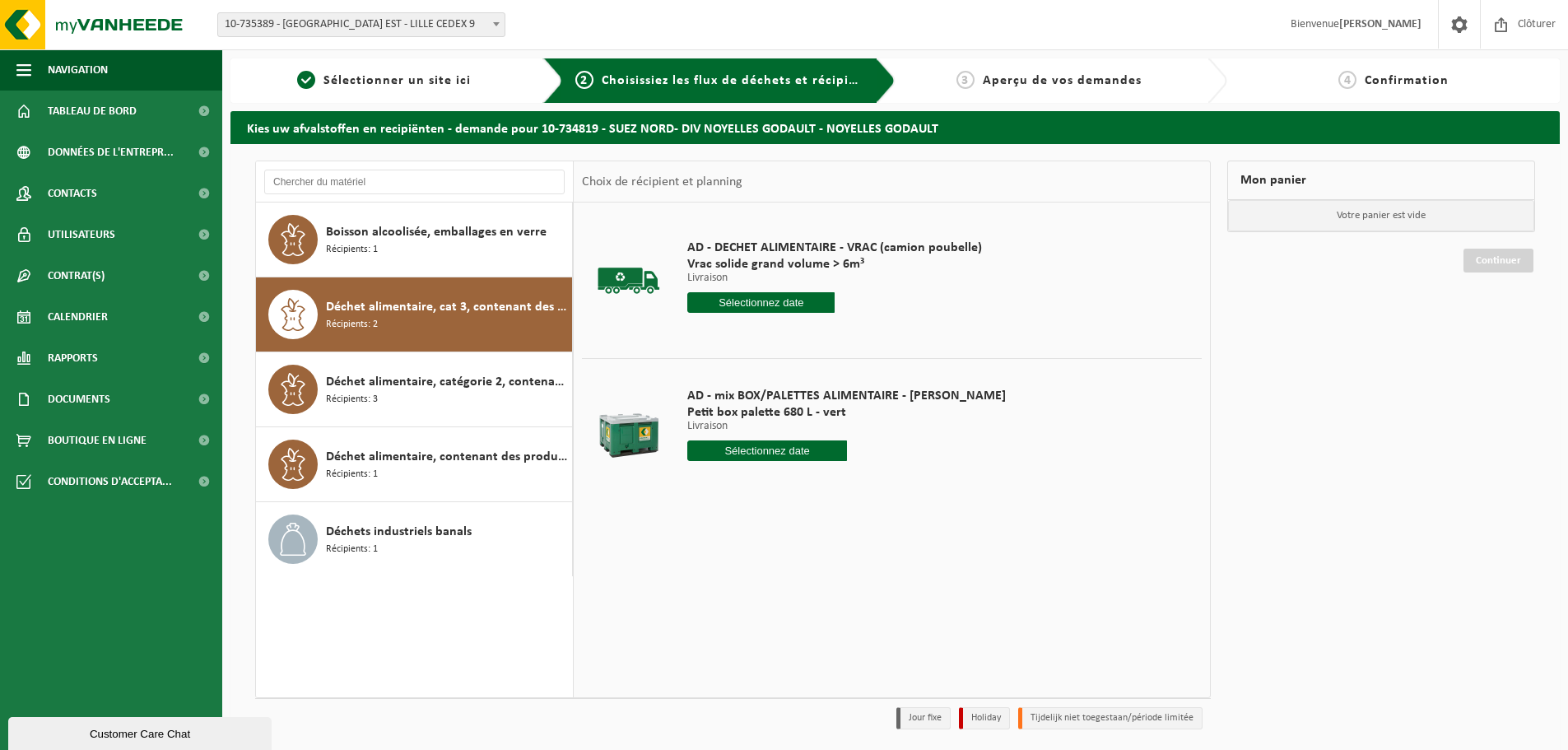
click at [722, 453] on input "text" at bounding box center [768, 450] width 160 height 21
click at [784, 599] on div "18" at bounding box center [789, 597] width 29 height 26
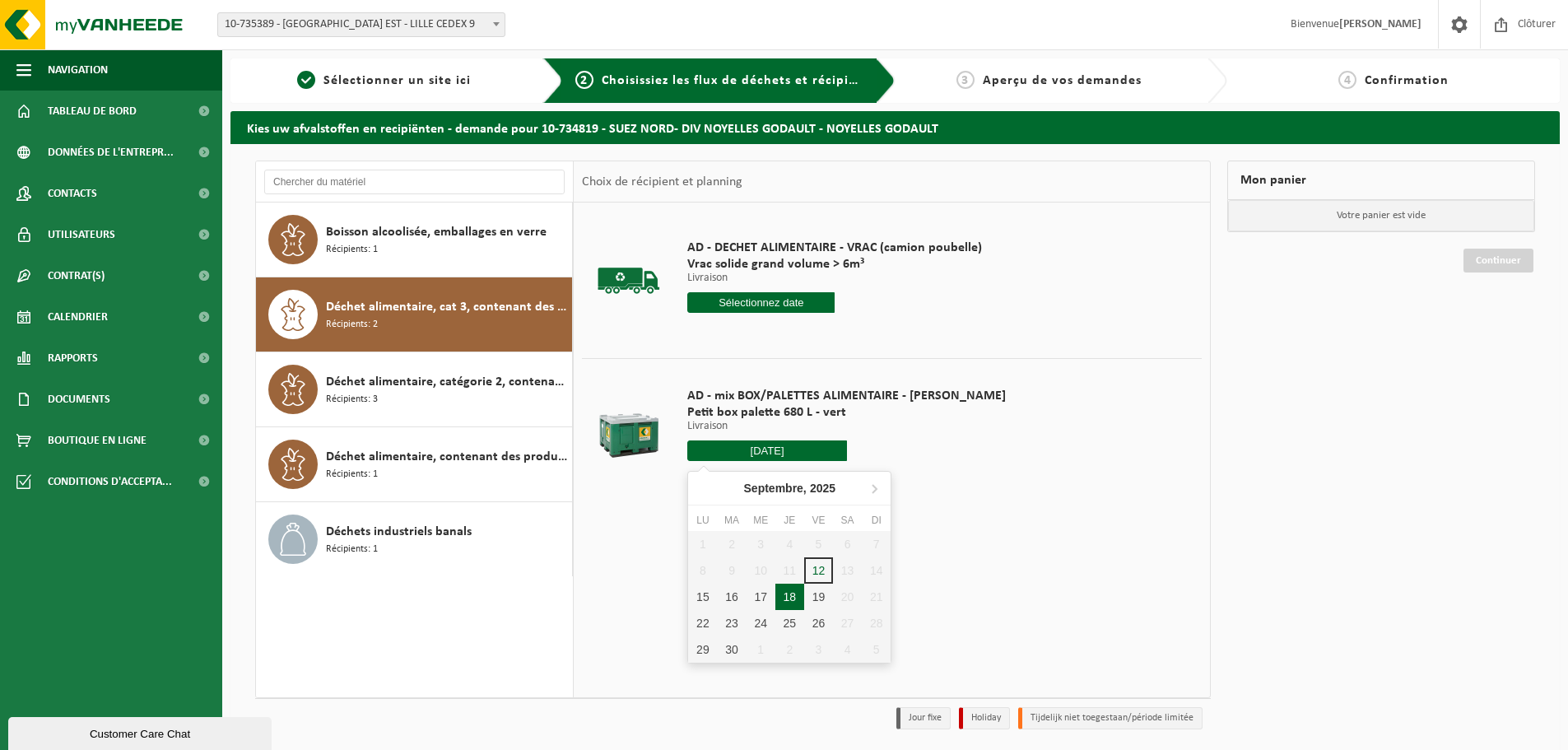
type input "à partir de [DATE]"
type input "2025-09-18"
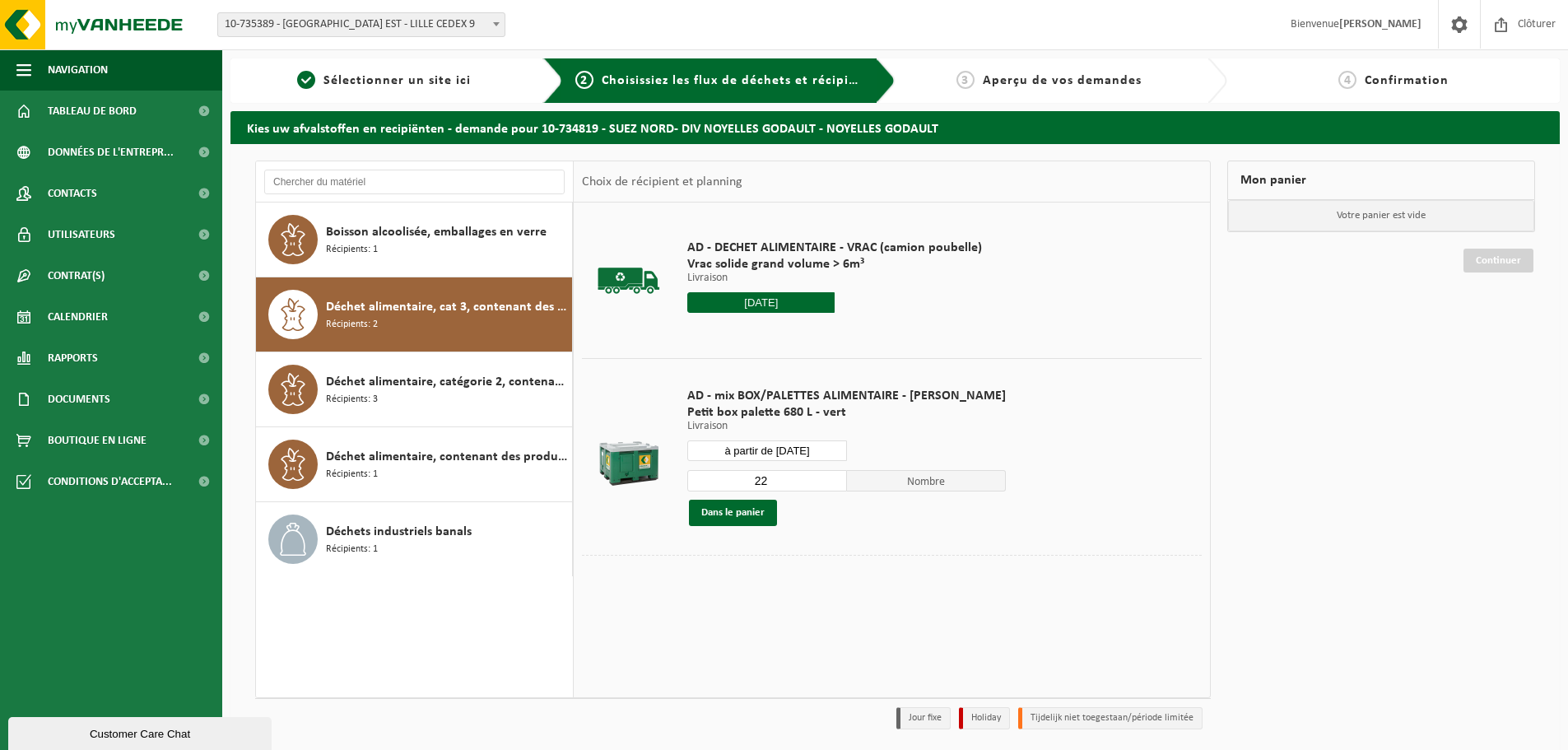
drag, startPoint x: 762, startPoint y: 486, endPoint x: 724, endPoint y: 488, distance: 38.1
click at [725, 485] on input "22" at bounding box center [768, 480] width 160 height 21
type input "1"
click at [749, 512] on button "Dans le panier" at bounding box center [733, 513] width 88 height 26
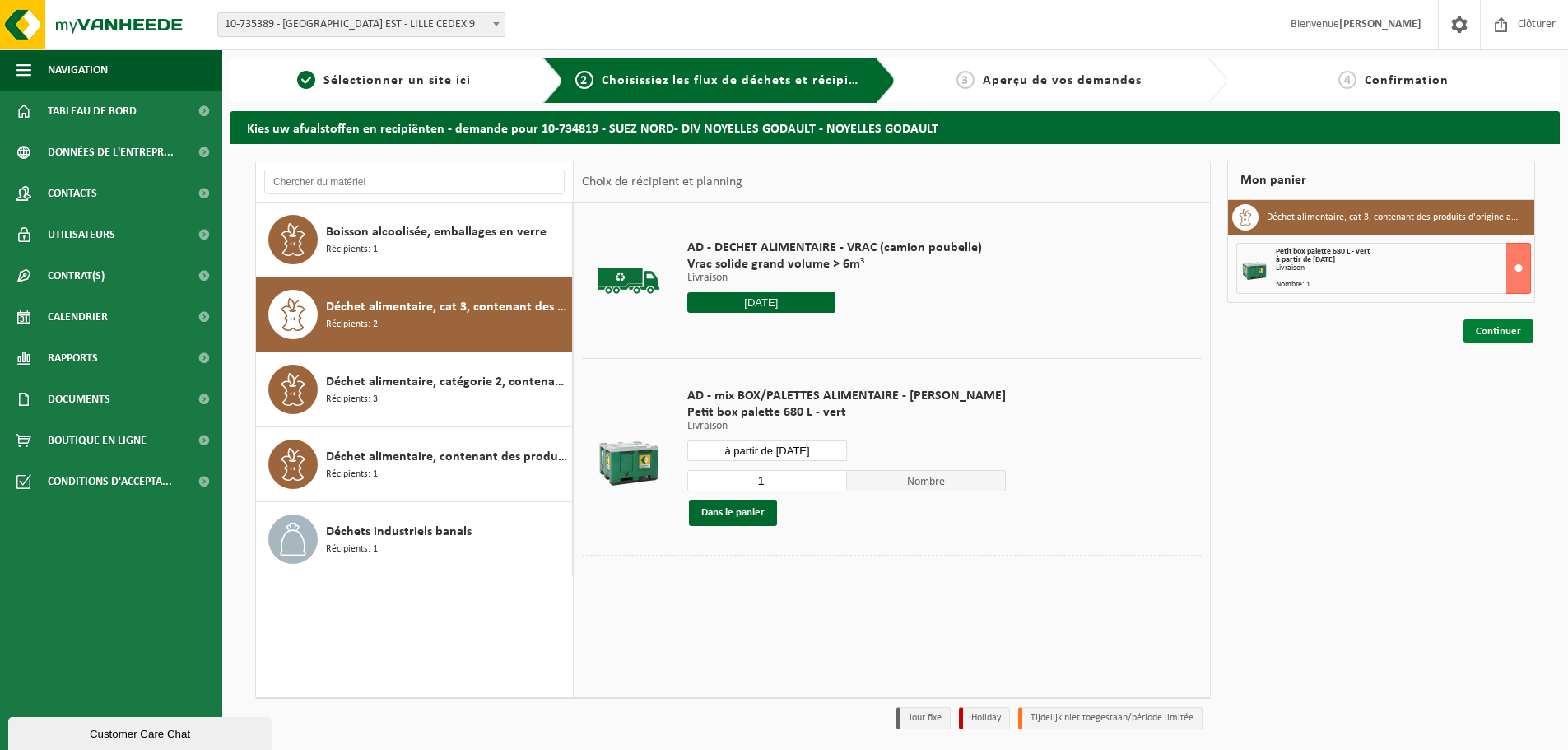
click at [1503, 327] on link "Continuer" at bounding box center [1498, 332] width 70 height 24
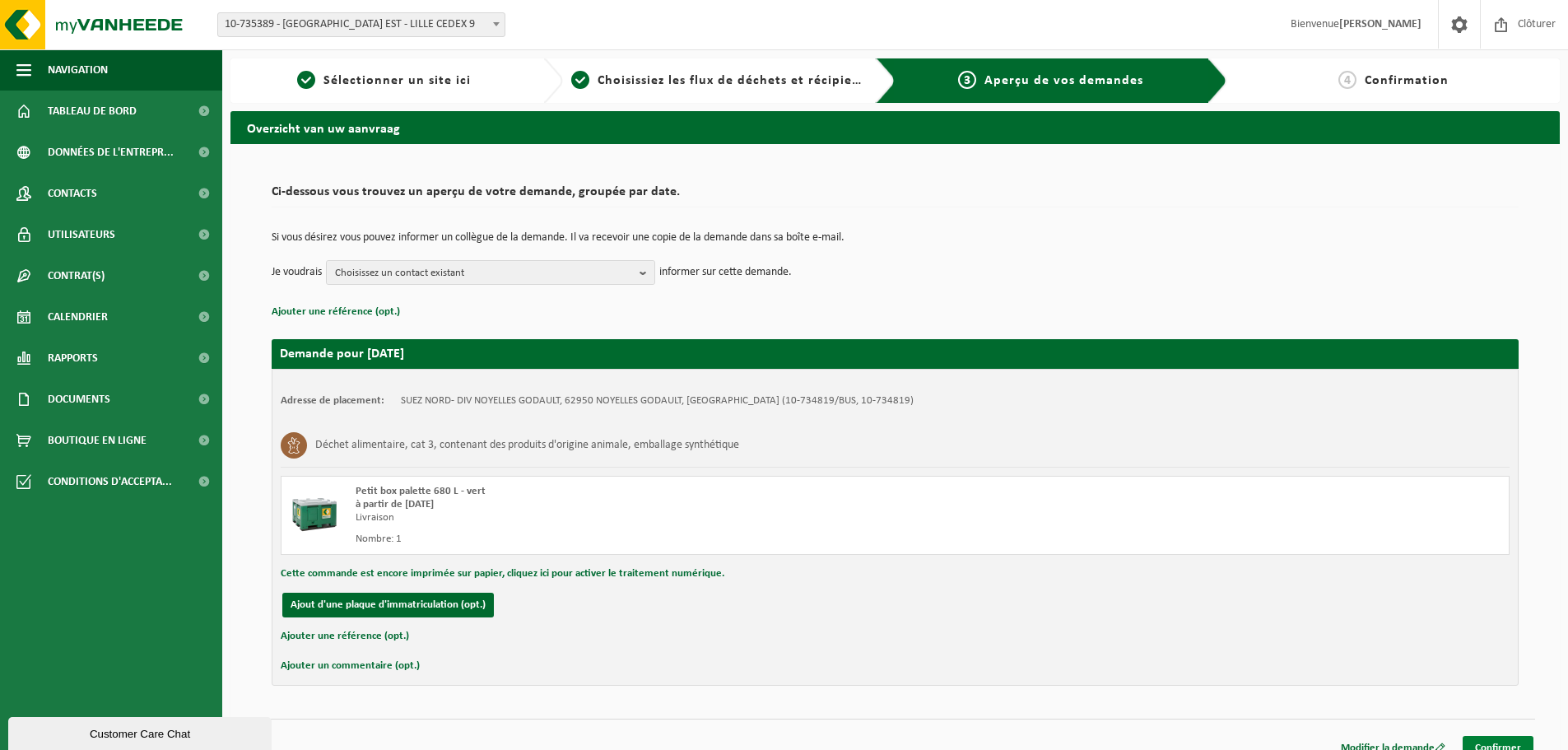
click at [1518, 746] on link "Confirmer" at bounding box center [1497, 748] width 71 height 24
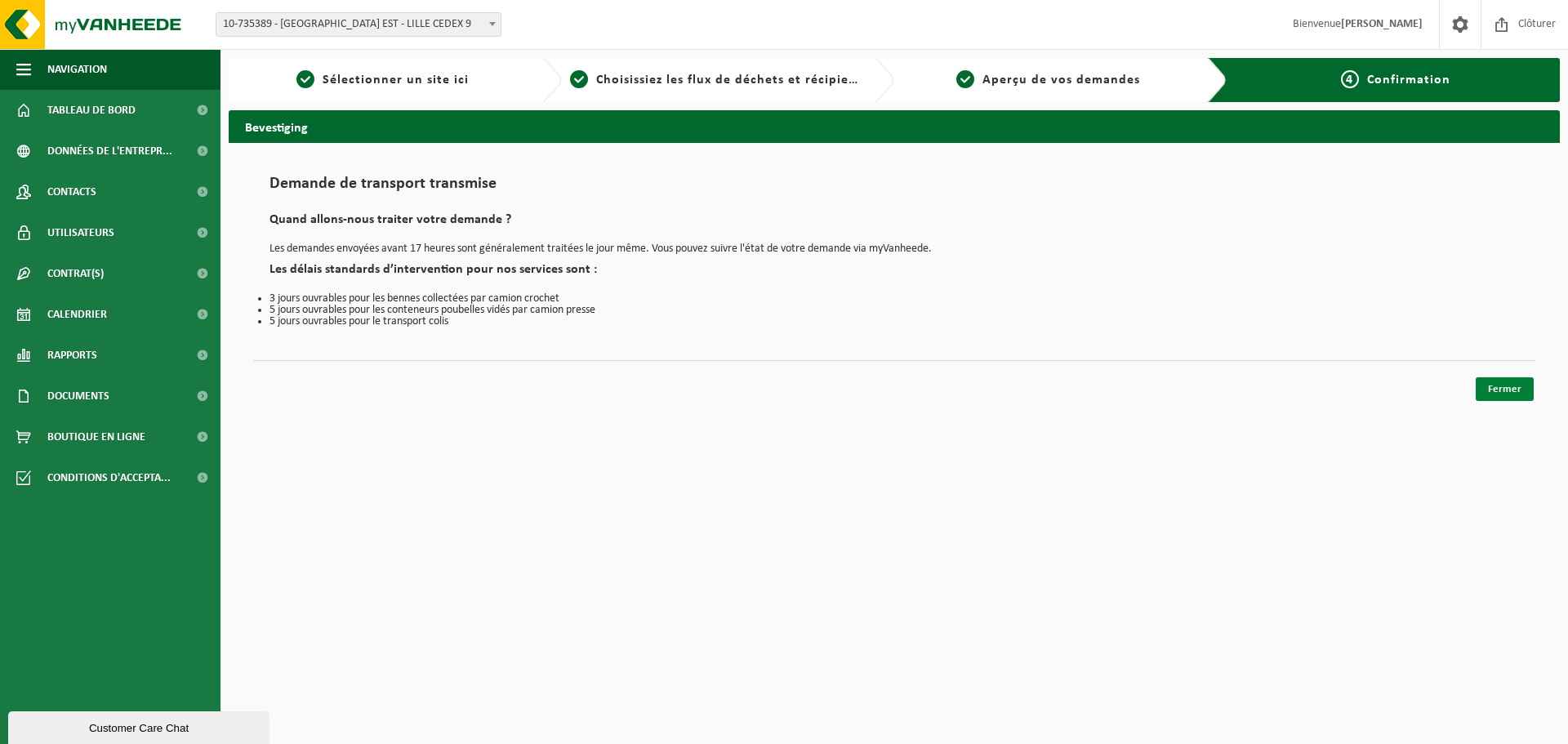
click at [1486, 379] on link "Fermer" at bounding box center [1505, 389] width 58 height 24
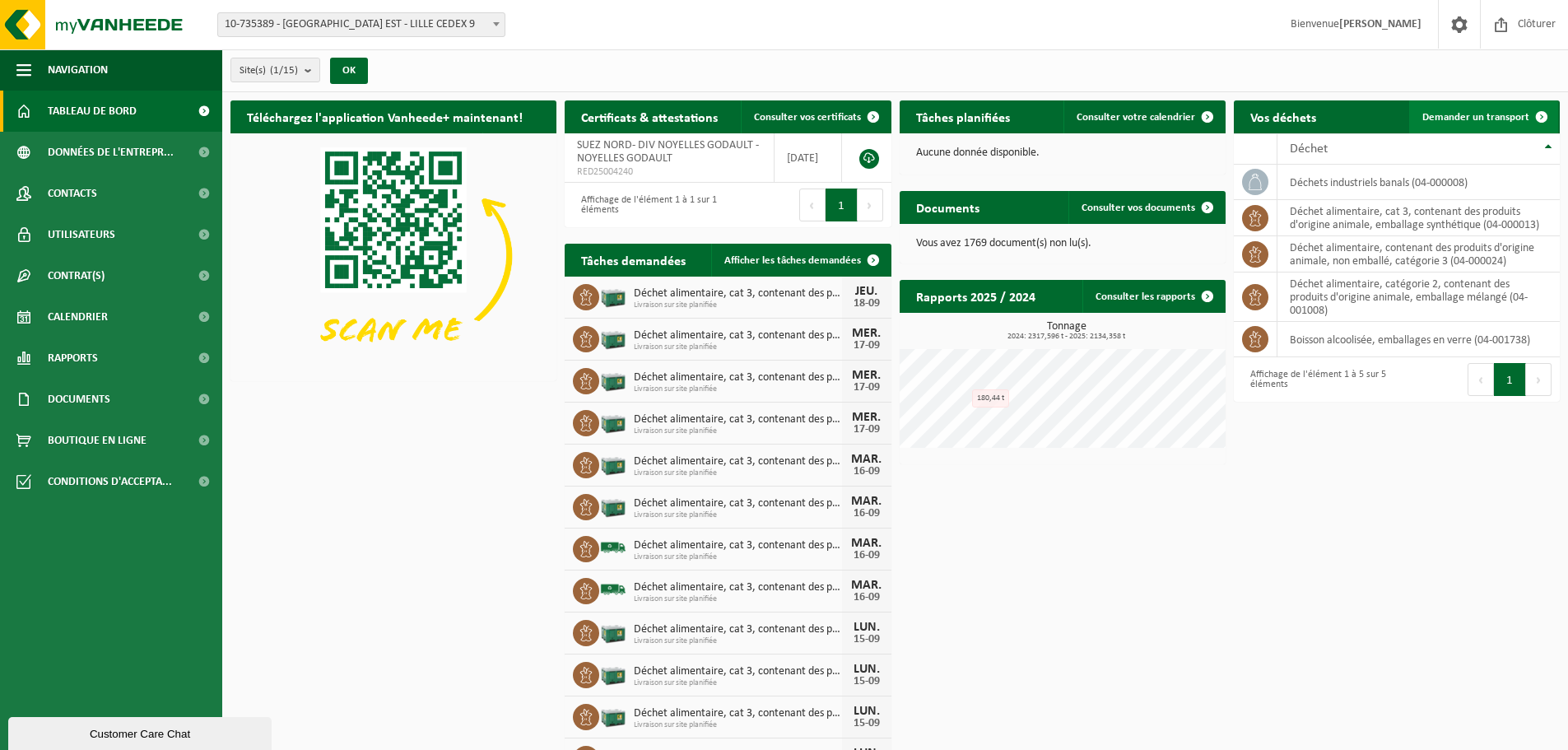
click at [1445, 122] on span "Demander un transport" at bounding box center [1475, 117] width 107 height 11
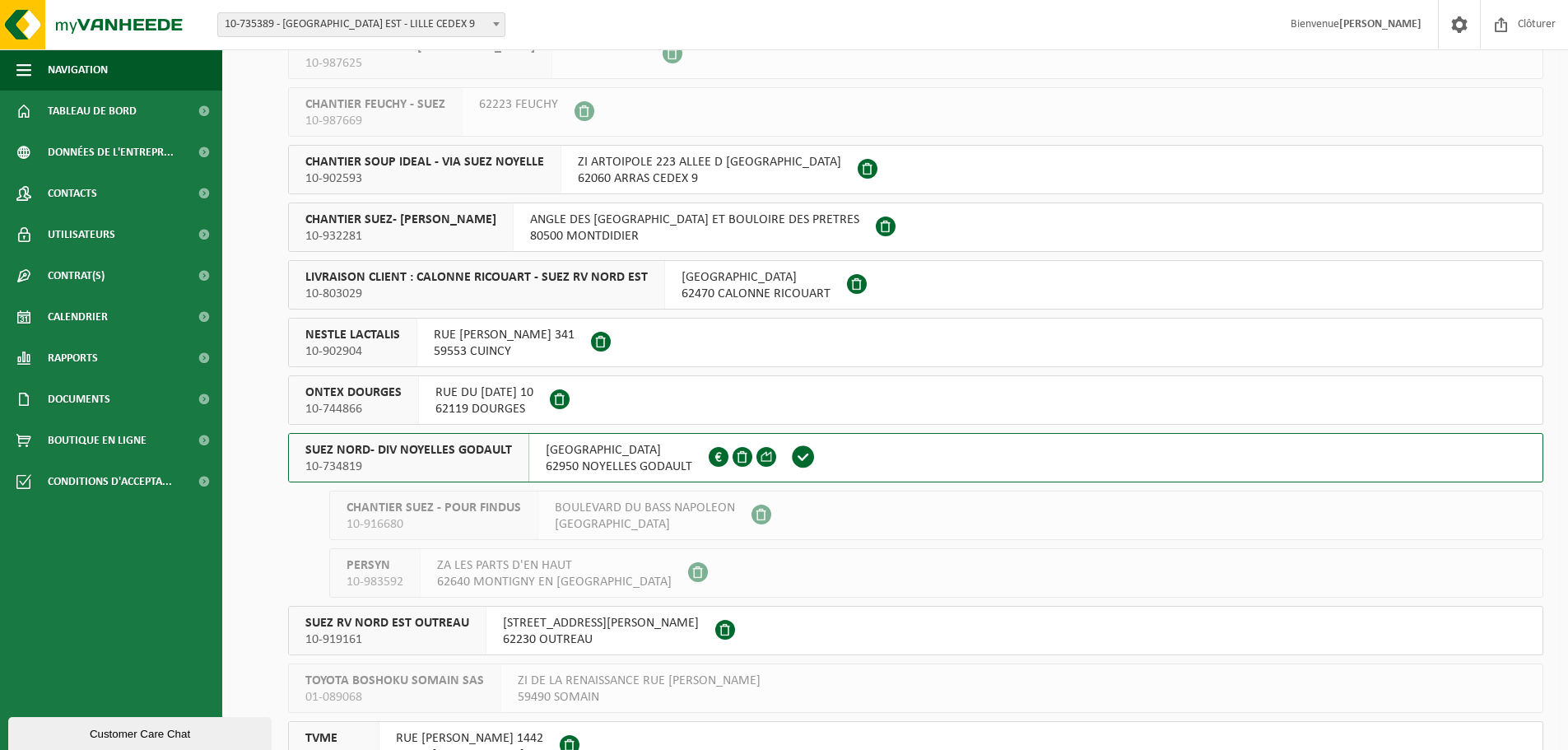
scroll to position [247, 0]
click at [490, 477] on div "SUEZ NORD- DIV NOYELLES GODAULT 10-734819" at bounding box center [408, 457] width 241 height 48
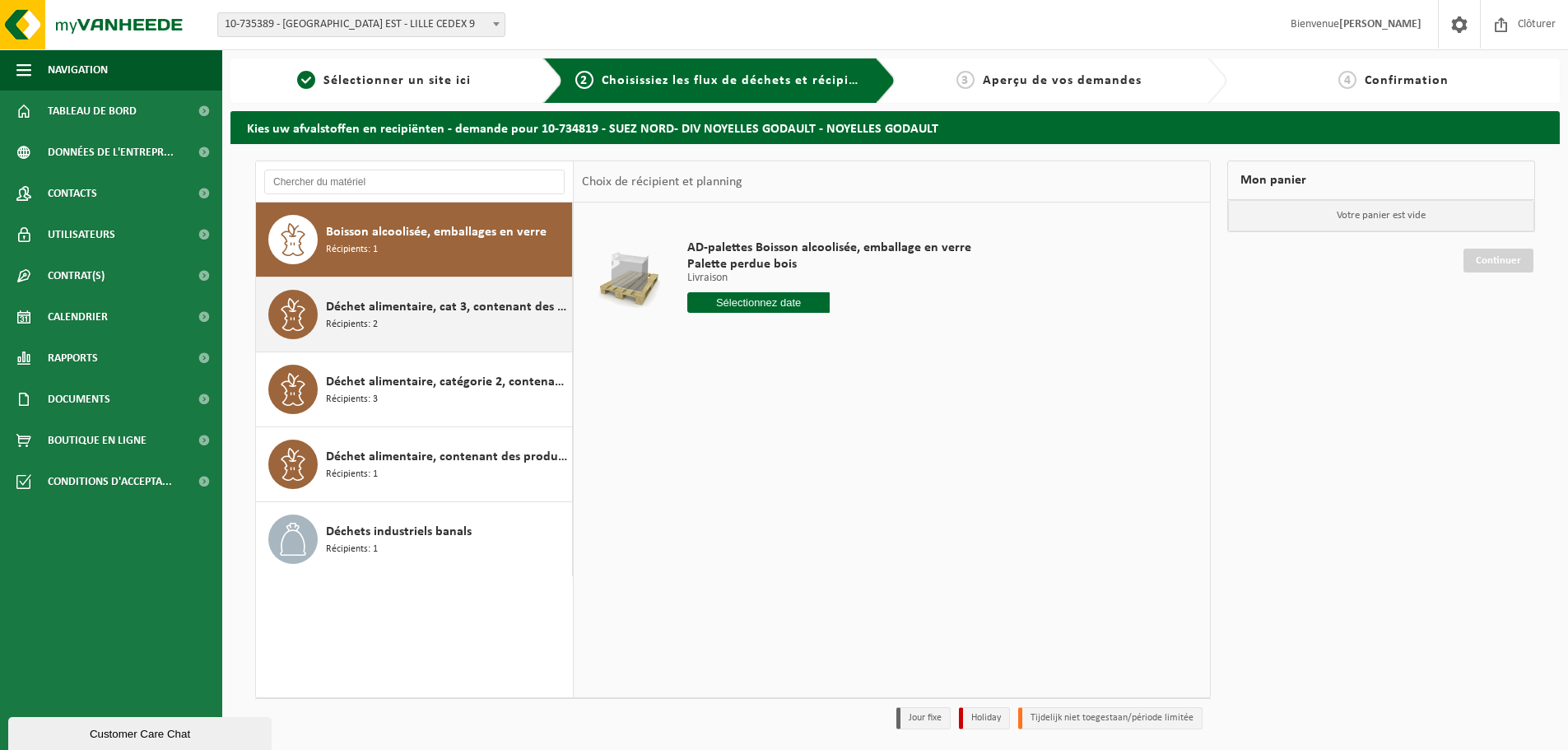
click at [434, 319] on div "Déchet alimentaire, cat 3, contenant des produits d'origine animale, emballage …" at bounding box center [447, 314] width 242 height 49
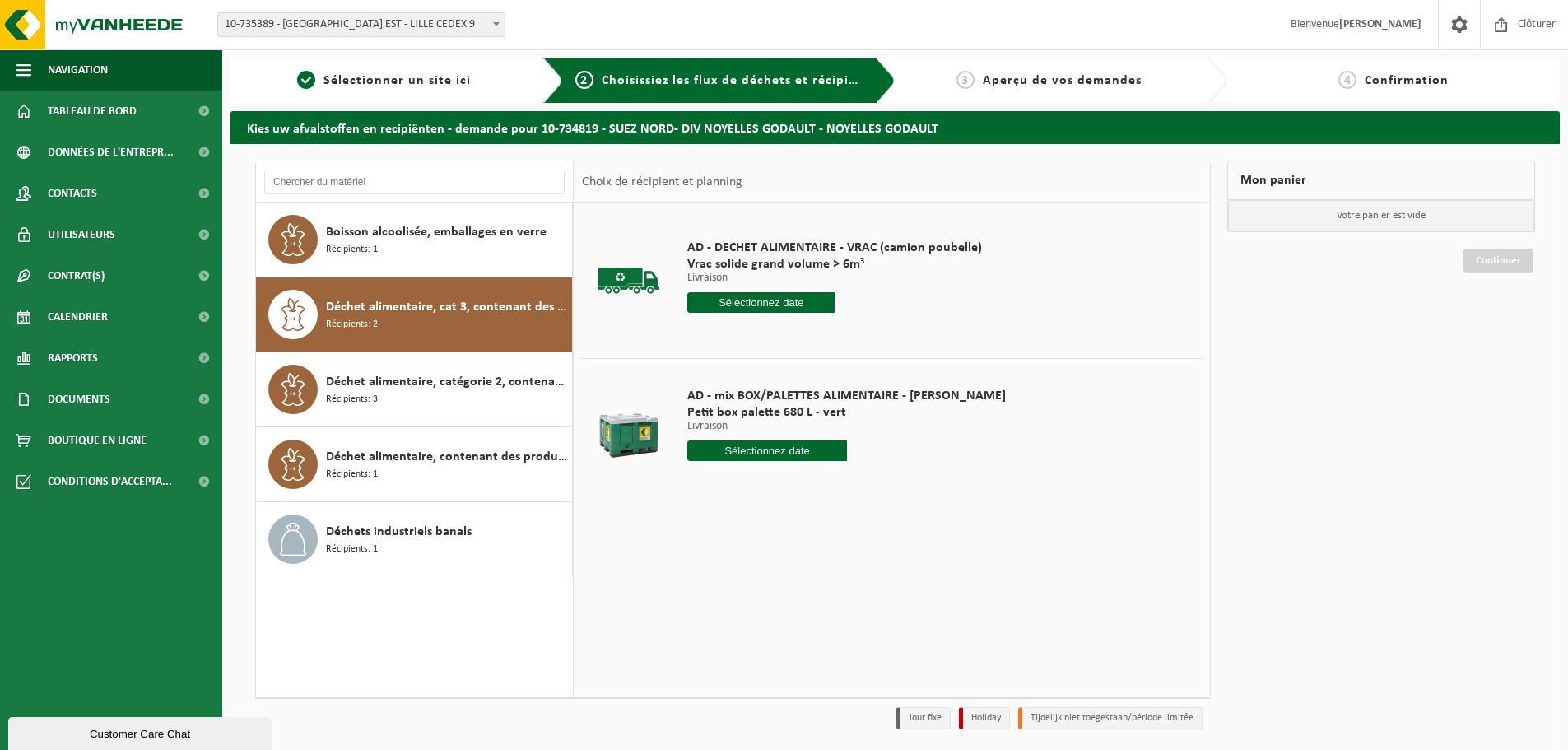
click at [742, 308] on input "text" at bounding box center [762, 303] width 148 height 21
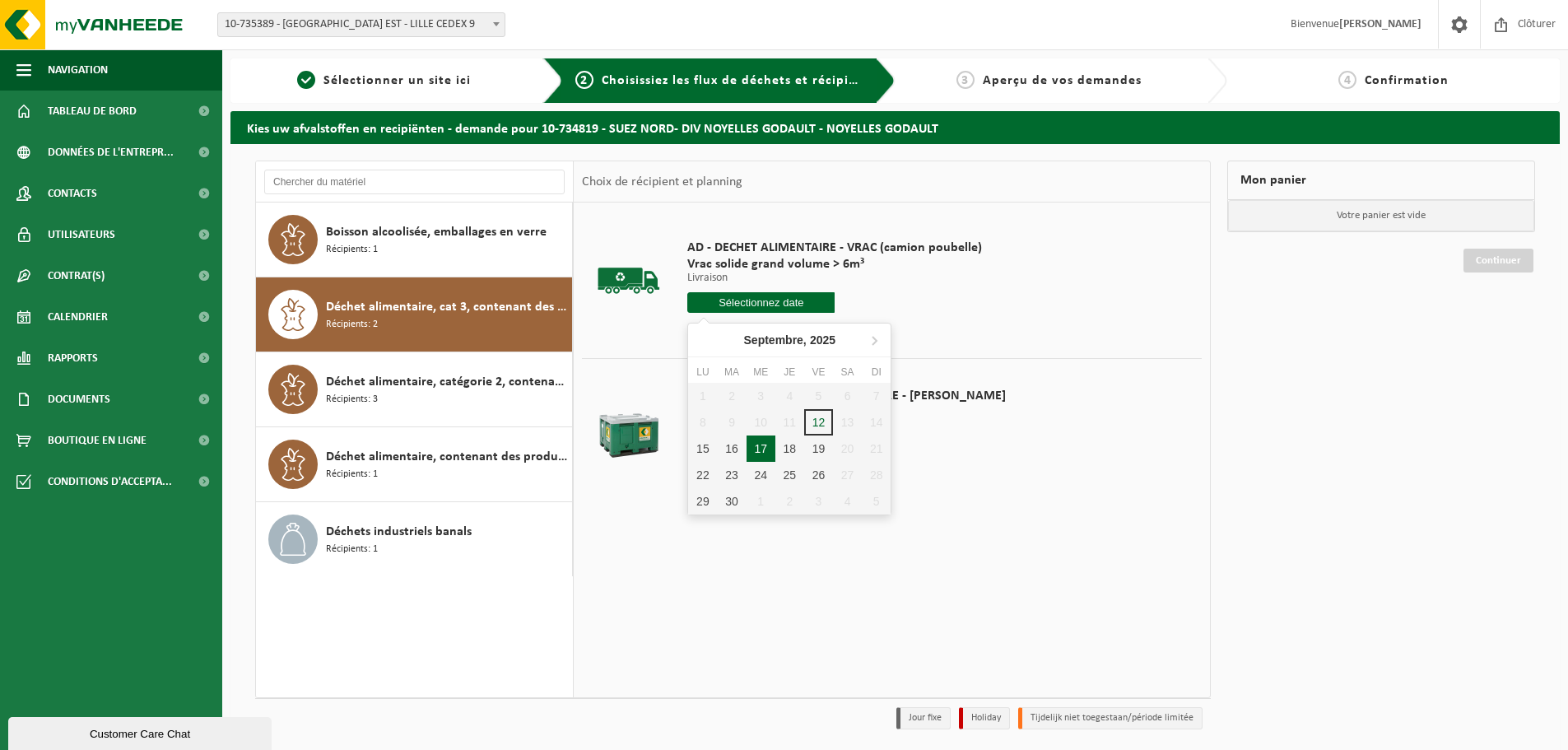
click at [768, 450] on div "17" at bounding box center [761, 448] width 29 height 26
type input "à partir de [DATE]"
type input "[DATE]"
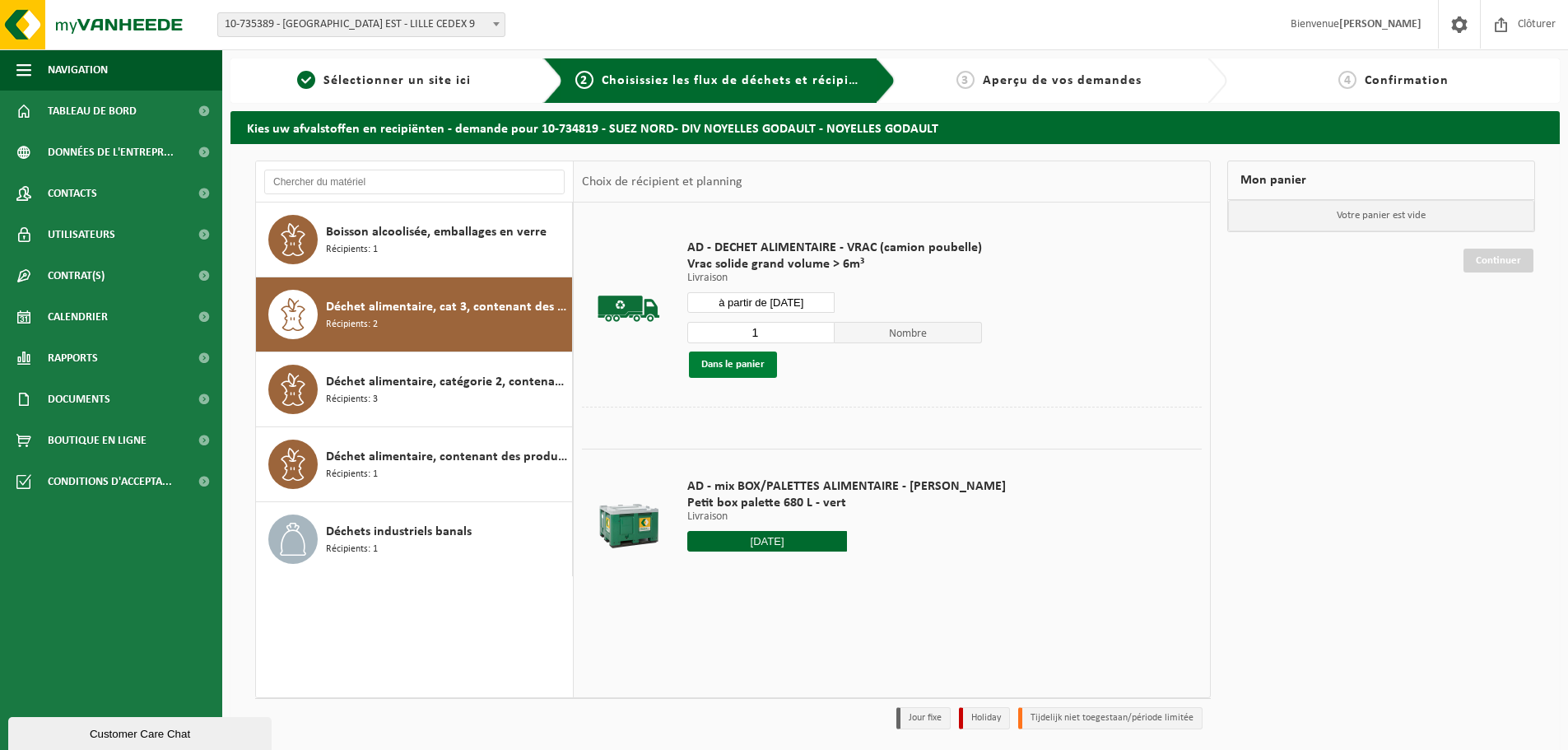
click at [739, 364] on button "Dans le panier" at bounding box center [733, 365] width 88 height 26
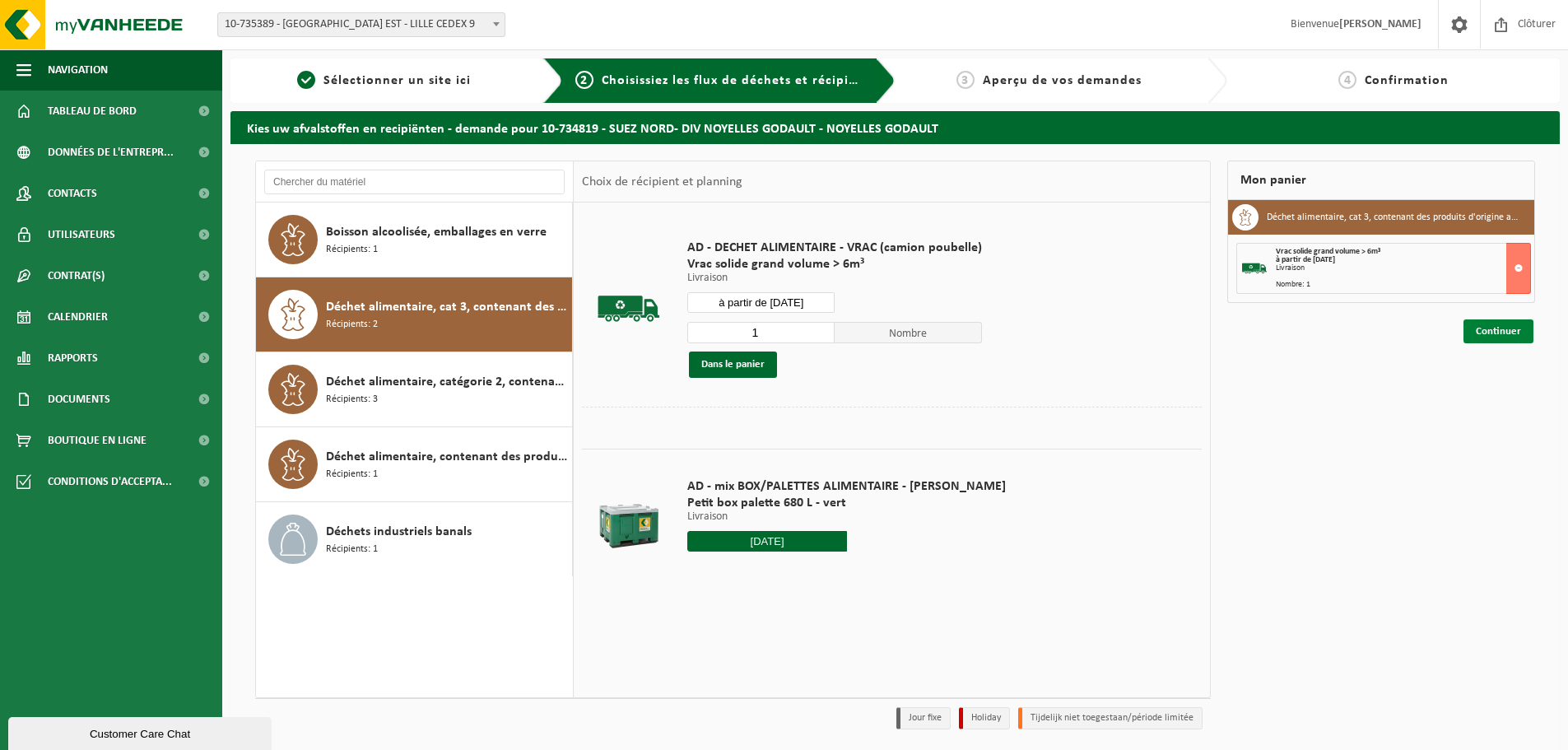
click at [1525, 332] on link "Continuer" at bounding box center [1498, 332] width 70 height 24
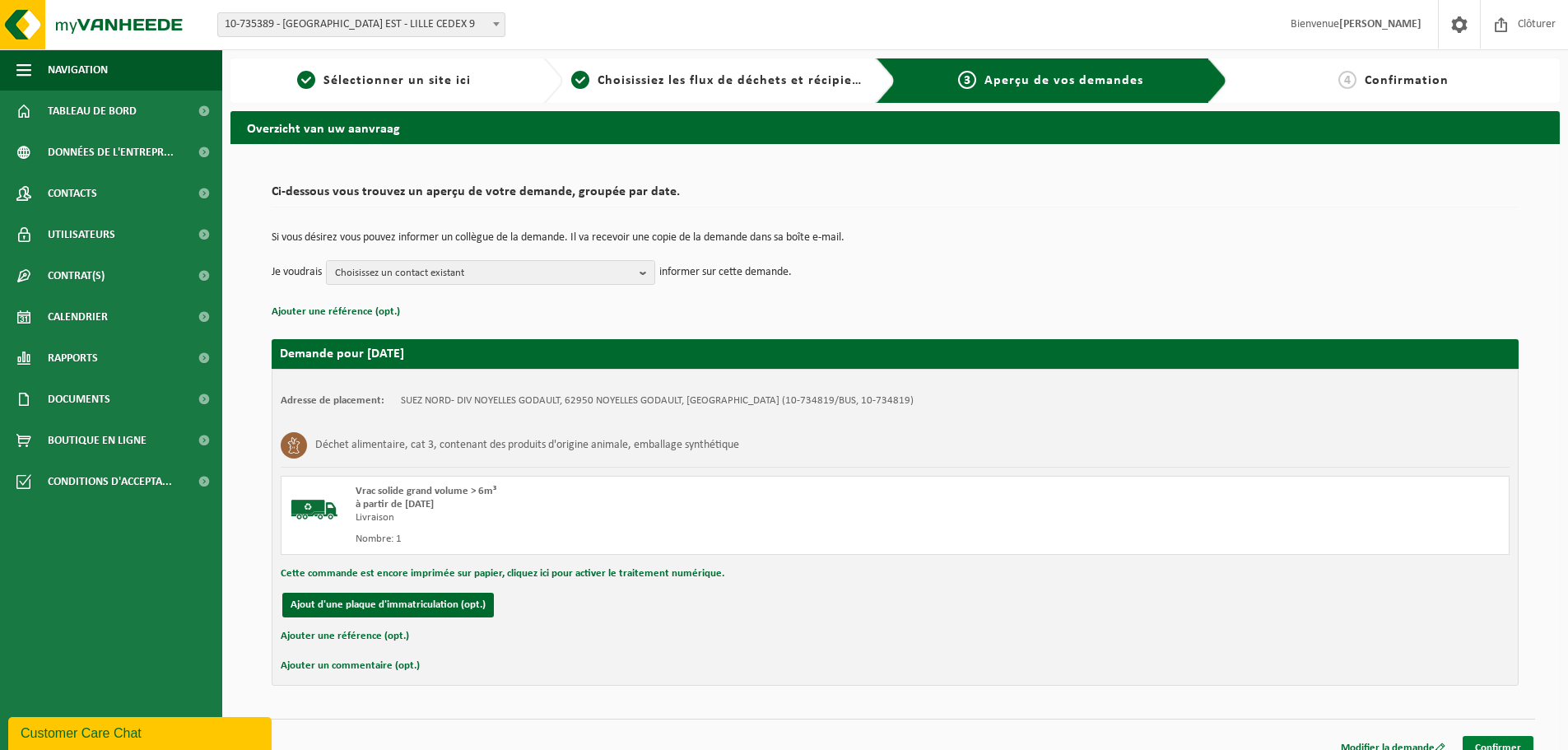
click at [1504, 749] on link "Confirmer" at bounding box center [1497, 748] width 71 height 24
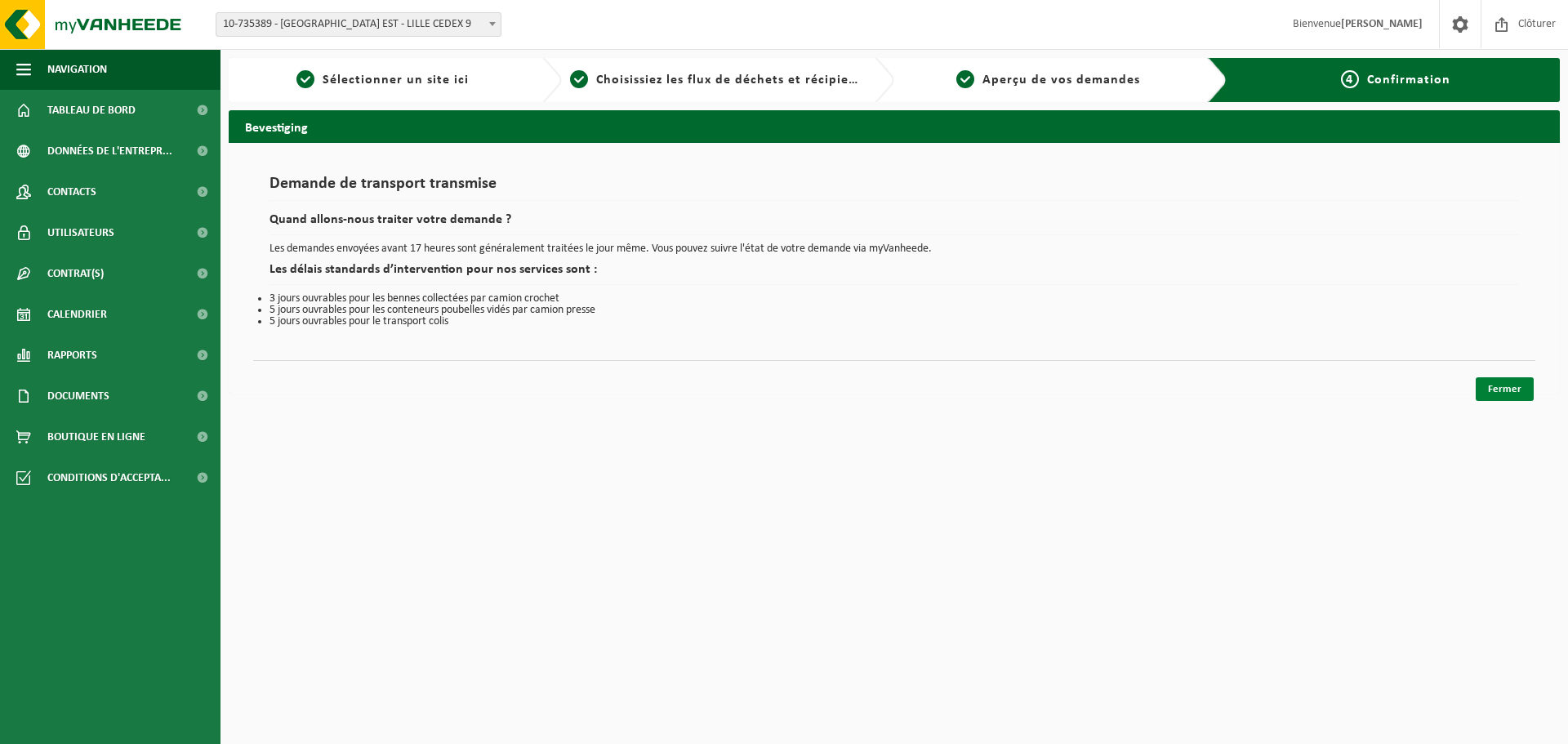
click at [1512, 377] on link "Fermer" at bounding box center [1505, 389] width 58 height 24
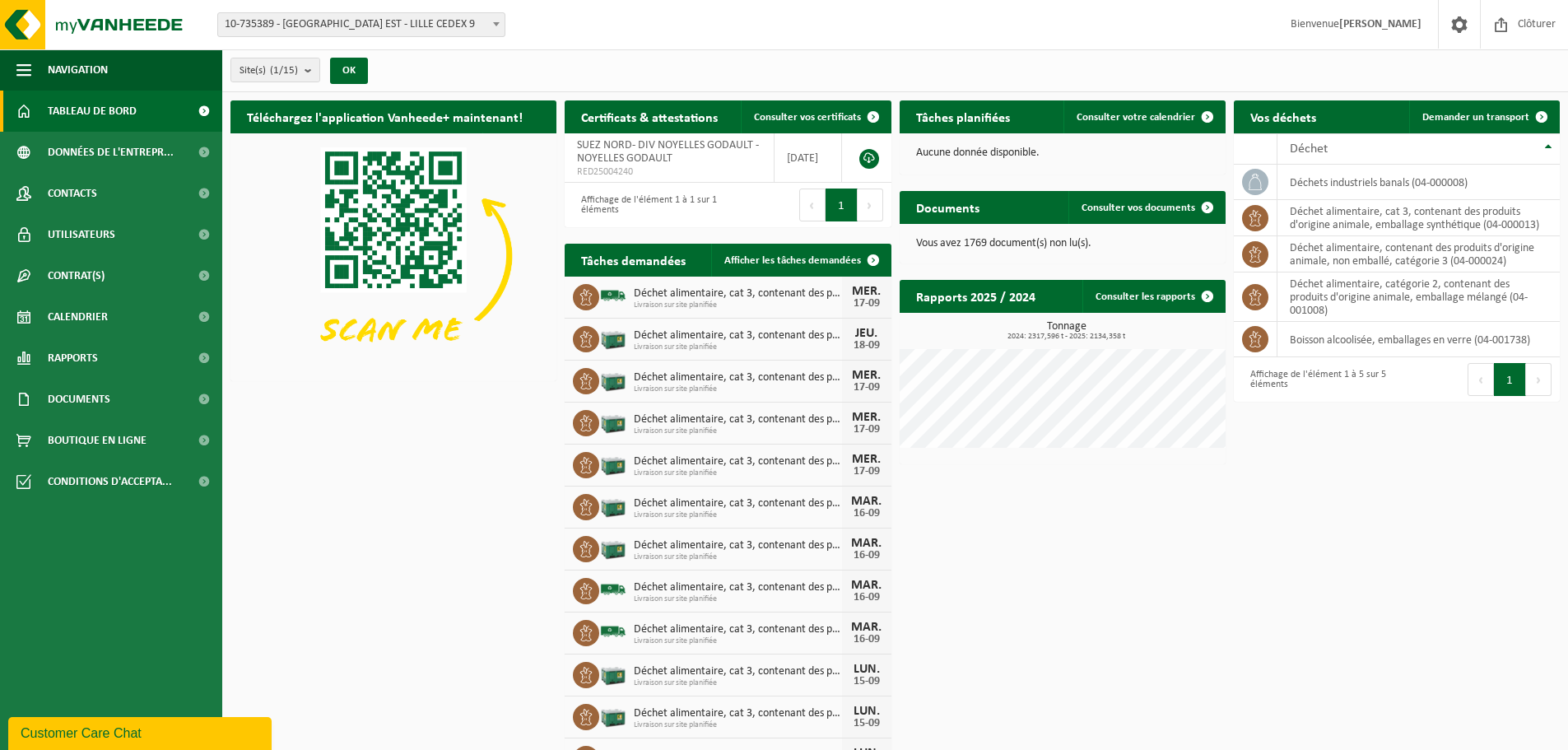
click at [759, 301] on span "Livraison sur site planifiée" at bounding box center [738, 306] width 208 height 10
click at [764, 293] on span "Déchet alimentaire, cat 3, contenant des produits d'origine animale, emballage …" at bounding box center [738, 294] width 208 height 13
click at [801, 299] on span "Déchet alimentaire, cat 3, contenant des produits d'origine animale, emballage …" at bounding box center [738, 294] width 208 height 13
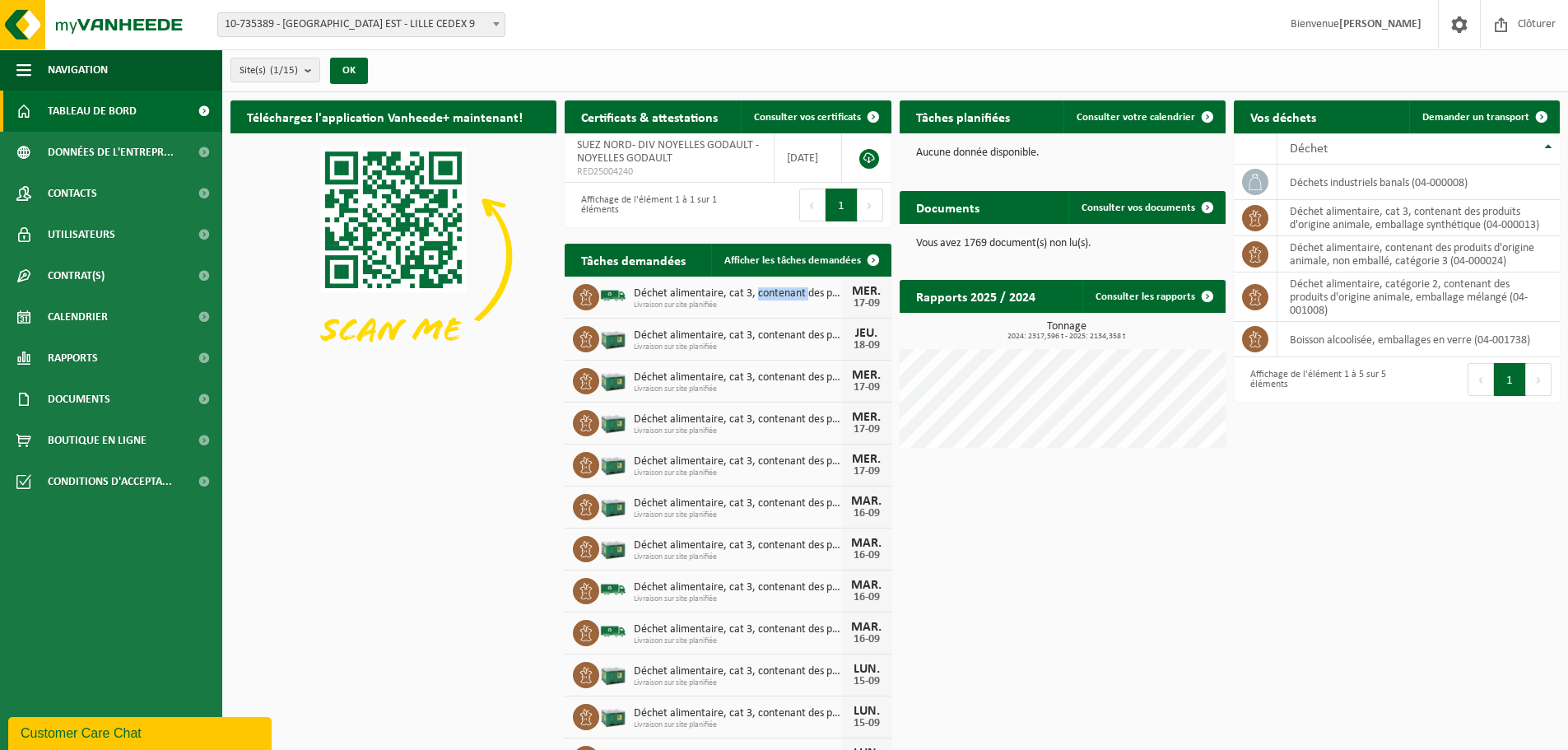
click at [801, 299] on span "Déchet alimentaire, cat 3, contenant des produits d'origine animale, emballage …" at bounding box center [738, 294] width 208 height 13
click at [1071, 535] on div "Téléchargez l'application Vanheede+ maintenant! Cachez Certificats & attestatio…" at bounding box center [895, 460] width 1337 height 738
click at [905, 292] on h2 "Rapports 2025 / 2024" at bounding box center [975, 296] width 153 height 32
click at [879, 293] on div "MER." at bounding box center [866, 291] width 33 height 13
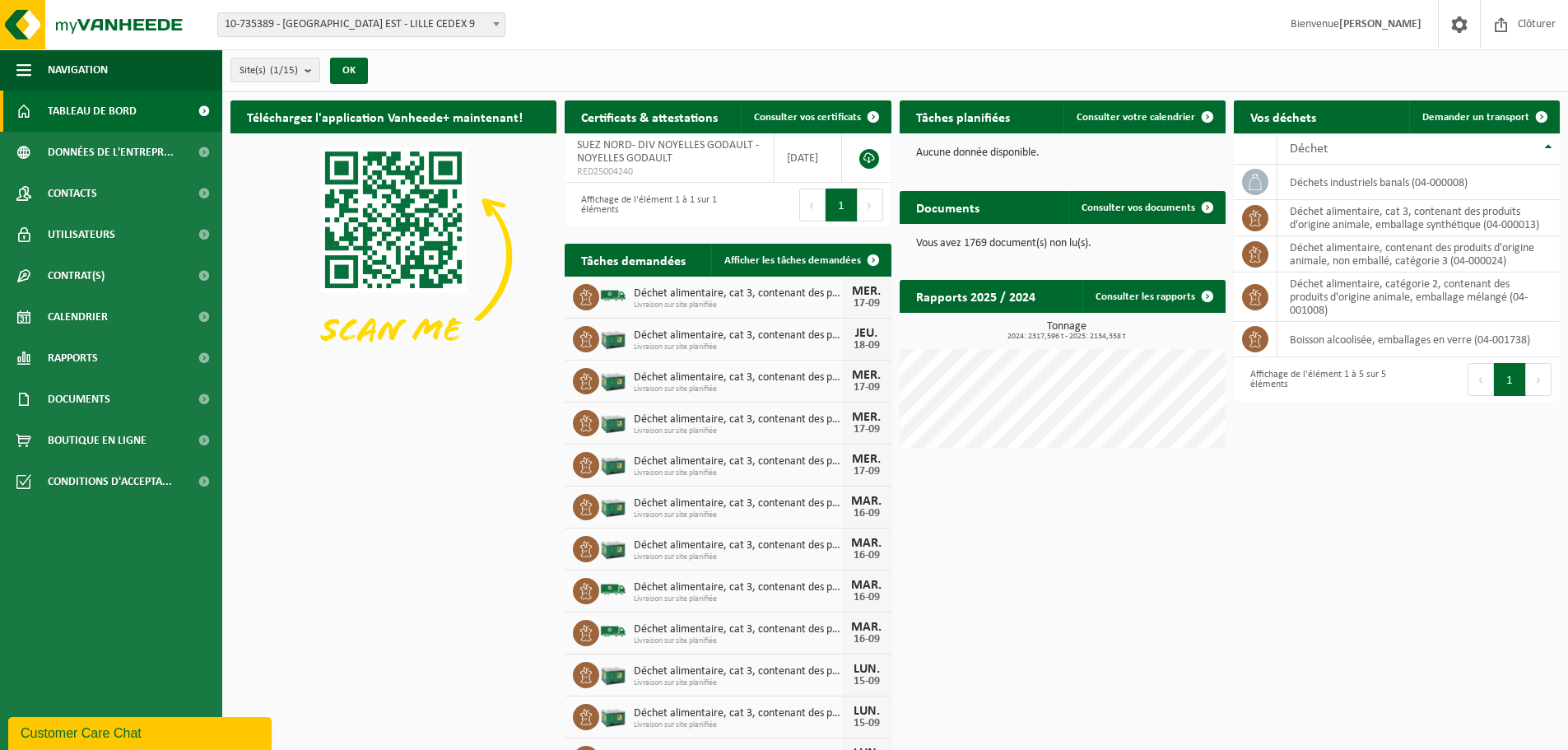
click at [754, 298] on span "Déchet alimentaire, cat 3, contenant des produits d'origine animale, emballage …" at bounding box center [738, 294] width 208 height 13
click at [1471, 106] on link "Demander un transport" at bounding box center [1483, 117] width 149 height 33
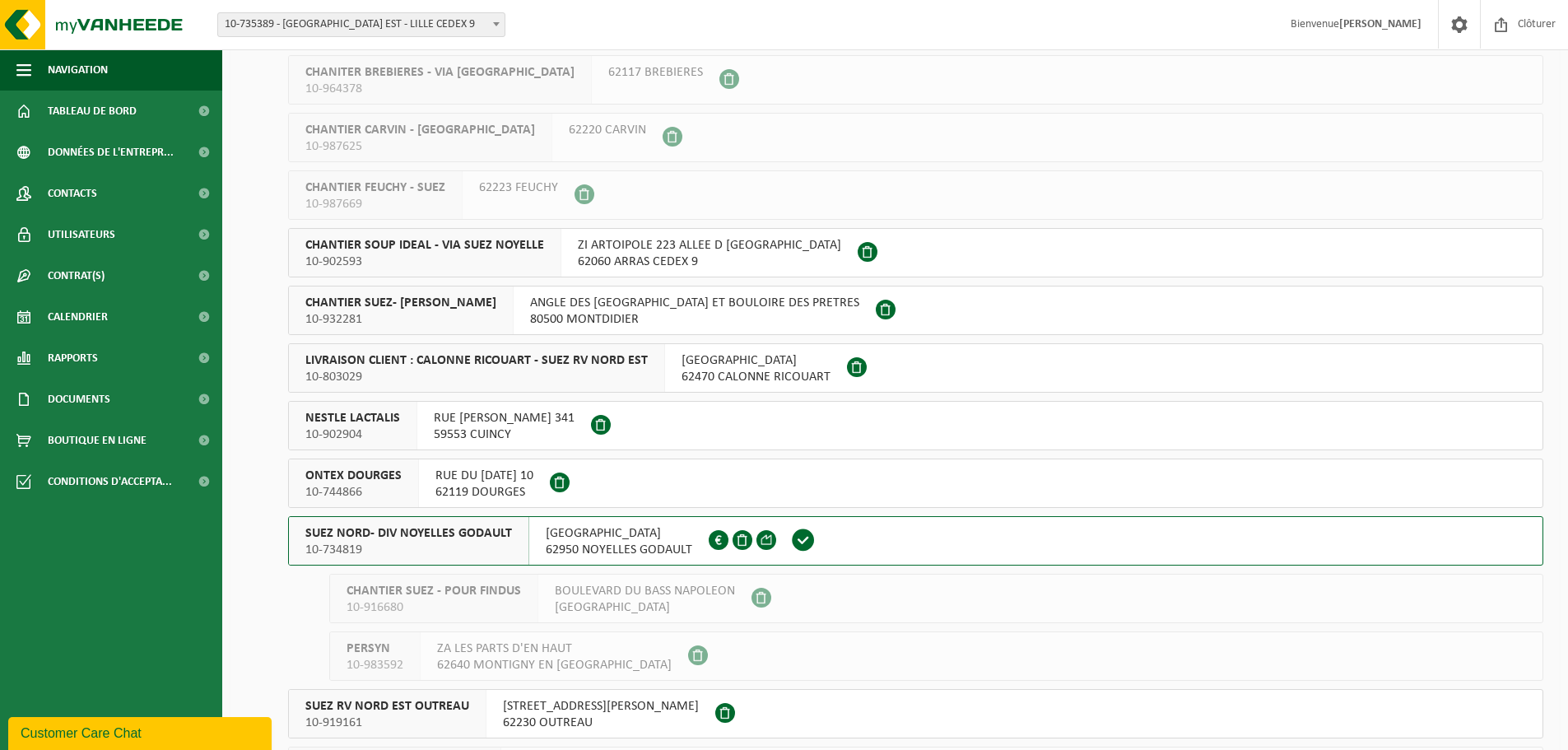
scroll to position [165, 0]
click at [560, 537] on span "[GEOGRAPHIC_DATA]" at bounding box center [619, 531] width 147 height 16
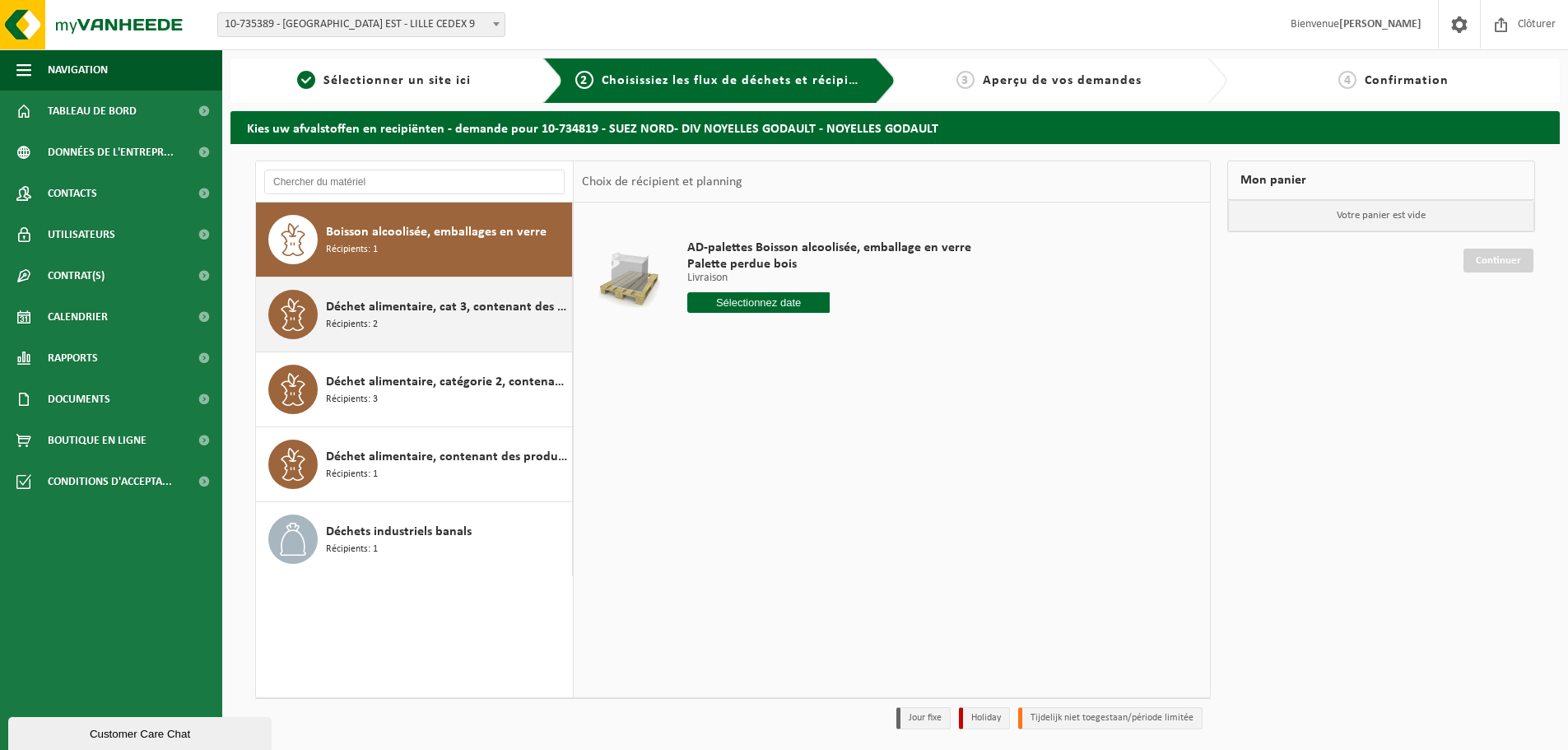
click at [389, 333] on div "Déchet alimentaire, cat 3, contenant des produits d'origine animale, emballage …" at bounding box center [447, 314] width 242 height 49
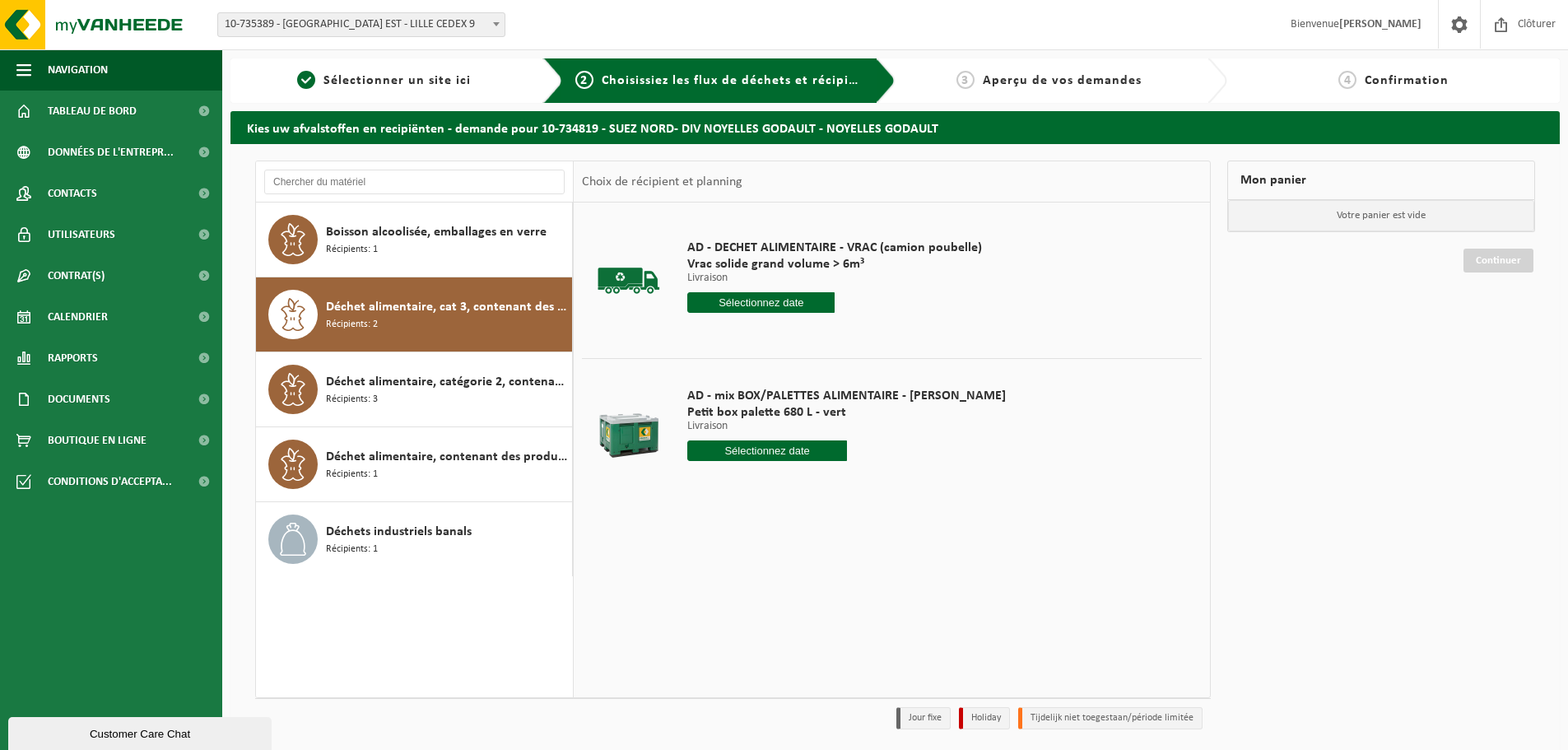
click at [729, 448] on input "text" at bounding box center [768, 450] width 160 height 21
click at [817, 563] on div "12" at bounding box center [818, 570] width 29 height 26
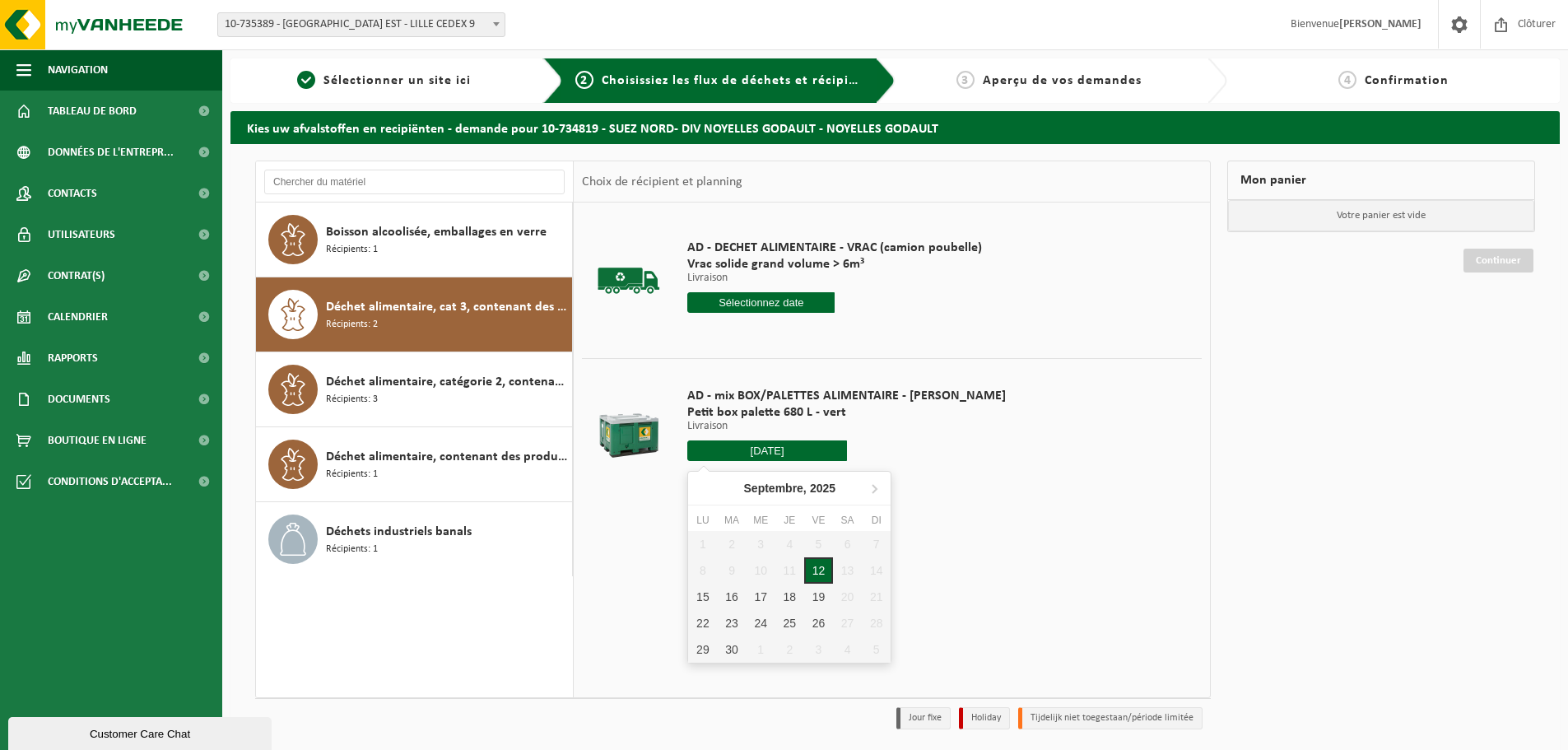
type input "à partir de [DATE]"
type input "[DATE]"
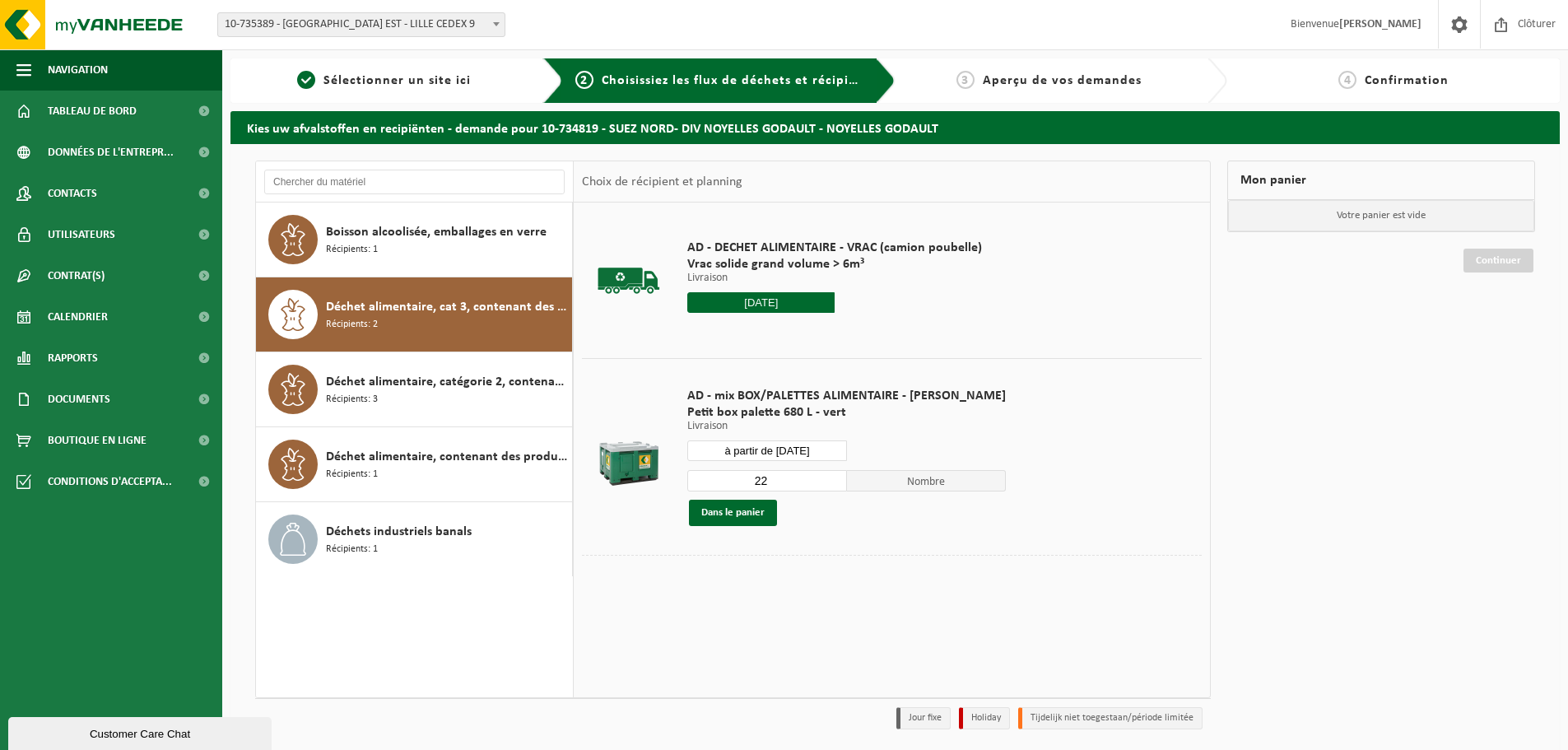
drag, startPoint x: 756, startPoint y: 481, endPoint x: 715, endPoint y: 481, distance: 41.0
click at [717, 481] on input "22" at bounding box center [768, 480] width 160 height 21
type input "1"
click at [722, 518] on button "Dans le panier" at bounding box center [733, 513] width 88 height 26
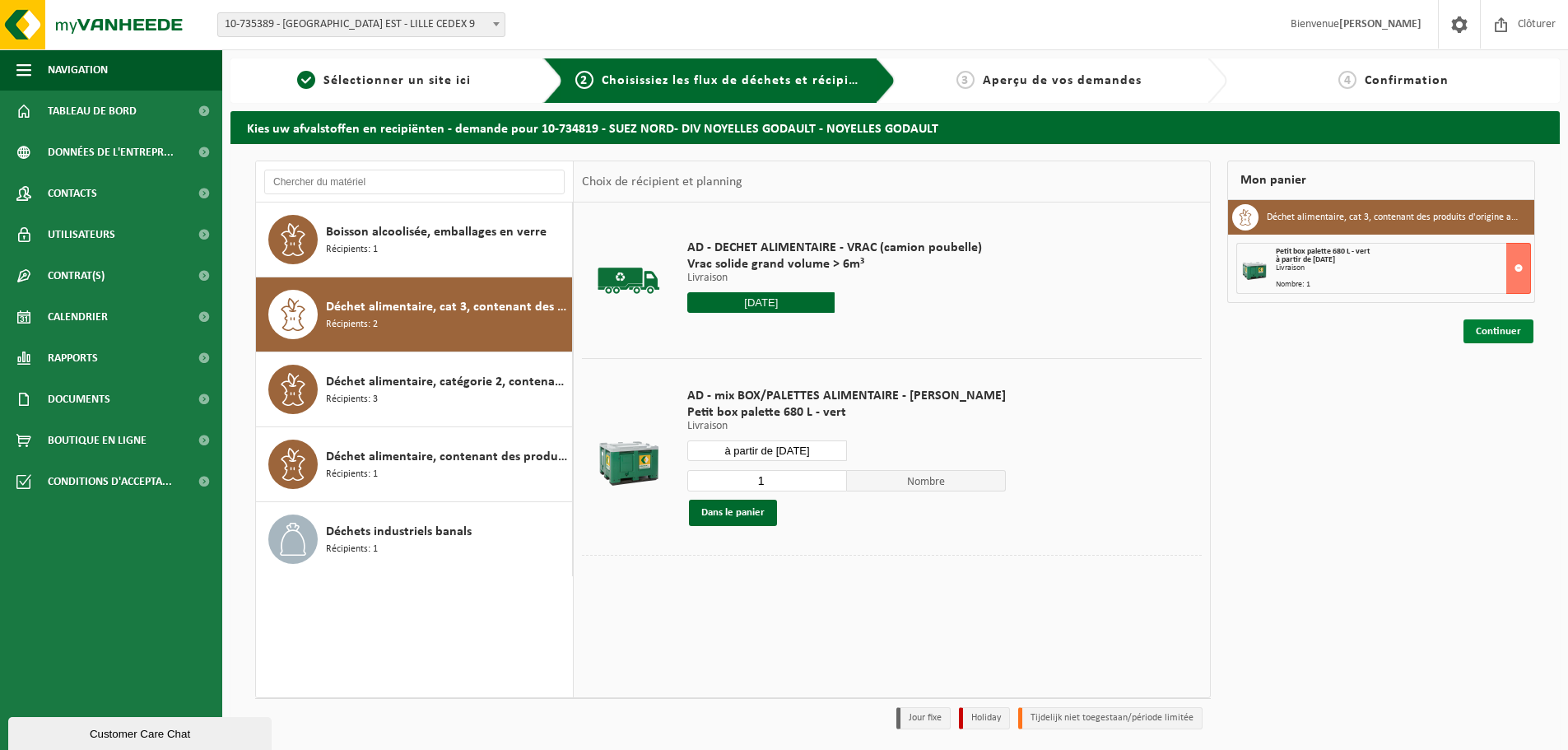
click at [1494, 334] on link "Continuer" at bounding box center [1498, 332] width 70 height 24
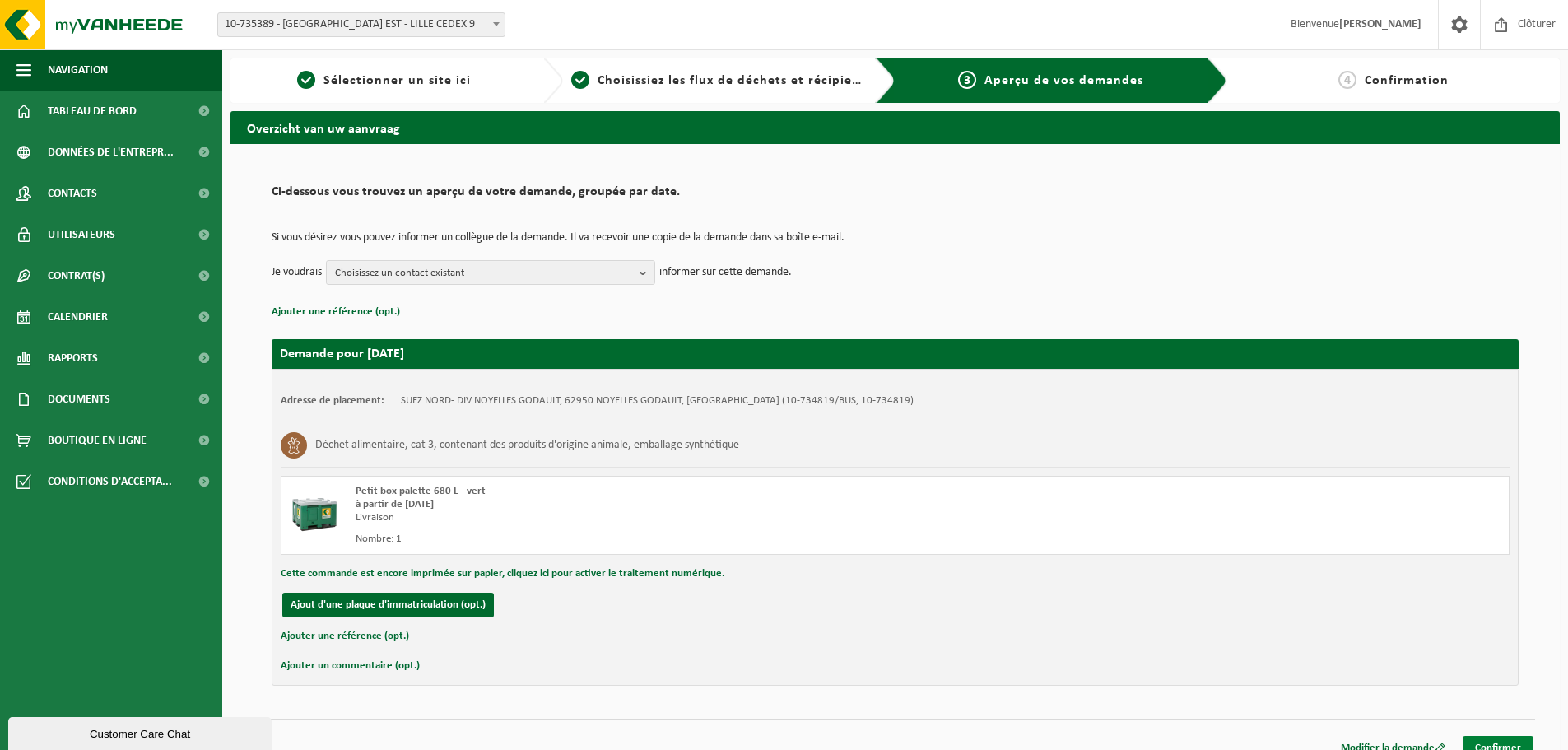
click at [1489, 737] on link "Confirmer" at bounding box center [1497, 748] width 71 height 24
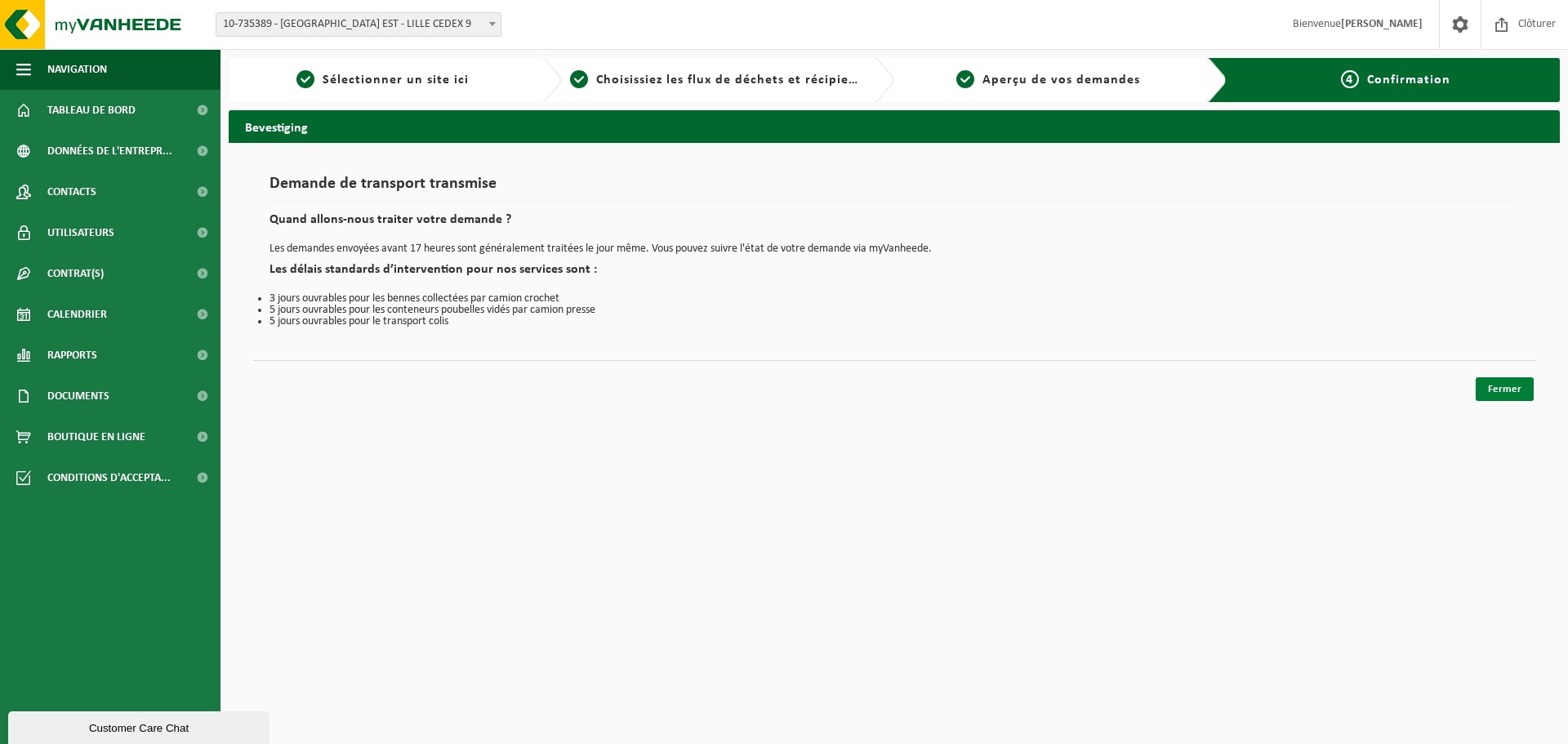
click at [1500, 398] on link "Fermer" at bounding box center [1505, 389] width 58 height 24
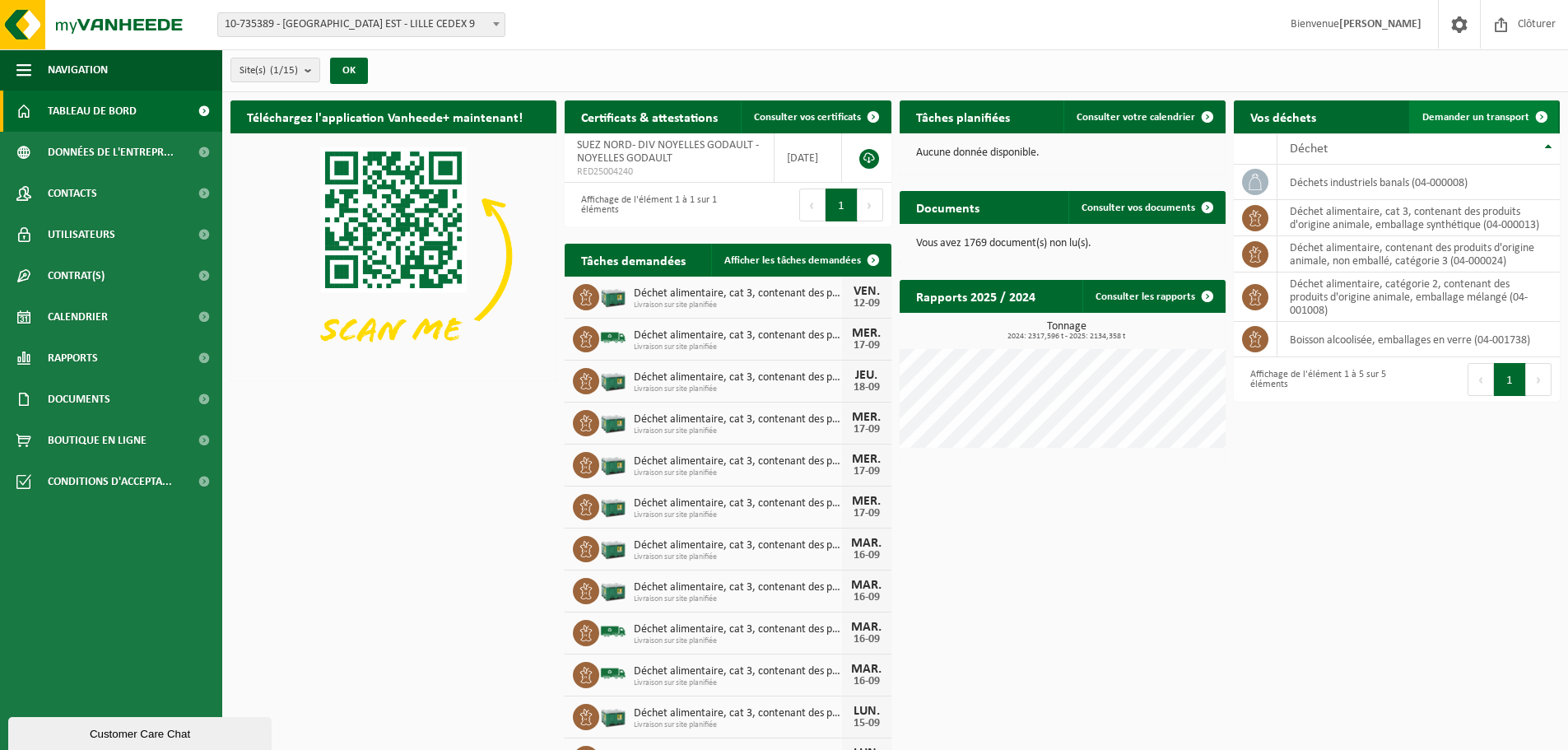
click at [1476, 116] on span "Demander un transport" at bounding box center [1475, 117] width 107 height 11
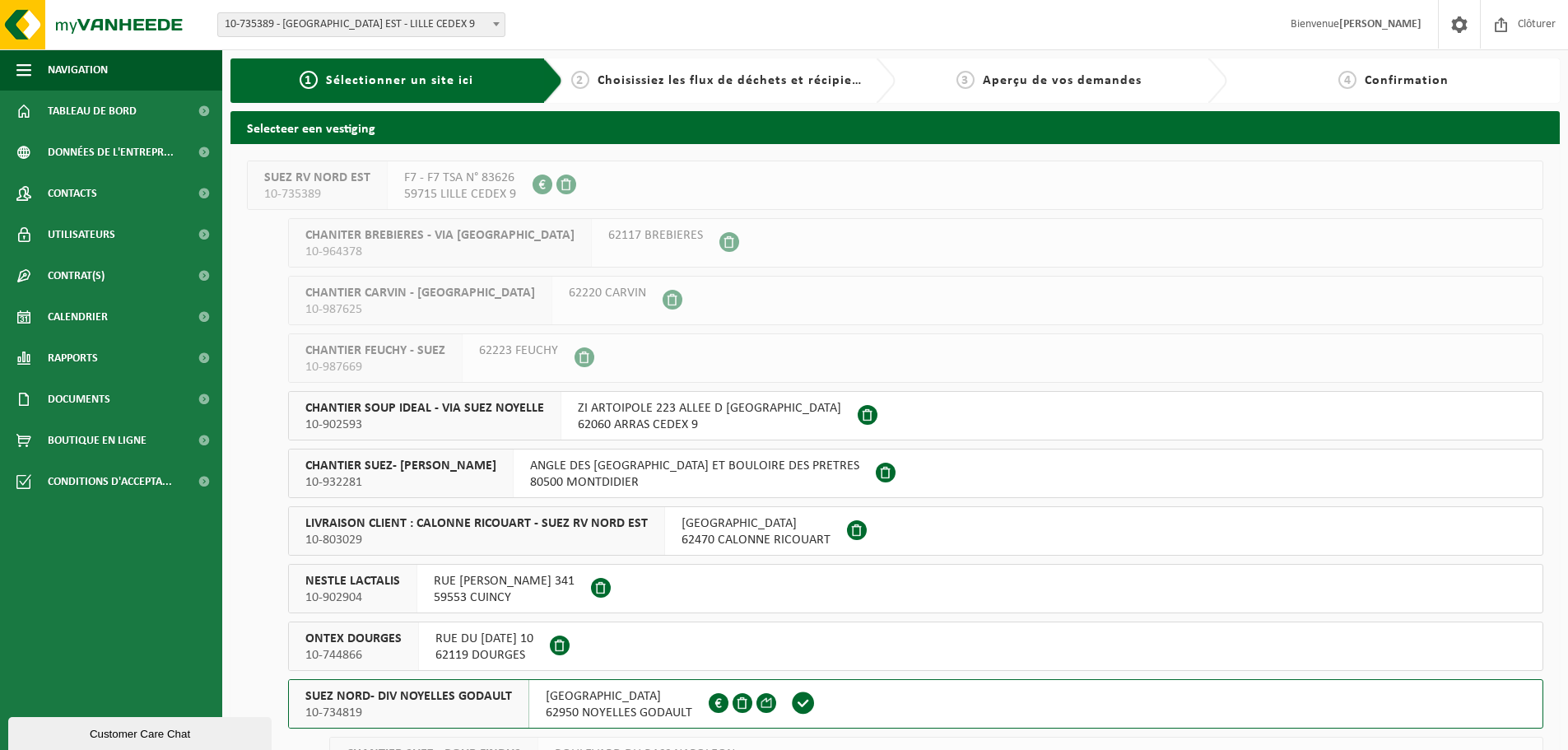
scroll to position [165, 0]
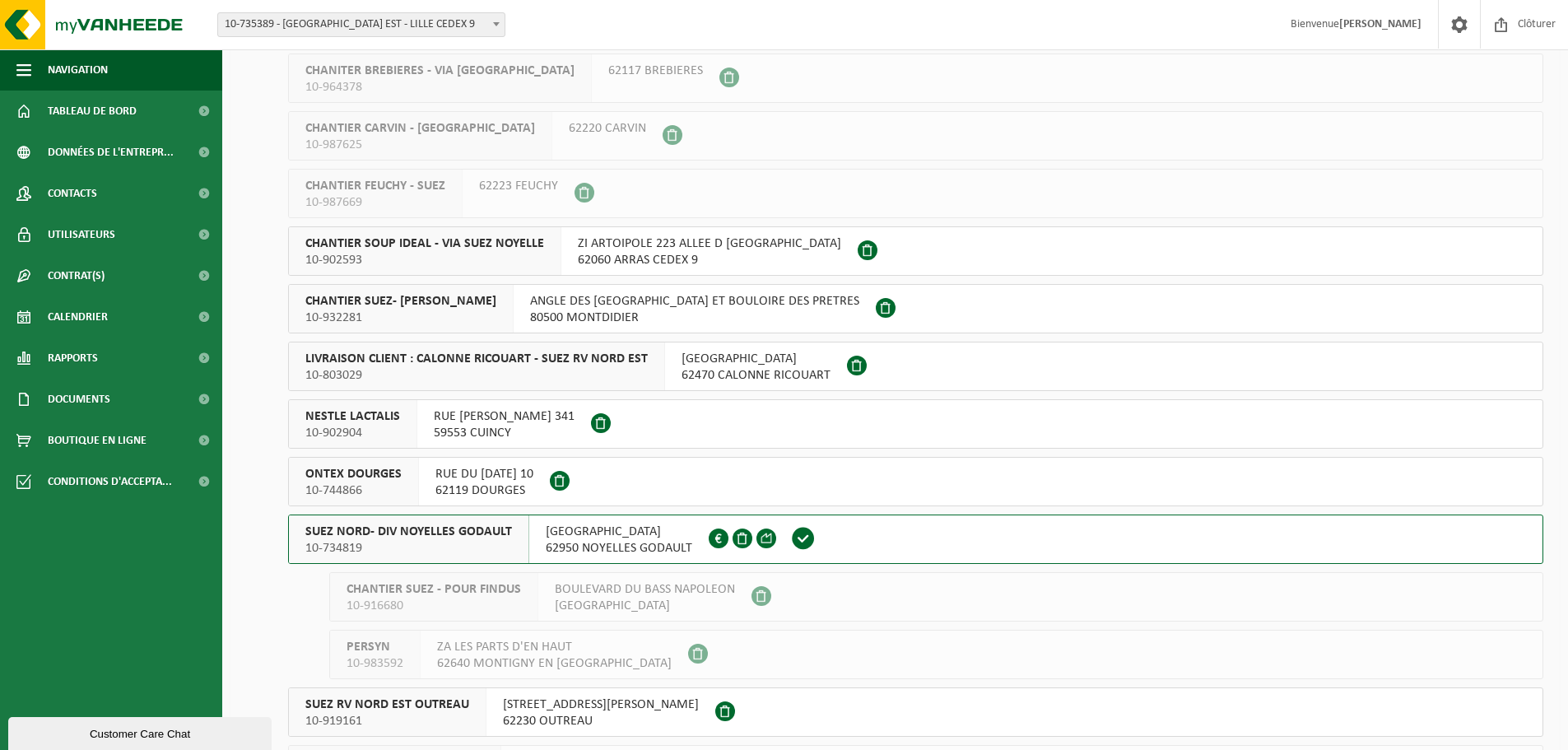
click at [516, 541] on div "SUEZ NORD- DIV NOYELLES GODAULT 10-734819" at bounding box center [408, 539] width 241 height 48
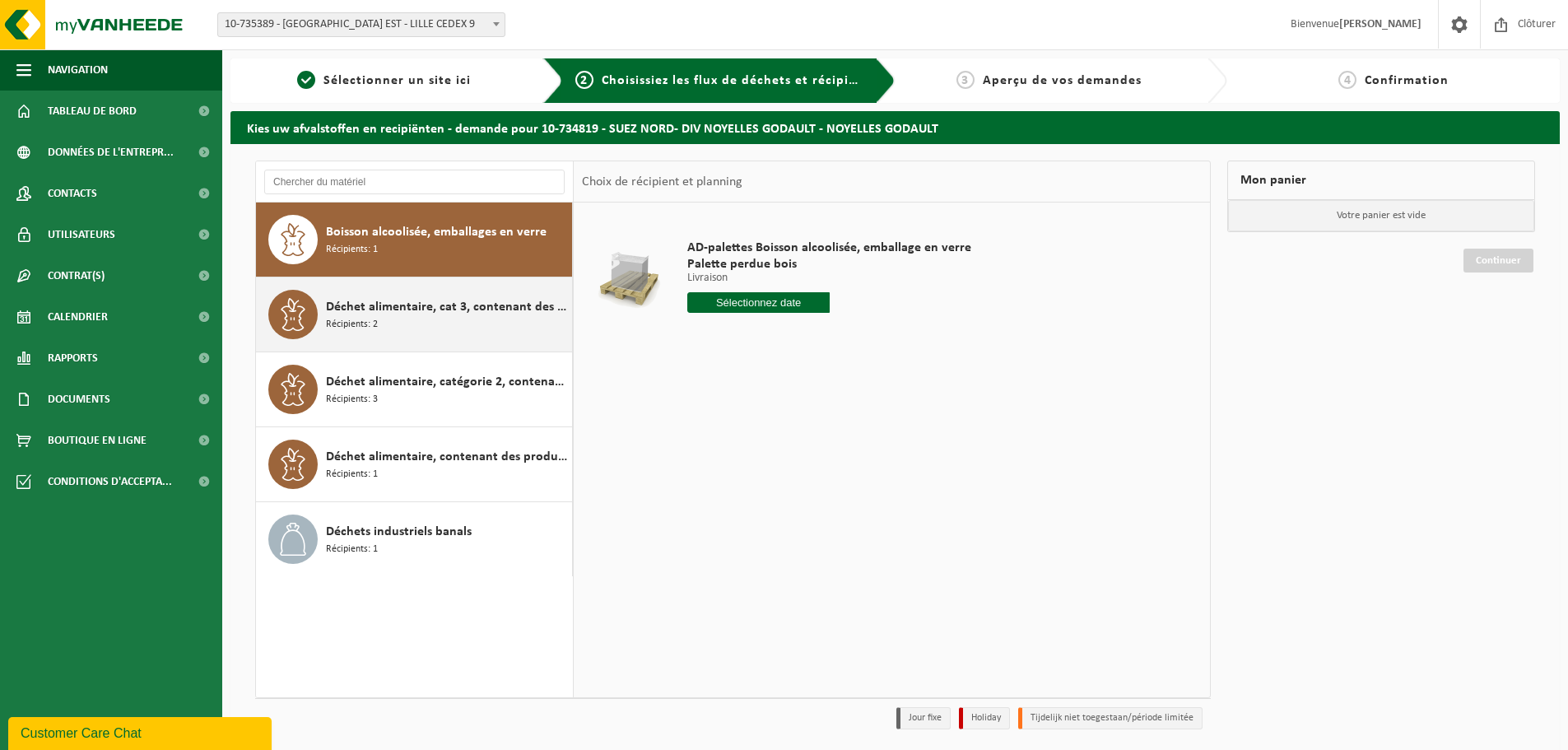
click at [424, 326] on div "Déchet alimentaire, cat 3, contenant des produits d'origine animale, emballage …" at bounding box center [447, 314] width 242 height 49
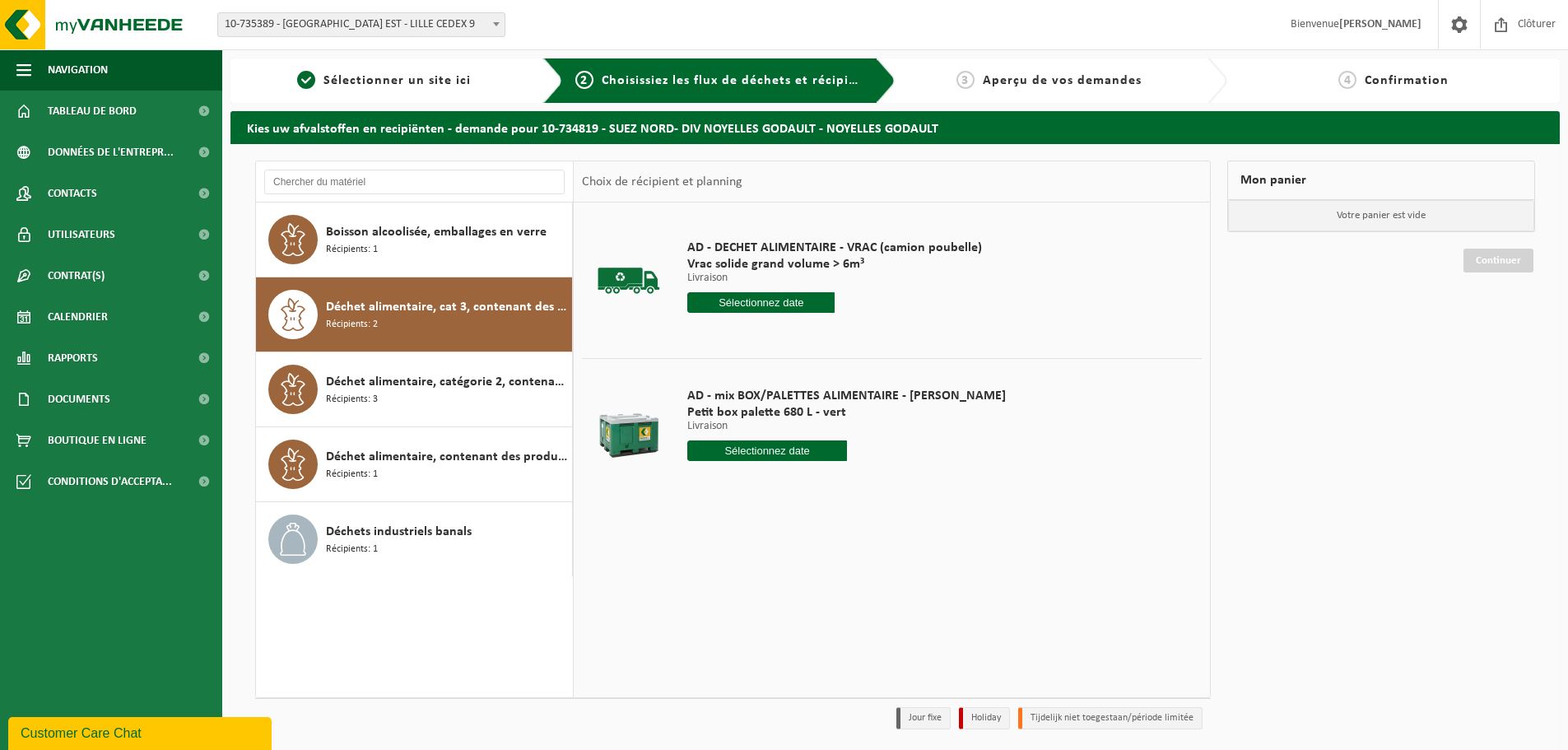
click at [759, 455] on input "text" at bounding box center [768, 450] width 160 height 21
click at [818, 591] on div "19" at bounding box center [818, 597] width 29 height 26
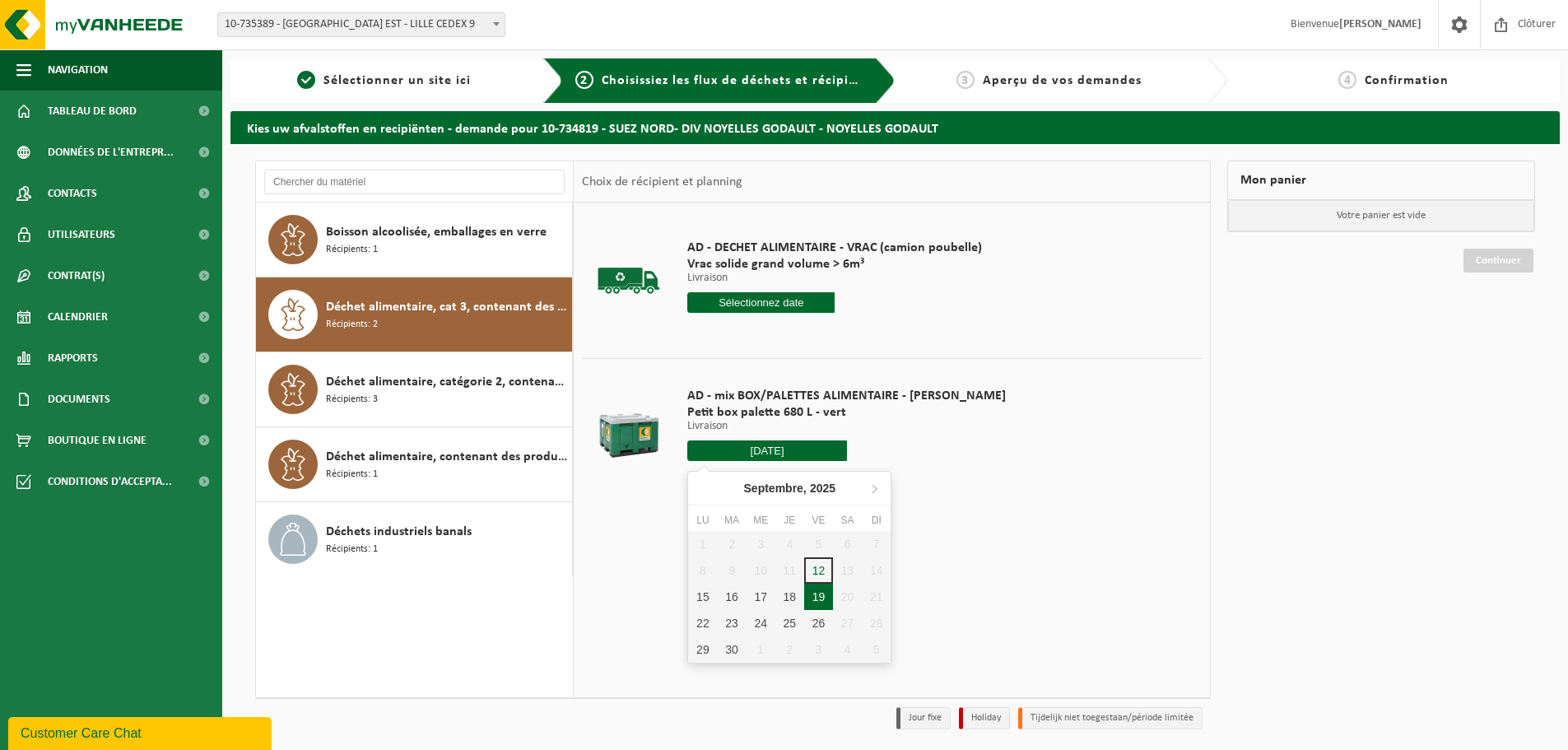
type input "à partir de [DATE]"
type input "[DATE]"
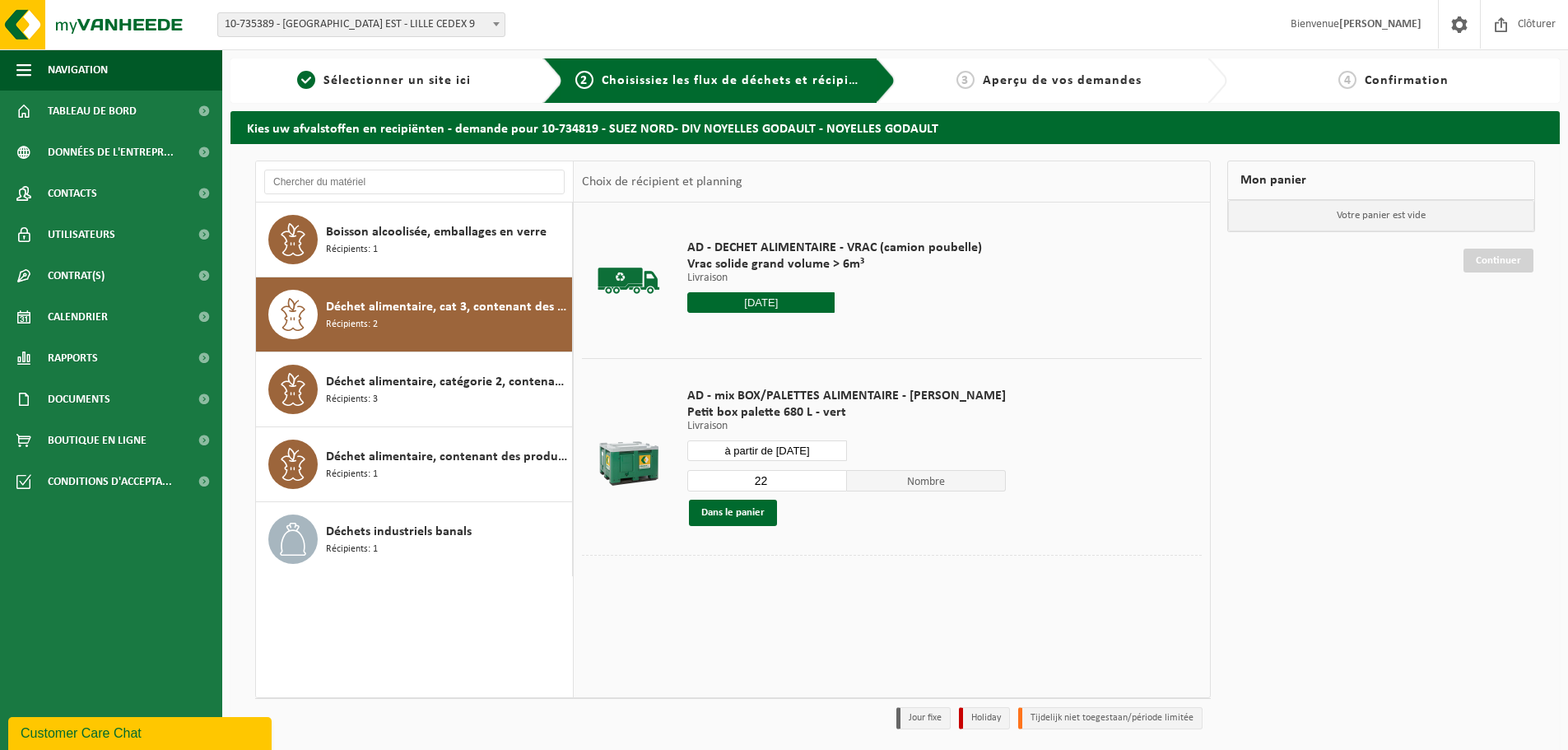
drag, startPoint x: 763, startPoint y: 482, endPoint x: 701, endPoint y: 481, distance: 62.0
click at [701, 481] on input "22" at bounding box center [768, 480] width 160 height 21
type input "1"
click at [747, 514] on button "Dans le panier" at bounding box center [733, 513] width 88 height 26
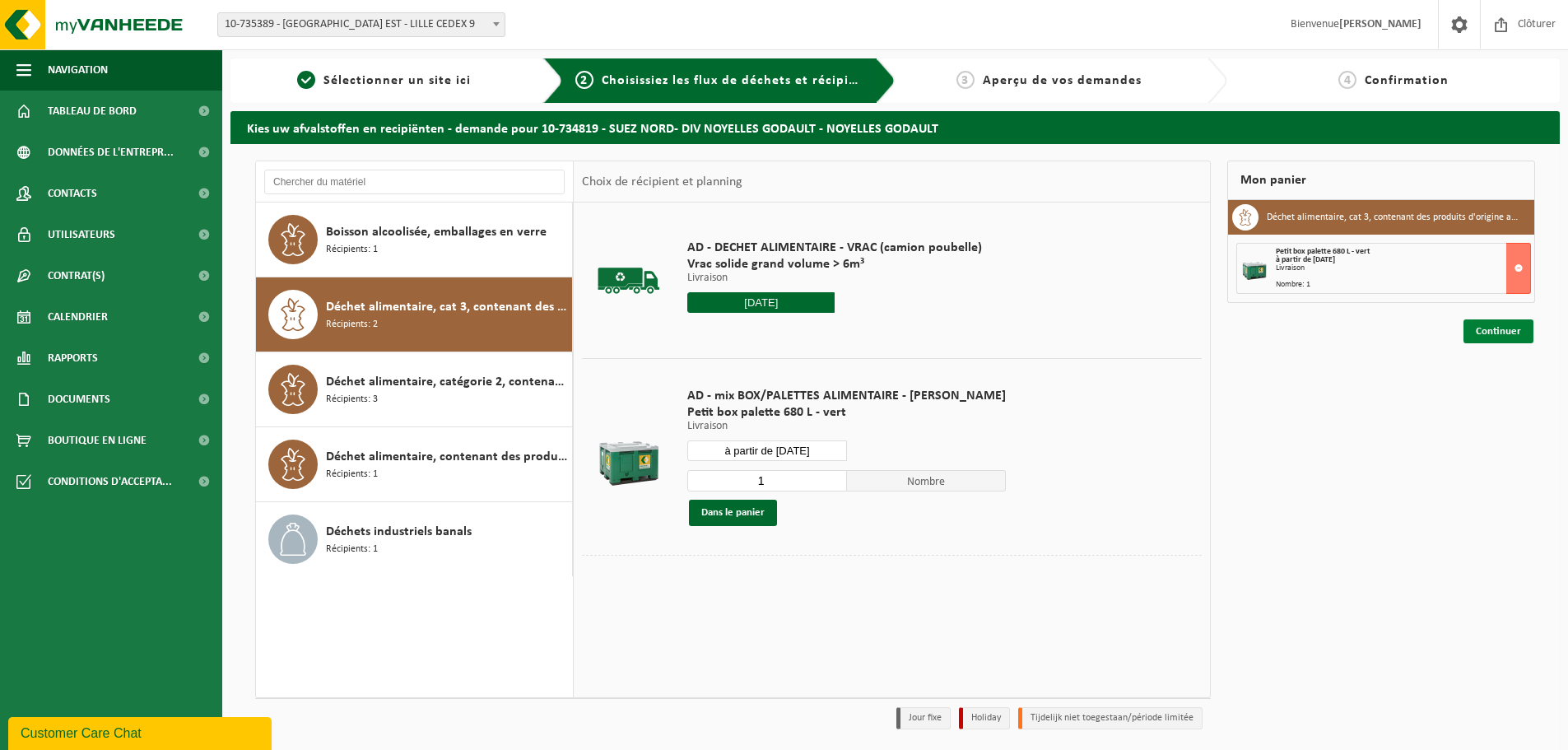
click at [1499, 338] on link "Continuer" at bounding box center [1498, 332] width 70 height 24
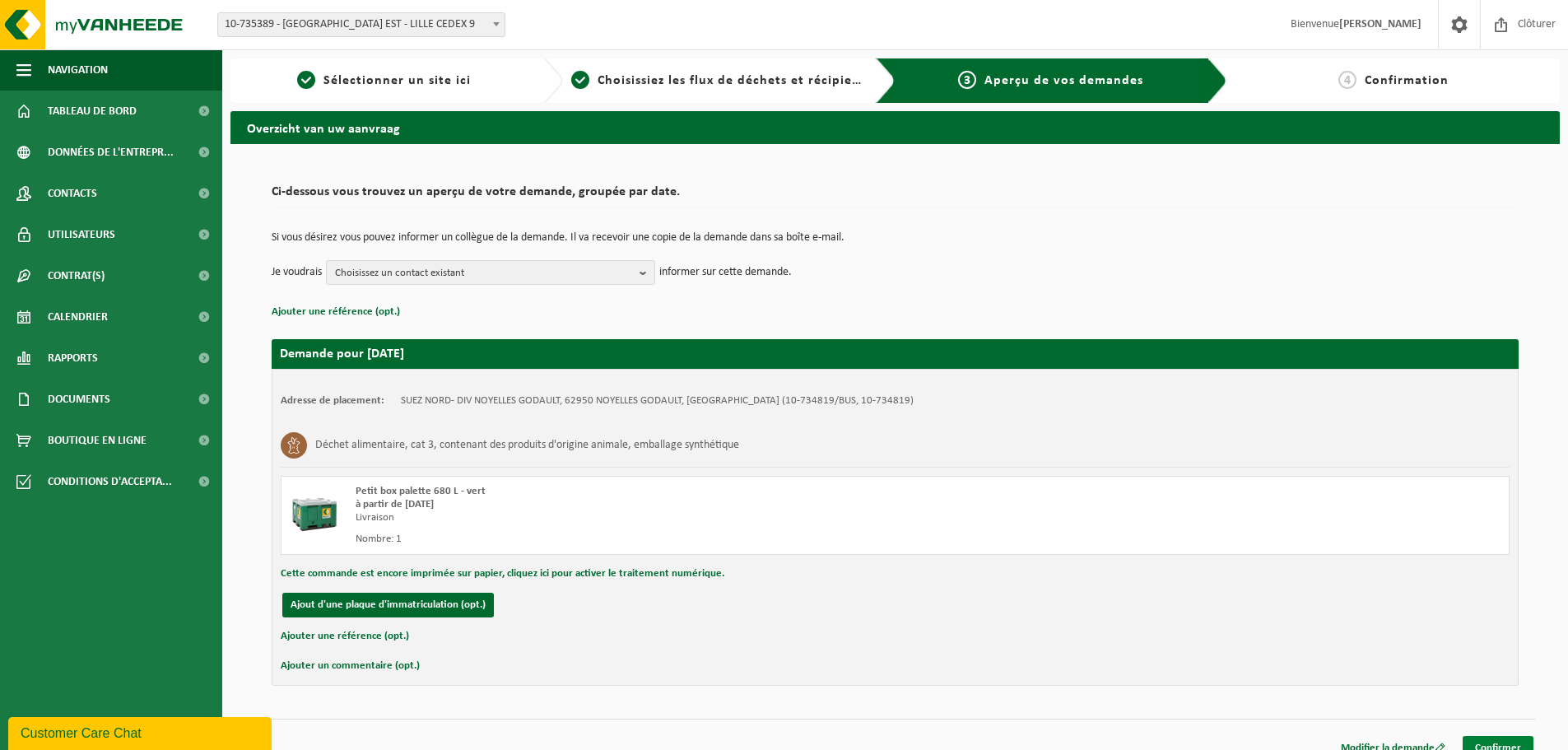
click at [1501, 739] on link "Confirmer" at bounding box center [1497, 748] width 71 height 24
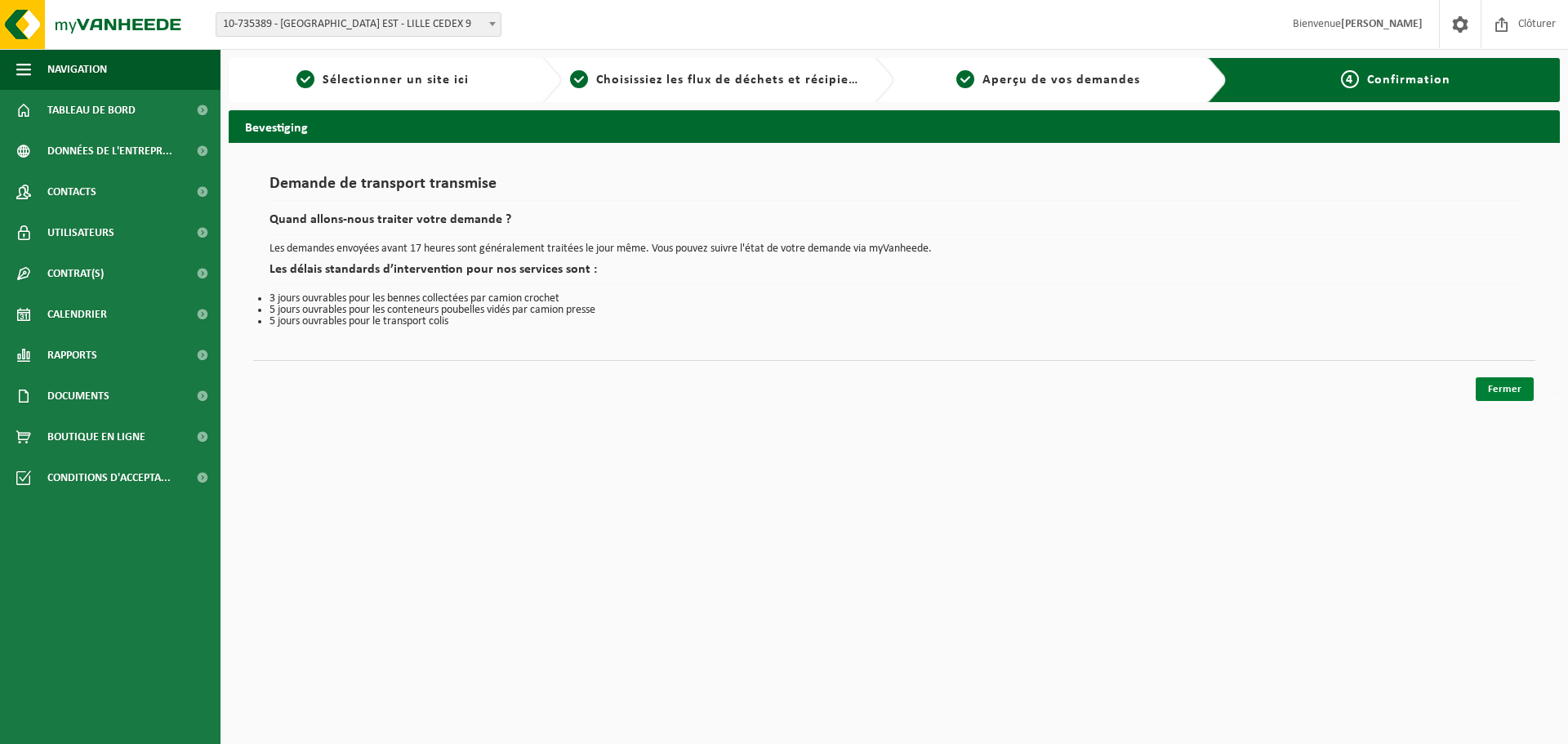
click at [1505, 382] on link "Fermer" at bounding box center [1505, 389] width 58 height 24
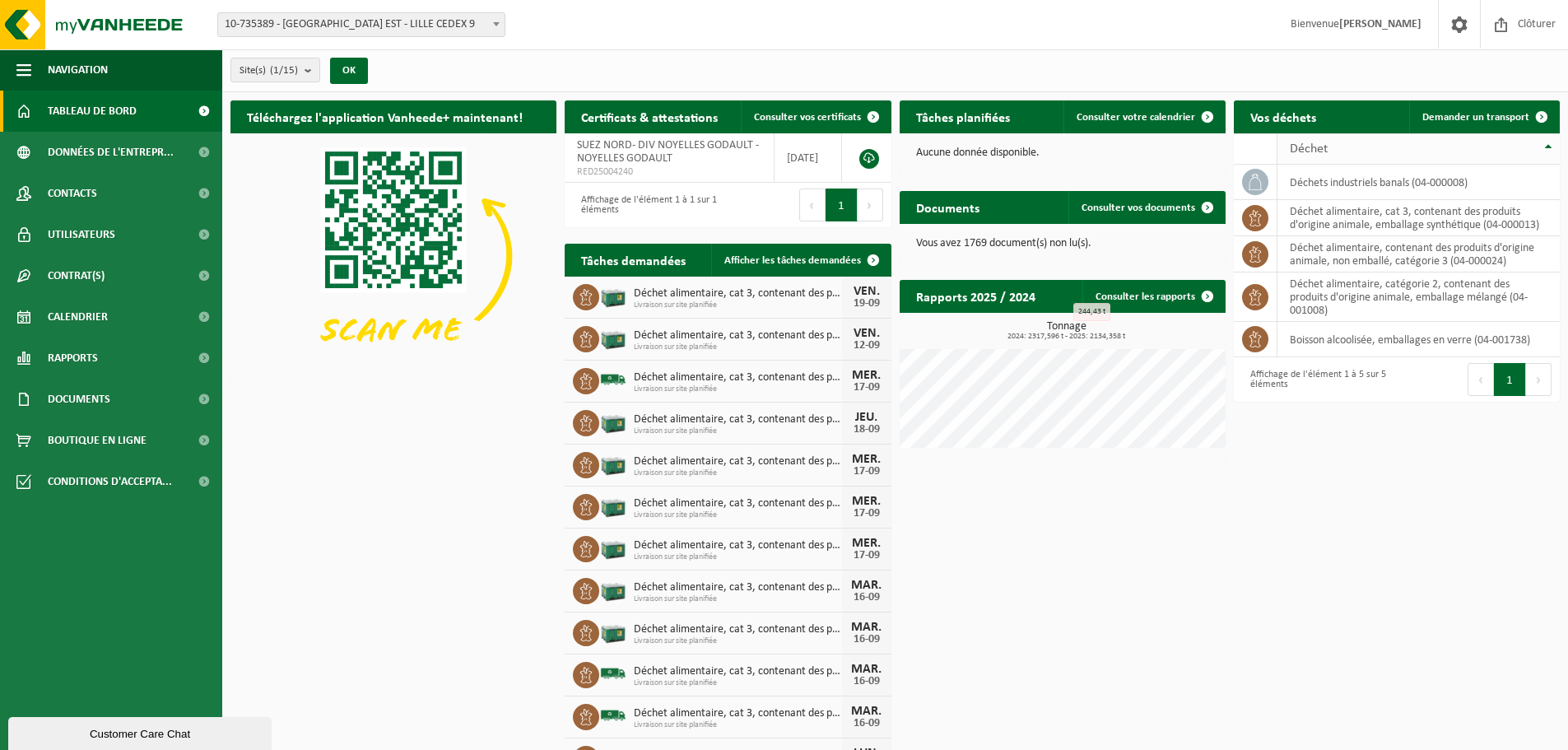
click at [1436, 134] on th "Déchet" at bounding box center [1418, 149] width 282 height 31
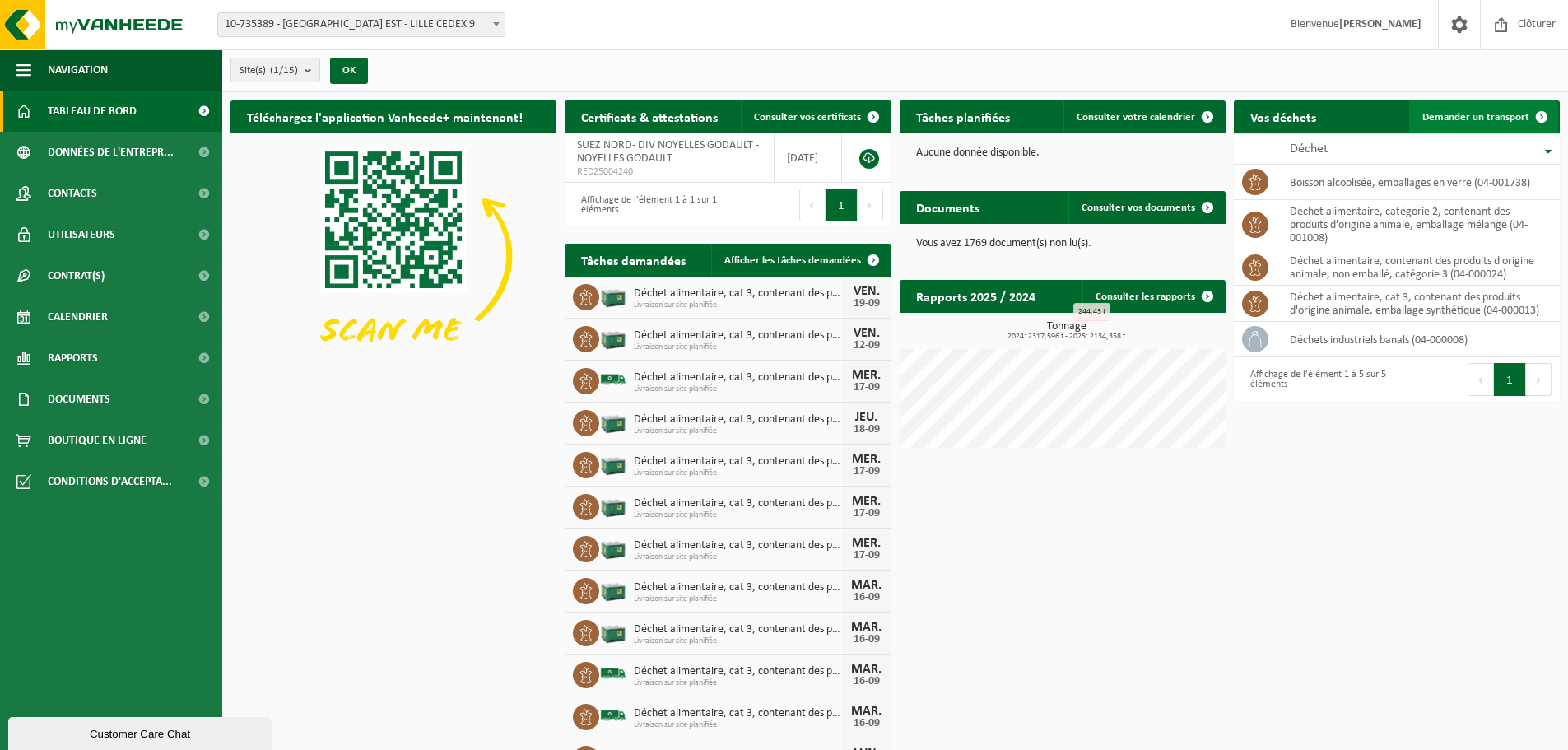
click at [1475, 128] on link "Demander un transport" at bounding box center [1483, 117] width 149 height 33
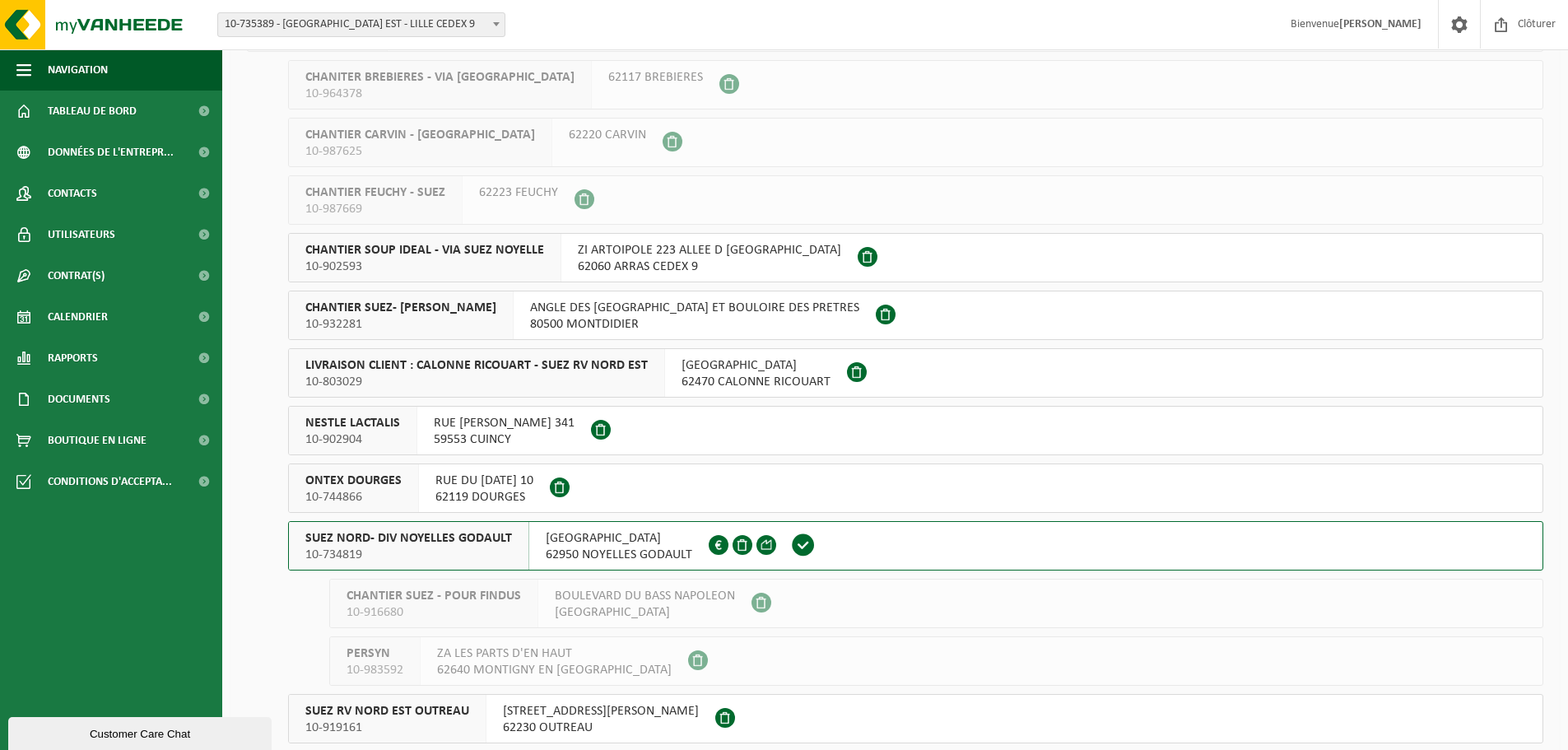
scroll to position [165, 0]
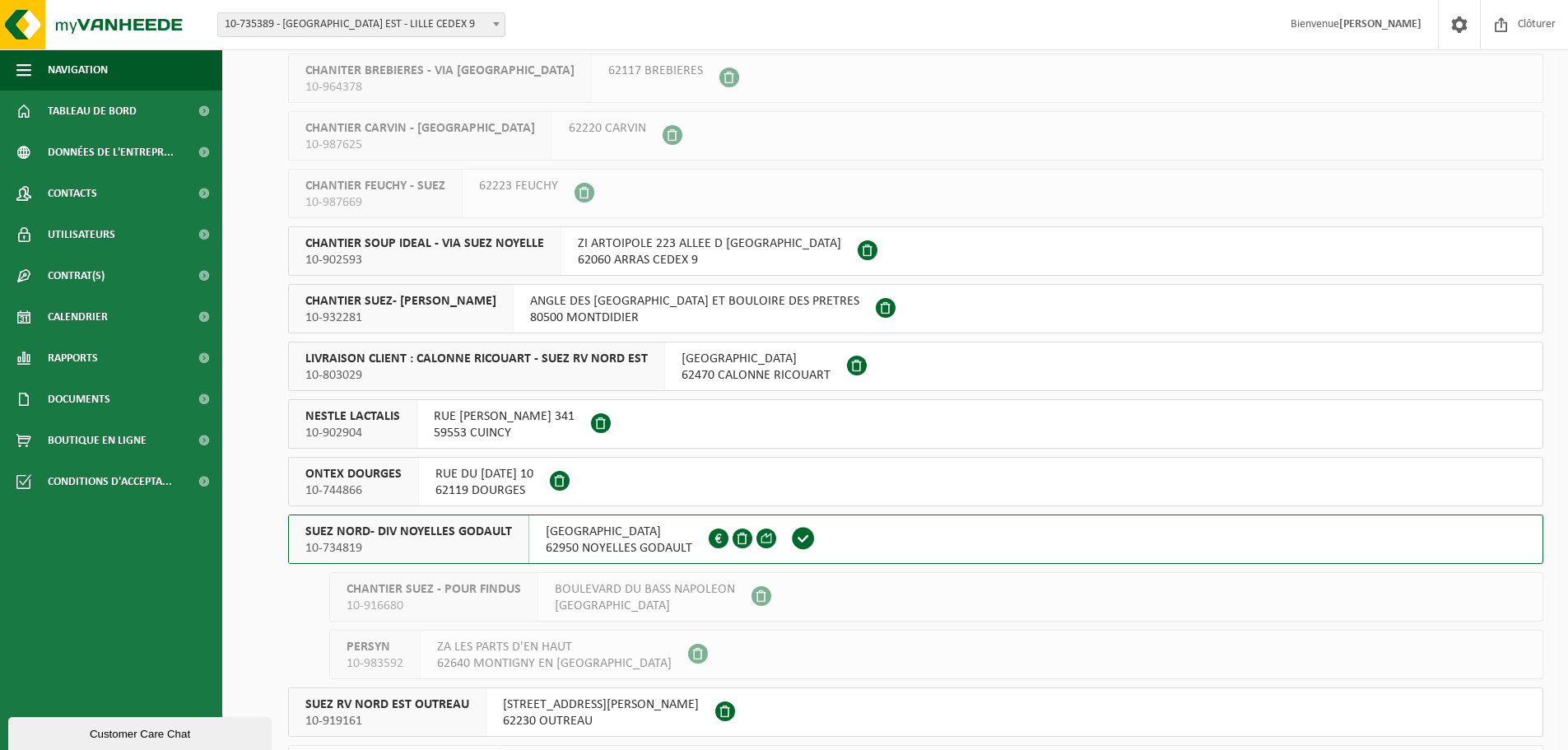
click at [524, 537] on div "SUEZ NORD- DIV NOYELLES GODAULT 10-734819" at bounding box center [408, 539] width 241 height 48
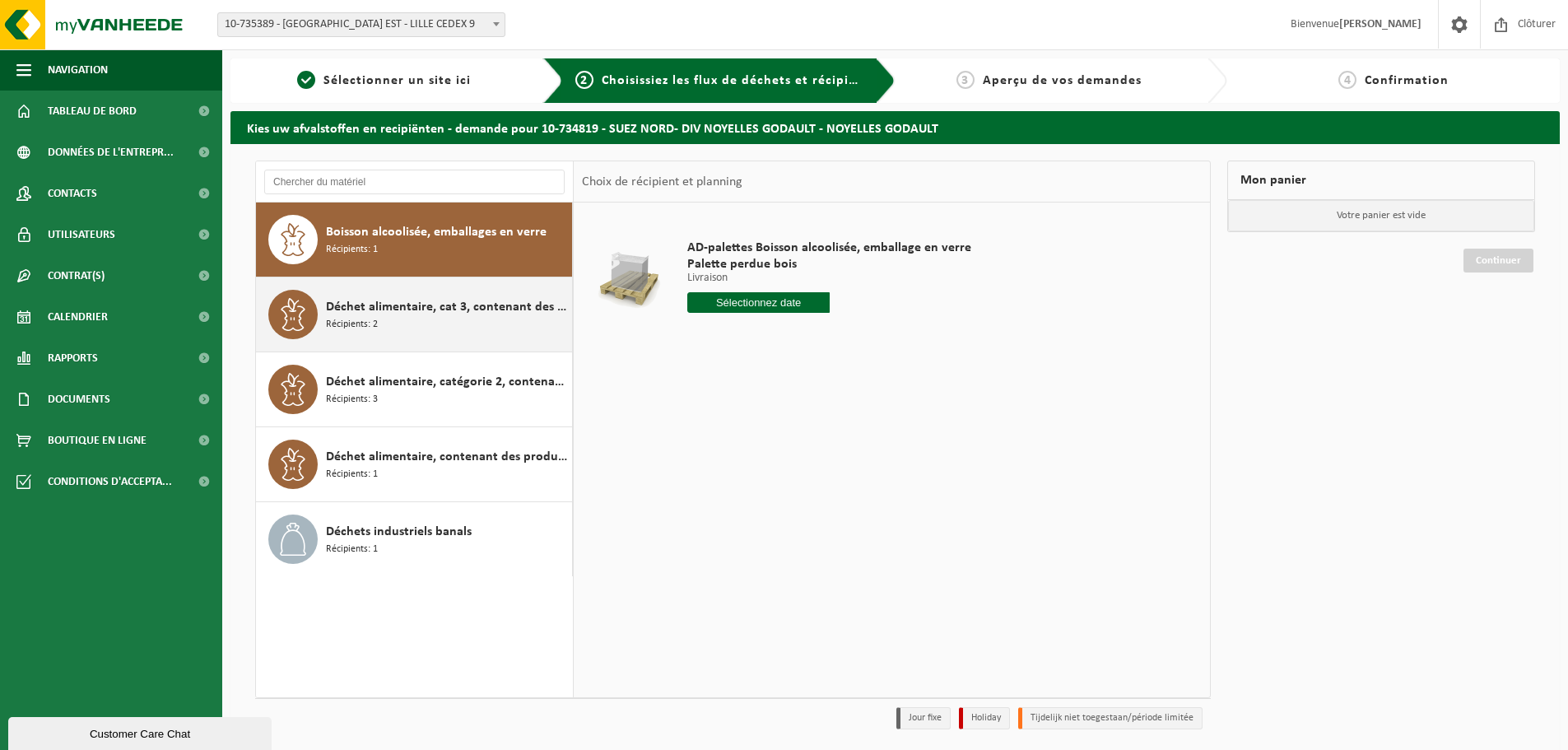
click at [424, 324] on div "Déchet alimentaire, cat 3, contenant des produits d'origine animale, emballage …" at bounding box center [447, 314] width 242 height 49
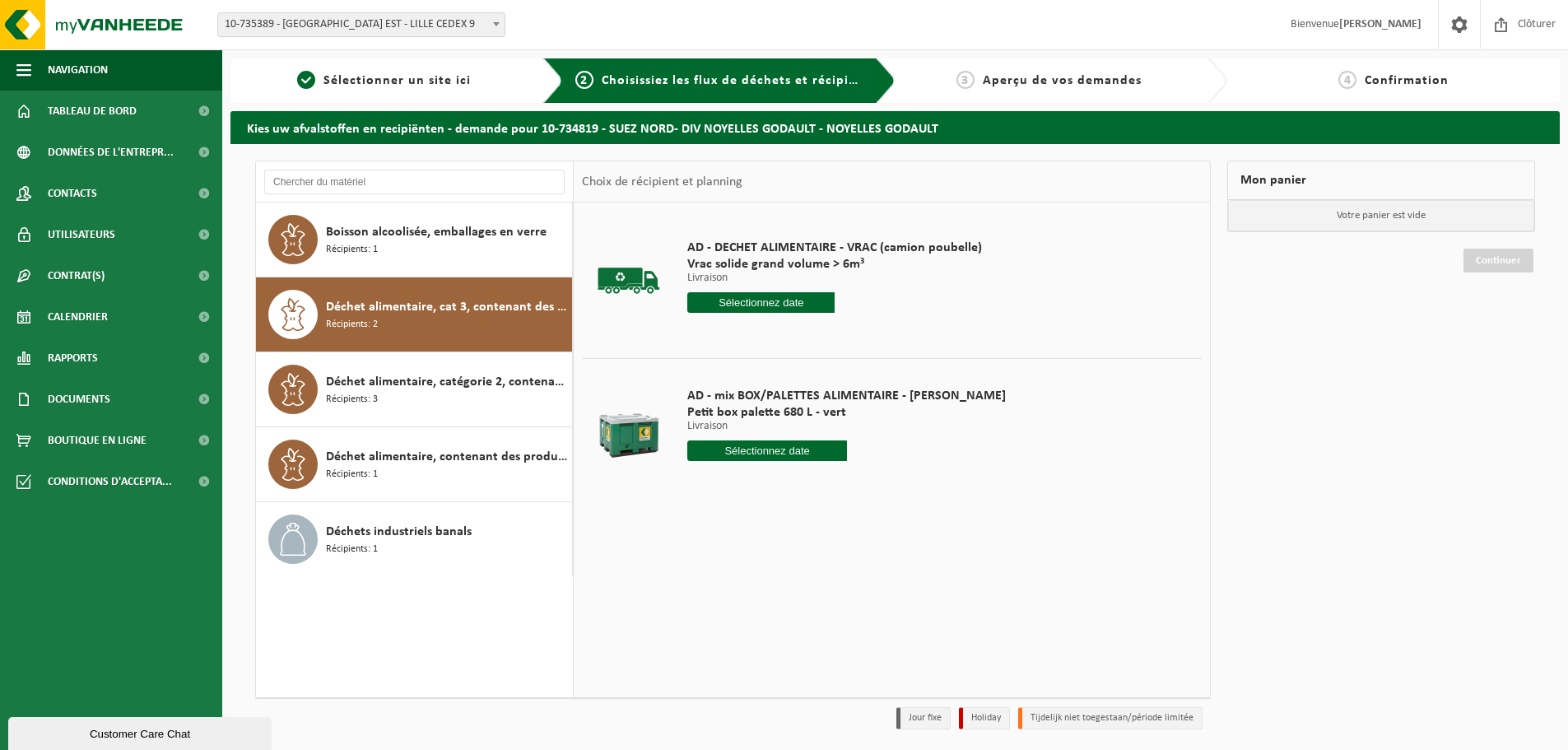
click at [724, 461] on div "AD - mix BOX/PALETTES ALIMENTAIRE - [PERSON_NAME] box palette 680 L - vert Livr…" at bounding box center [846, 428] width 335 height 115
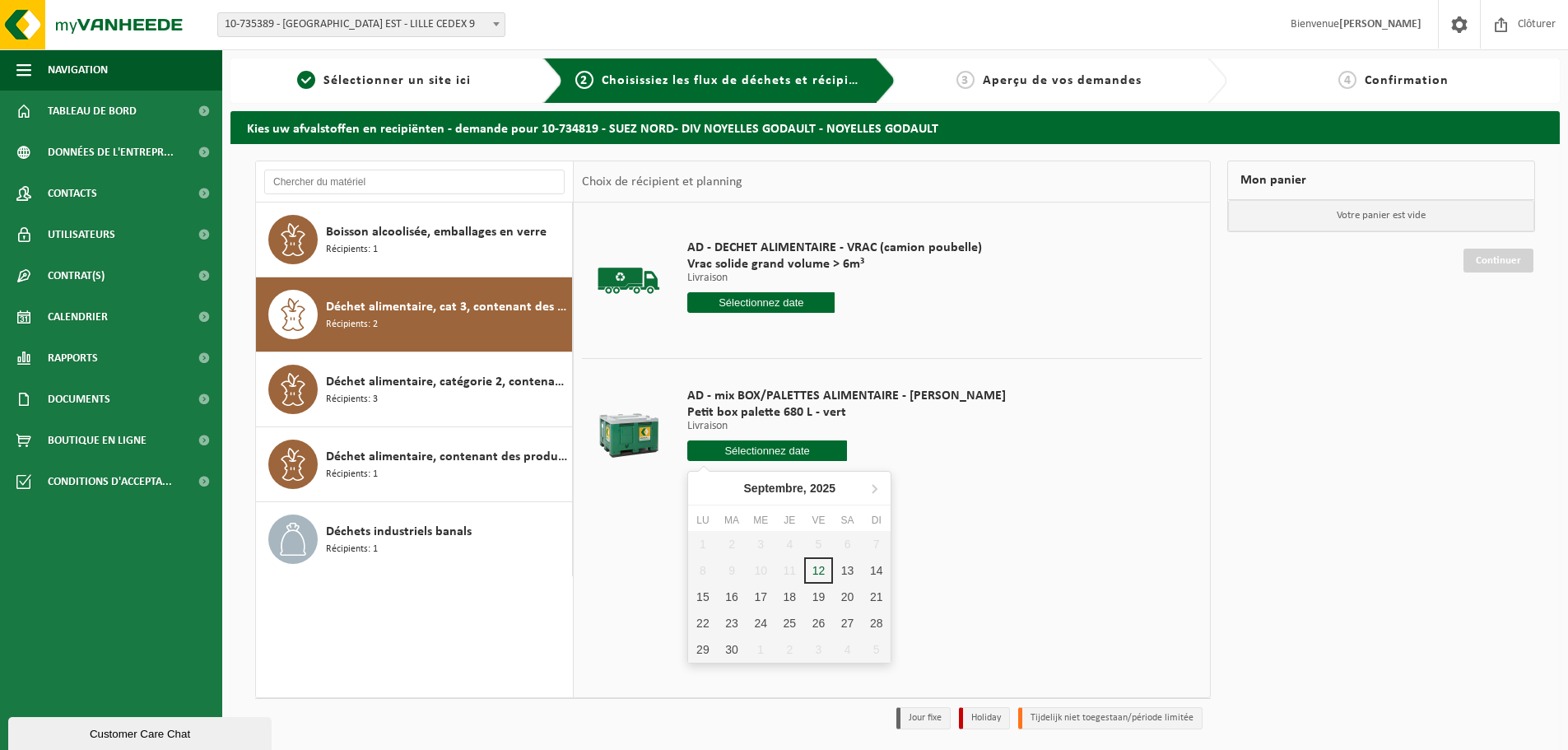
click at [735, 456] on input "text" at bounding box center [768, 450] width 160 height 21
click at [817, 596] on div "19" at bounding box center [818, 597] width 29 height 26
type input "à partir de [DATE]"
type input "[DATE]"
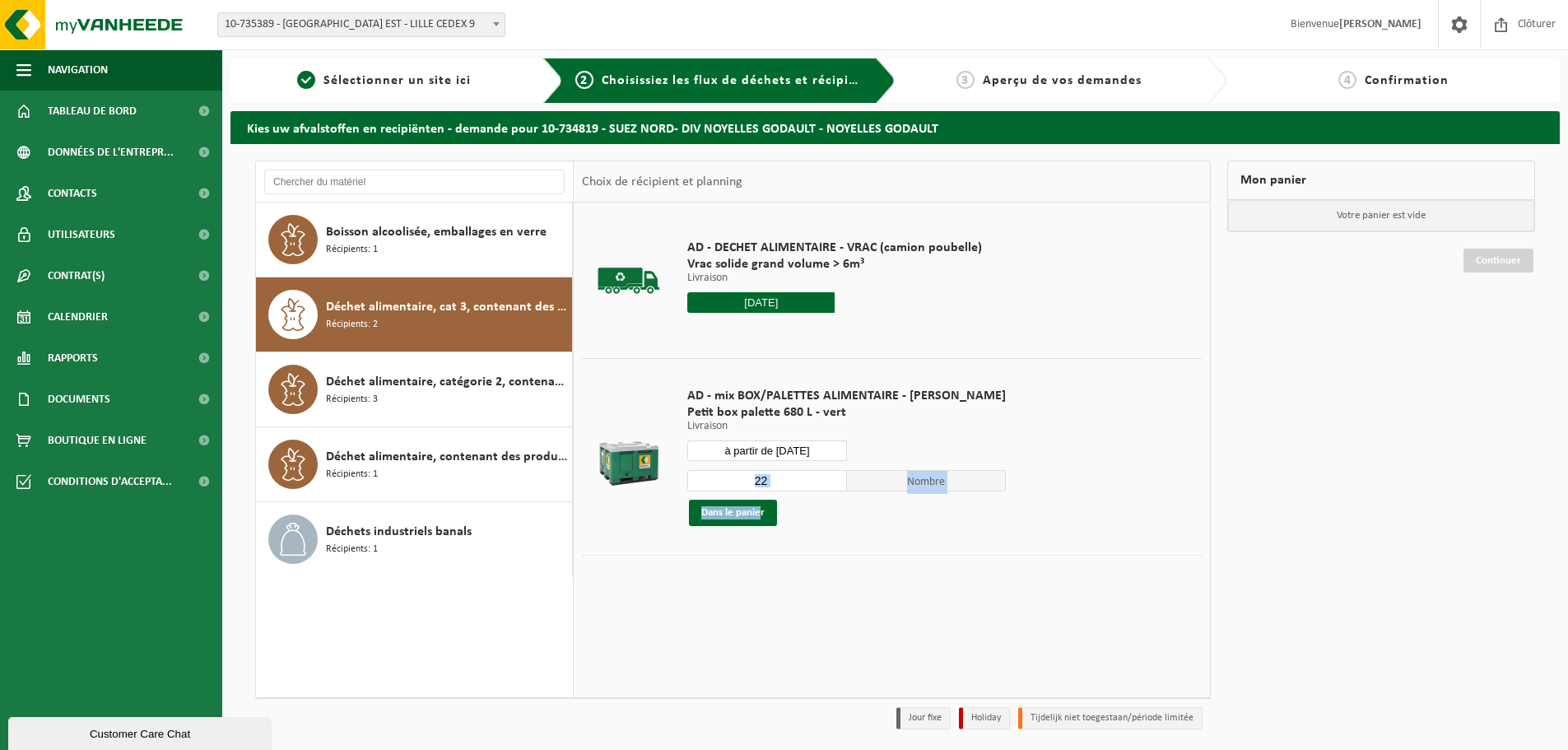
drag, startPoint x: 761, startPoint y: 493, endPoint x: 710, endPoint y: 483, distance: 52.0
click at [710, 483] on div "22 Nombre Dans le panier" at bounding box center [846, 497] width 318 height 57
click at [758, 485] on input "22" at bounding box center [768, 480] width 160 height 21
drag, startPoint x: 761, startPoint y: 482, endPoint x: 697, endPoint y: 473, distance: 64.6
click at [697, 473] on input "22" at bounding box center [768, 480] width 160 height 21
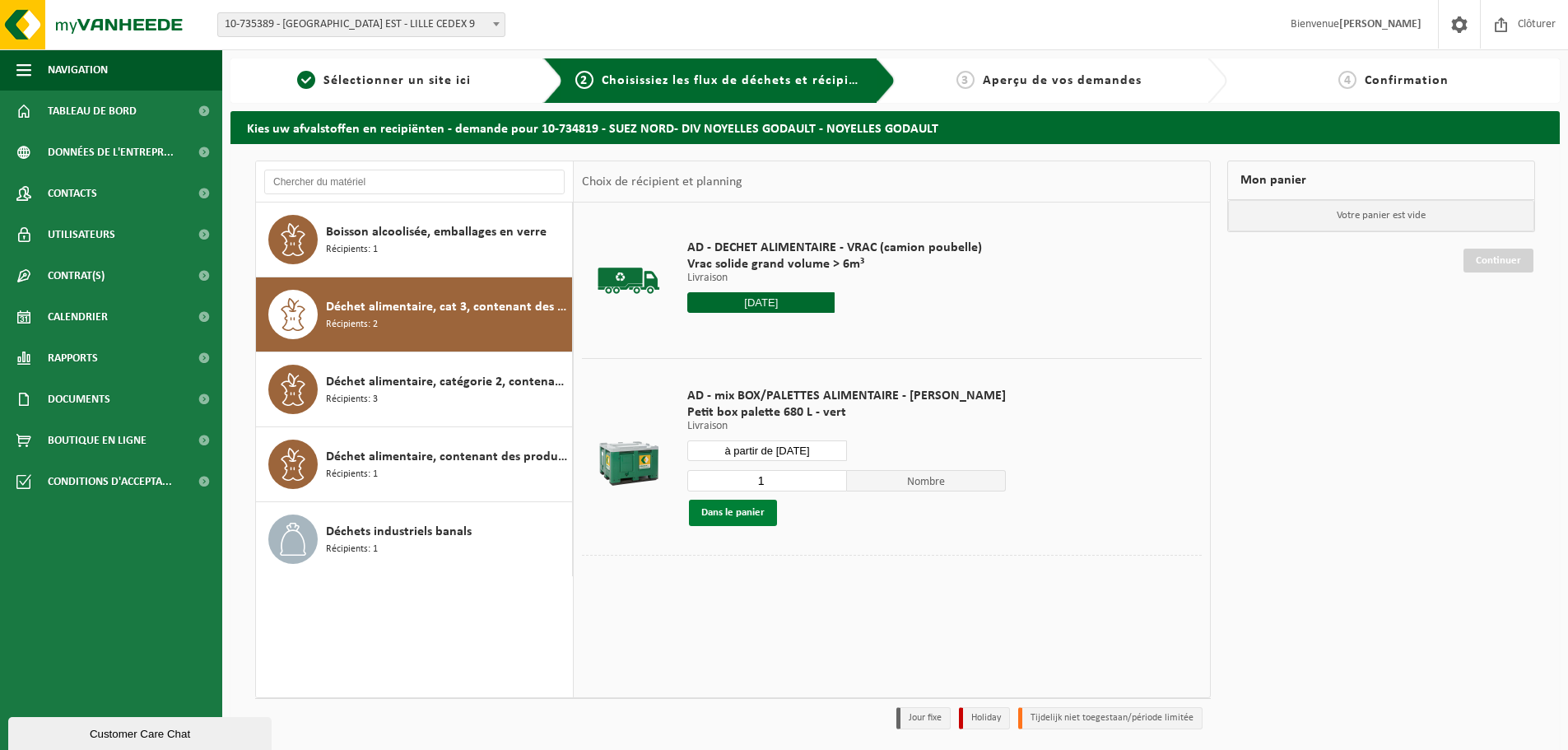
type input "1"
click at [737, 516] on button "Dans le panier" at bounding box center [733, 513] width 88 height 26
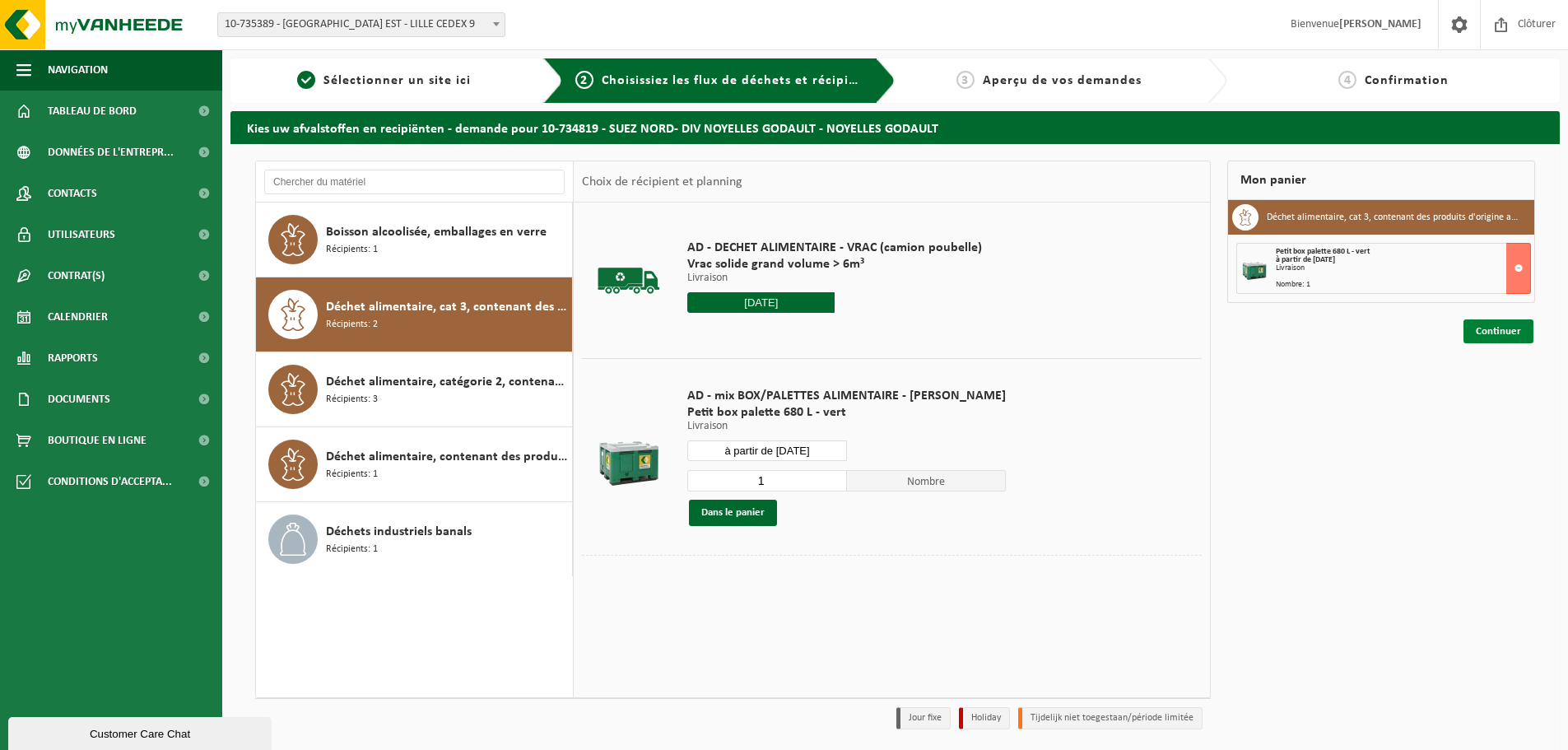
click at [1493, 331] on link "Continuer" at bounding box center [1498, 332] width 70 height 24
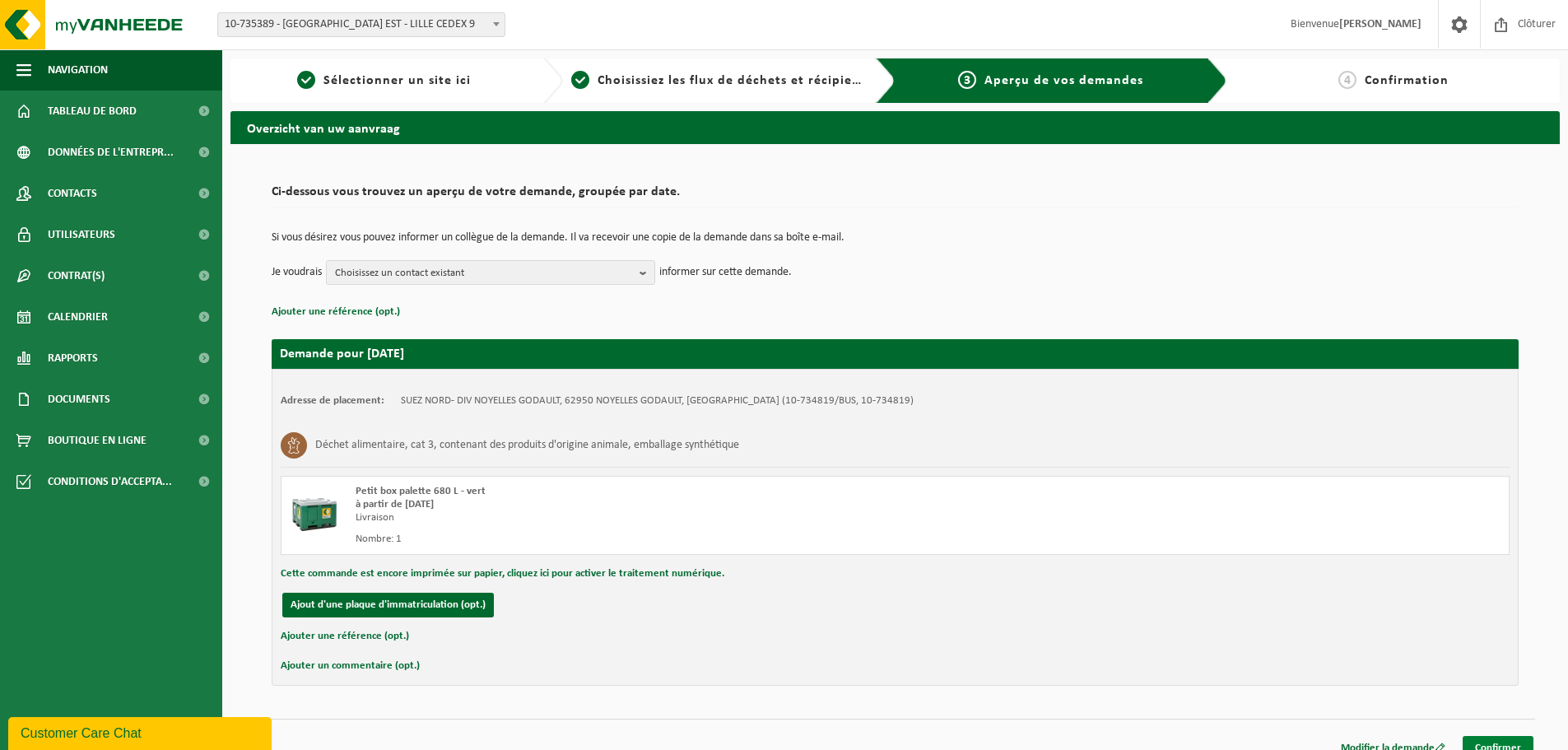
click at [1509, 738] on link "Confirmer" at bounding box center [1497, 748] width 71 height 24
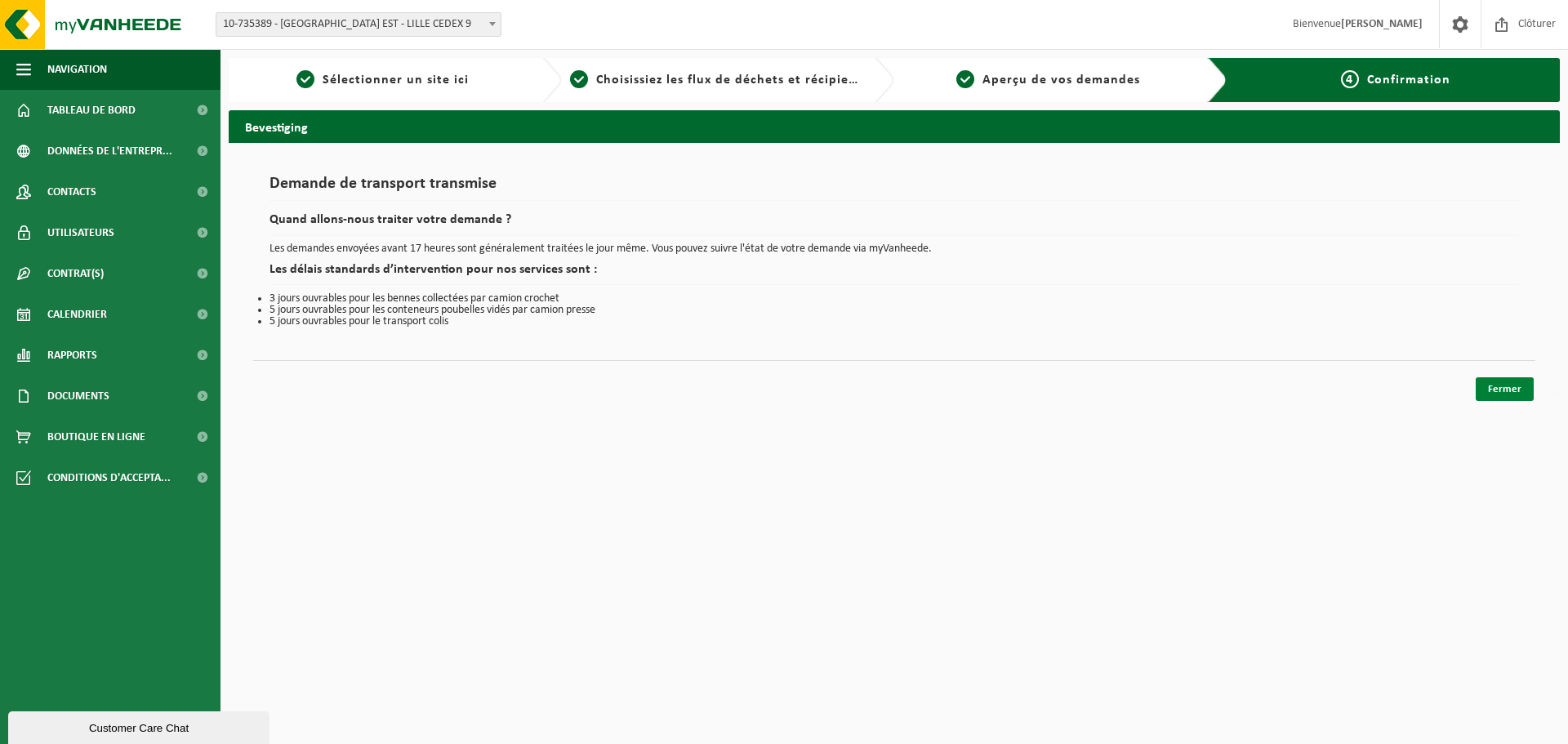
click at [1498, 389] on link "Fermer" at bounding box center [1505, 389] width 58 height 24
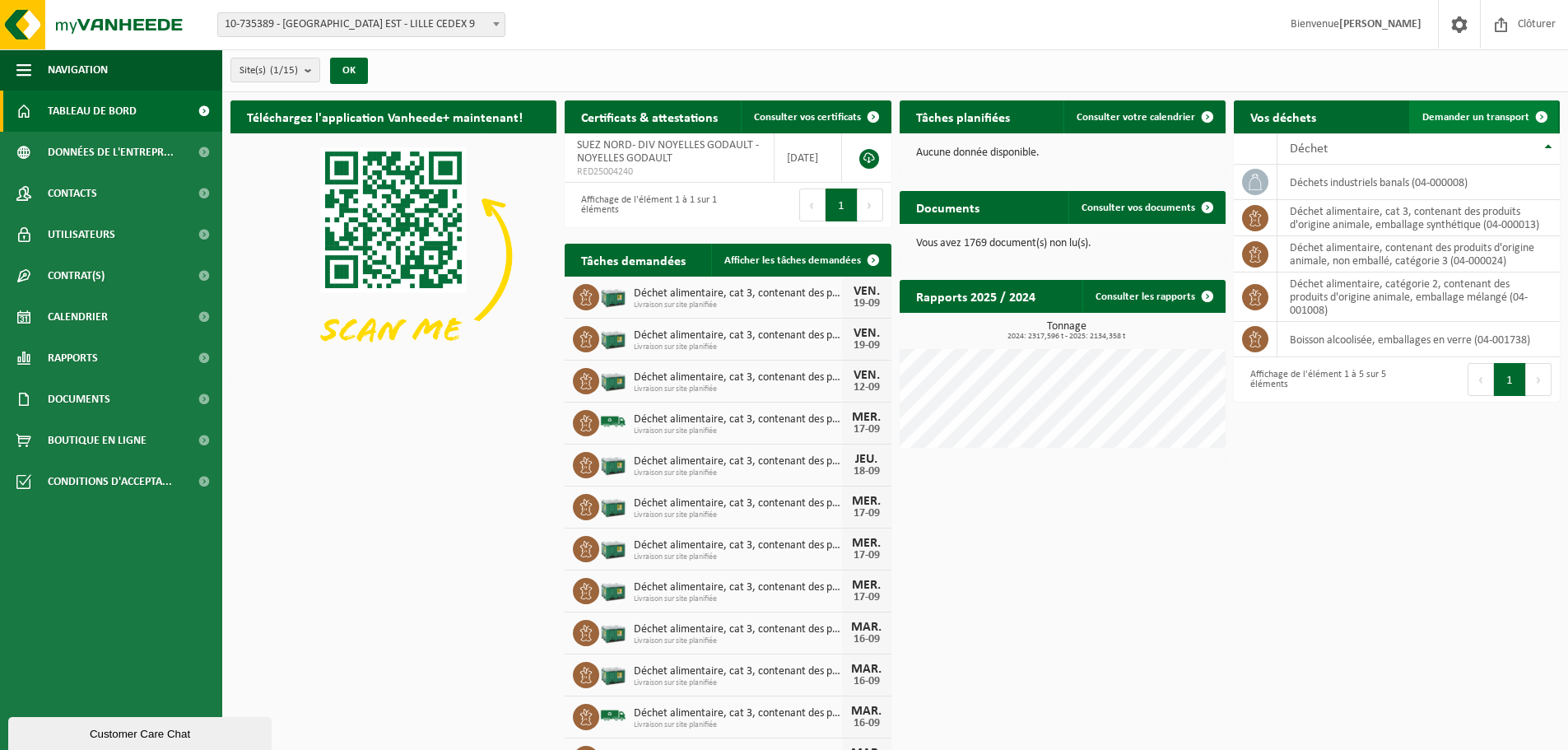
click at [1483, 112] on span "Demander un transport" at bounding box center [1475, 117] width 107 height 11
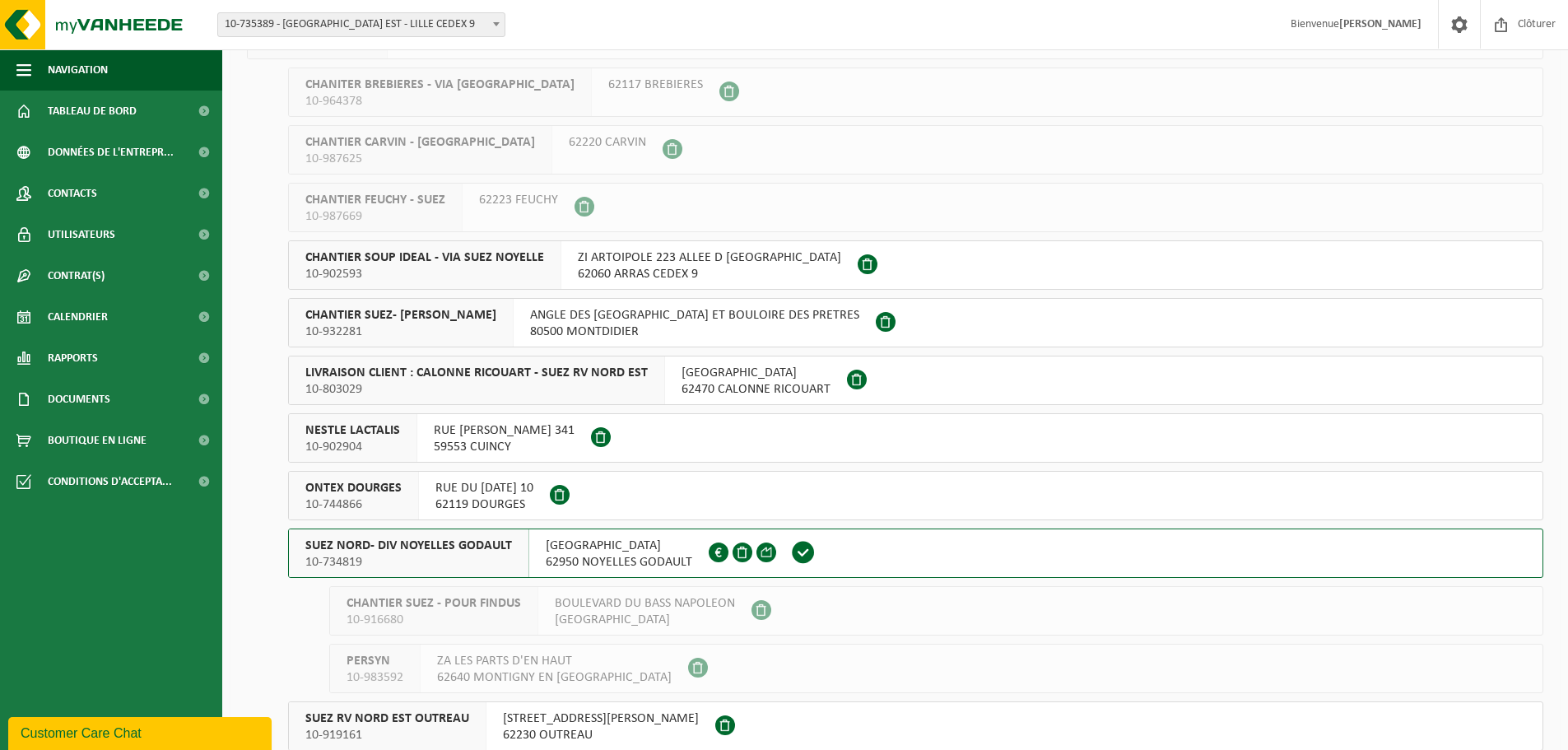
scroll to position [165, 0]
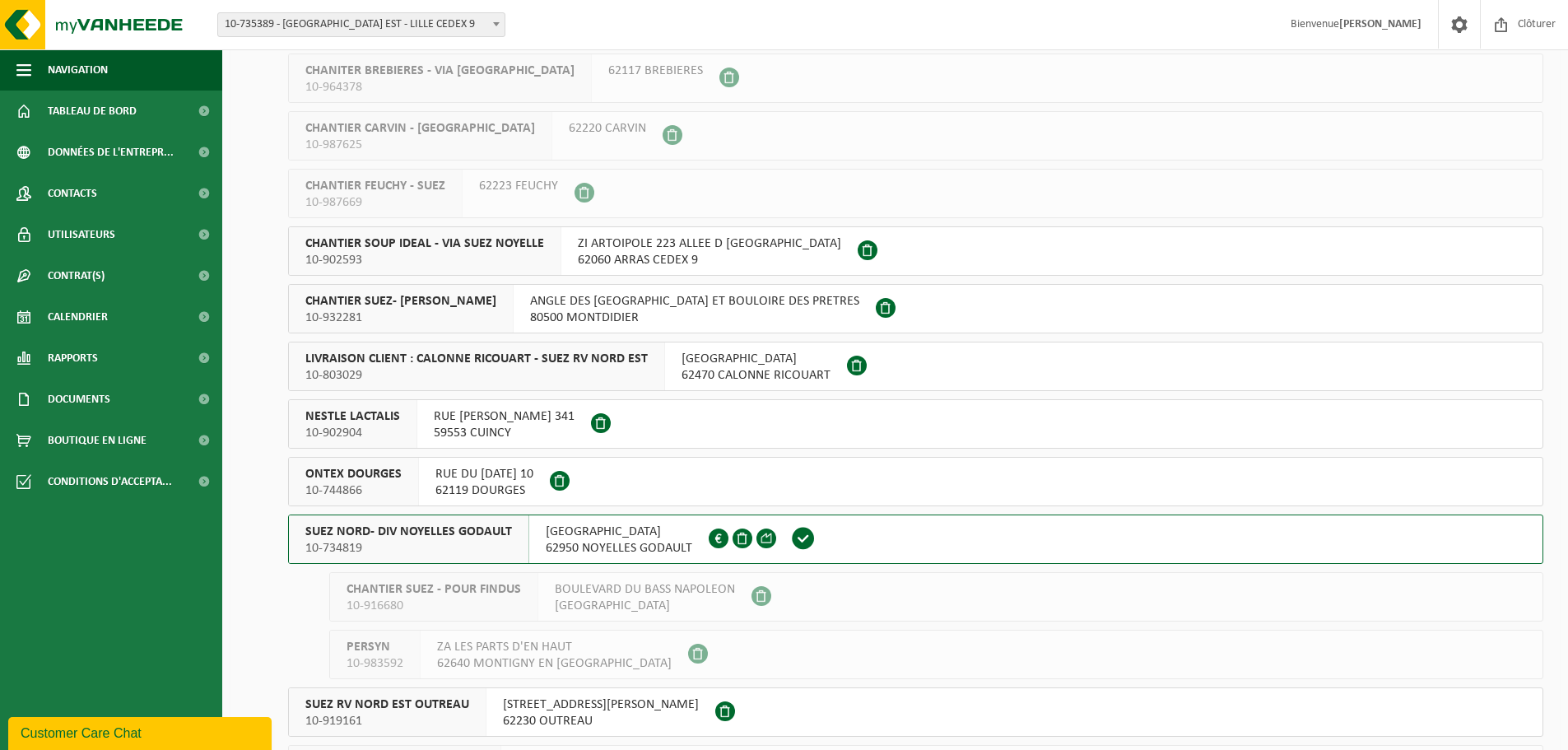
click at [551, 528] on span "RUE MALFIDANO" at bounding box center [619, 531] width 147 height 16
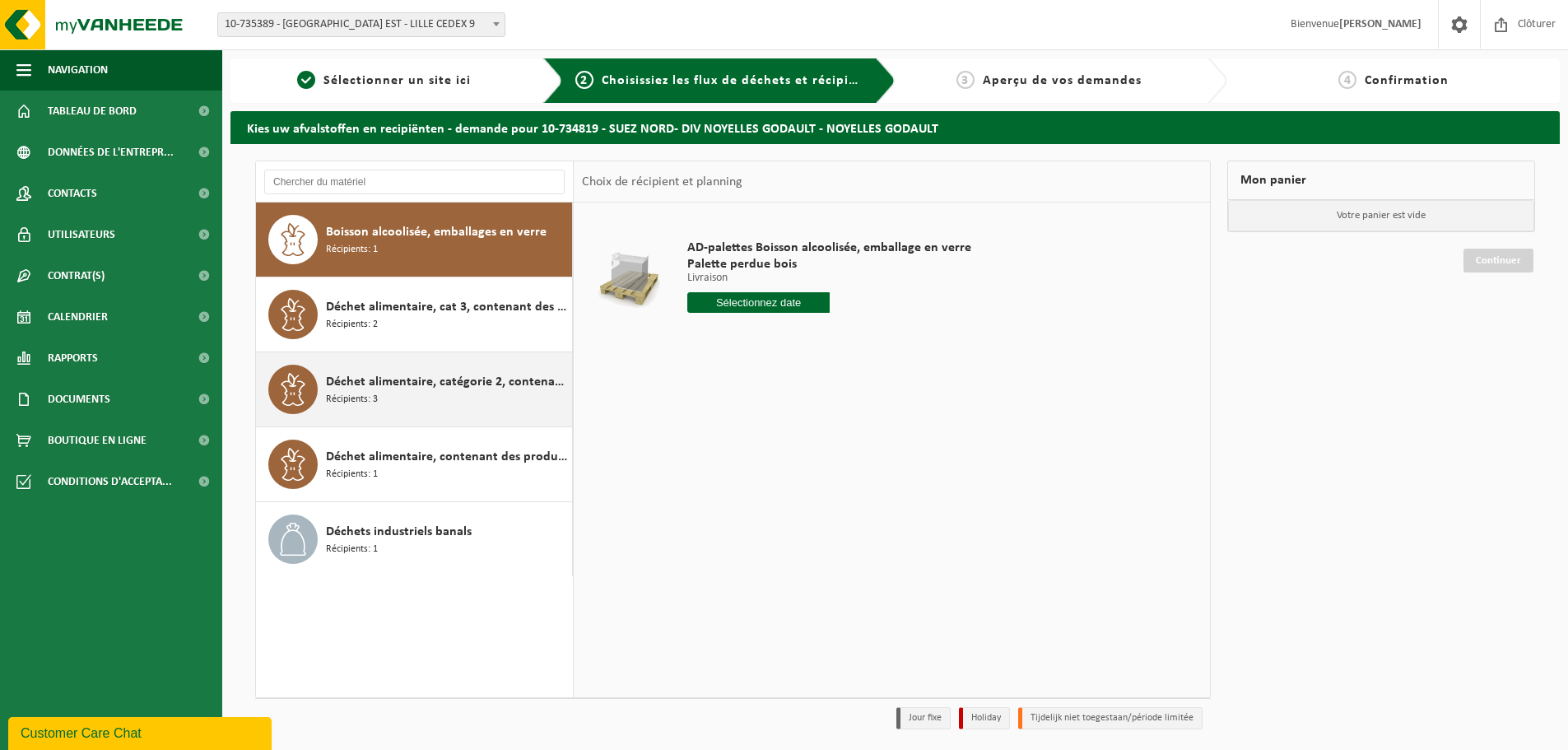
click at [395, 407] on div "Déchet alimentaire, catégorie 2, contenant des produits d'origine animale, emba…" at bounding box center [447, 388] width 242 height 49
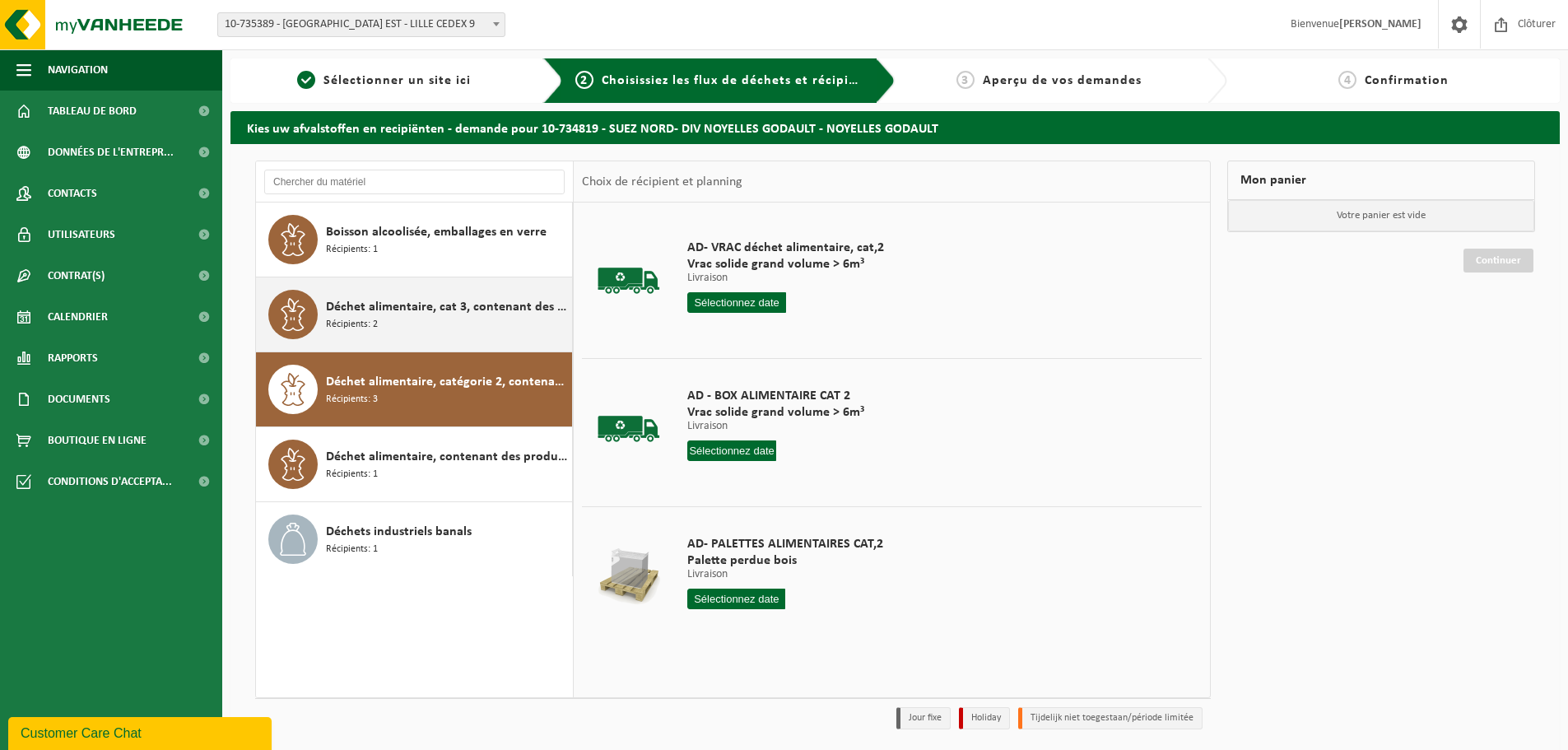
click at [368, 311] on span "Déchet alimentaire, cat 3, contenant des produits d'origine animale, emballage …" at bounding box center [447, 308] width 242 height 20
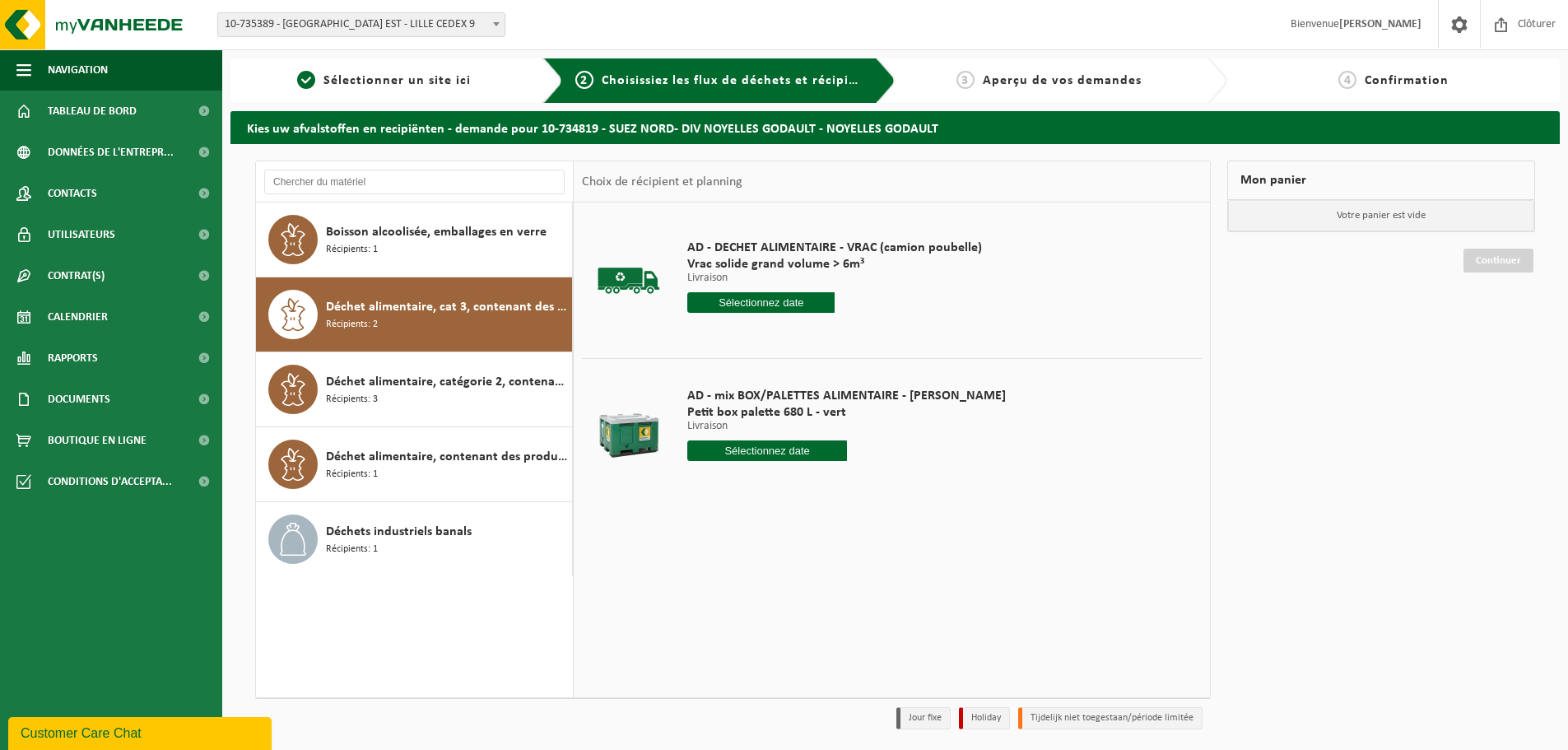
click at [749, 454] on input "text" at bounding box center [768, 450] width 160 height 21
click at [823, 592] on div "19" at bounding box center [818, 597] width 29 height 26
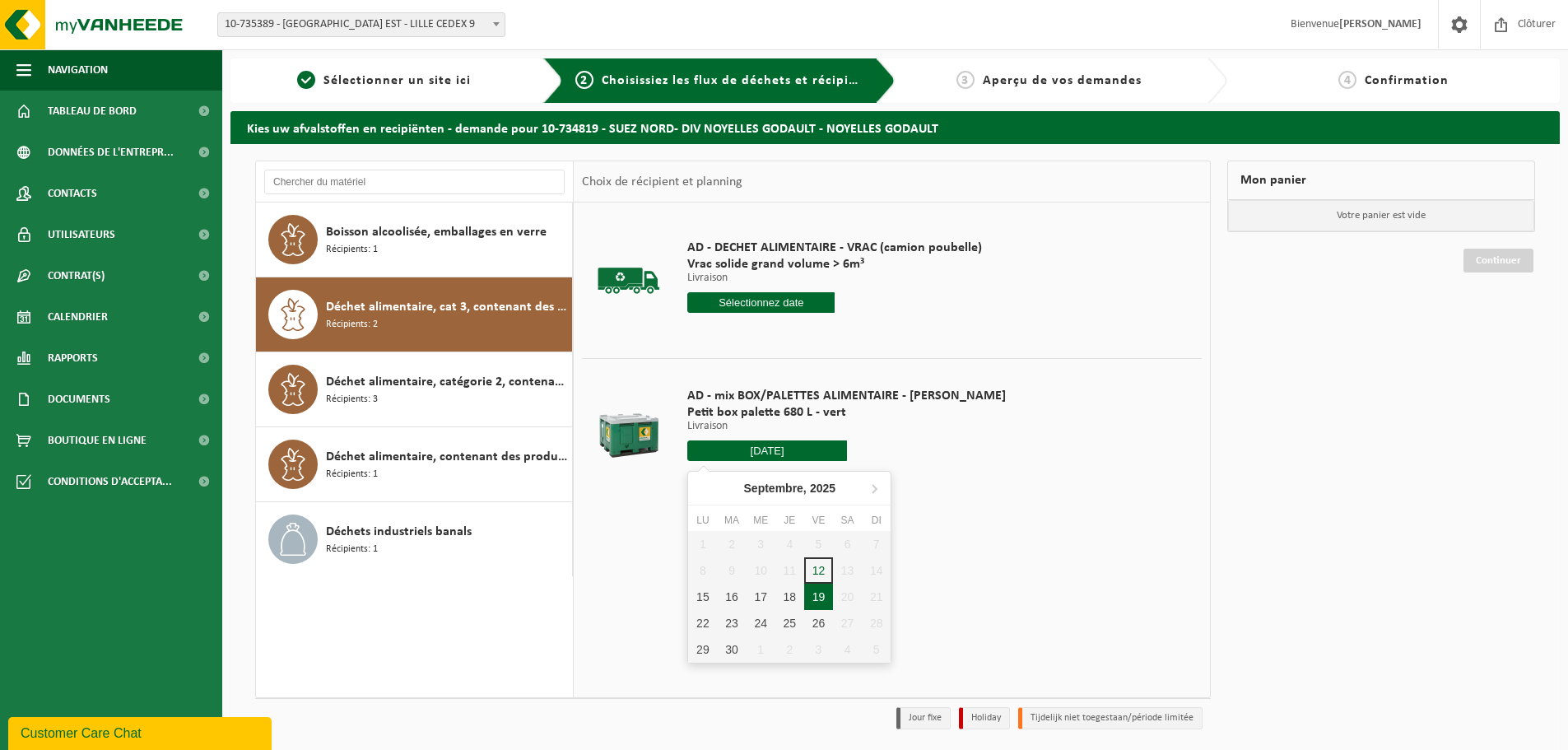
type input "à partir de [DATE]"
type input "[DATE]"
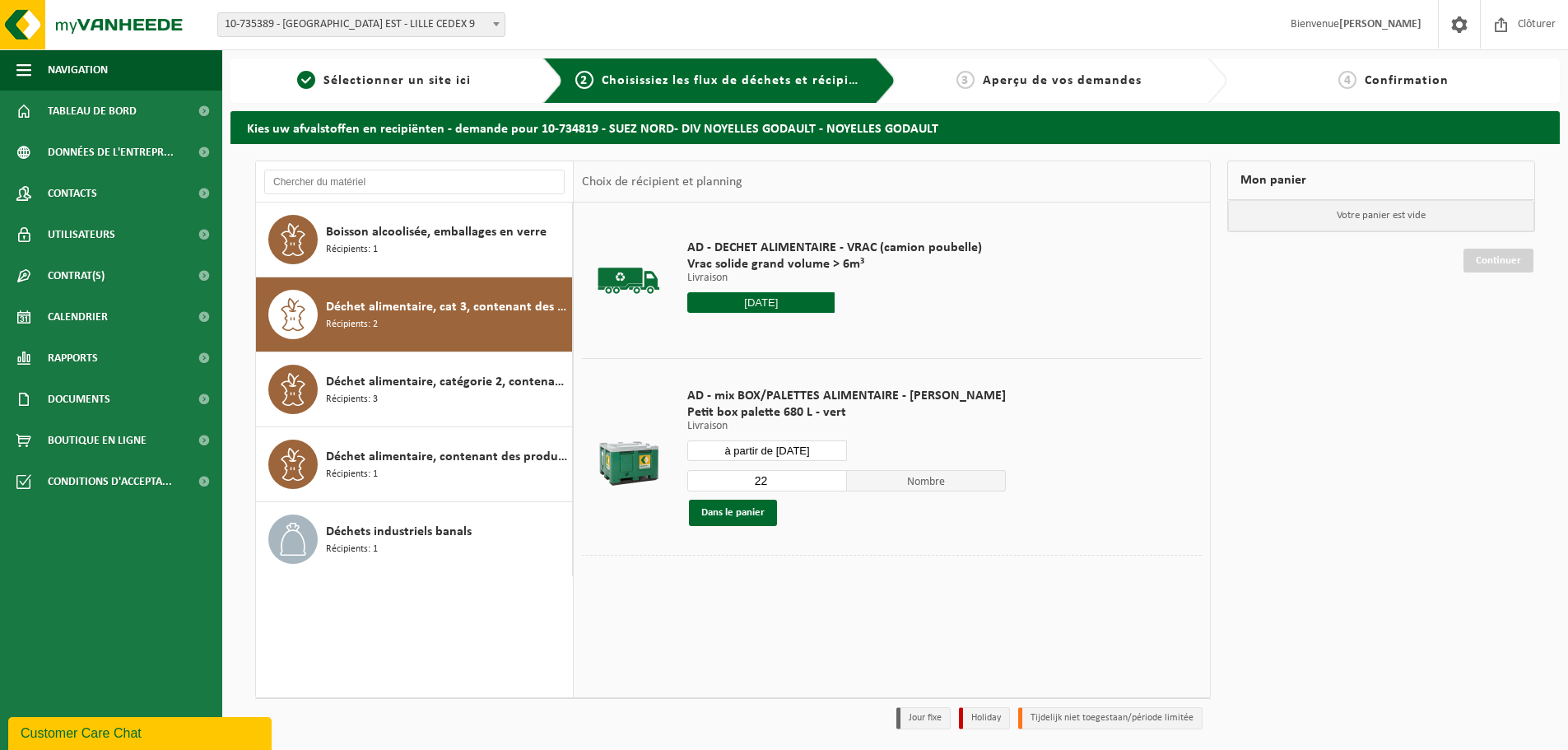
drag, startPoint x: 718, startPoint y: 482, endPoint x: 681, endPoint y: 480, distance: 37.1
click at [681, 480] on div "AD - mix BOX/PALETTES ALIMENTAIRE - [PERSON_NAME] box palette 680 L - vert Livr…" at bounding box center [846, 457] width 335 height 172
type input "1"
click at [715, 504] on button "Dans le panier" at bounding box center [733, 513] width 88 height 26
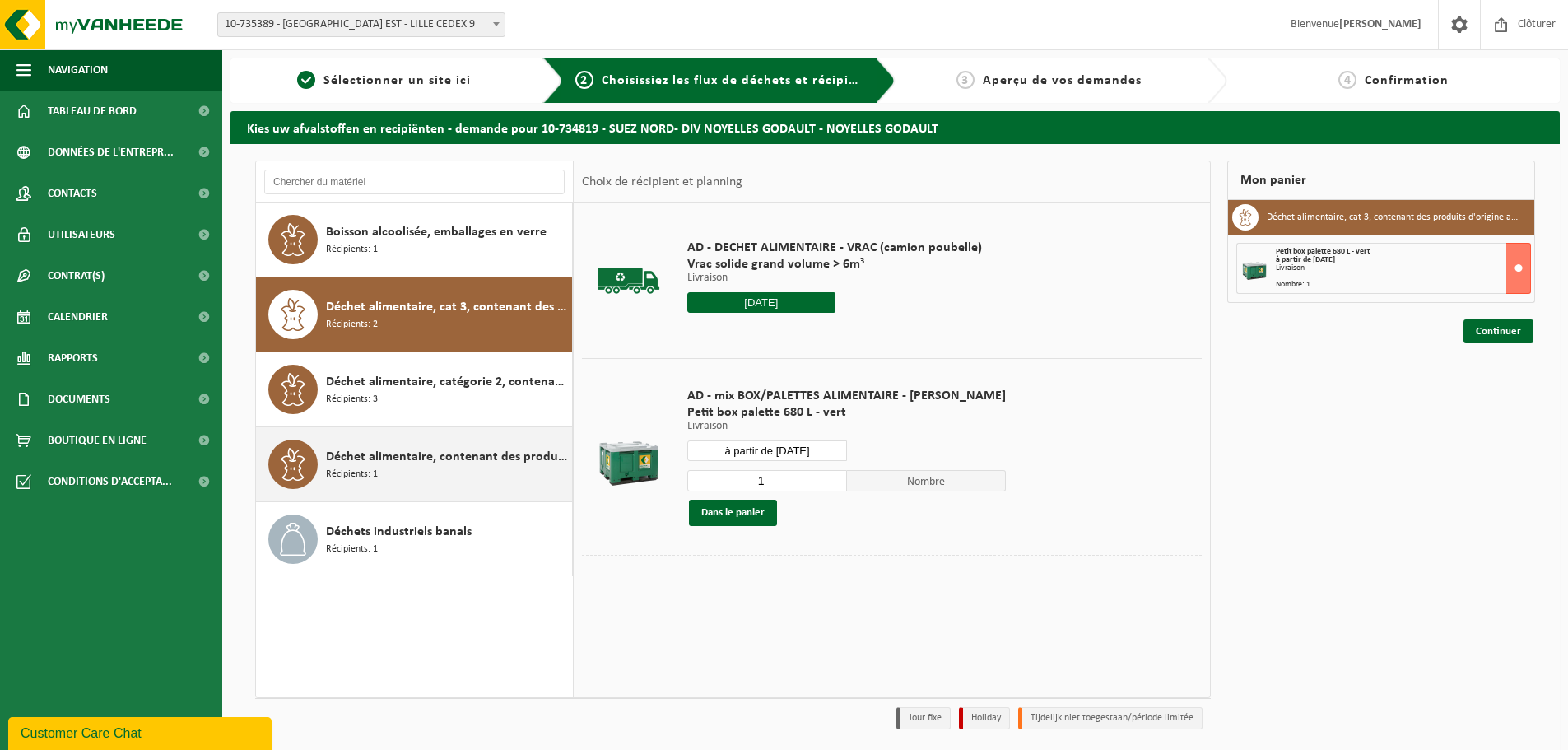
click at [407, 462] on span "Déchet alimentaire, contenant des produits d'origine animale, non emballé, caté…" at bounding box center [447, 457] width 242 height 20
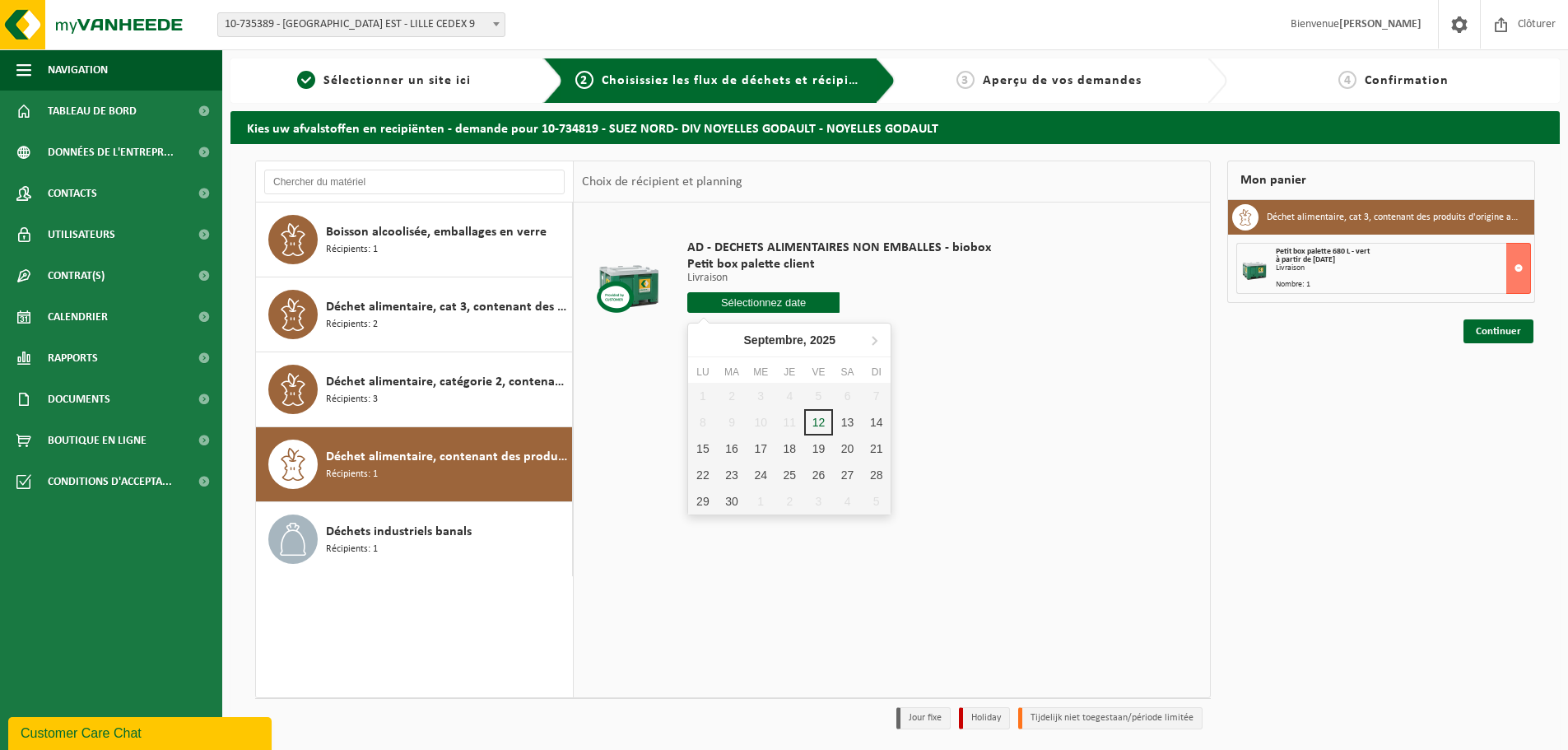
click at [746, 308] on input "text" at bounding box center [764, 303] width 153 height 21
click at [828, 443] on div "19" at bounding box center [818, 448] width 29 height 26
type input "à partir de [DATE]"
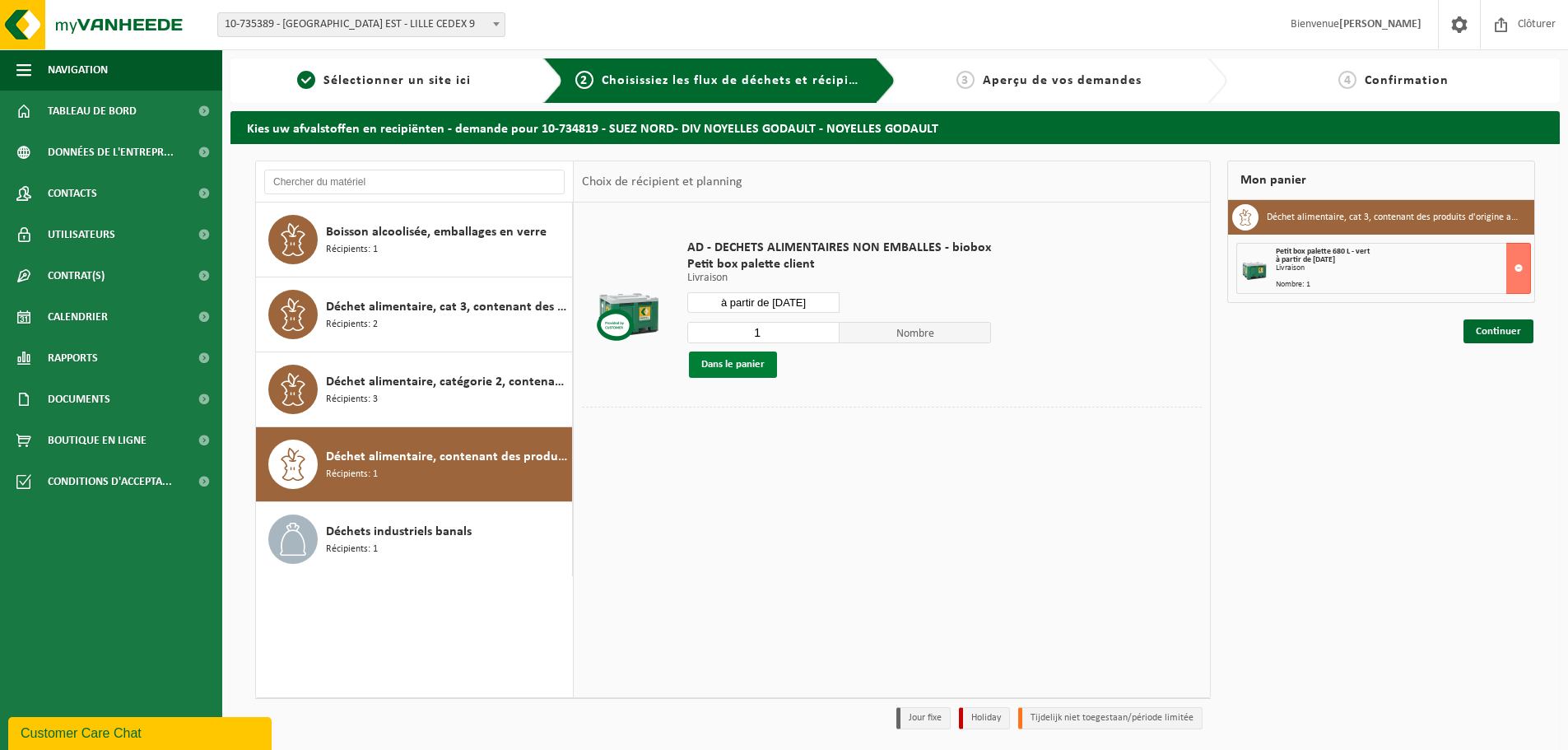
click at [755, 356] on button "Dans le panier" at bounding box center [733, 365] width 88 height 26
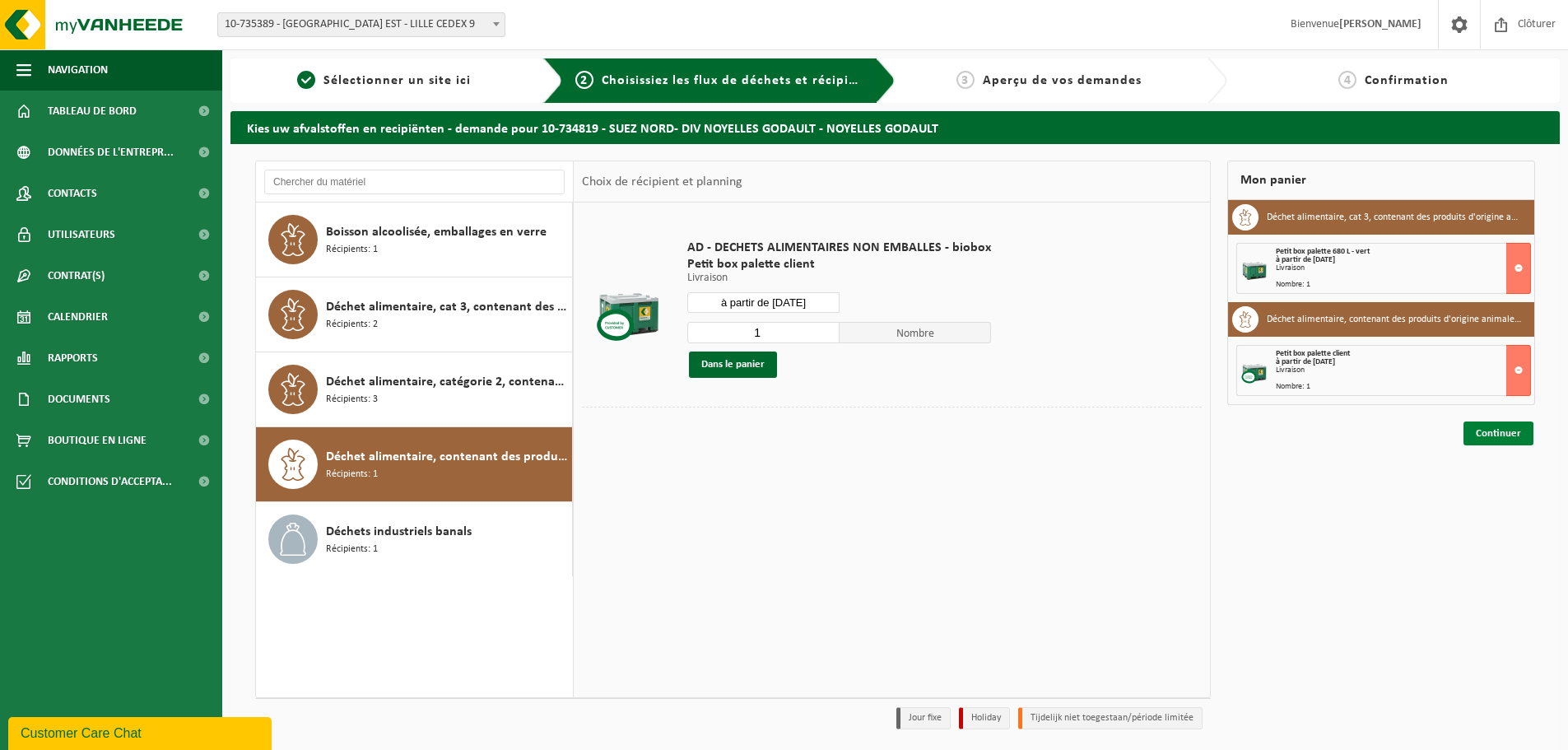
click at [1490, 432] on link "Continuer" at bounding box center [1498, 433] width 70 height 24
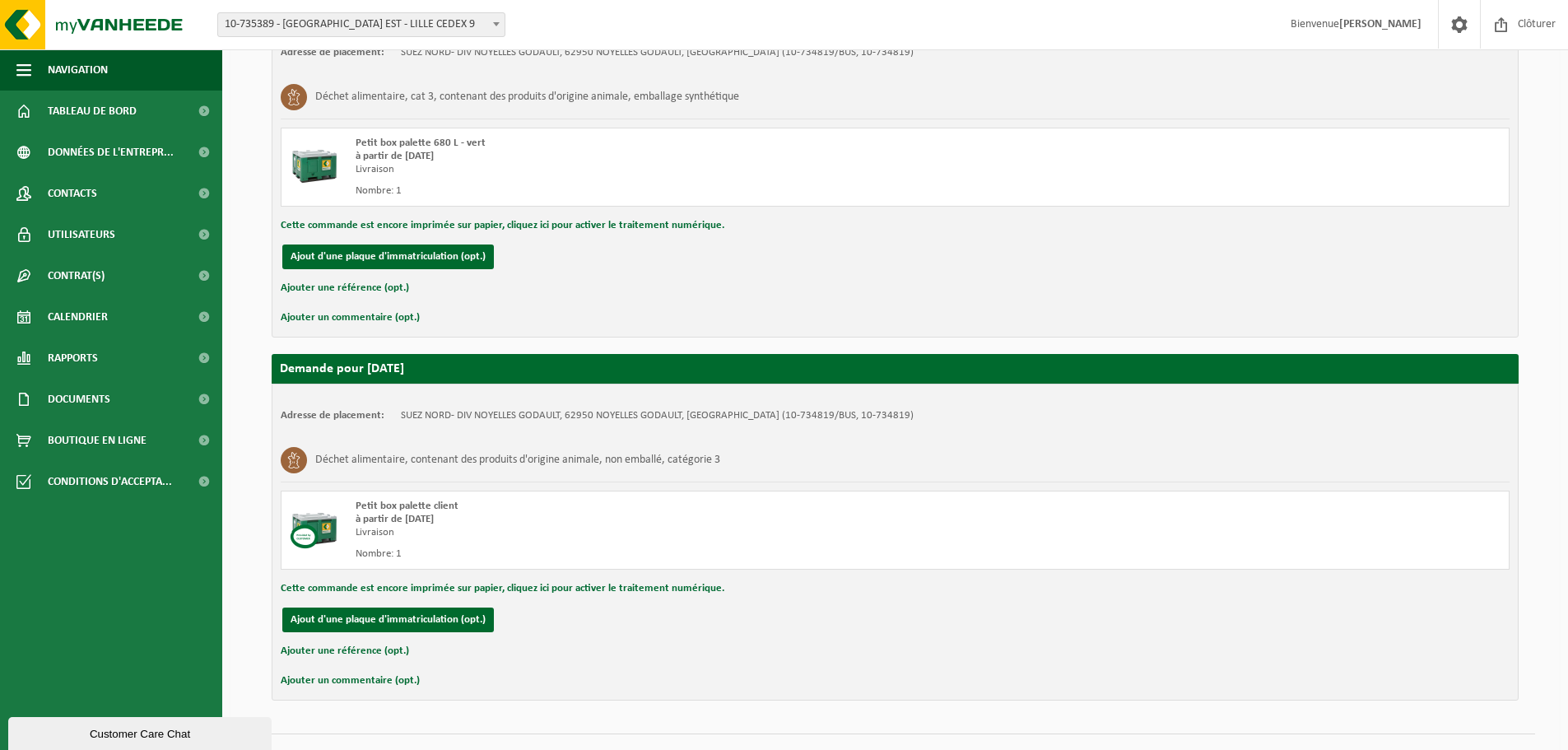
scroll to position [382, 0]
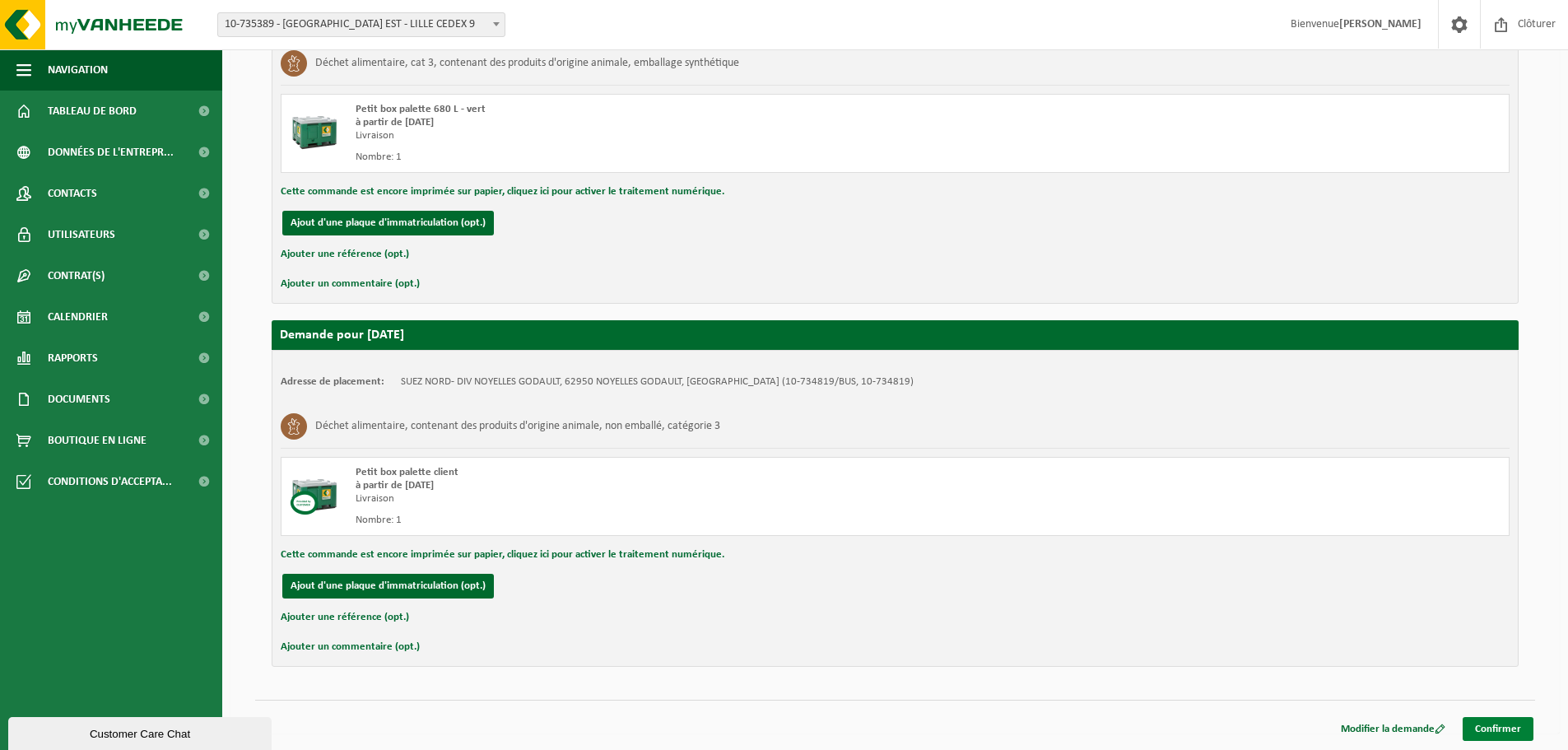
click at [1516, 735] on link "Confirmer" at bounding box center [1497, 729] width 71 height 24
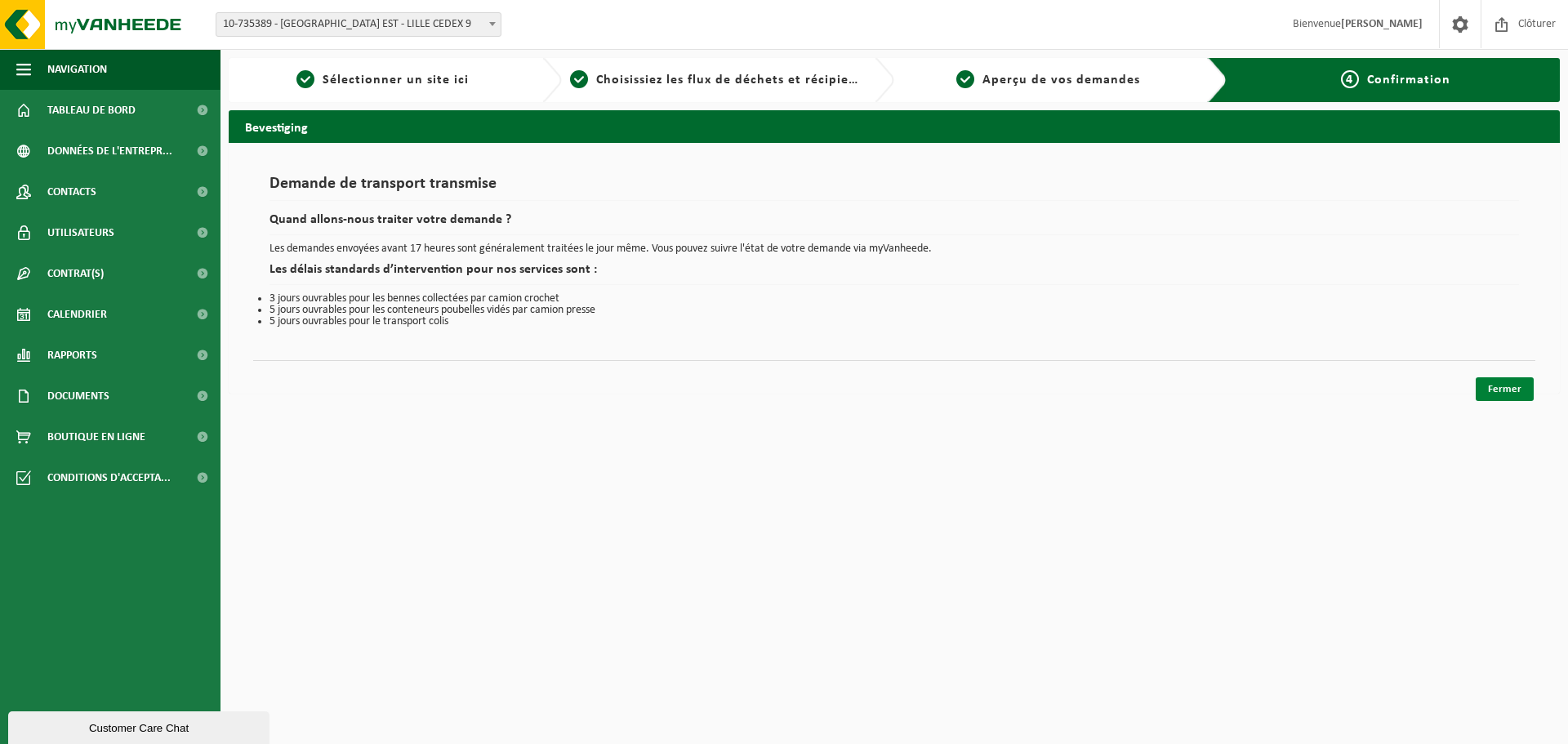
click at [1484, 397] on link "Fermer" at bounding box center [1505, 389] width 58 height 24
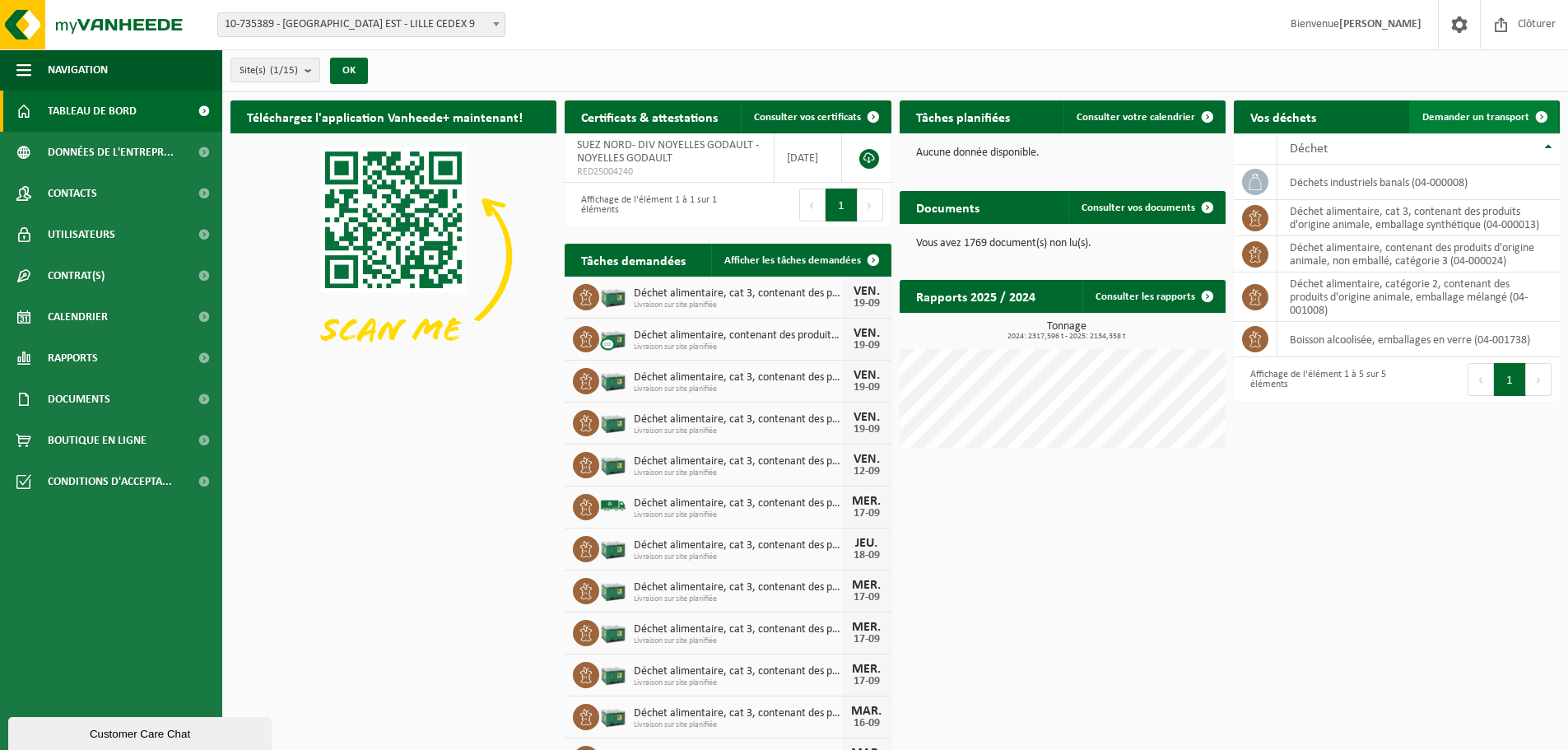
click at [1441, 112] on span "Demander un transport" at bounding box center [1475, 117] width 107 height 11
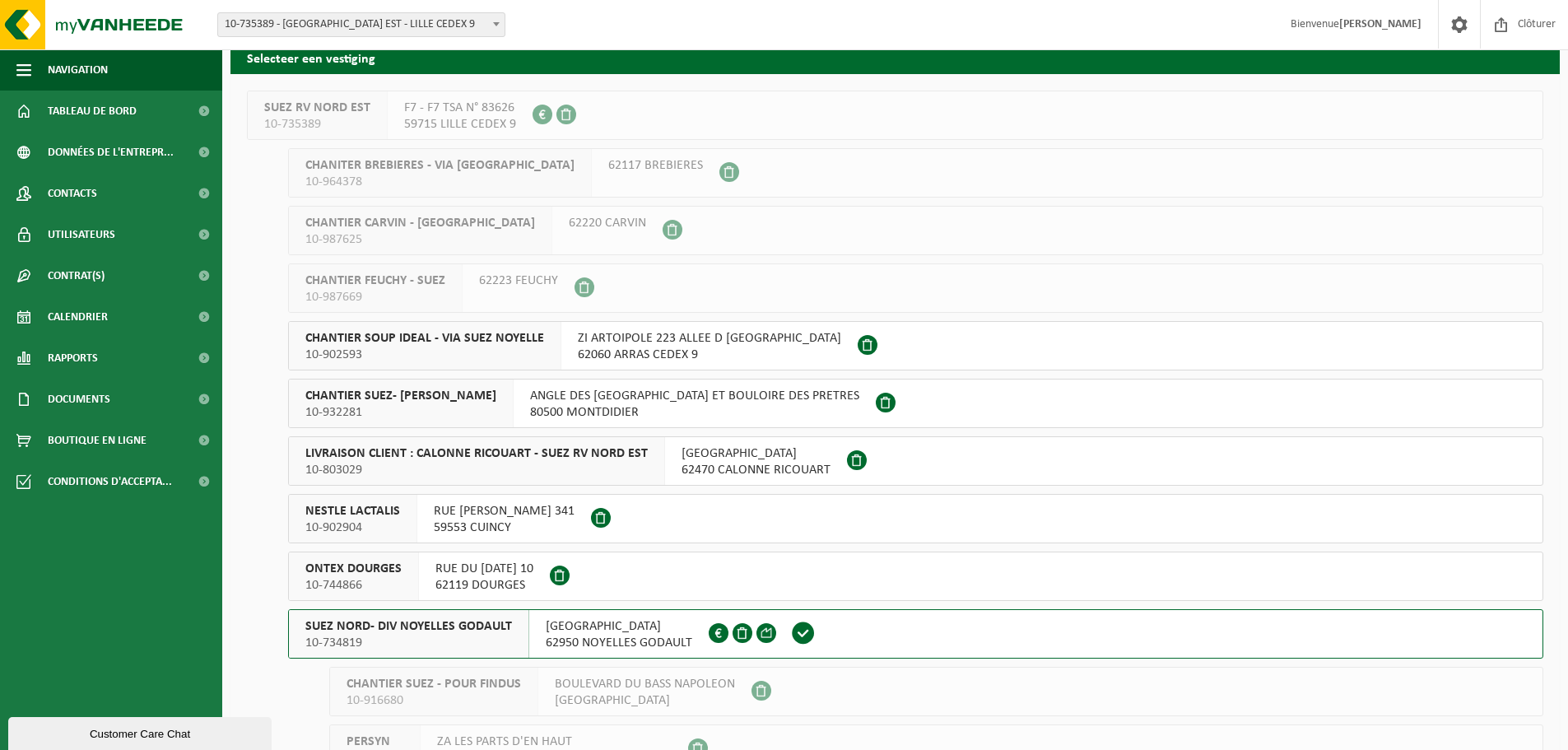
scroll to position [330, 0]
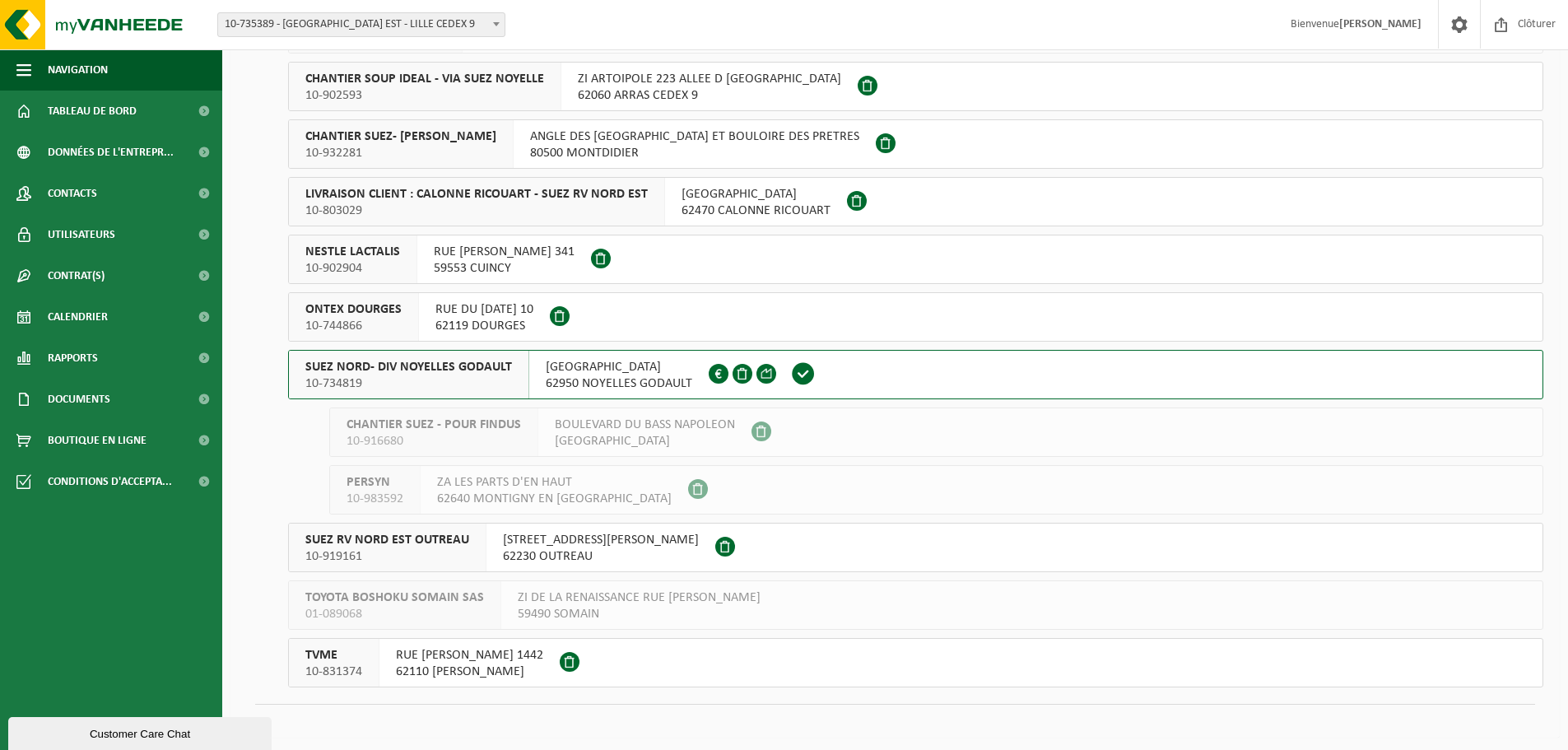
click at [477, 378] on span "10-734819" at bounding box center [408, 383] width 207 height 16
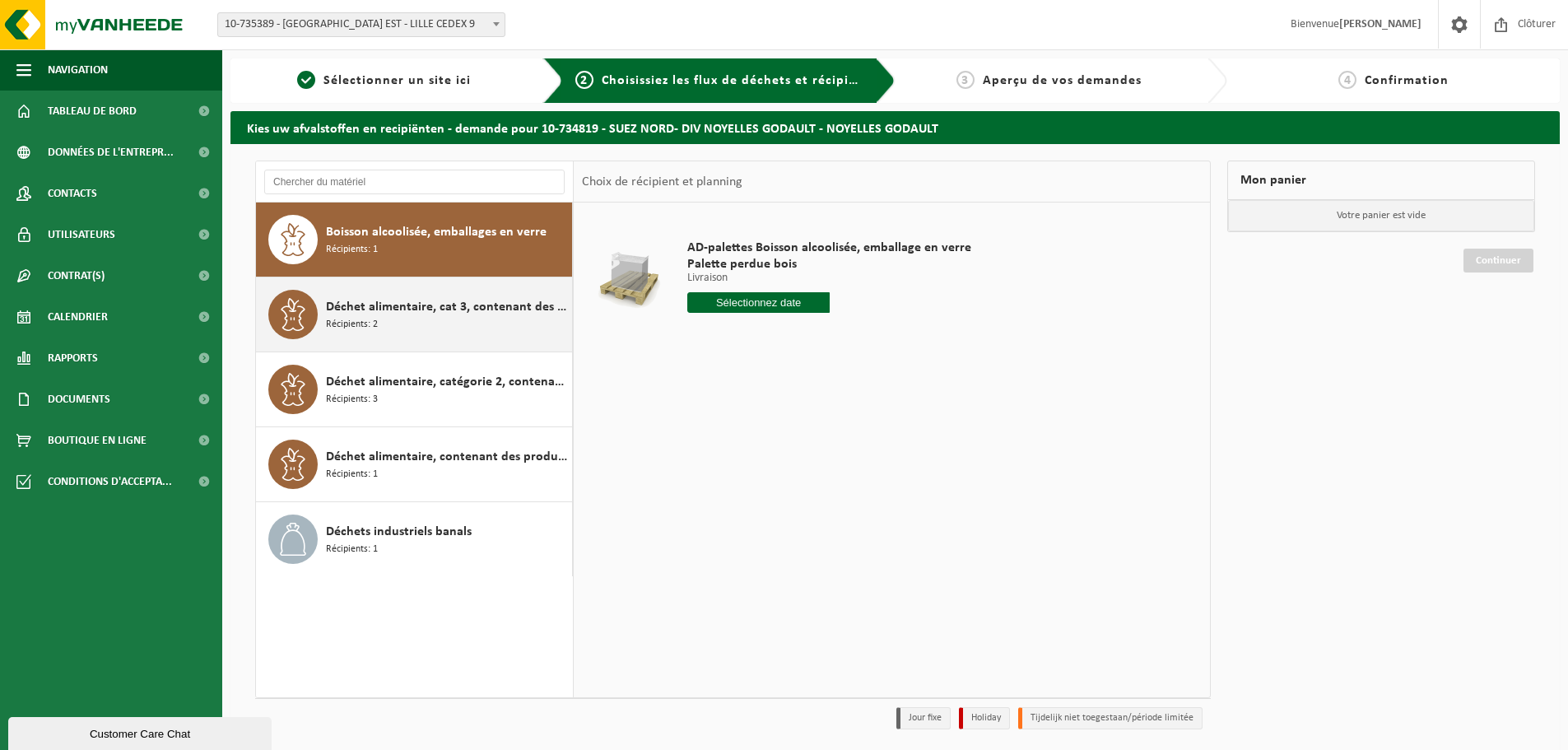
click at [404, 318] on div "Déchet alimentaire, cat 3, contenant des produits d'origine animale, emballage …" at bounding box center [447, 314] width 242 height 49
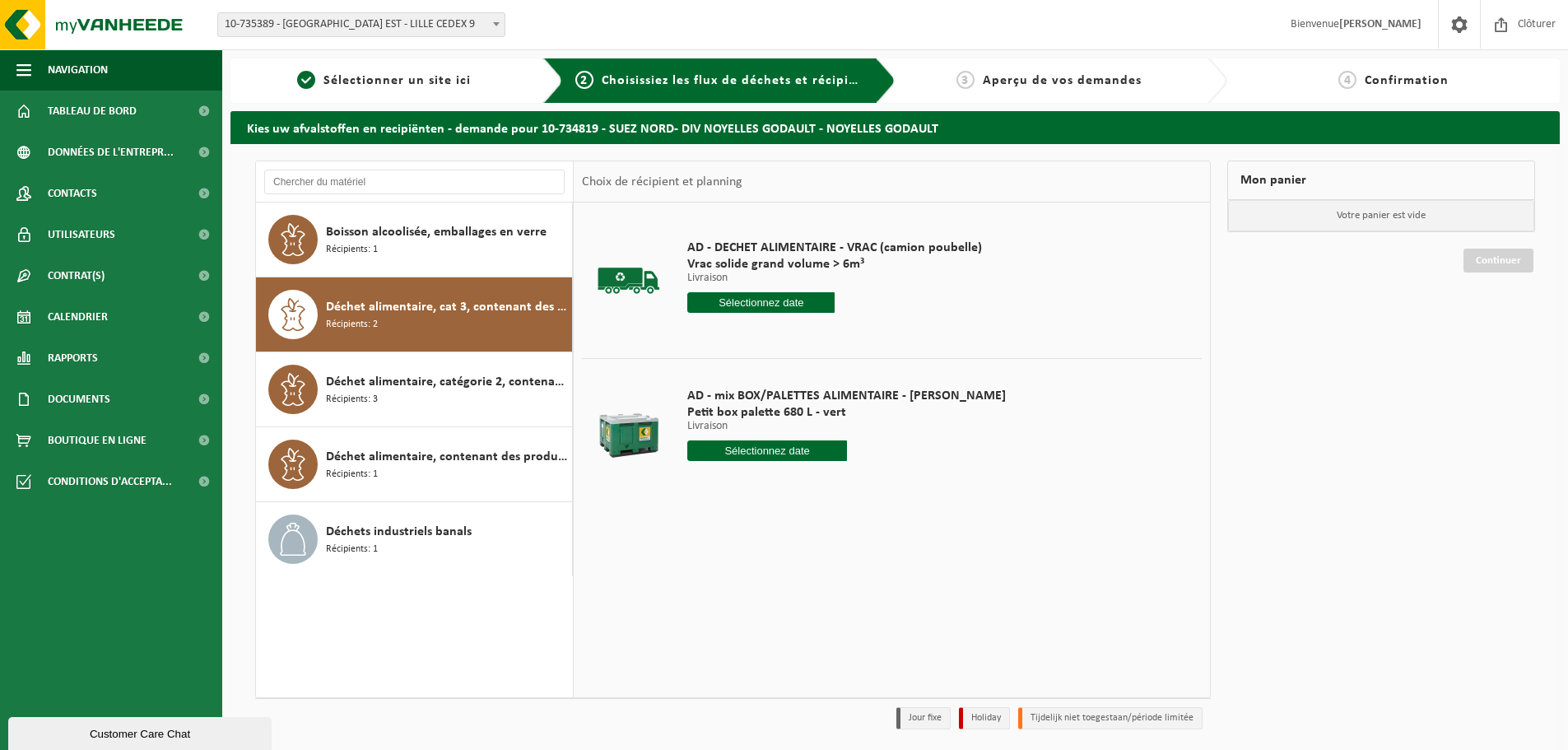
click at [750, 455] on input "text" at bounding box center [768, 450] width 160 height 21
click at [709, 620] on div "22" at bounding box center [702, 623] width 29 height 26
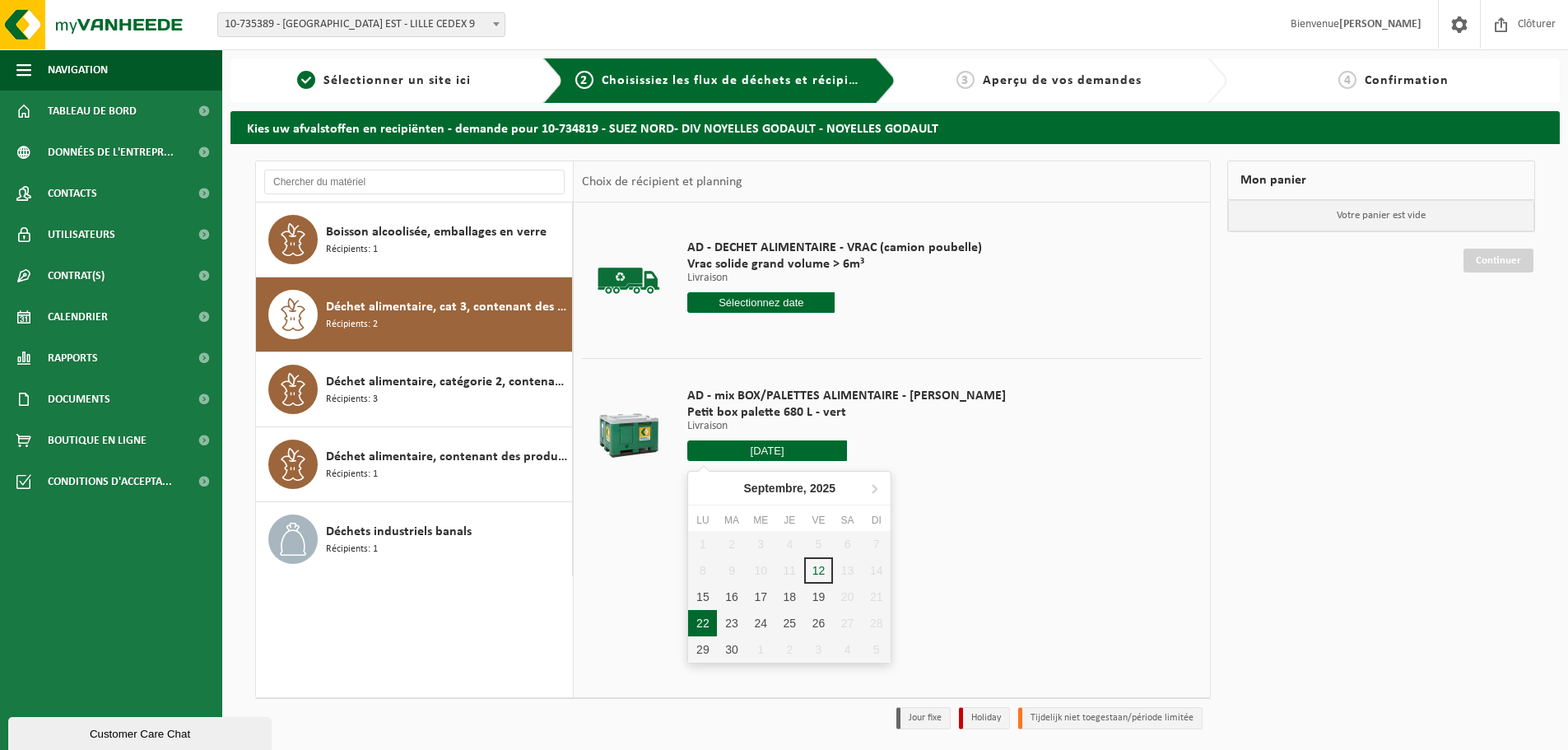
type input "à partir de [DATE]"
type input "2025-09-22"
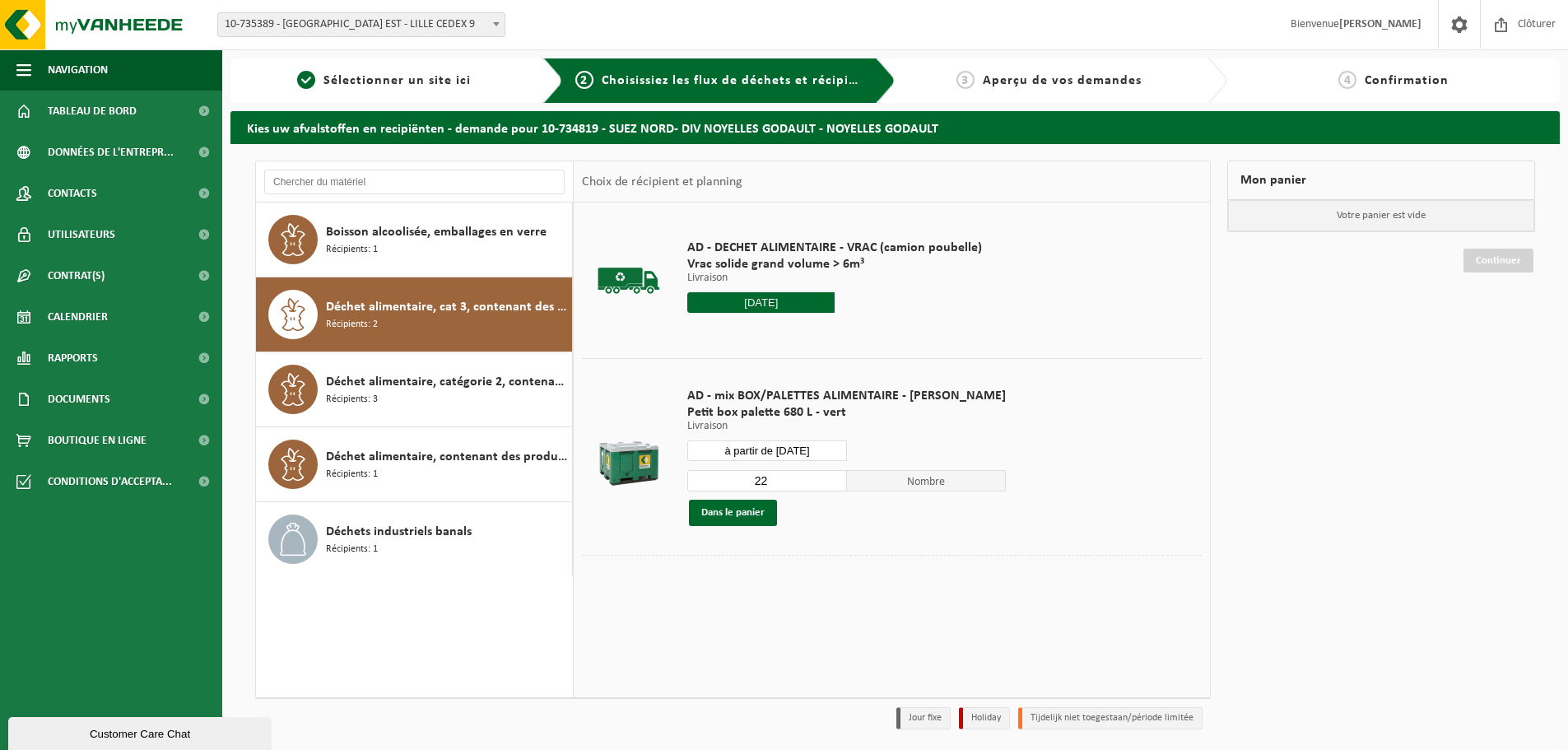
drag, startPoint x: 758, startPoint y: 478, endPoint x: 717, endPoint y: 477, distance: 41.0
click at [717, 477] on input "22" at bounding box center [768, 480] width 160 height 21
type input "1"
drag, startPoint x: 735, startPoint y: 522, endPoint x: 791, endPoint y: 515, distance: 56.4
click at [737, 522] on button "Dans le panier" at bounding box center [733, 513] width 88 height 26
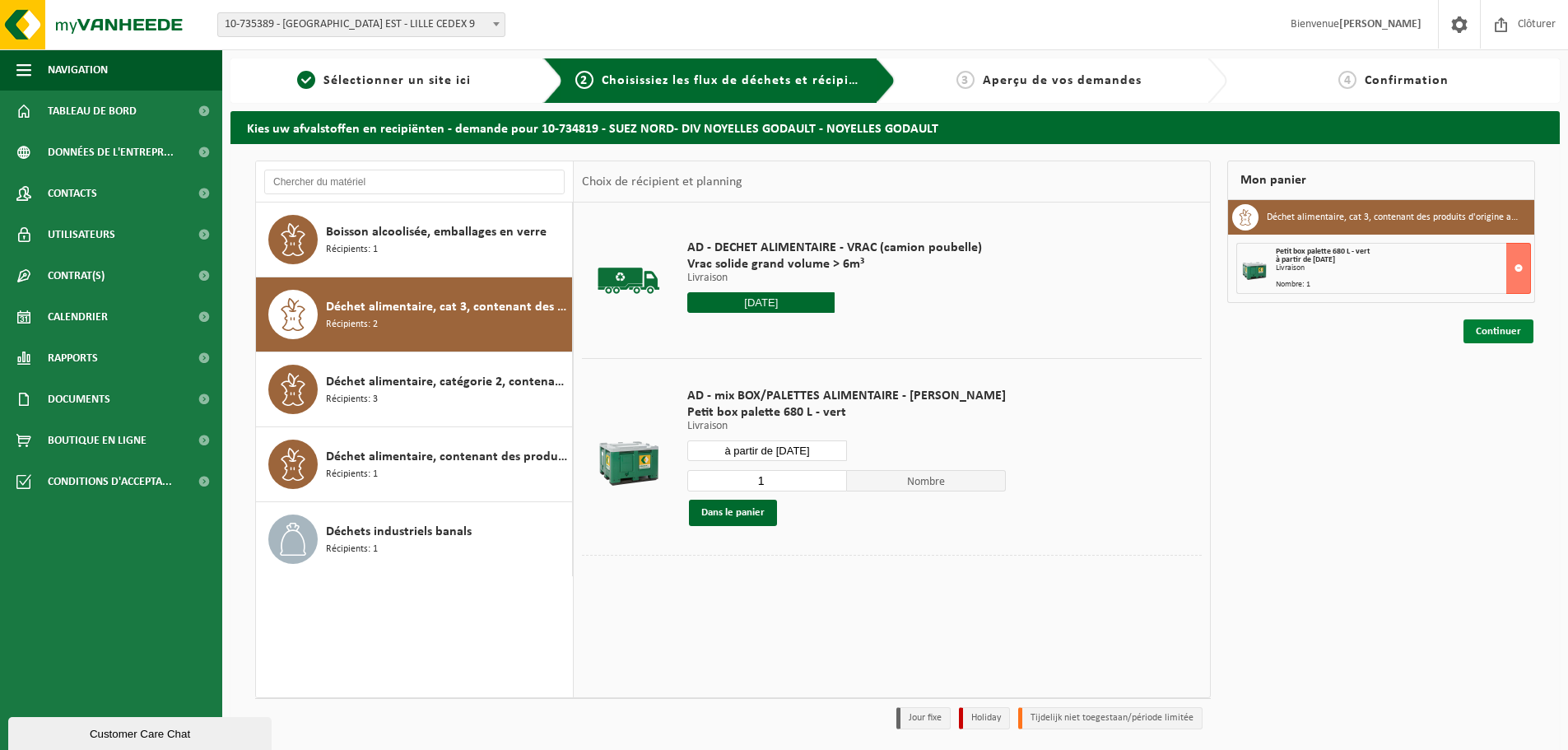
click at [1490, 326] on link "Continuer" at bounding box center [1498, 332] width 70 height 24
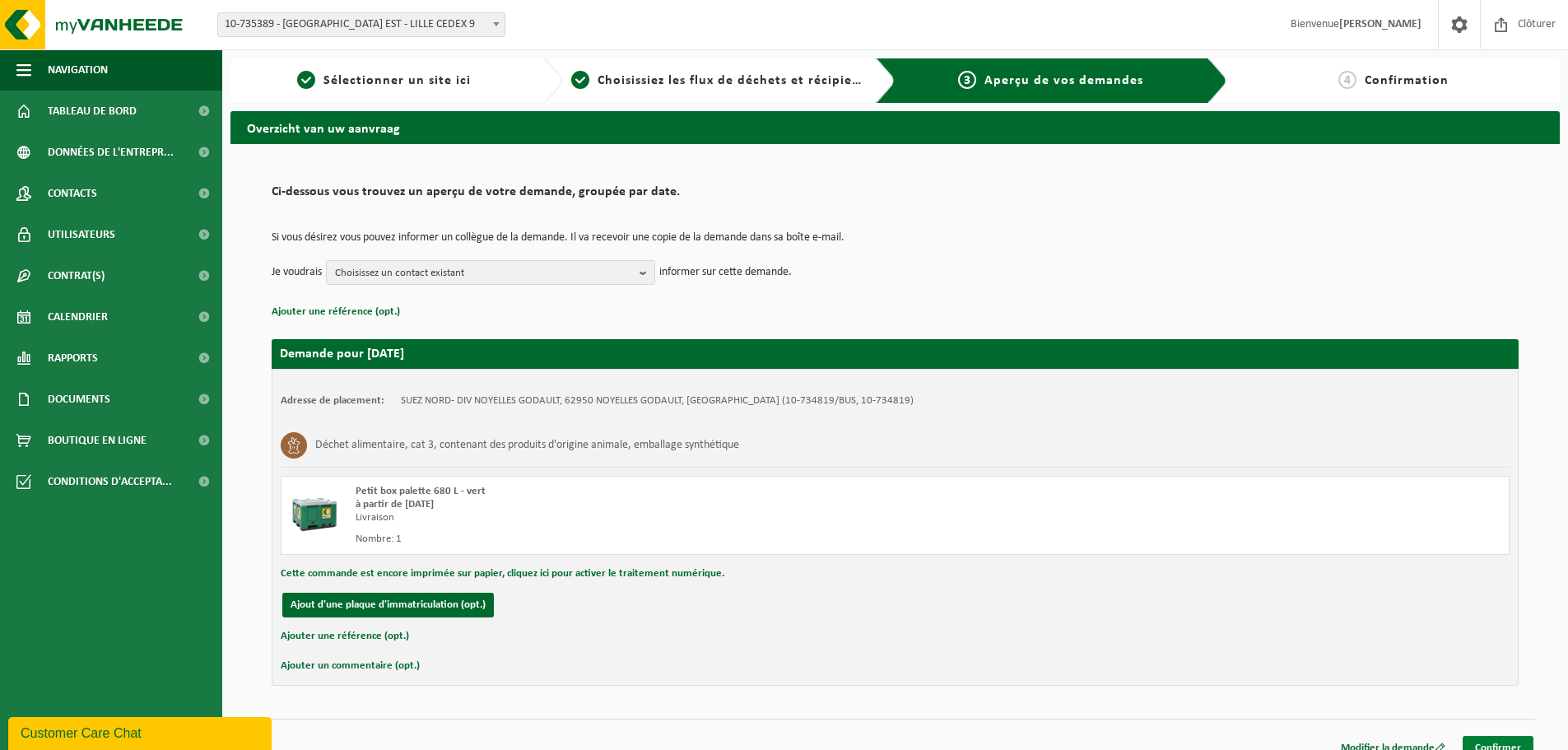
click at [1494, 738] on link "Confirmer" at bounding box center [1497, 748] width 71 height 24
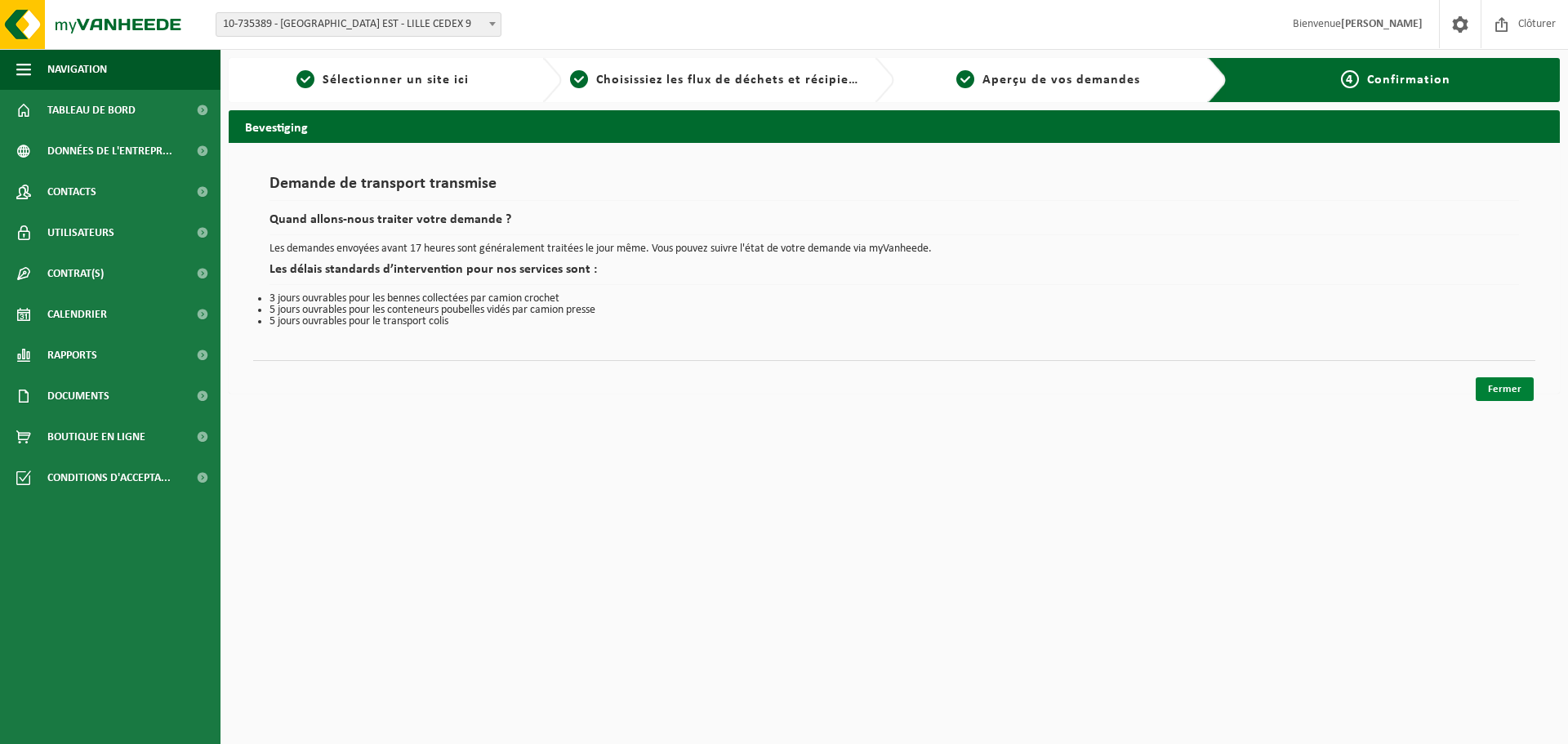
click at [1496, 386] on link "Fermer" at bounding box center [1505, 389] width 58 height 24
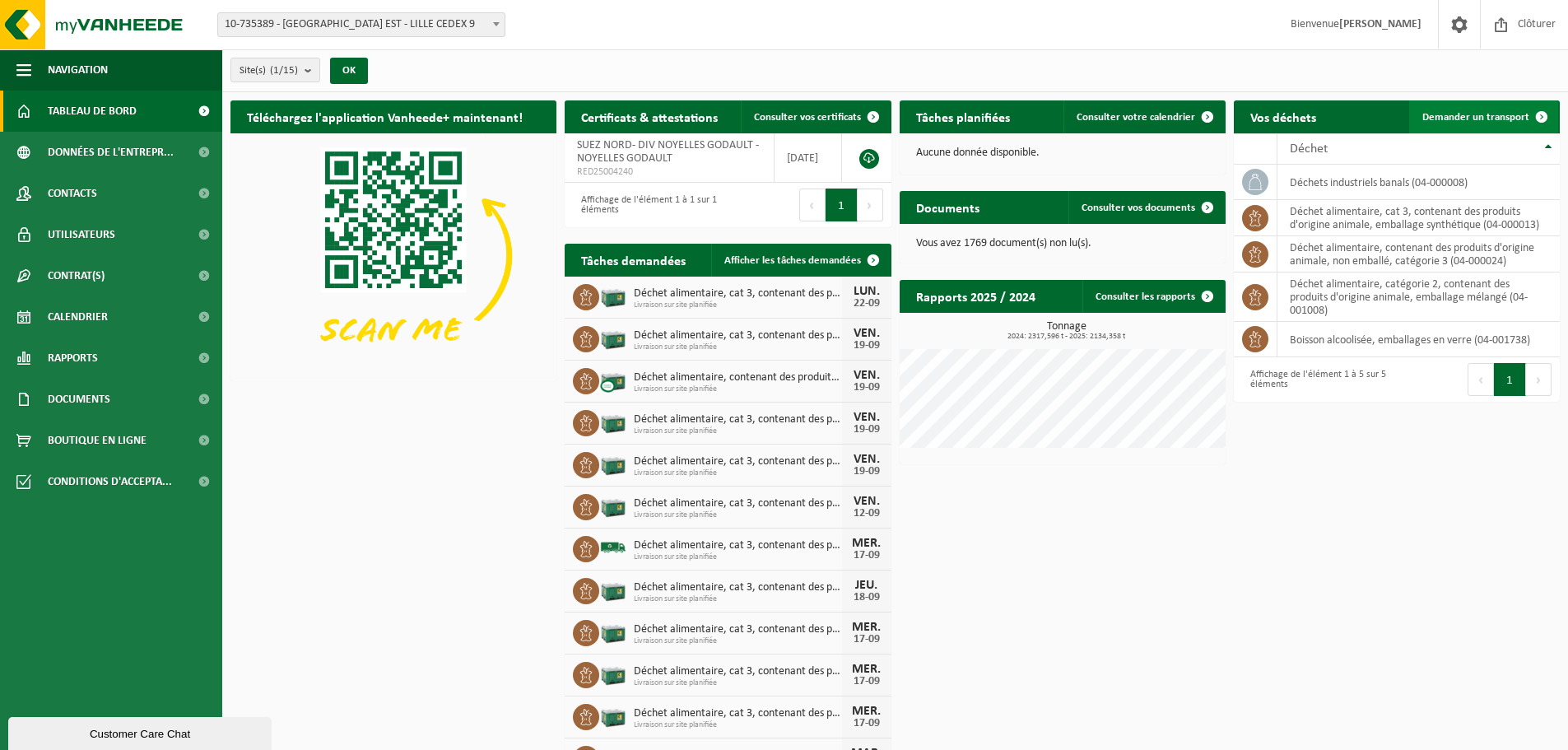
click at [1488, 113] on span "Demander un transport" at bounding box center [1475, 117] width 107 height 11
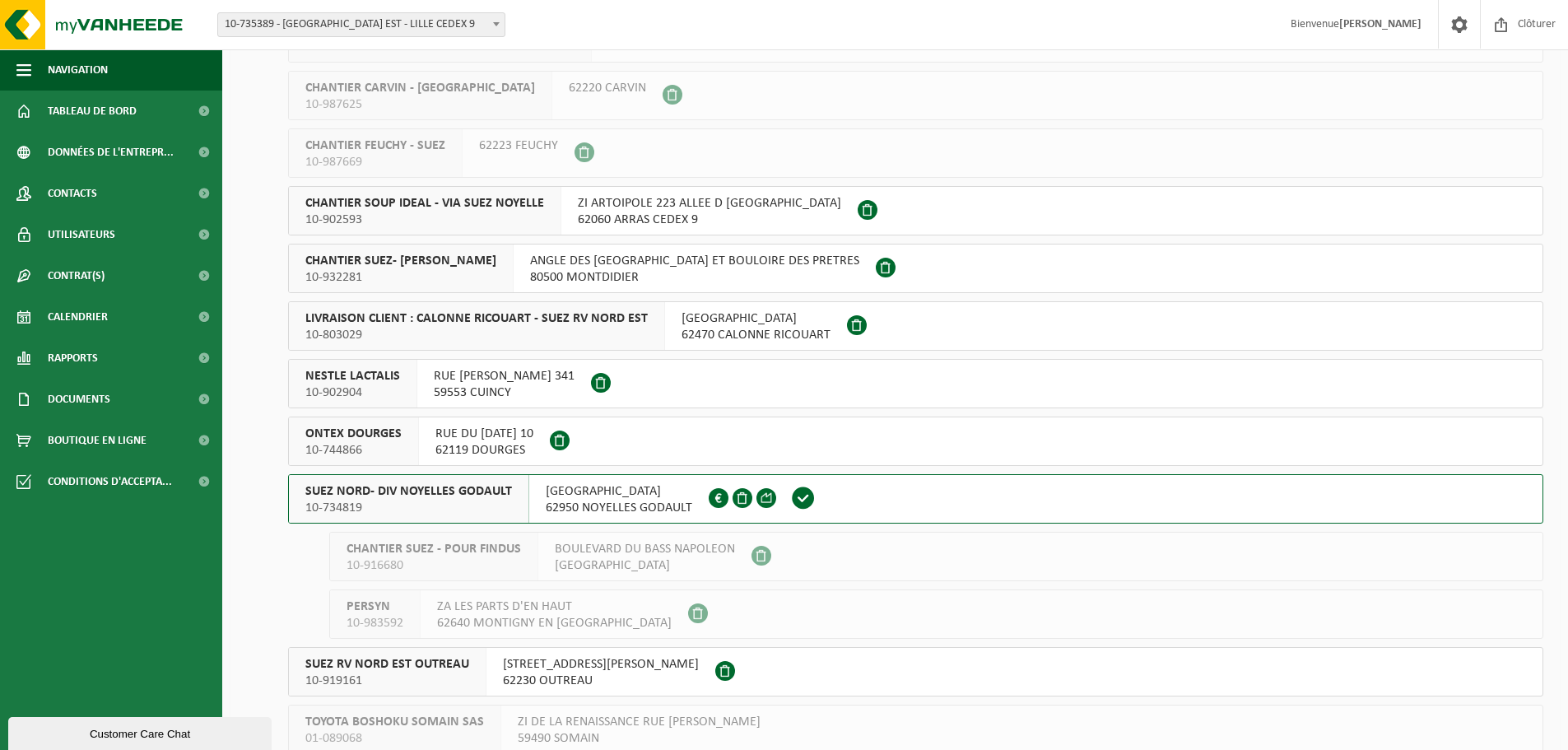
scroll to position [247, 0]
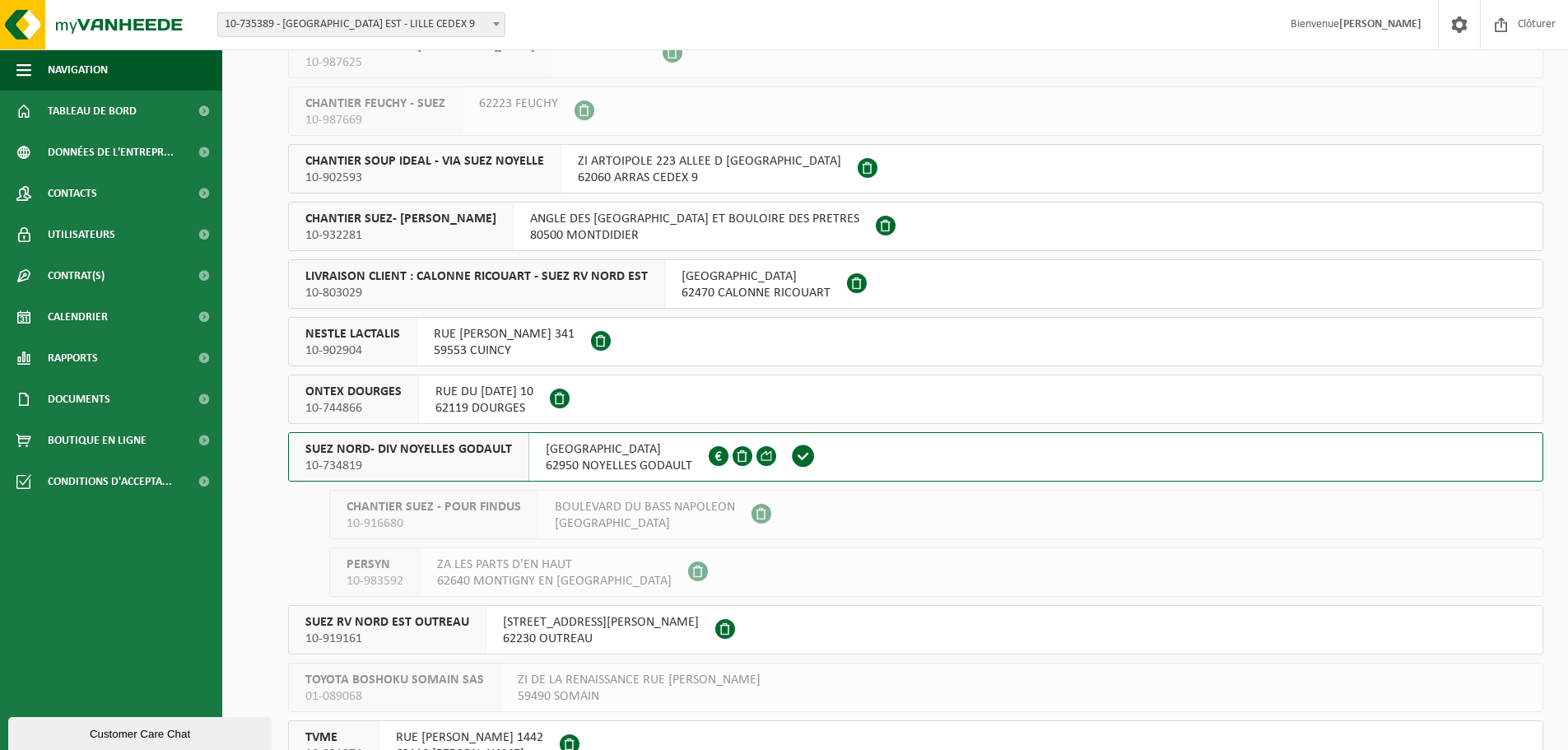
click at [565, 457] on span "62950 NOYELLES GODAULT" at bounding box center [619, 465] width 147 height 16
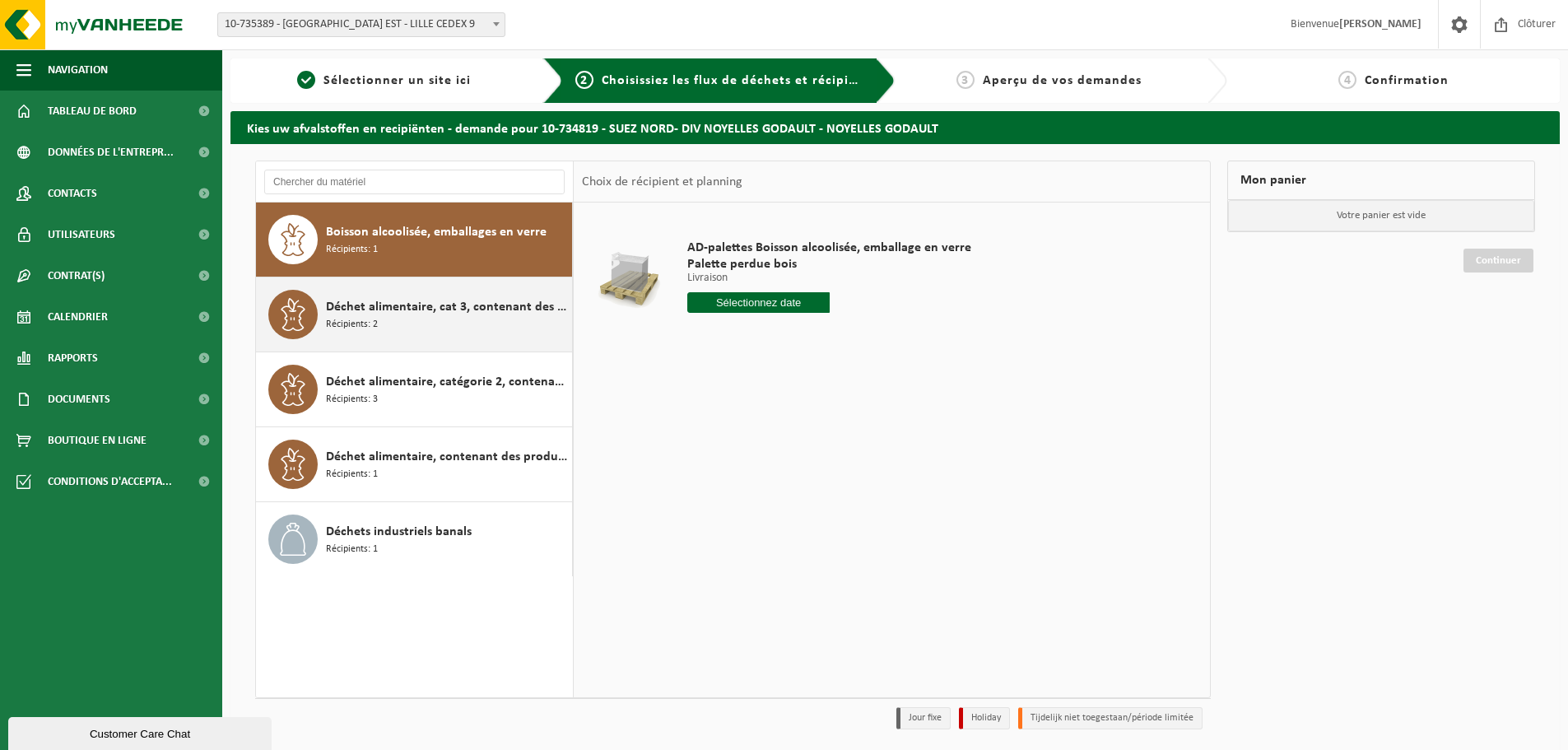
click at [486, 300] on span "Déchet alimentaire, cat 3, contenant des produits d'origine animale, emballage …" at bounding box center [447, 308] width 242 height 20
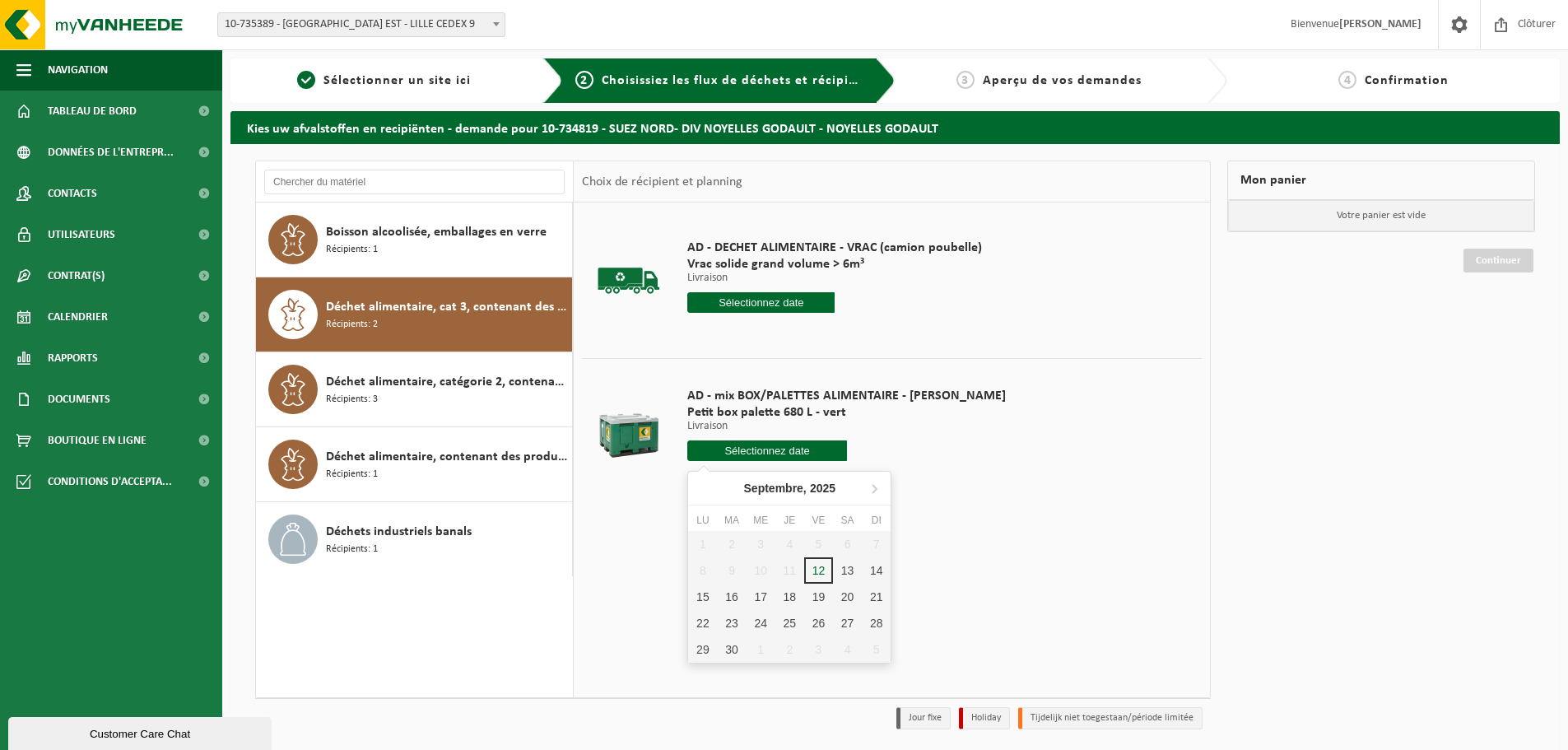
click at [720, 443] on input "text" at bounding box center [768, 450] width 160 height 21
click at [697, 628] on div "22" at bounding box center [702, 623] width 29 height 26
type input "à partir de 2025-09-22"
type input "2025-09-22"
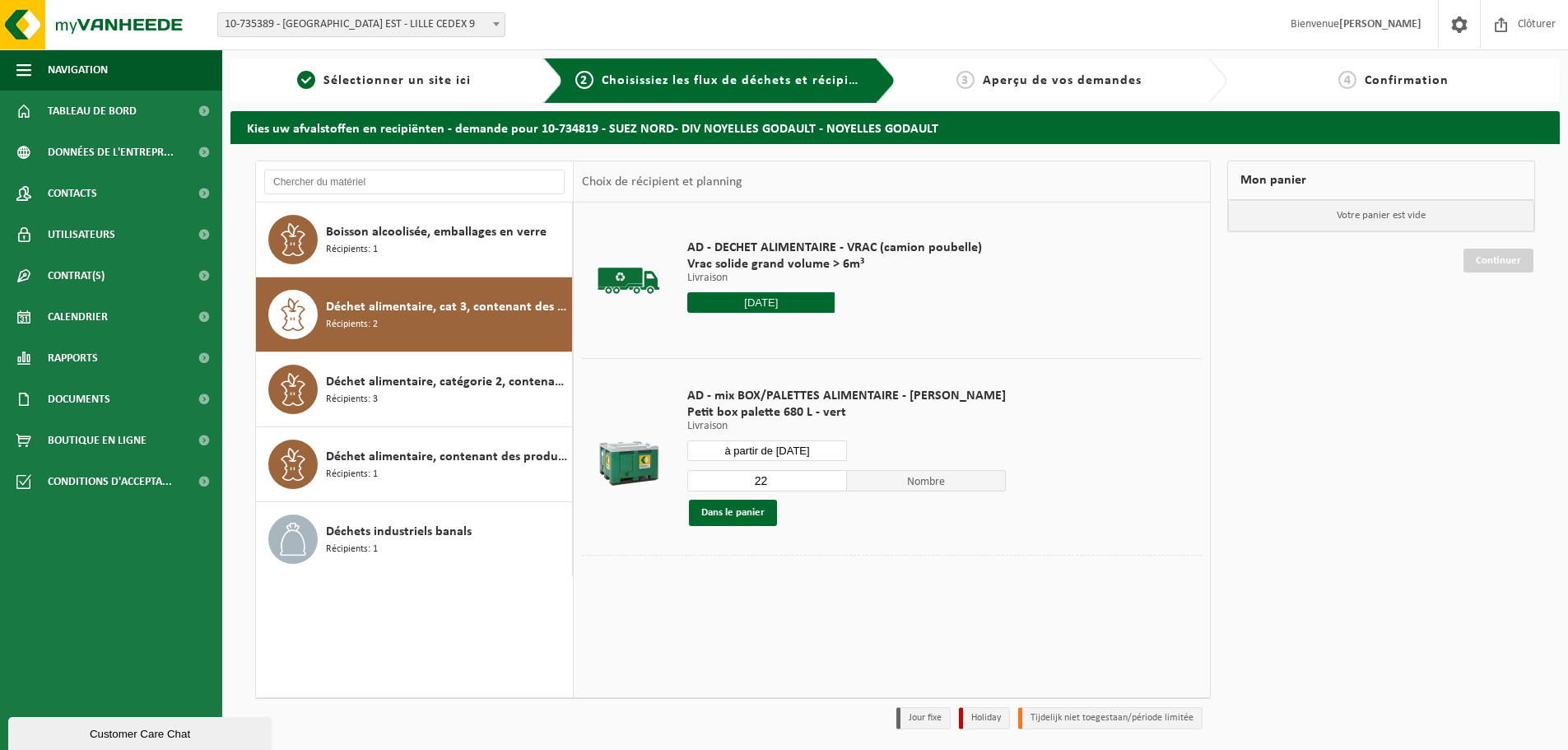
drag, startPoint x: 767, startPoint y: 490, endPoint x: 719, endPoint y: 487, distance: 48.1
click at [719, 487] on input "22" at bounding box center [768, 480] width 160 height 21
type input "1"
click at [718, 511] on button "Dans le panier" at bounding box center [733, 513] width 88 height 26
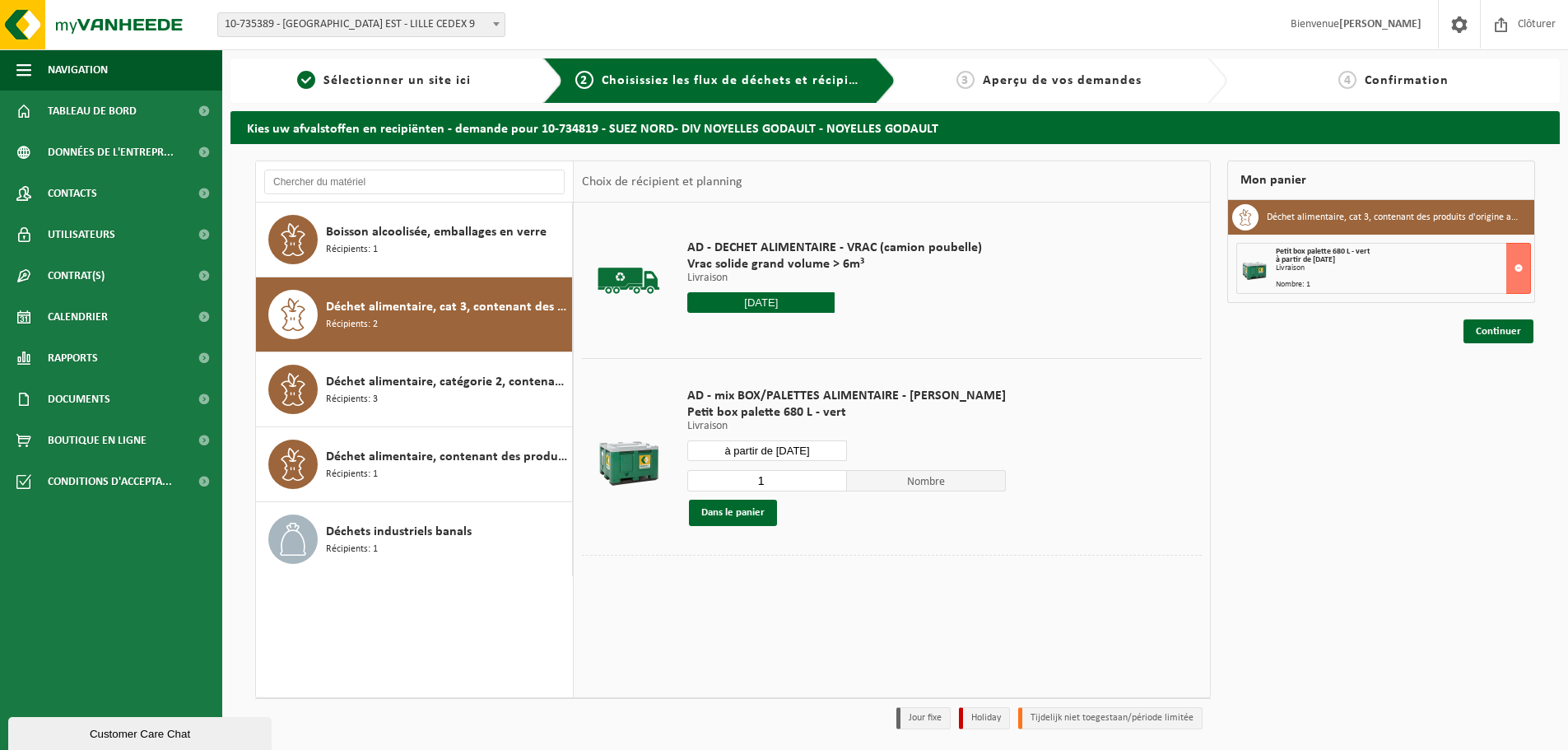
click at [1515, 347] on div "Mon panier Déchet alimentaire, cat 3, contenant des produits d'origine animale,…" at bounding box center [1380, 449] width 324 height 577
click at [1495, 333] on link "Continuer" at bounding box center [1498, 332] width 70 height 24
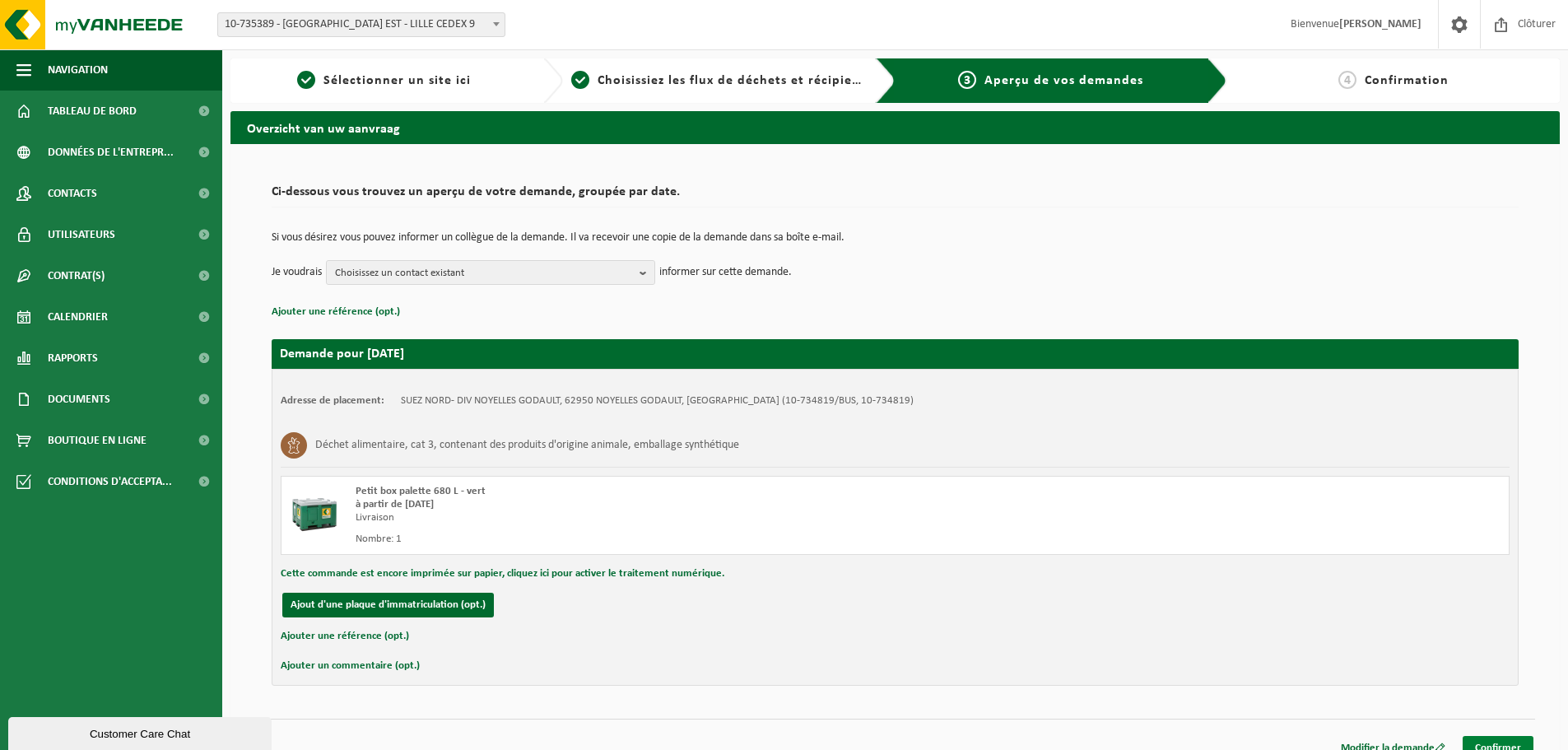
click at [1505, 742] on link "Confirmer" at bounding box center [1497, 748] width 71 height 24
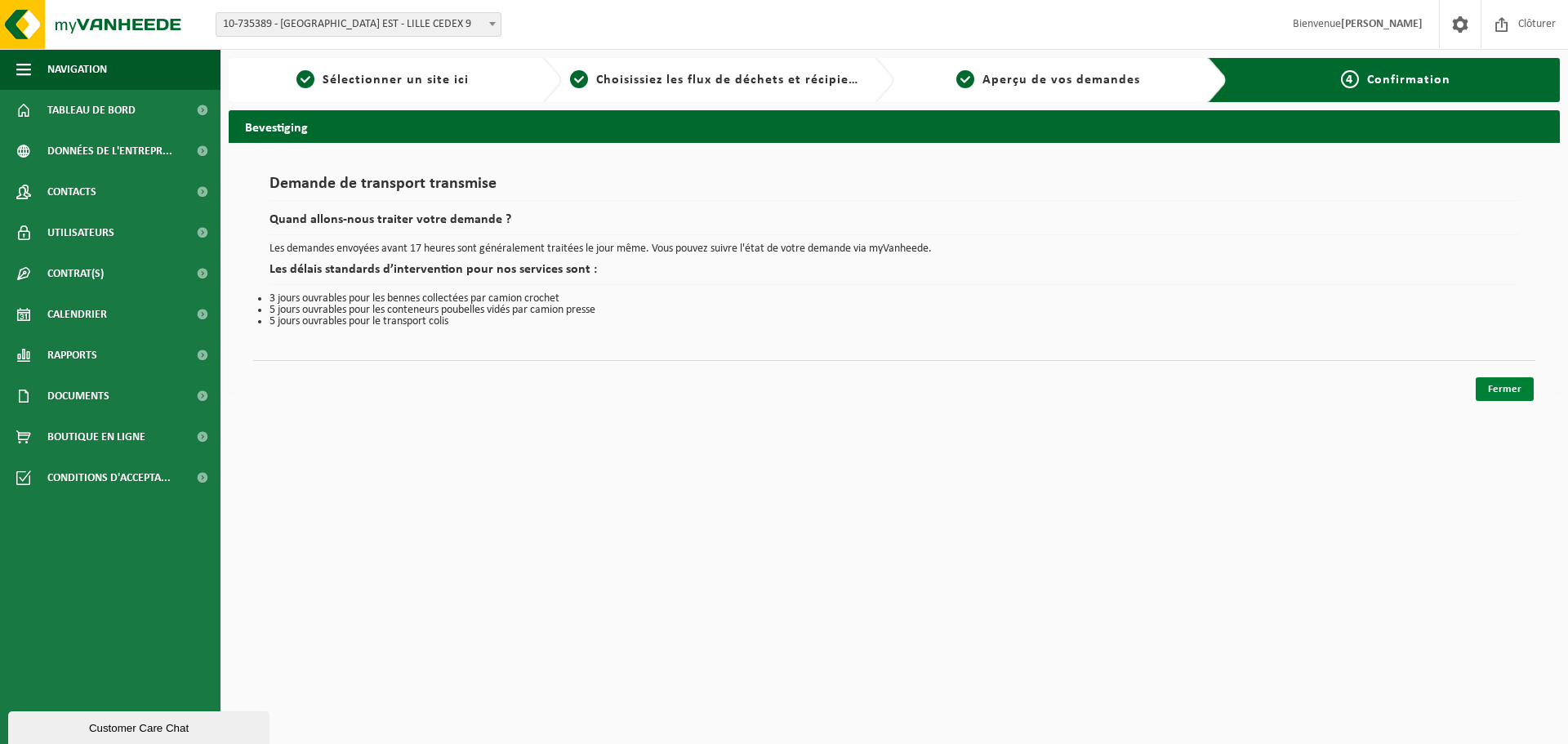
drag, startPoint x: 1525, startPoint y: 366, endPoint x: 1500, endPoint y: 392, distance: 36.1
click at [1524, 367] on div "Fermer" at bounding box center [894, 369] width 1283 height 17
click at [1500, 392] on link "Fermer" at bounding box center [1505, 389] width 58 height 24
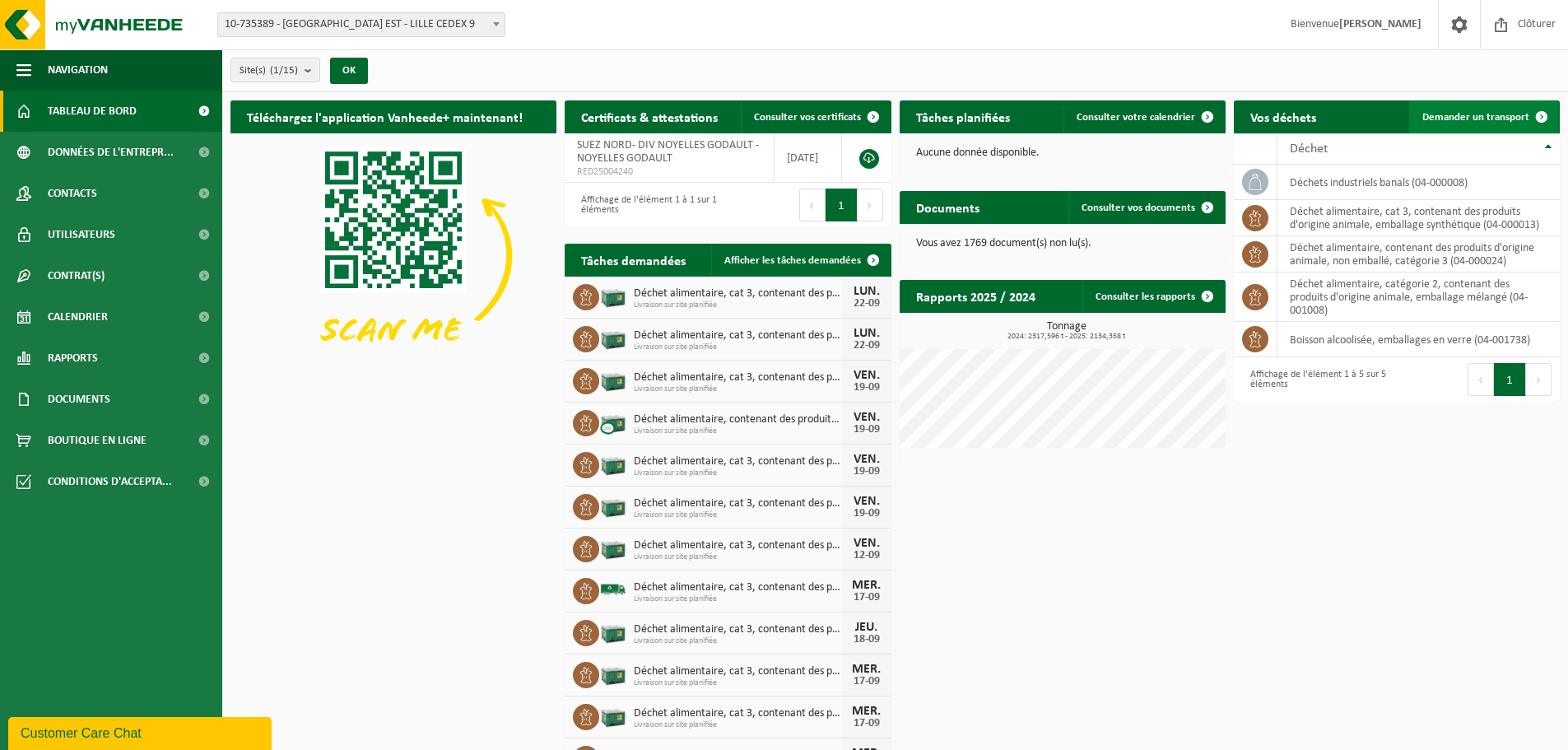
click at [1491, 115] on span "Demander un transport" at bounding box center [1475, 117] width 107 height 11
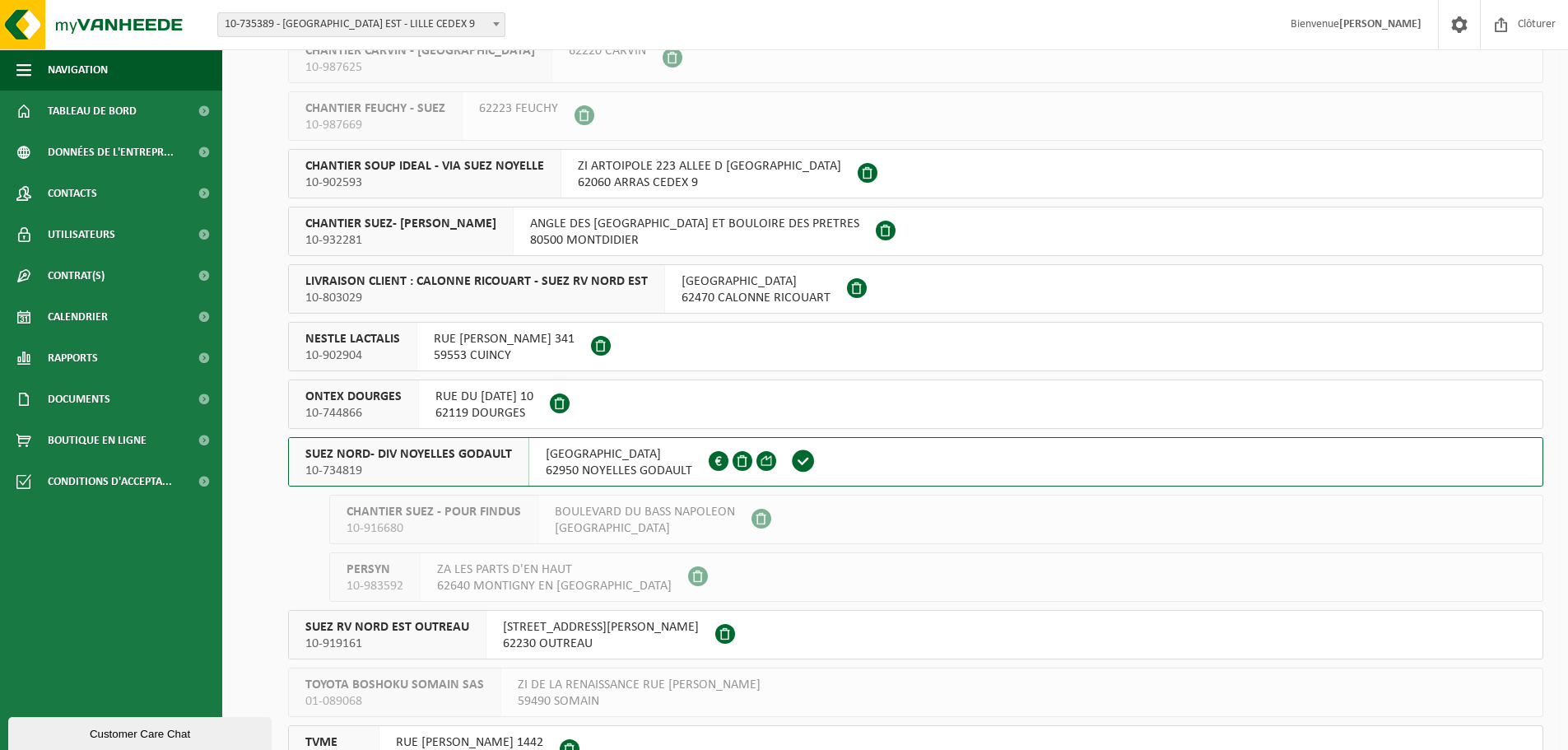
scroll to position [247, 0]
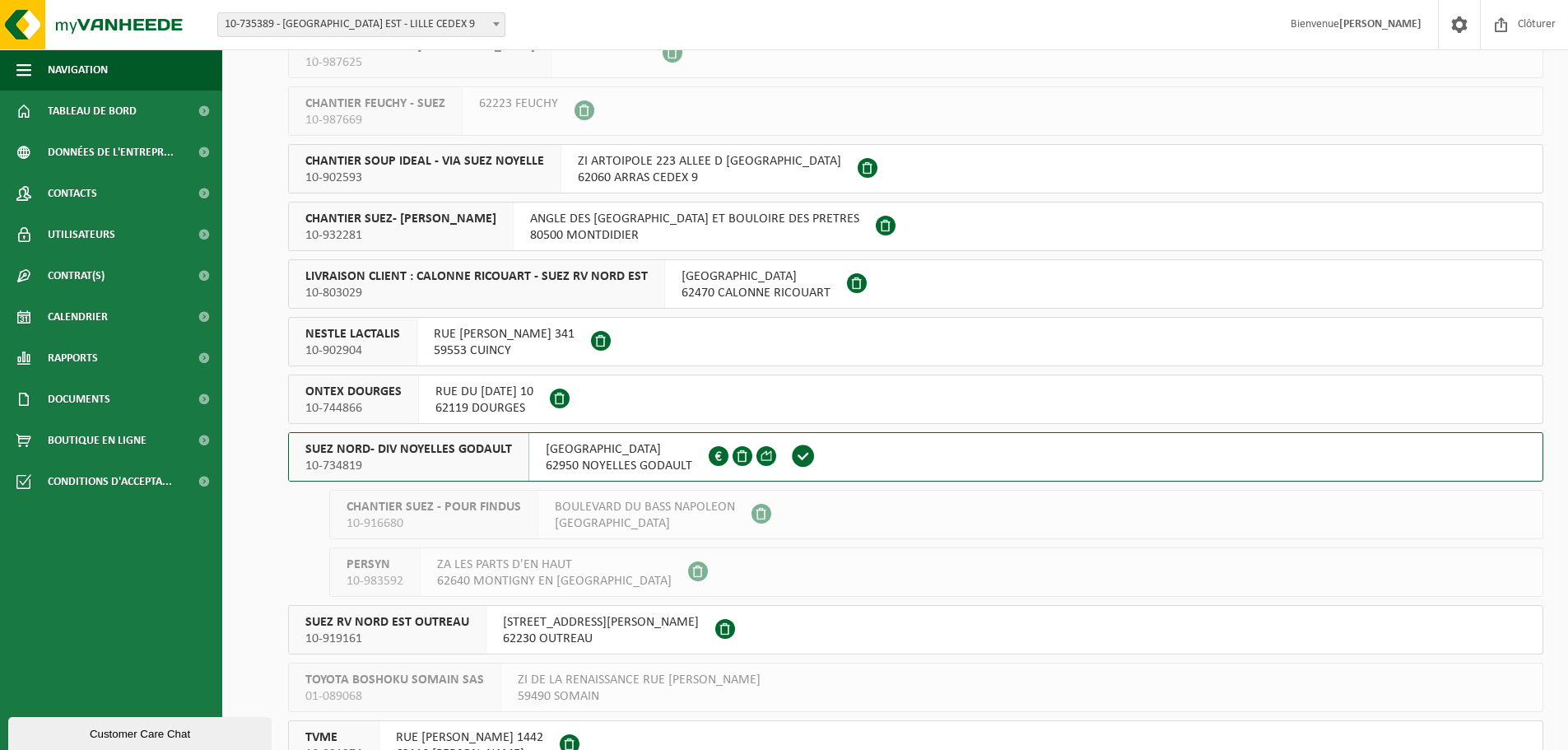
click at [408, 420] on div "ONTEX DOURGES 10-744866" at bounding box center [353, 399] width 130 height 48
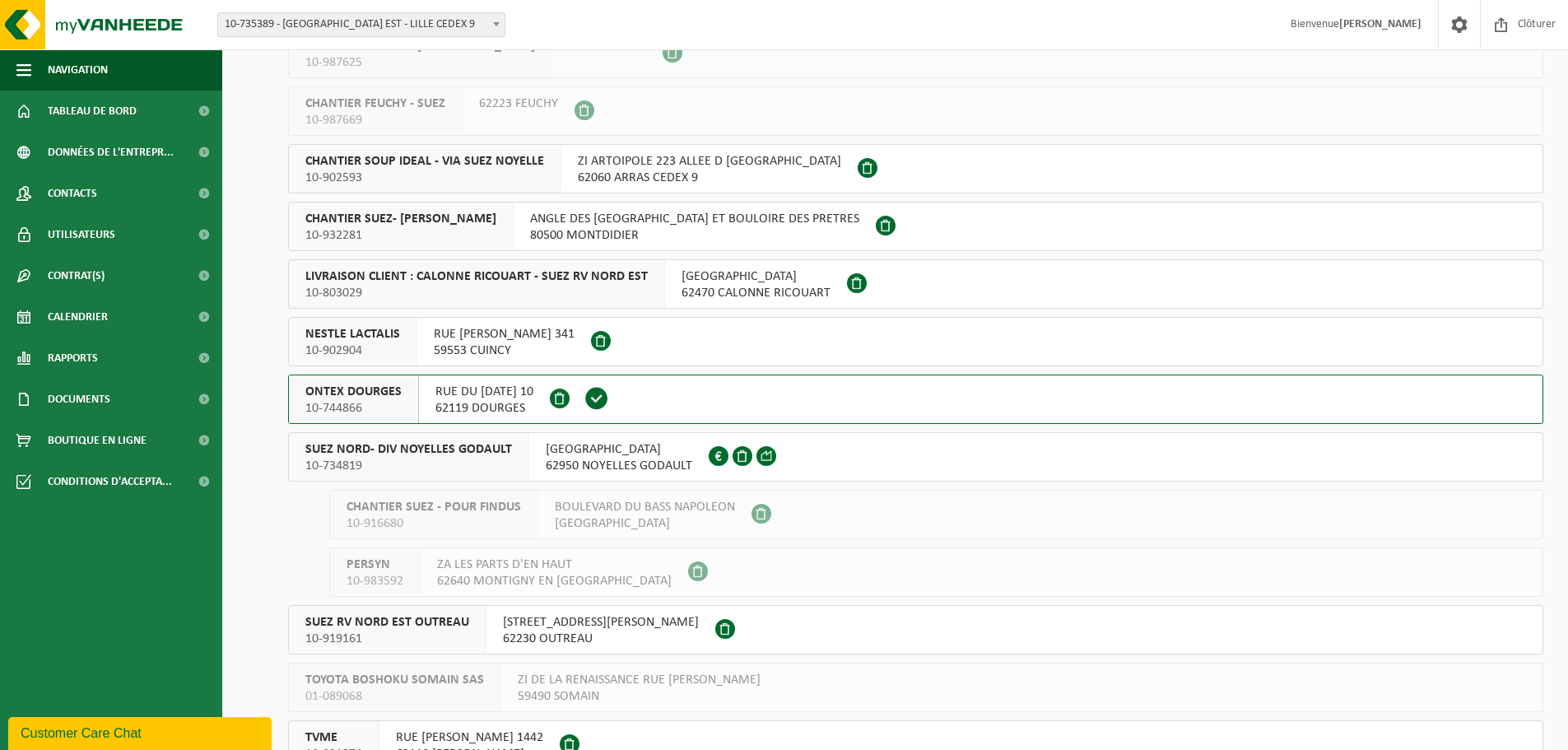
click at [495, 462] on span "10-734819" at bounding box center [408, 465] width 207 height 16
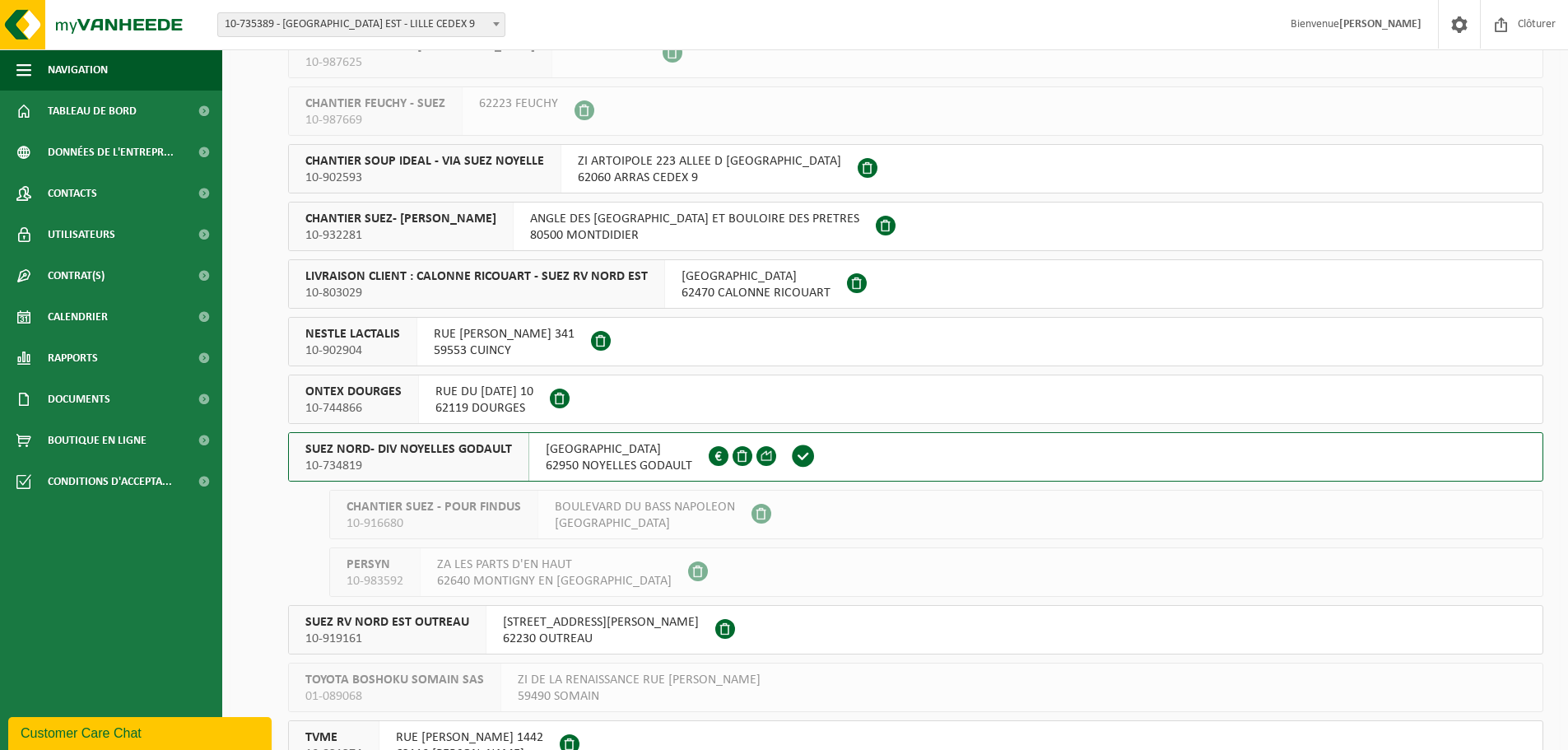
click at [447, 445] on span "SUEZ NORD- DIV NOYELLES GODAULT" at bounding box center [408, 449] width 207 height 16
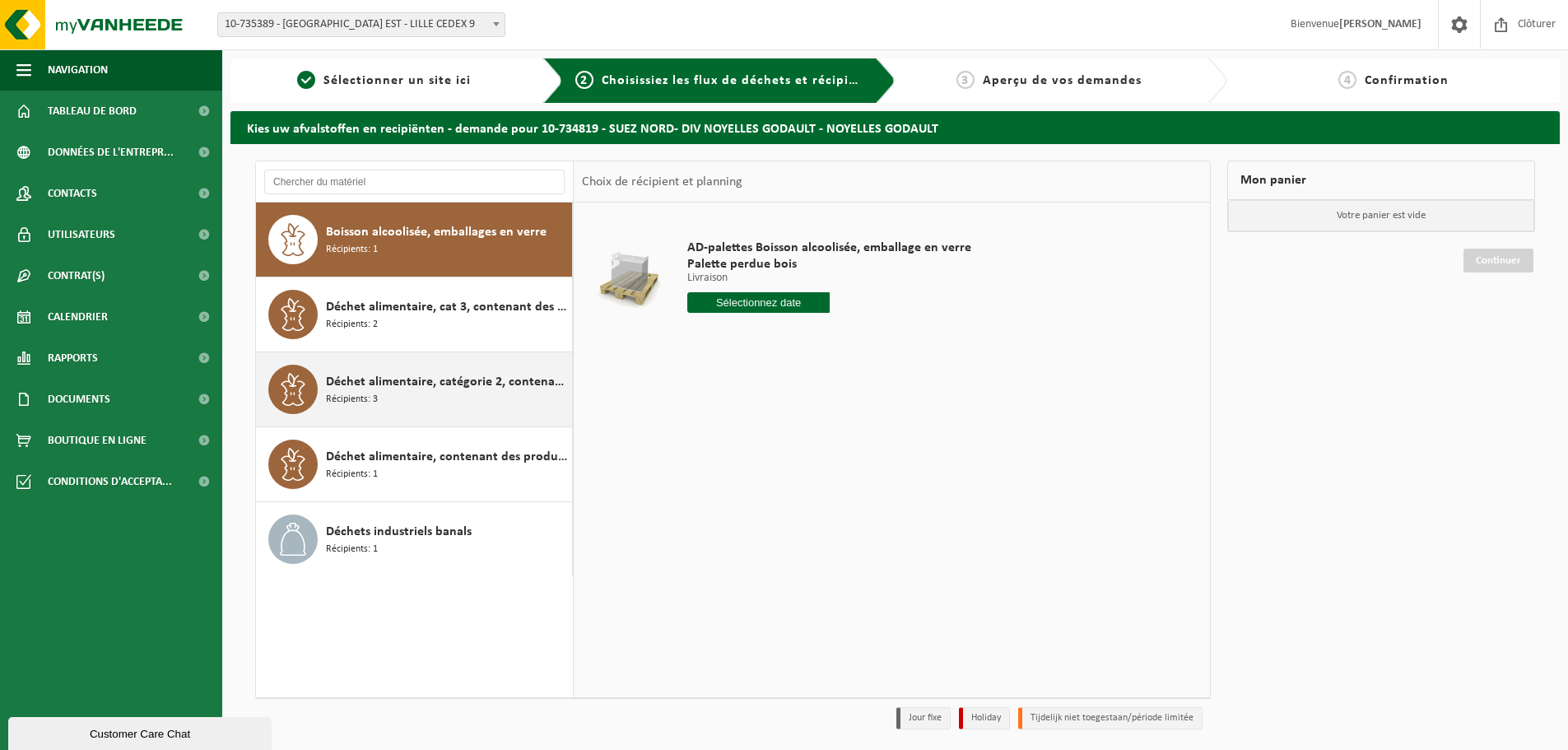
click at [399, 415] on div "Déchet alimentaire, catégorie 2, contenant des produits d'origine animale, emba…" at bounding box center [413, 389] width 316 height 74
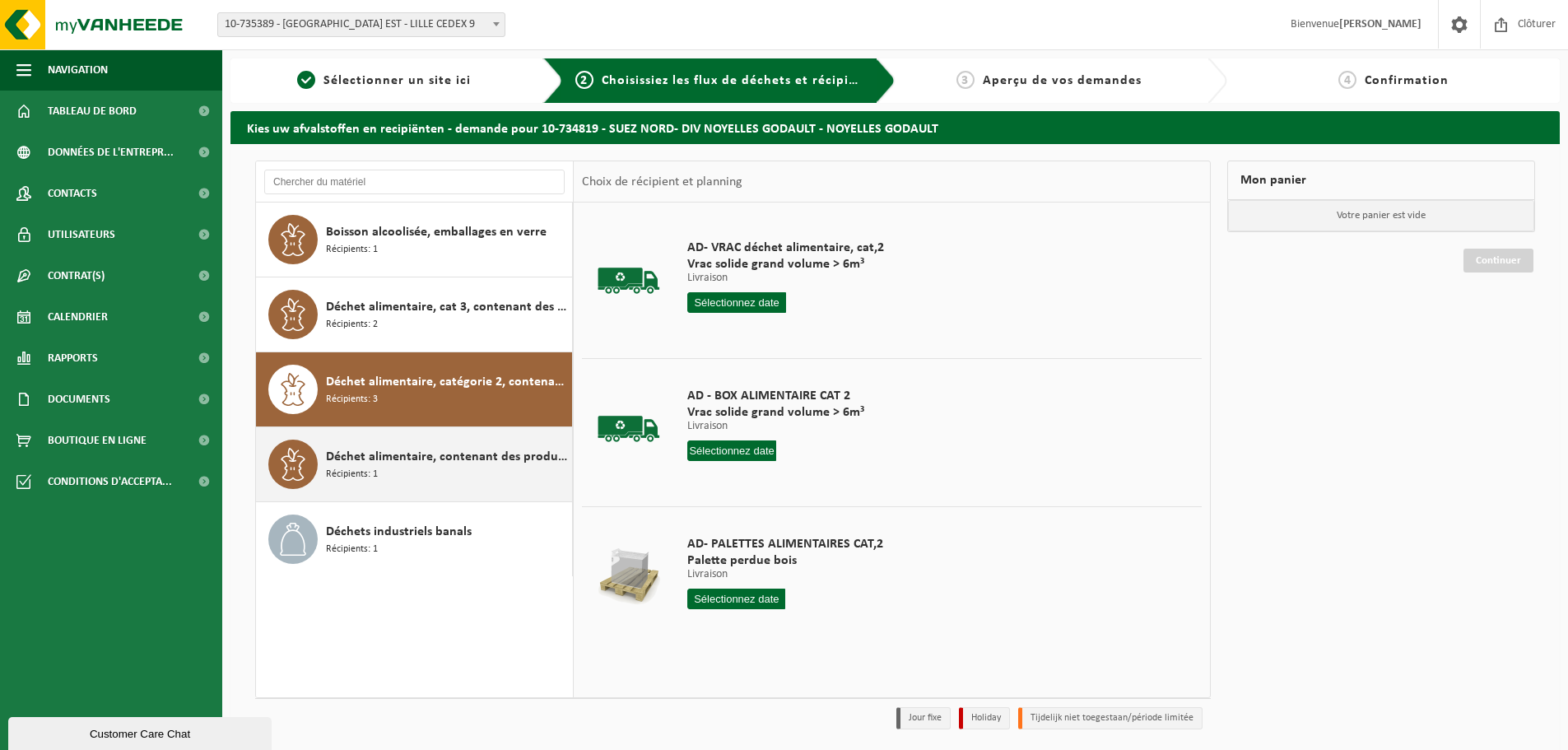
click at [405, 458] on span "Déchet alimentaire, contenant des produits d'origine animale, non emballé, caté…" at bounding box center [447, 457] width 242 height 20
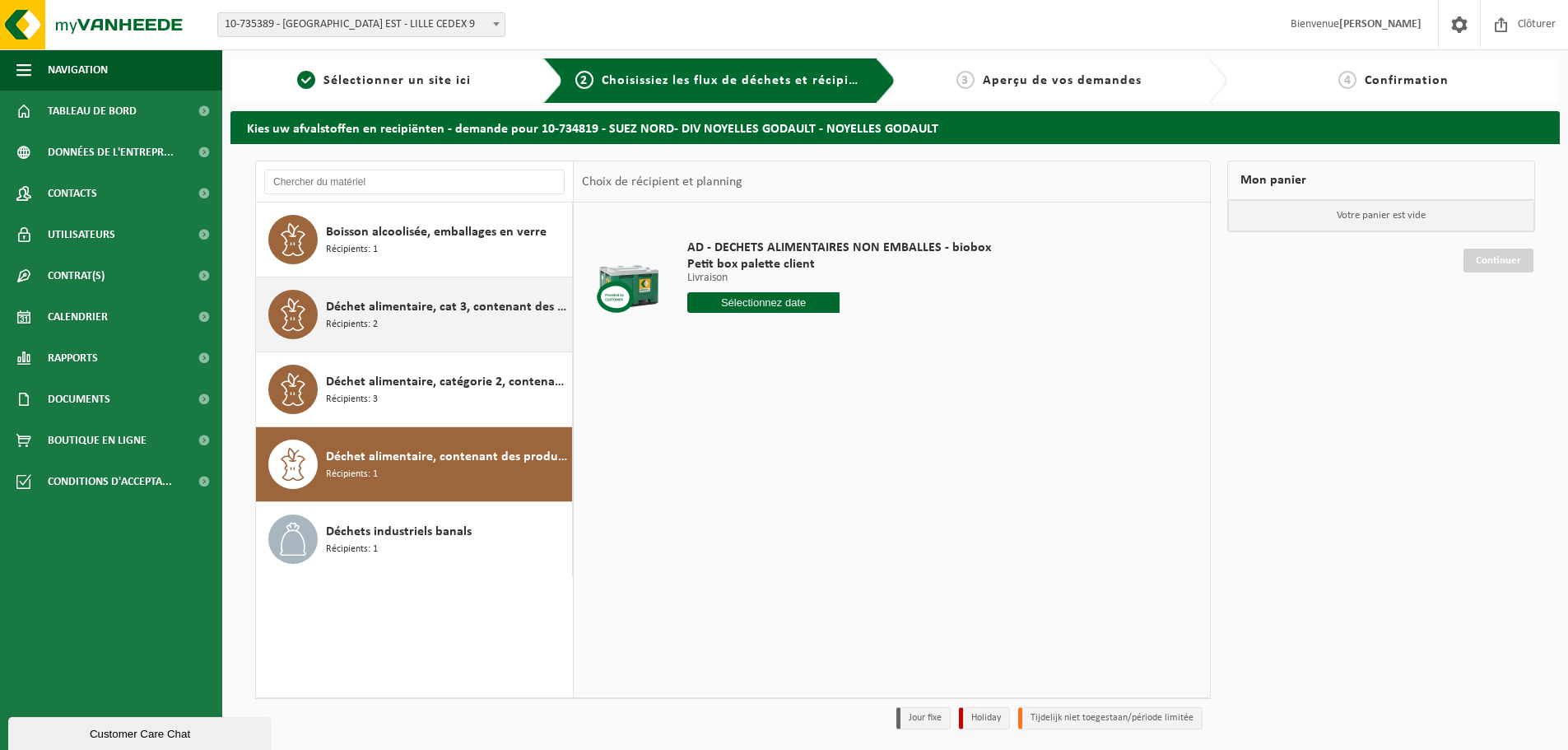
click at [430, 318] on div "Déchet alimentaire, cat 3, contenant des produits d'origine animale, emballage …" at bounding box center [447, 314] width 242 height 49
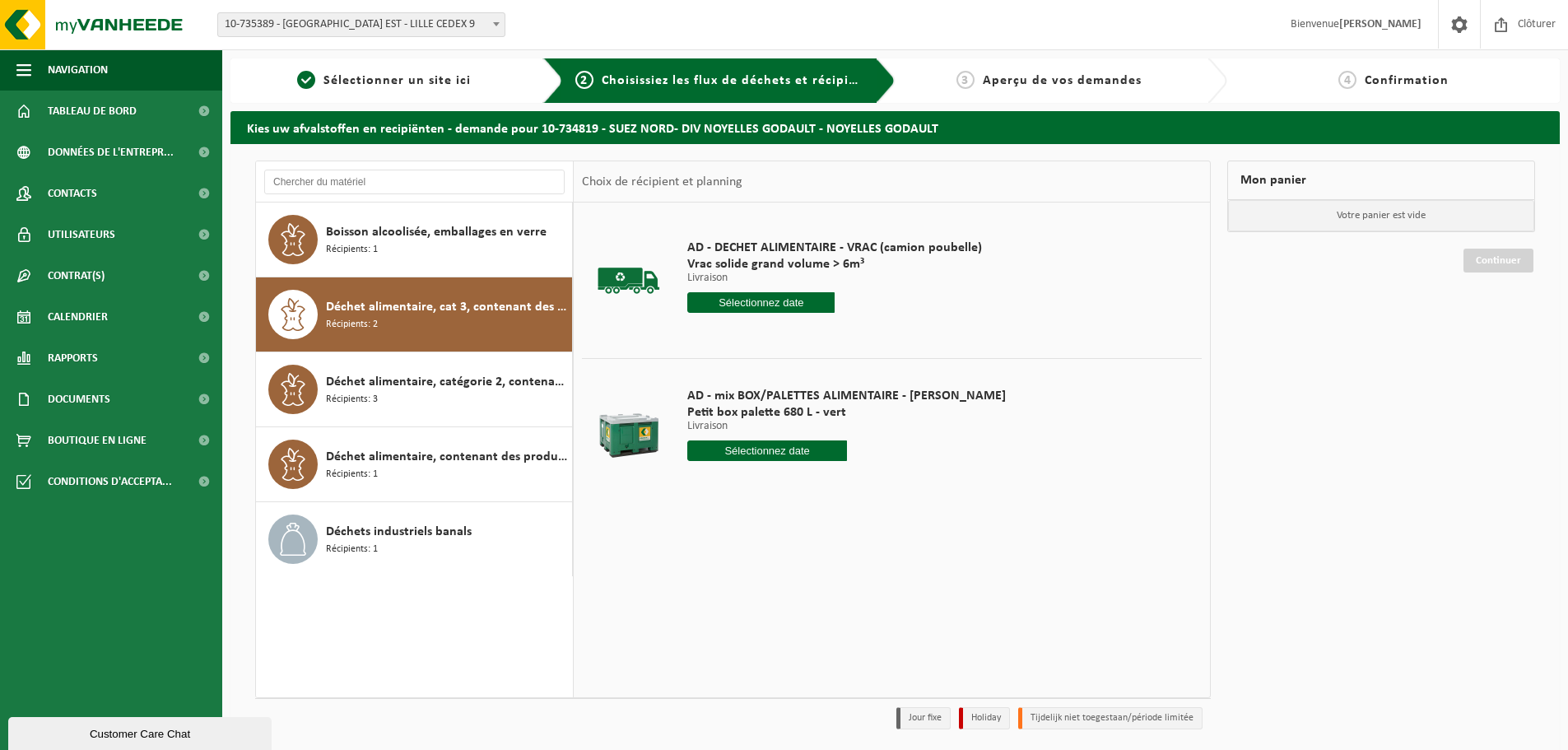
click at [748, 463] on div "AD - mix BOX/PALETTES ALIMENTAIRE - BILLY Petit box palette 680 L - vert Livrai…" at bounding box center [846, 428] width 335 height 115
click at [747, 455] on input "text" at bounding box center [768, 450] width 160 height 21
click at [695, 622] on div "22" at bounding box center [702, 623] width 29 height 26
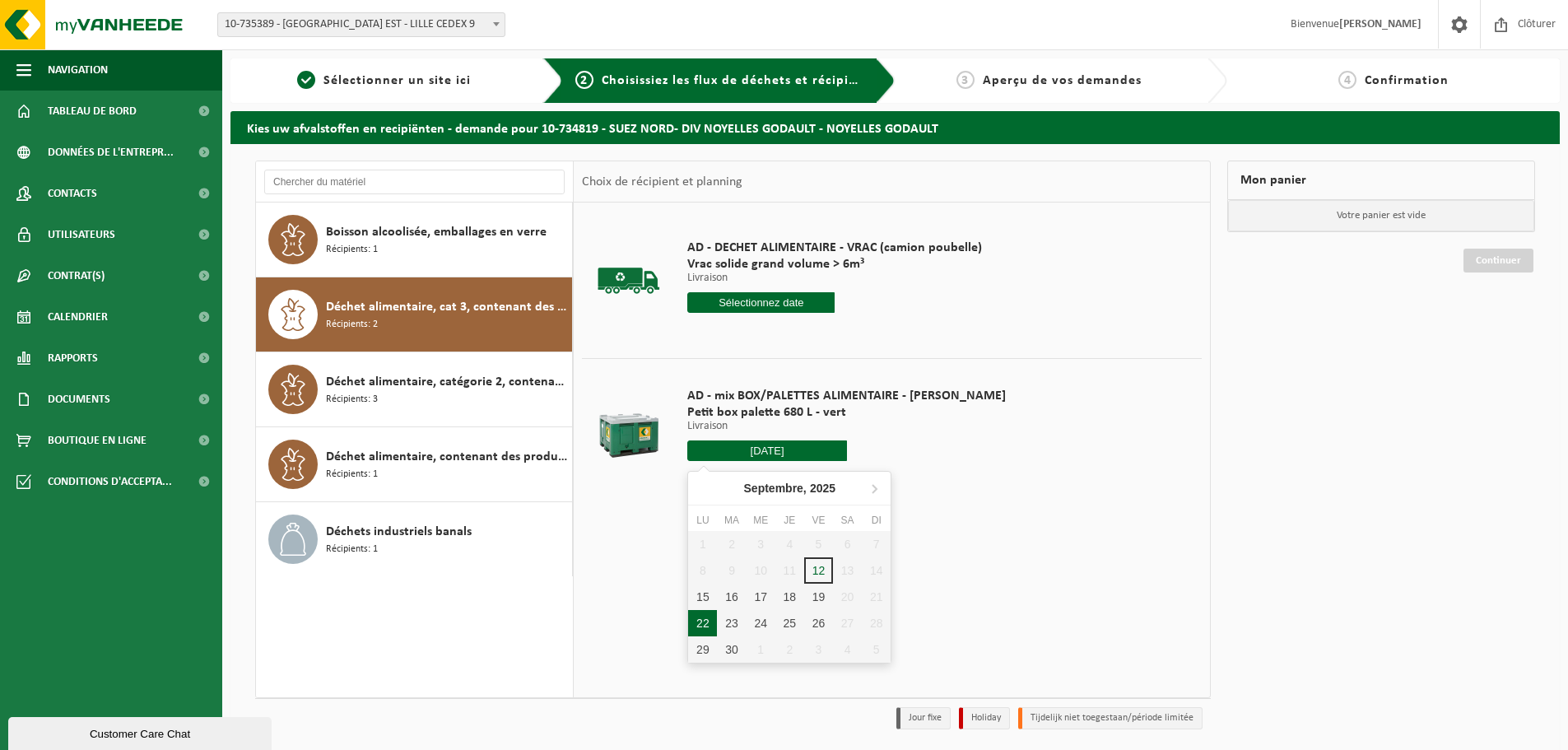
type input "à partir de 2025-09-22"
type input "2025-09-22"
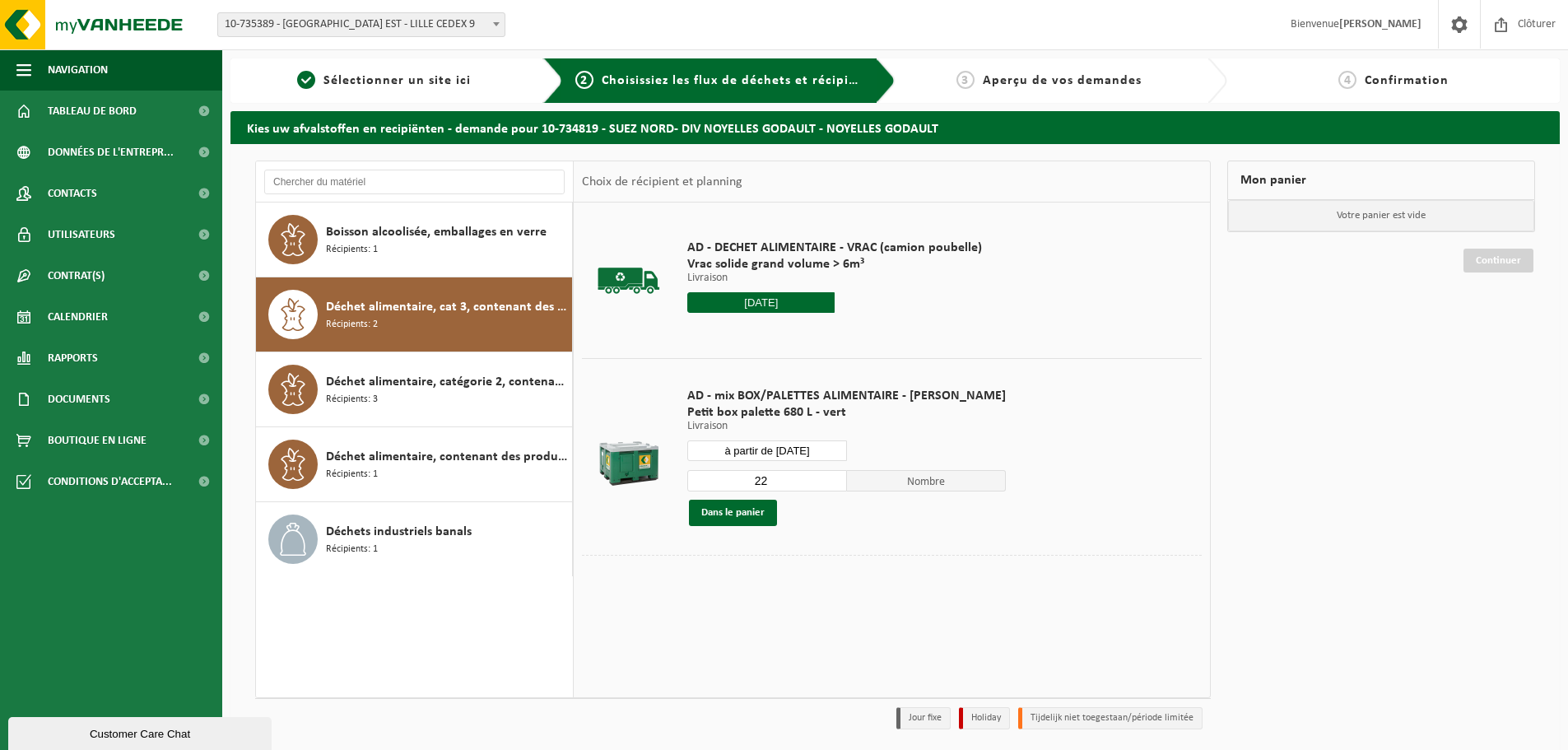
drag, startPoint x: 776, startPoint y: 482, endPoint x: 712, endPoint y: 482, distance: 64.0
click at [712, 482] on input "22" at bounding box center [768, 480] width 160 height 21
type input "1"
click at [767, 508] on button "Dans le panier" at bounding box center [733, 513] width 88 height 26
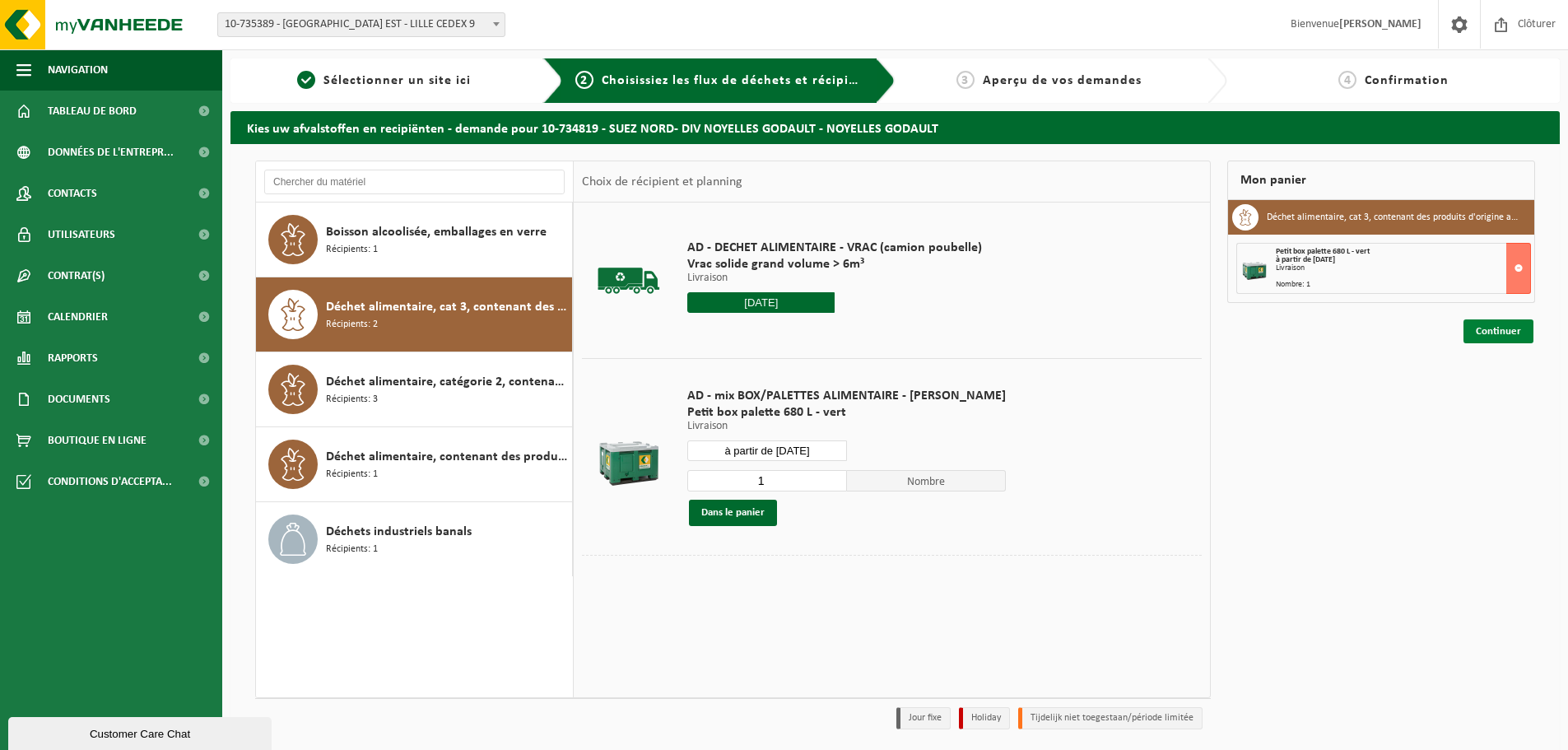
click at [1520, 342] on link "Continuer" at bounding box center [1498, 332] width 70 height 24
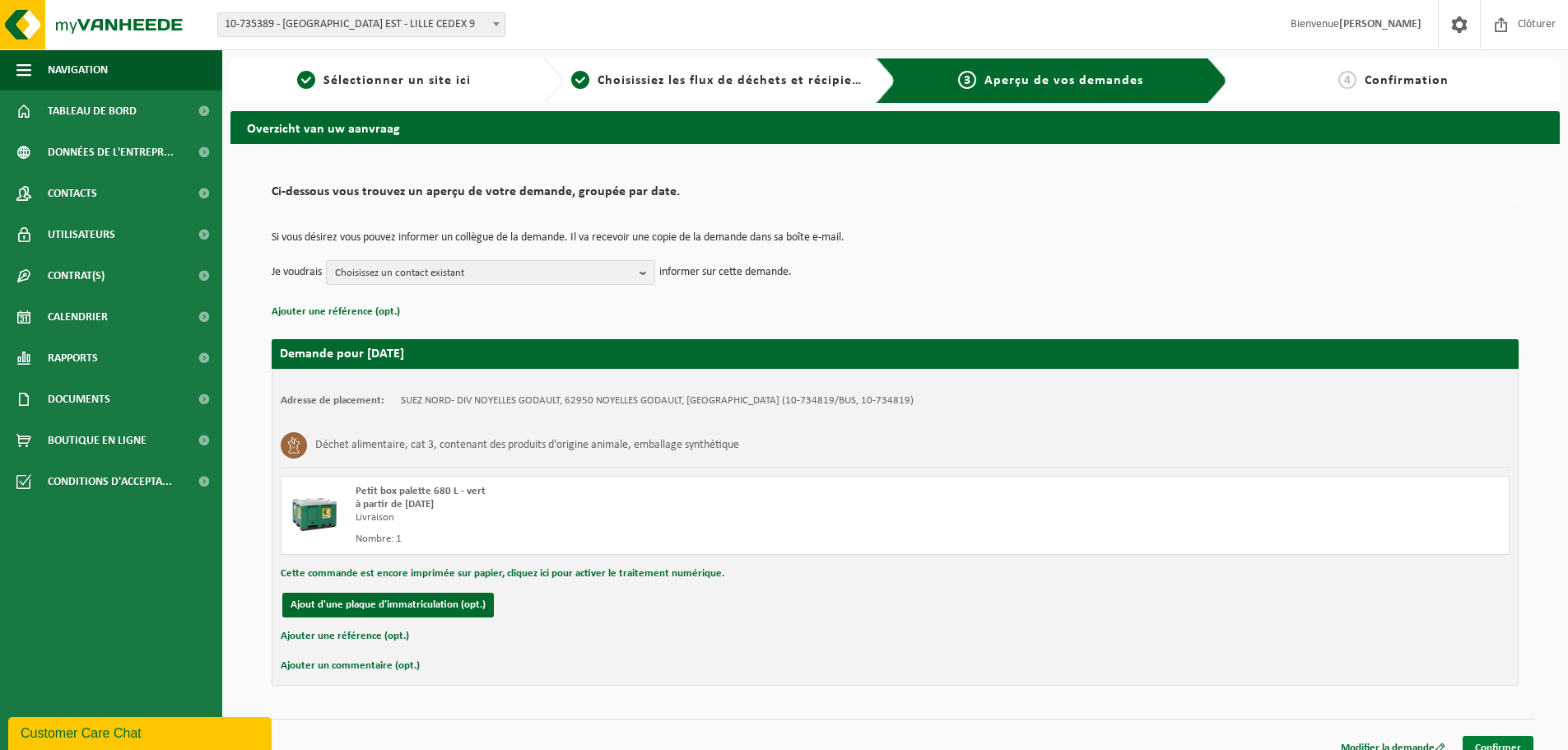
click at [1495, 745] on link "Confirmer" at bounding box center [1497, 748] width 71 height 24
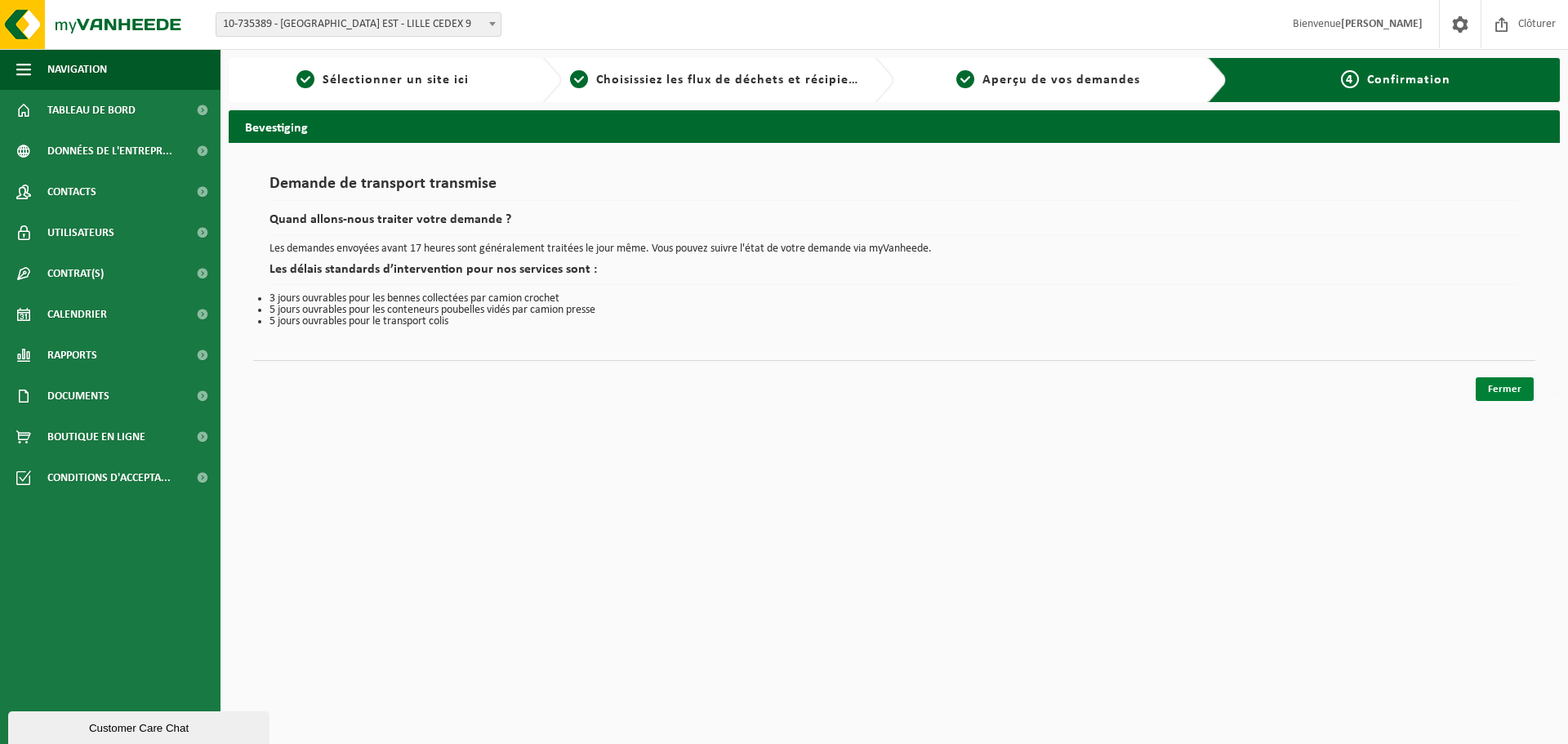
click at [1495, 384] on link "Fermer" at bounding box center [1505, 389] width 58 height 24
